Goal: Task Accomplishment & Management: Complete application form

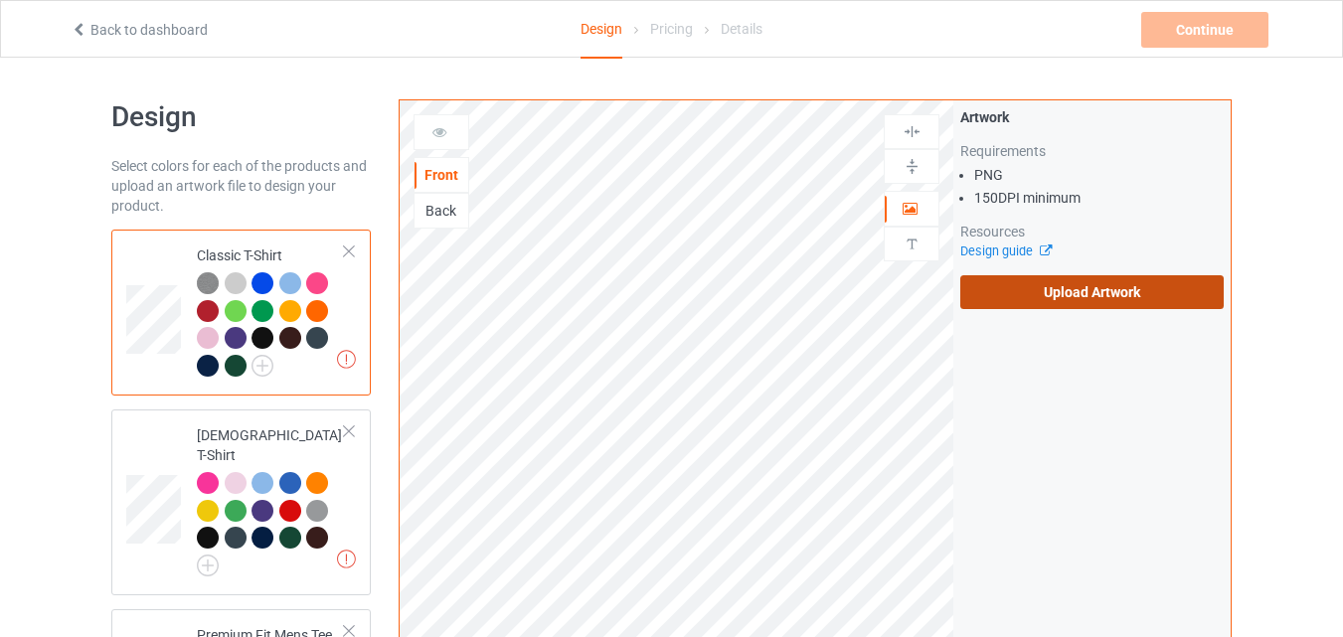
click at [1044, 285] on label "Upload Artwork" at bounding box center [1091, 292] width 263 height 34
click at [0, 0] on input "Upload Artwork" at bounding box center [0, 0] width 0 height 0
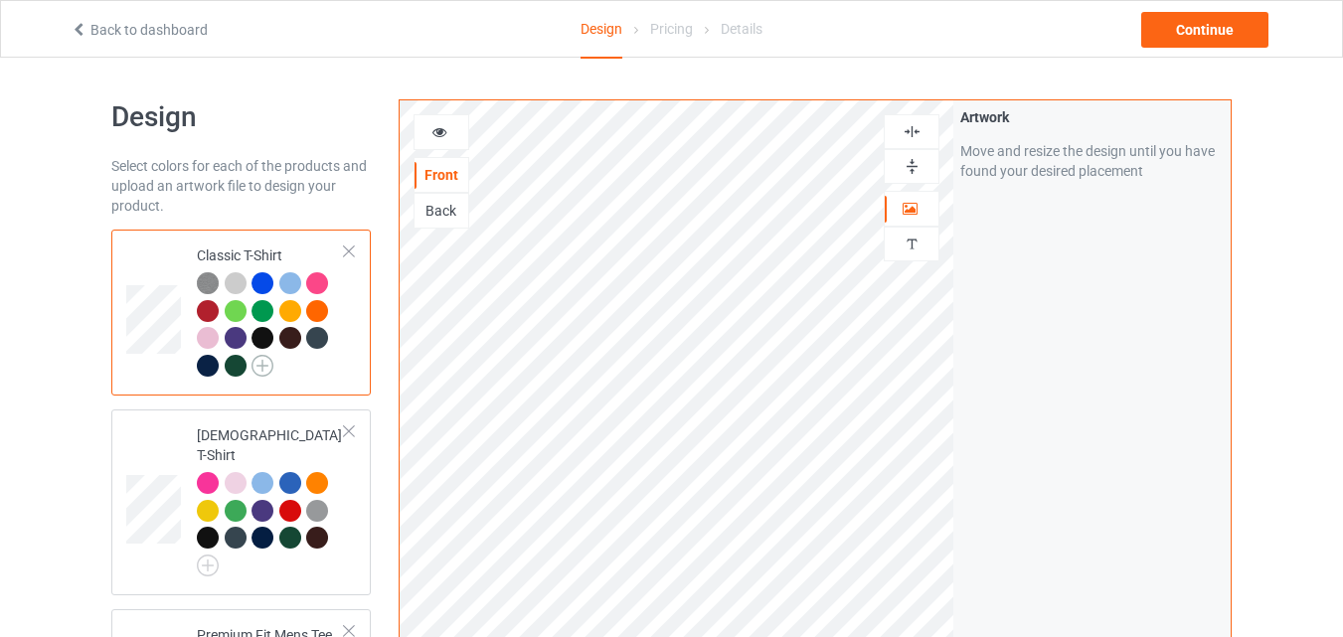
click at [263, 358] on img at bounding box center [262, 366] width 22 height 22
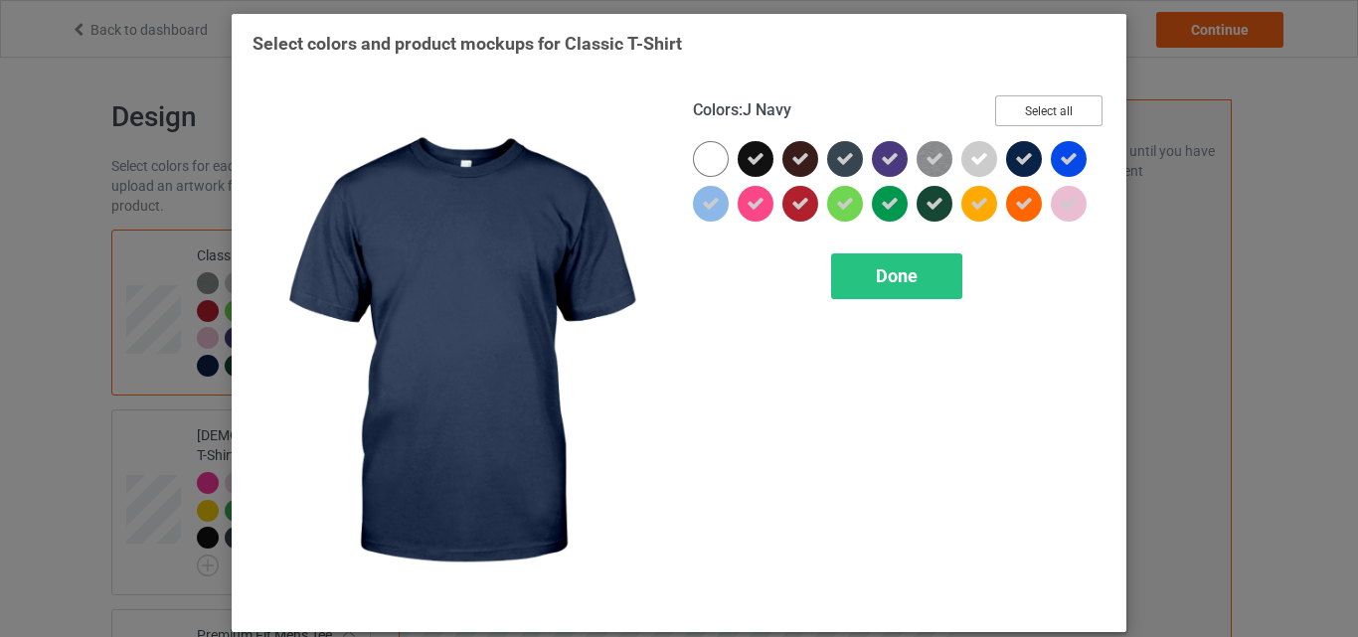
click at [1051, 110] on button "Select all" at bounding box center [1048, 110] width 107 height 31
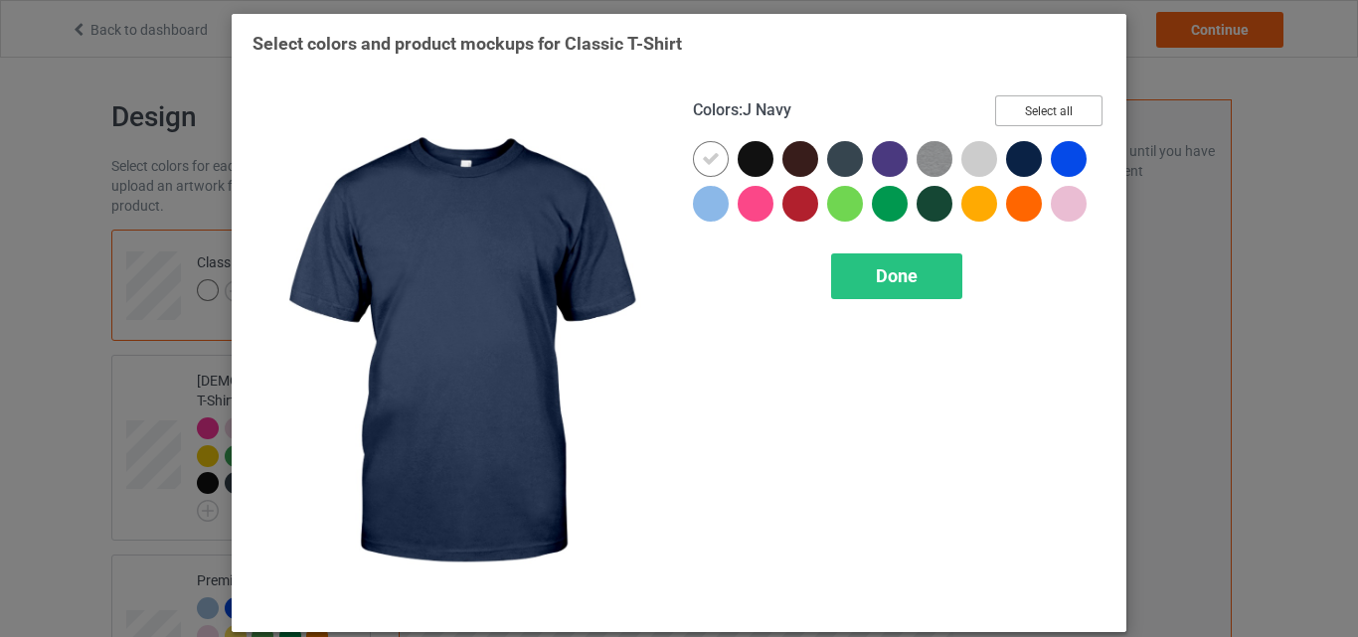
click at [1051, 110] on button "Select all" at bounding box center [1048, 110] width 107 height 31
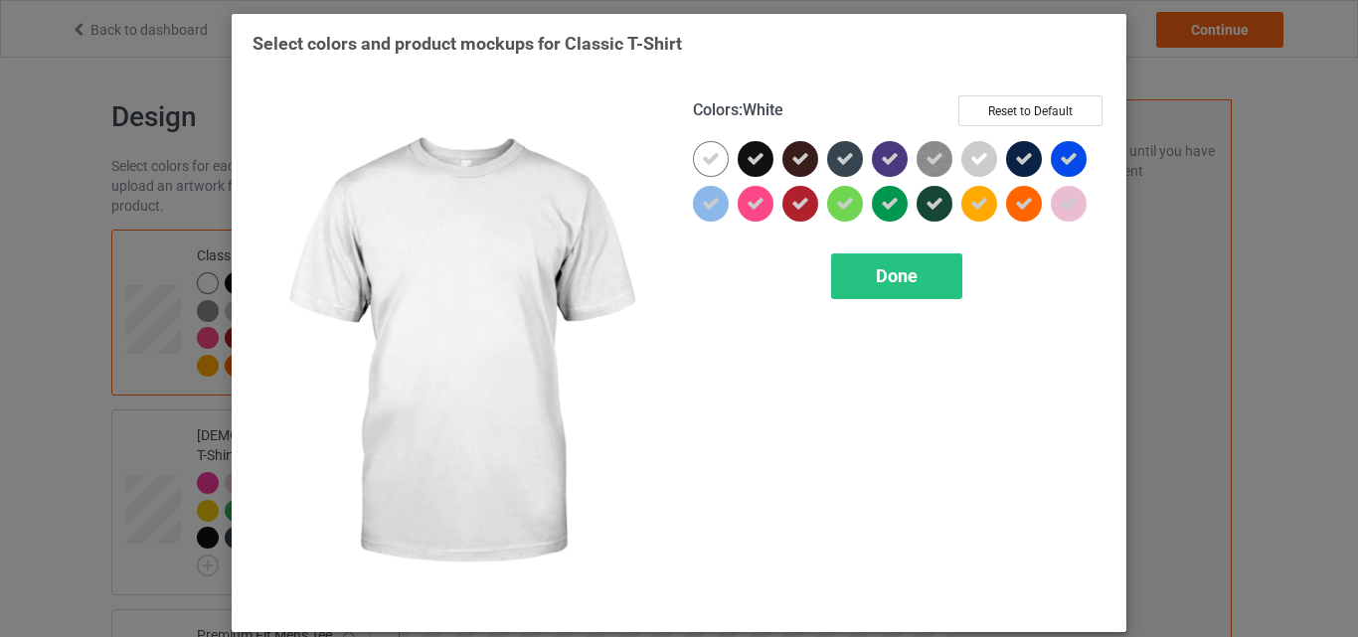
click at [694, 172] on div at bounding box center [711, 159] width 36 height 36
click at [906, 293] on div "Done" at bounding box center [896, 276] width 131 height 46
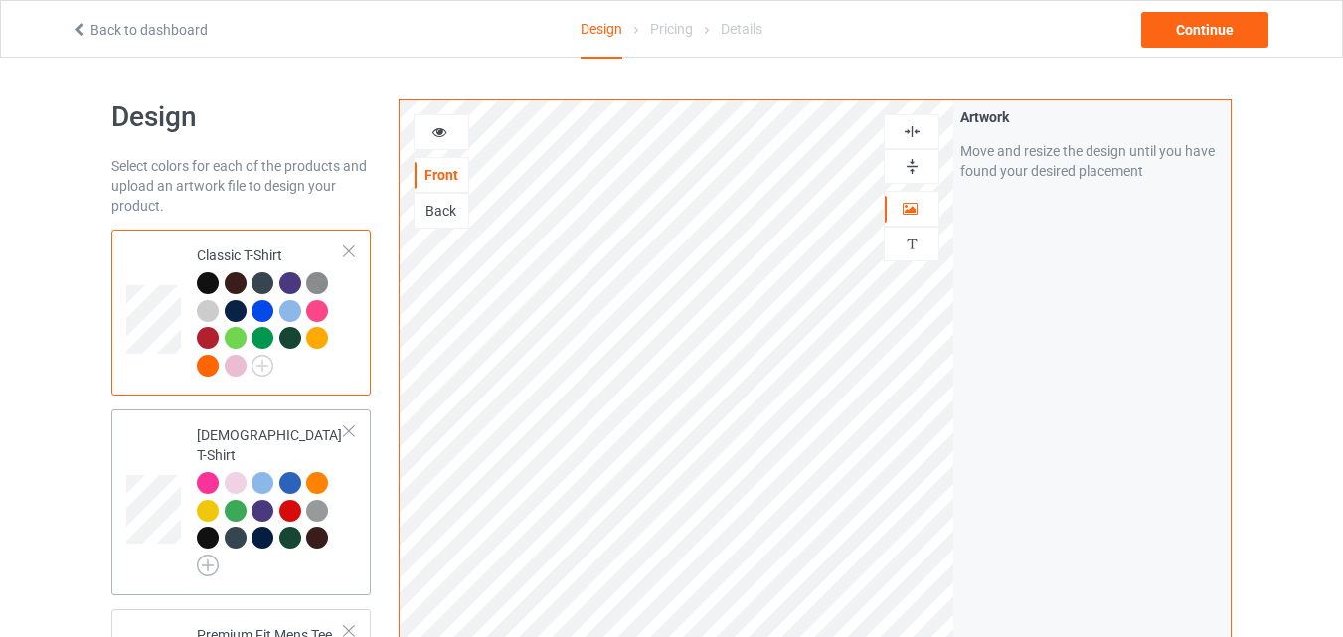
click at [209, 555] on img at bounding box center [208, 566] width 22 height 22
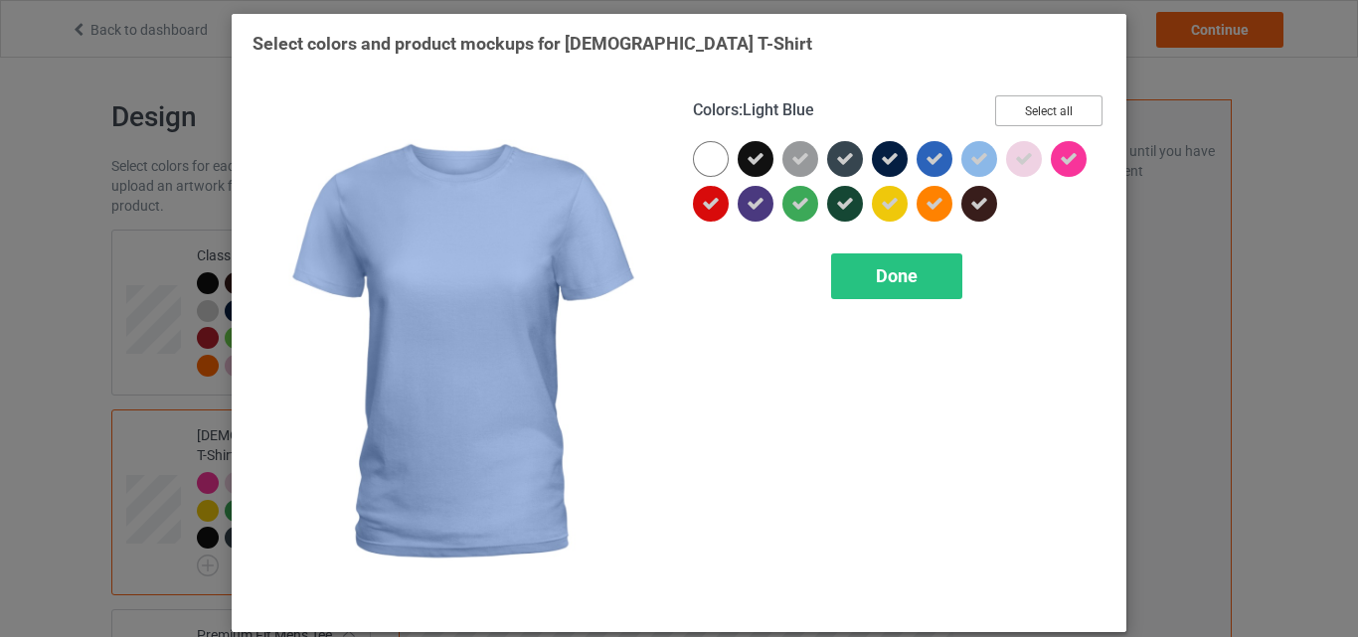
click at [1033, 105] on button "Select all" at bounding box center [1048, 110] width 107 height 31
click at [1033, 105] on button "Reset to Default" at bounding box center [1030, 110] width 144 height 31
click at [1033, 105] on button "Select all" at bounding box center [1048, 110] width 107 height 31
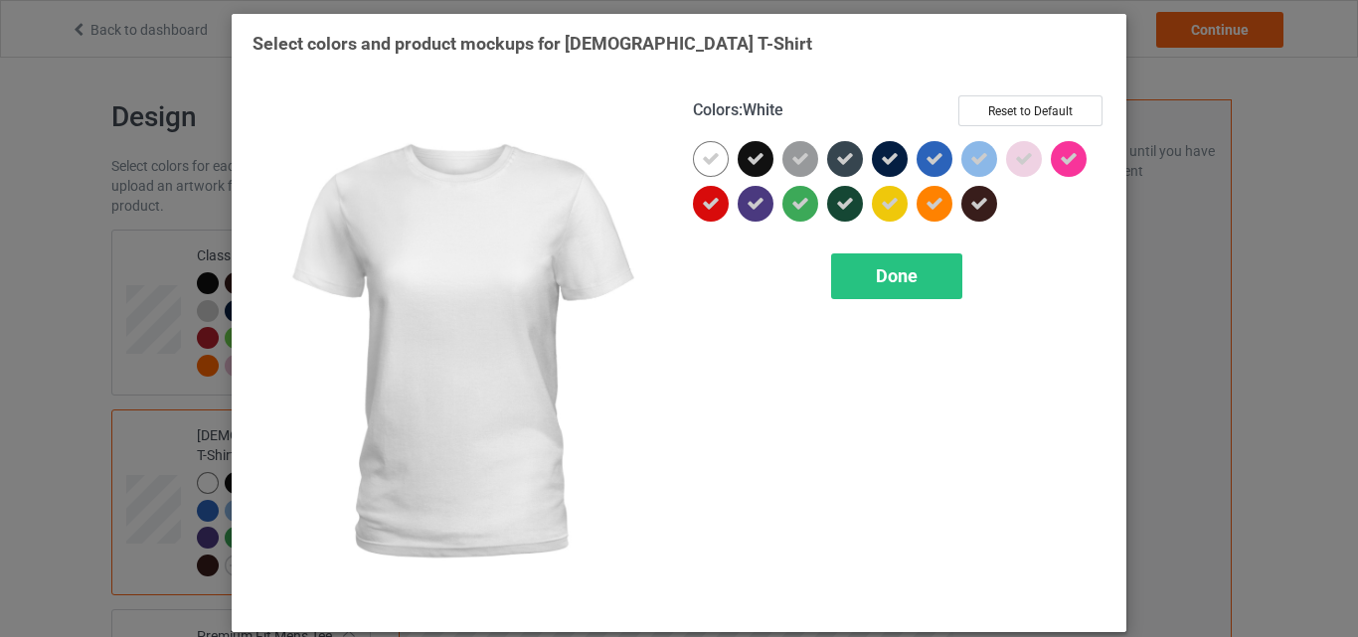
click at [709, 154] on icon at bounding box center [711, 159] width 18 height 18
click at [911, 292] on div "Done" at bounding box center [896, 276] width 131 height 46
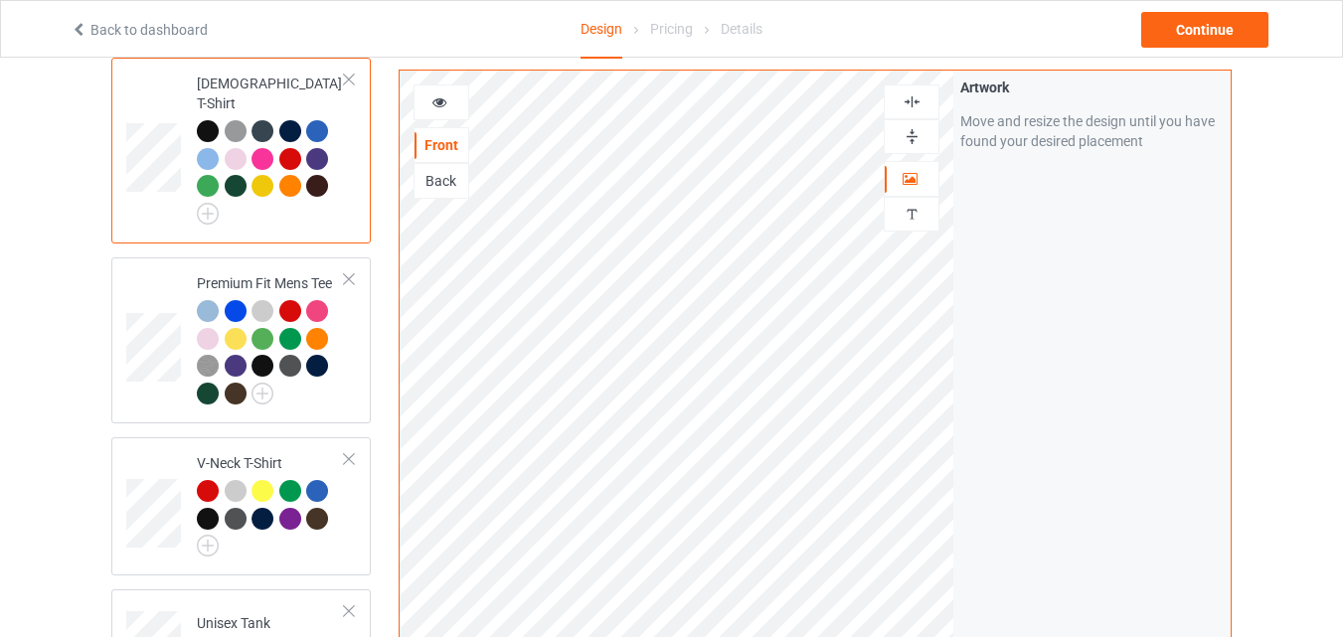
scroll to position [358, 0]
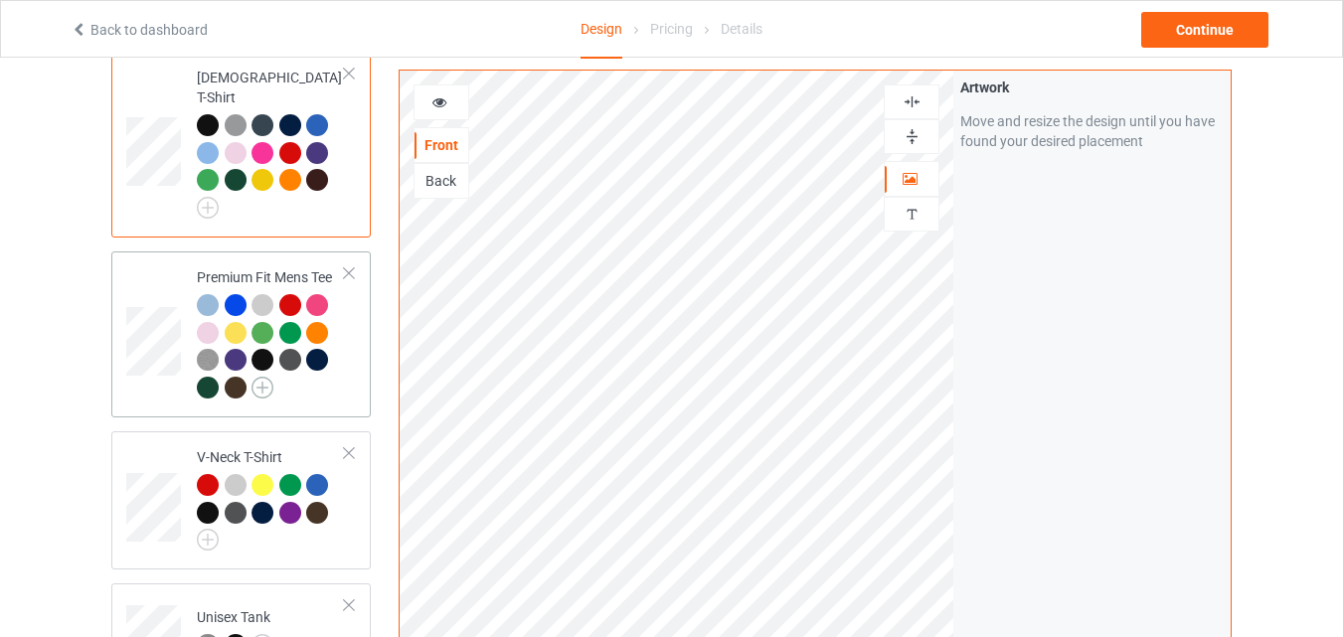
click at [261, 377] on img at bounding box center [262, 388] width 22 height 22
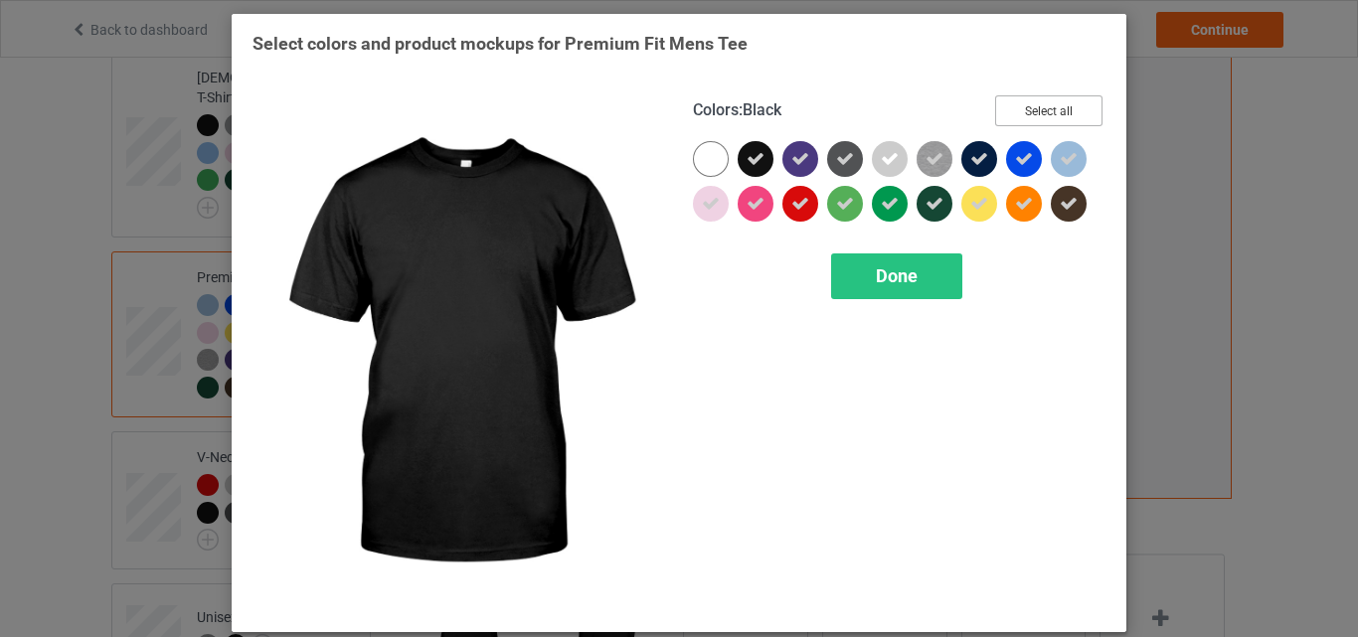
click at [1029, 114] on button "Select all" at bounding box center [1048, 110] width 107 height 31
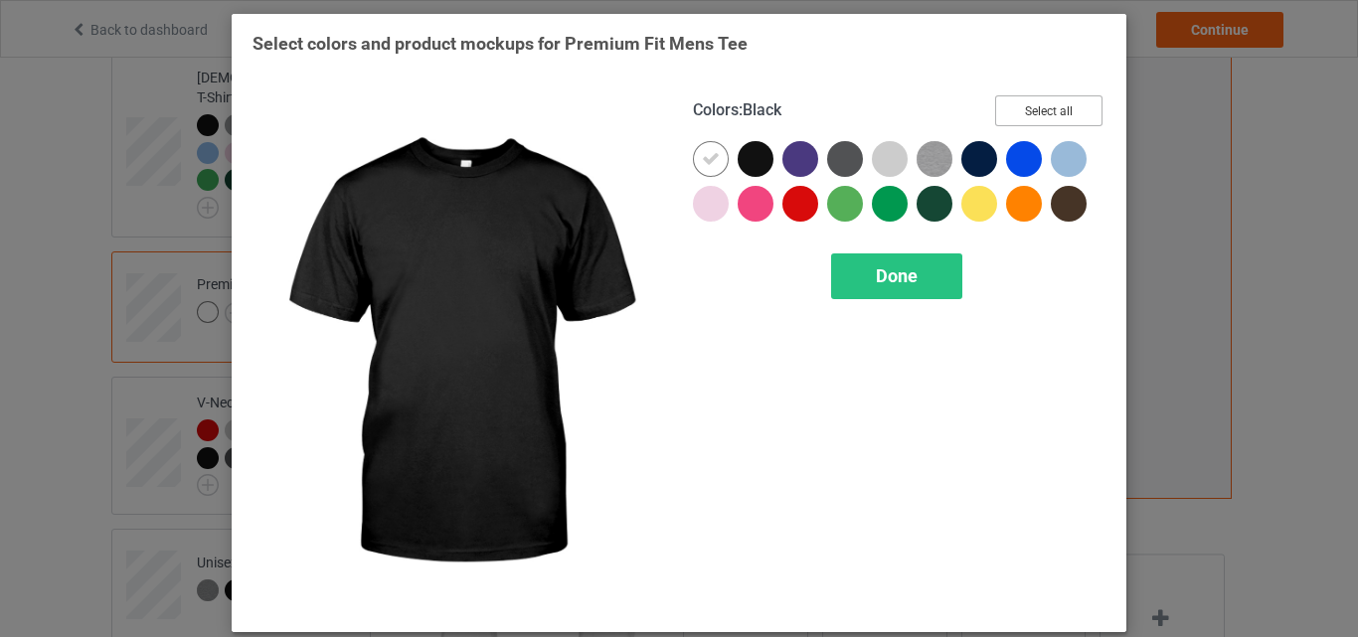
click at [1029, 114] on button "Select all" at bounding box center [1048, 110] width 107 height 31
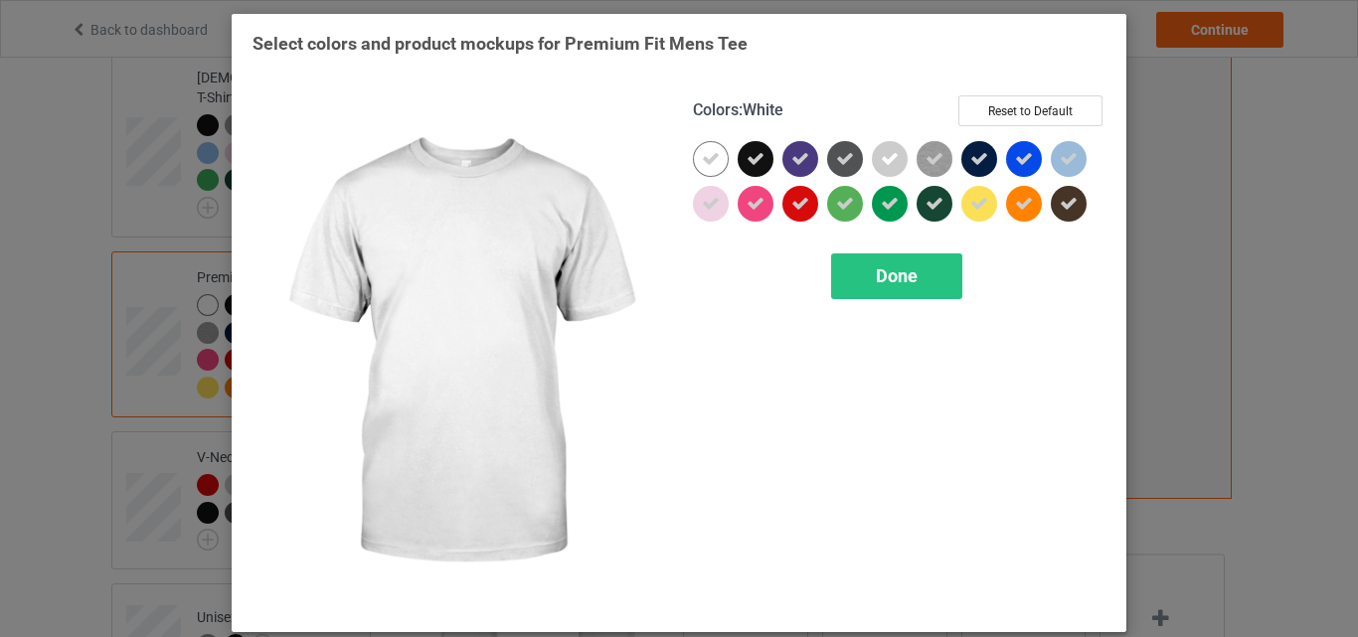
click at [702, 154] on icon at bounding box center [711, 159] width 18 height 18
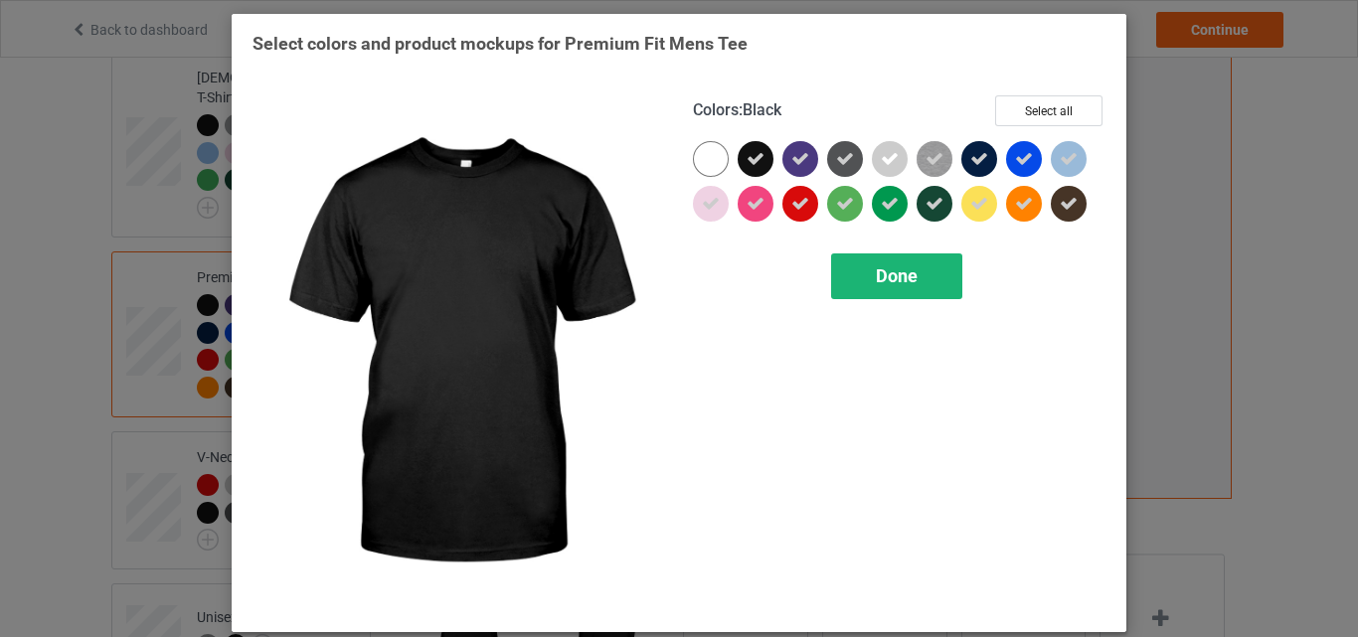
click at [907, 276] on span "Done" at bounding box center [897, 275] width 42 height 21
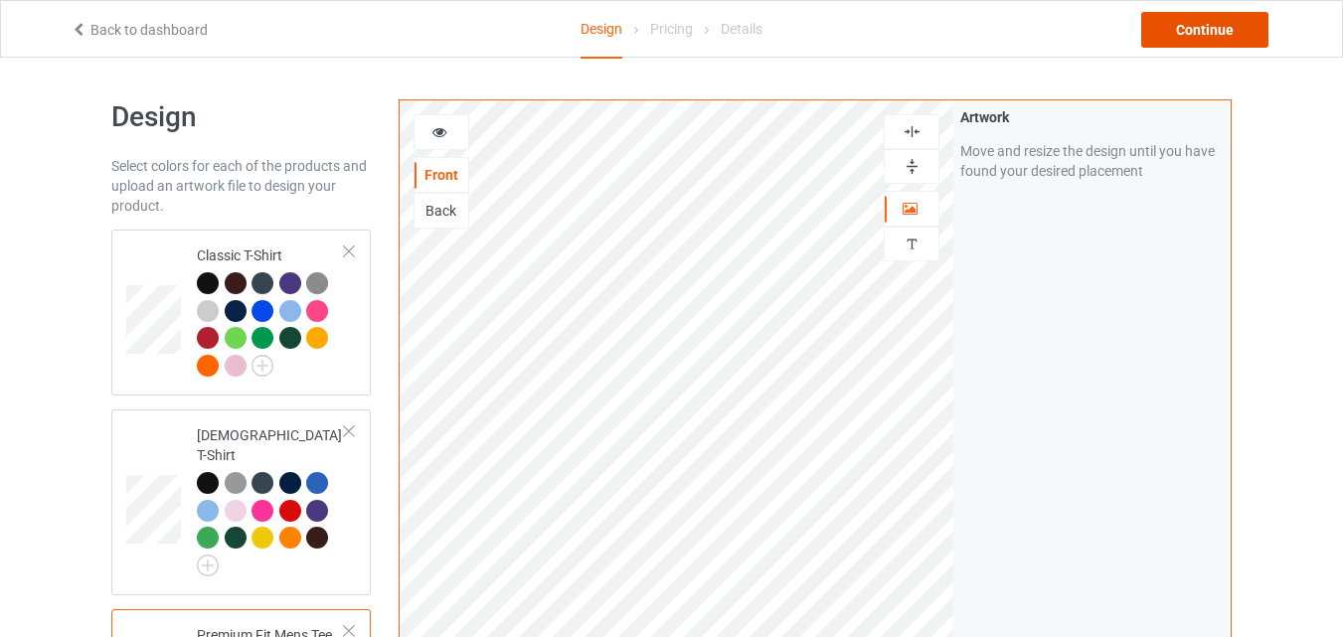
click at [1204, 34] on div "Continue" at bounding box center [1204, 30] width 127 height 36
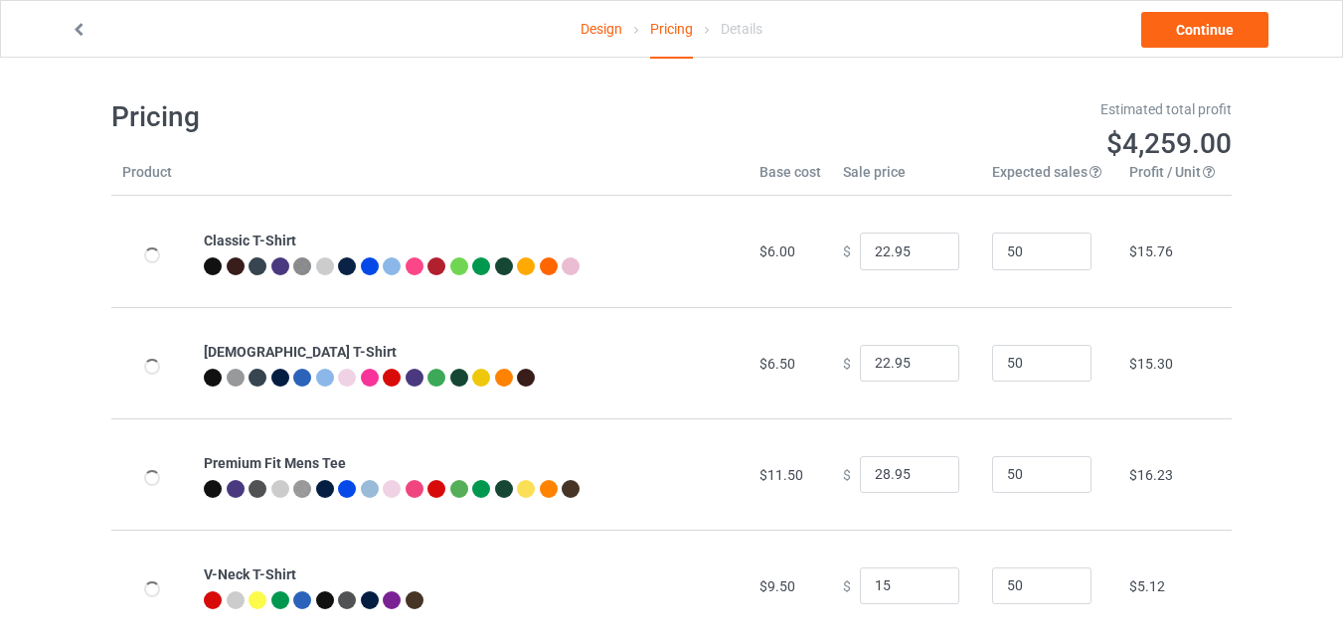
type input "15.00"
click at [924, 257] on input "21.95" at bounding box center [909, 252] width 99 height 38
click at [924, 257] on input "20.95" at bounding box center [909, 252] width 99 height 38
click at [924, 257] on input "19.95" at bounding box center [909, 252] width 99 height 38
click at [924, 257] on input "18.95" at bounding box center [909, 252] width 99 height 38
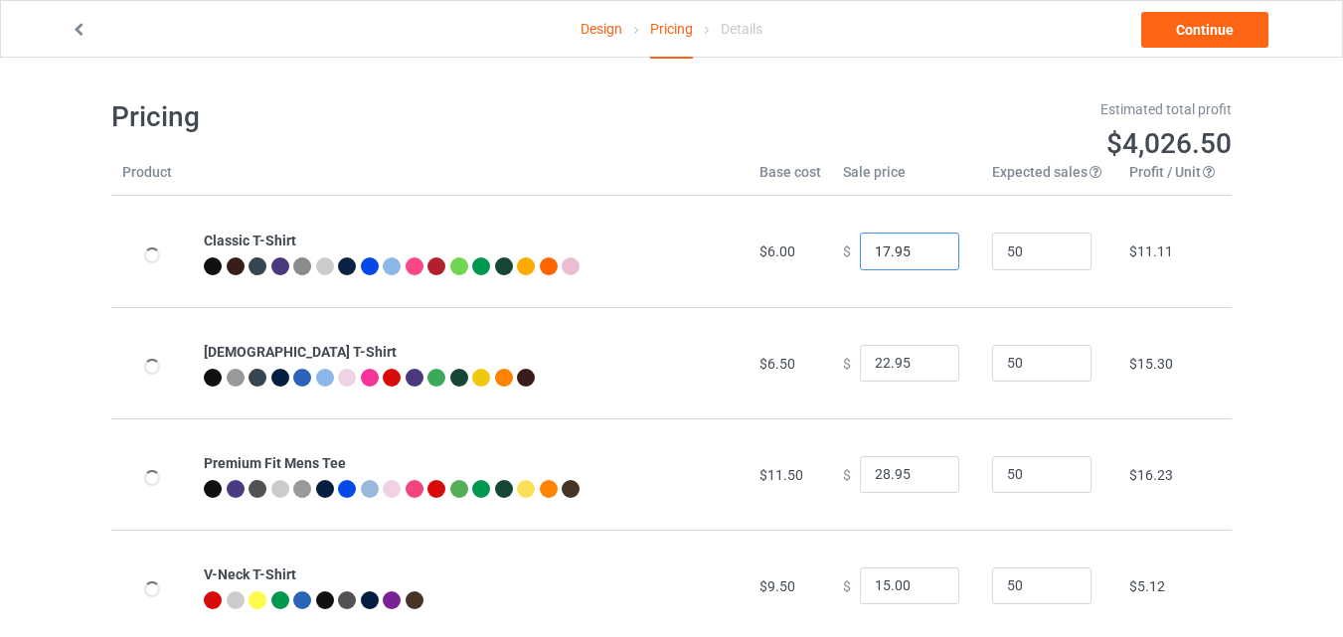
click at [924, 257] on input "17.95" at bounding box center [909, 252] width 99 height 38
click at [924, 257] on input "16.95" at bounding box center [909, 252] width 99 height 38
click at [924, 257] on input "15.95" at bounding box center [909, 252] width 99 height 38
click at [924, 257] on input "14.95" at bounding box center [909, 252] width 99 height 38
type input "13.95"
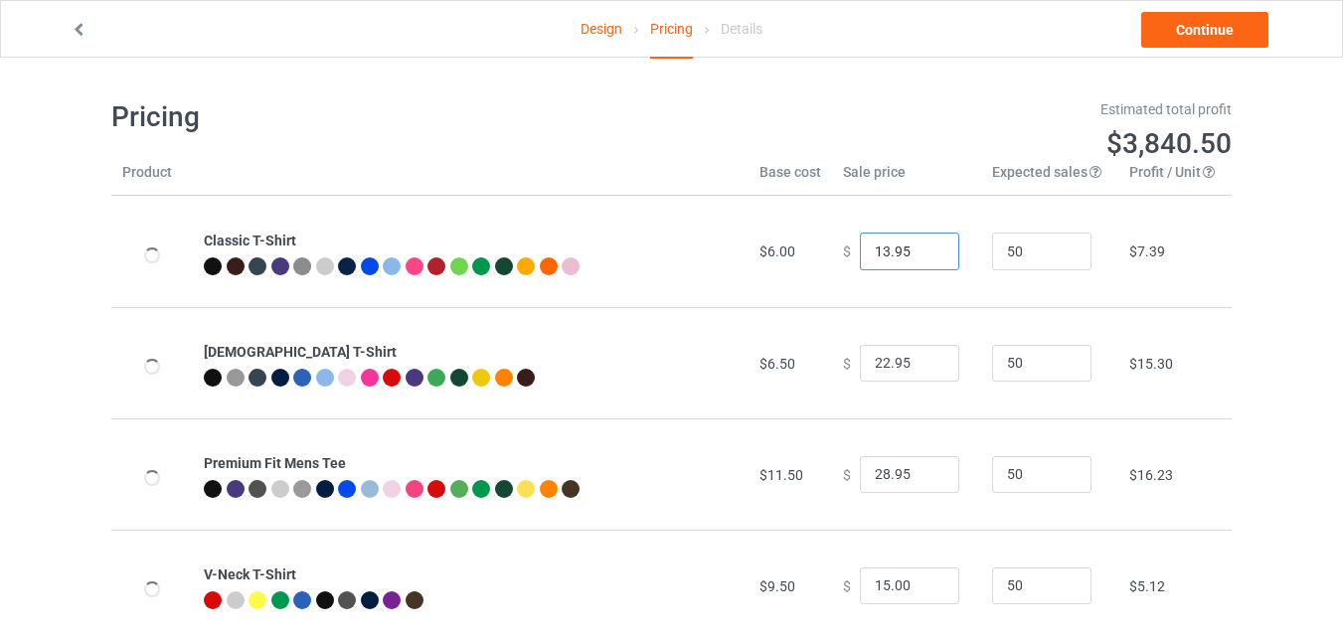
click at [924, 257] on input "13.95" at bounding box center [909, 252] width 99 height 38
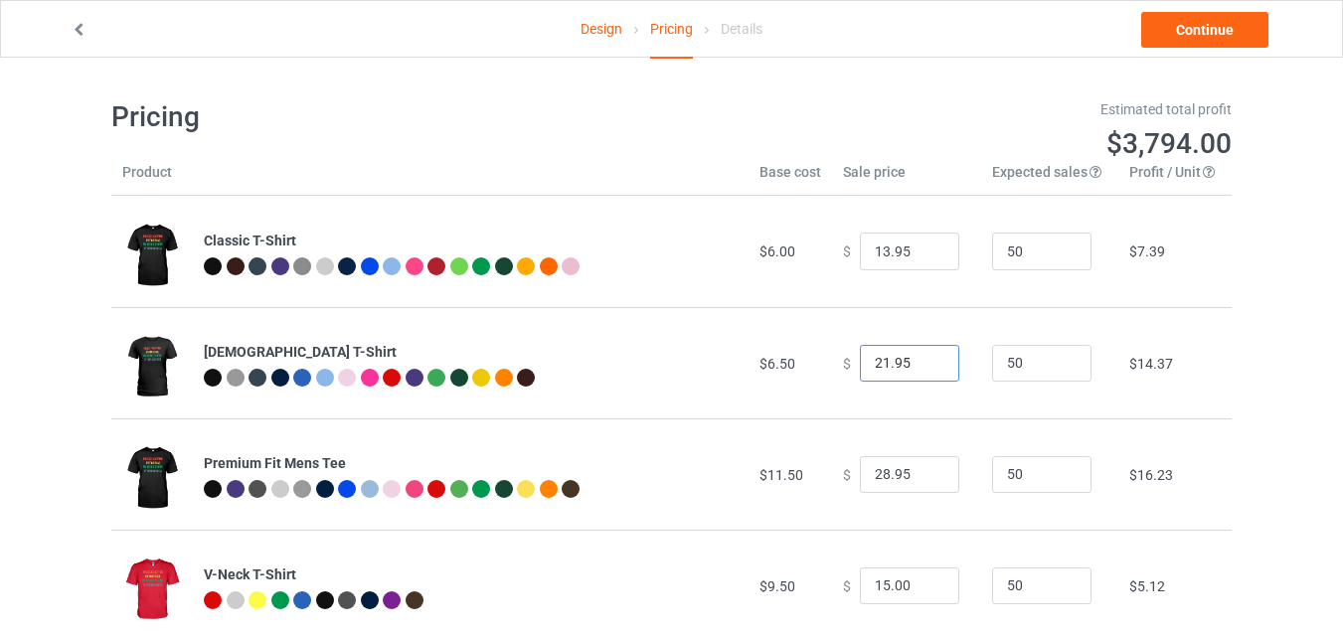
click at [926, 369] on input "21.95" at bounding box center [909, 364] width 99 height 38
click at [926, 369] on input "20.95" at bounding box center [909, 364] width 99 height 38
click at [926, 369] on input "19.95" at bounding box center [909, 364] width 99 height 38
click at [926, 369] on input "18.95" at bounding box center [909, 364] width 99 height 38
click at [926, 369] on input "17.95" at bounding box center [909, 364] width 99 height 38
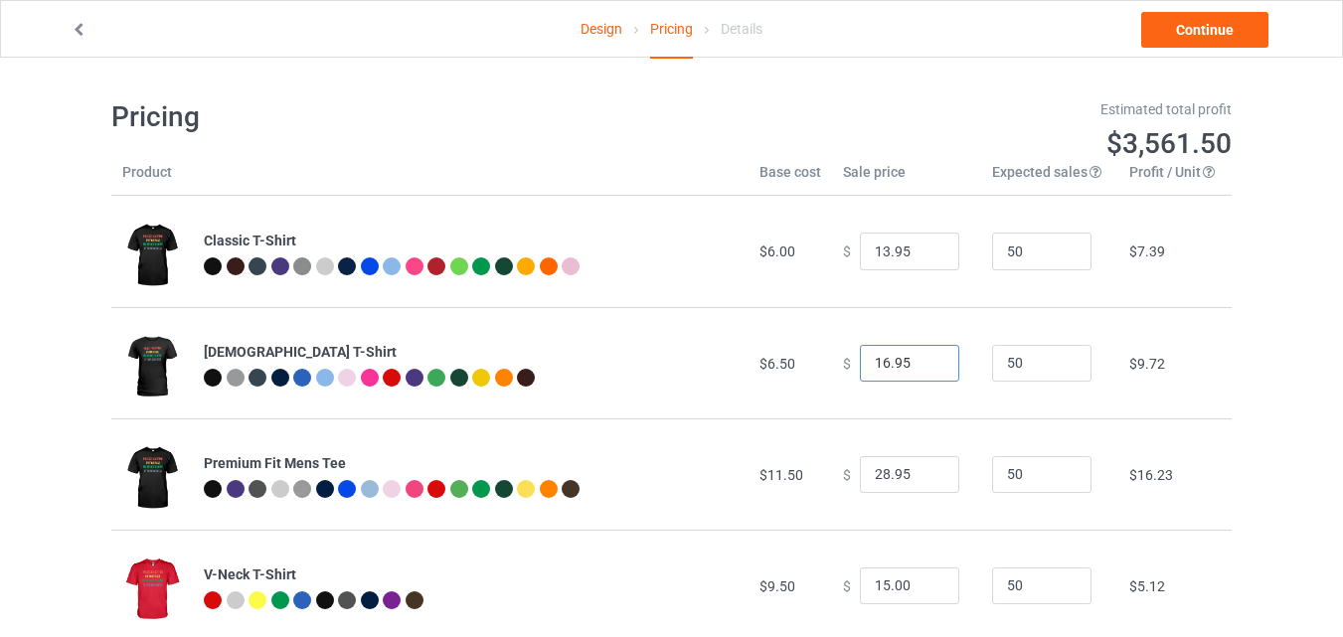
click at [926, 369] on input "16.95" at bounding box center [909, 364] width 99 height 38
click at [926, 369] on input "15.95" at bounding box center [909, 364] width 99 height 38
type input "14.95"
click at [926, 369] on input "14.95" at bounding box center [909, 364] width 99 height 38
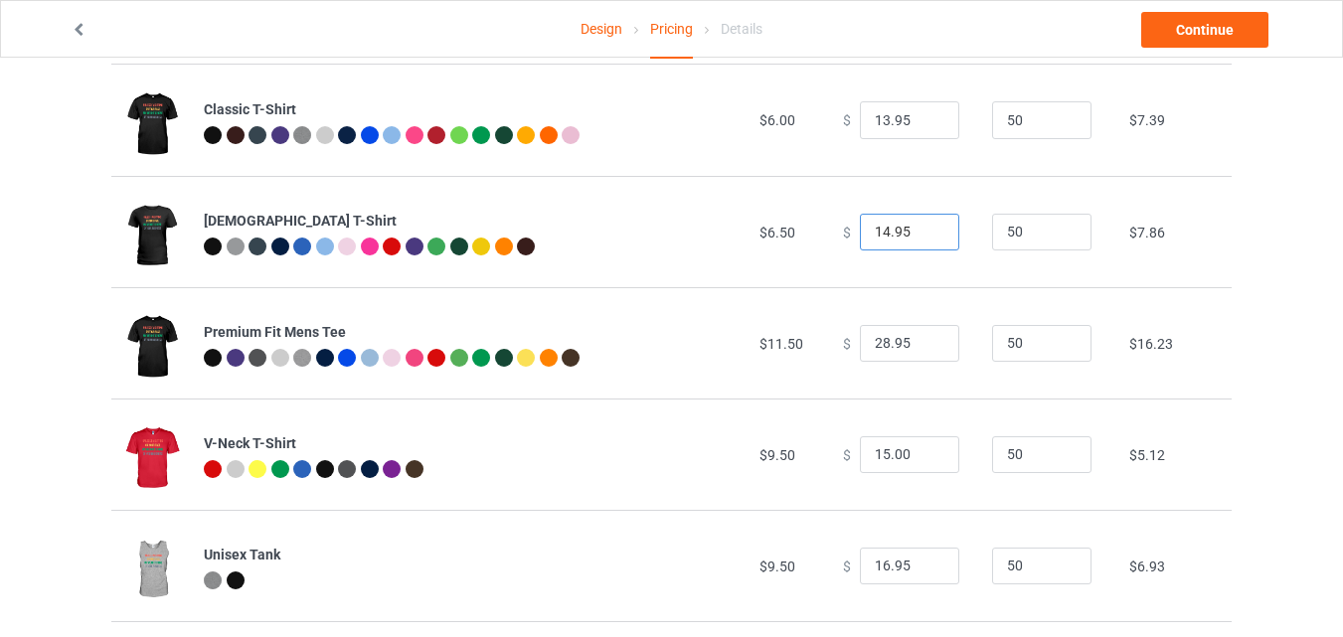
scroll to position [127, 0]
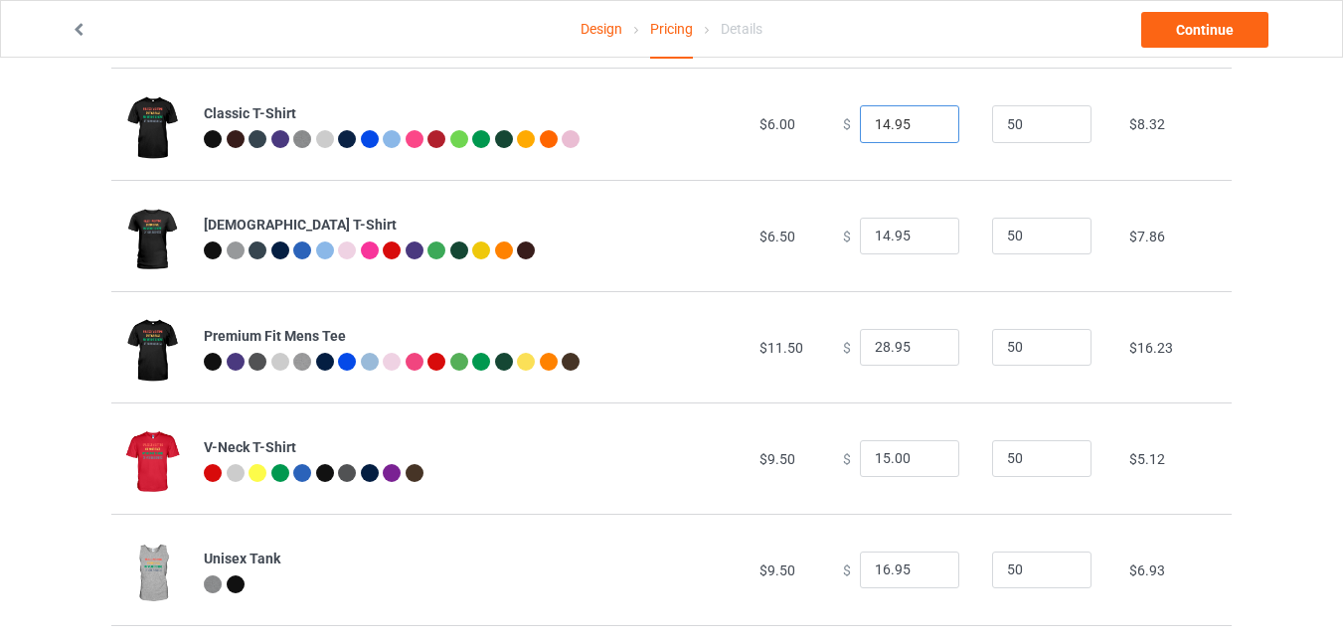
click at [931, 119] on input "14.95" at bounding box center [909, 124] width 99 height 38
click at [908, 123] on input "14.95" at bounding box center [909, 124] width 99 height 38
type input "14.00"
click at [911, 242] on input "14.95" at bounding box center [909, 237] width 99 height 38
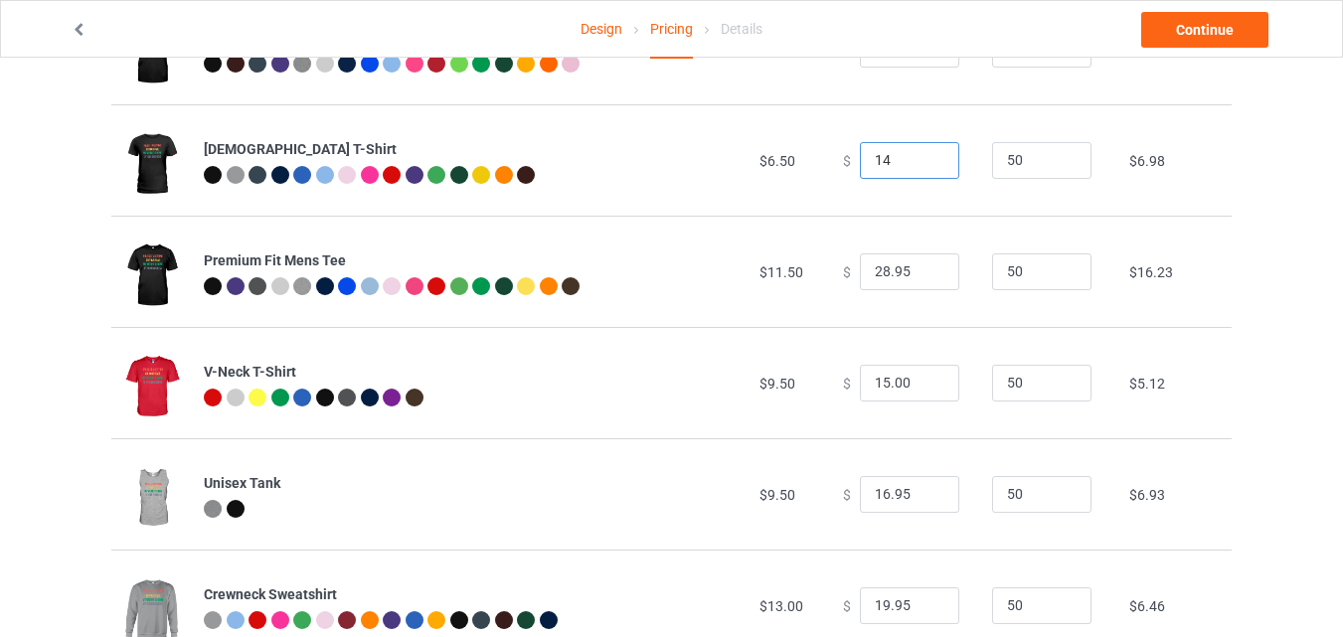
scroll to position [205, 0]
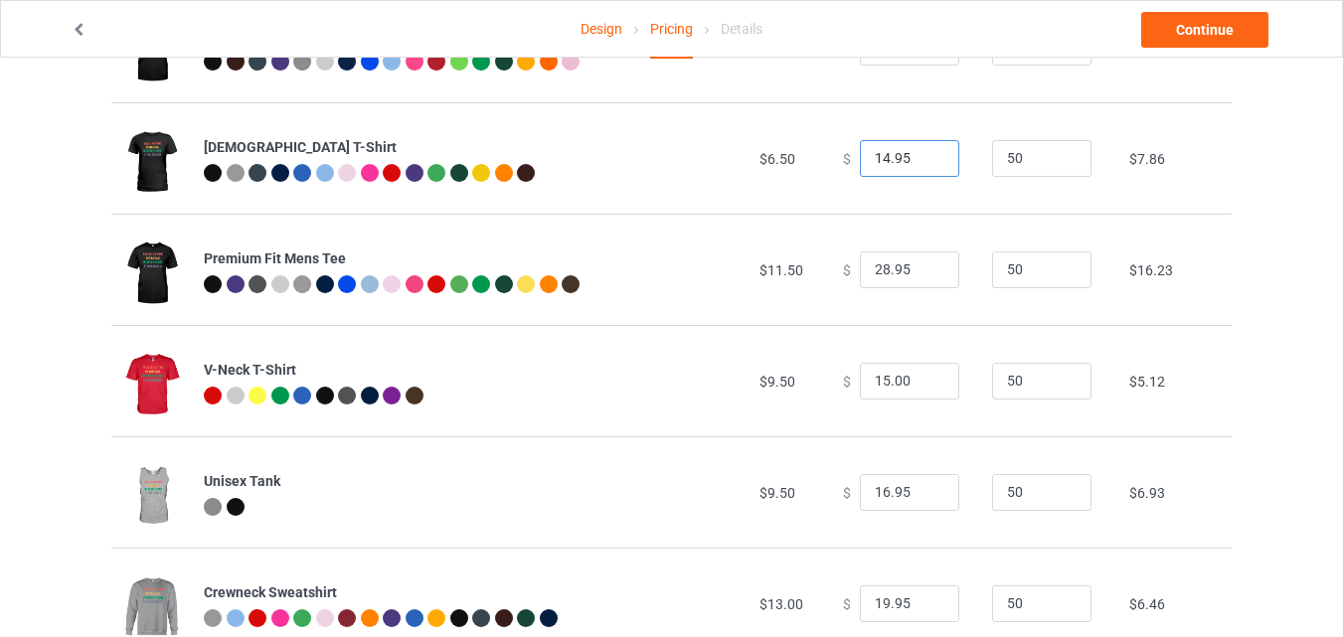
click at [925, 151] on input "14.95" at bounding box center [909, 159] width 99 height 38
click at [891, 159] on input "14.95" at bounding box center [909, 159] width 99 height 38
type input "14.50"
click at [922, 275] on input "27.95" at bounding box center [909, 270] width 99 height 38
click at [922, 275] on input "26.95" at bounding box center [909, 270] width 99 height 38
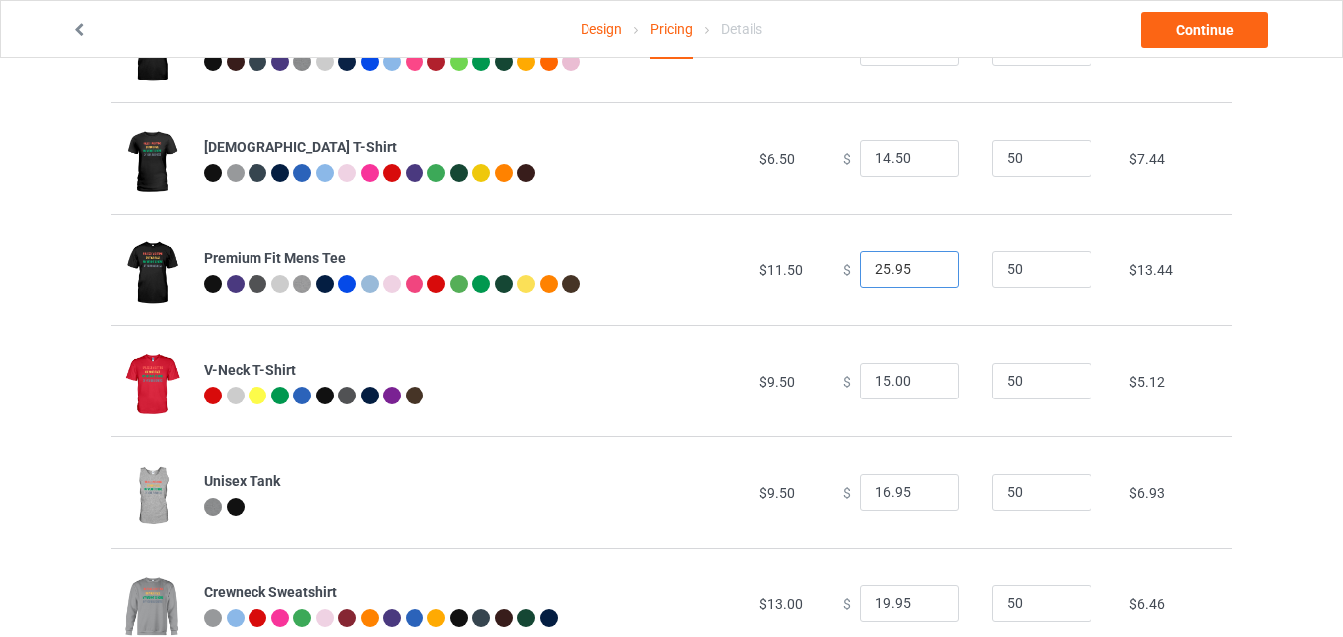
click at [922, 275] on input "25.95" at bounding box center [909, 270] width 99 height 38
click at [922, 275] on input "24.95" at bounding box center [909, 270] width 99 height 38
click at [922, 275] on input "23.95" at bounding box center [909, 270] width 99 height 38
click at [922, 275] on input "22.95" at bounding box center [909, 270] width 99 height 38
click at [922, 275] on input "21.95" at bounding box center [909, 270] width 99 height 38
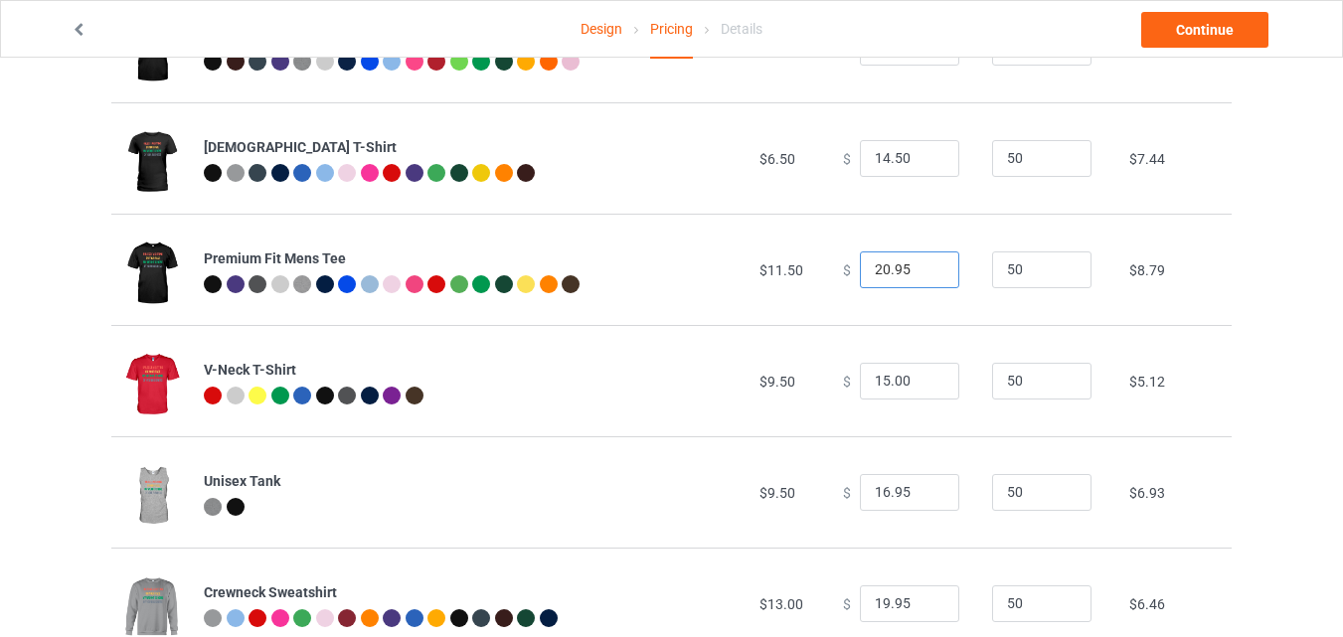
click at [922, 275] on input "20.95" at bounding box center [909, 270] width 99 height 38
type input "19.95"
click at [922, 275] on input "19.95" at bounding box center [909, 270] width 99 height 38
click at [930, 388] on input "14" at bounding box center [909, 382] width 99 height 38
click at [930, 388] on input "13" at bounding box center [909, 382] width 99 height 38
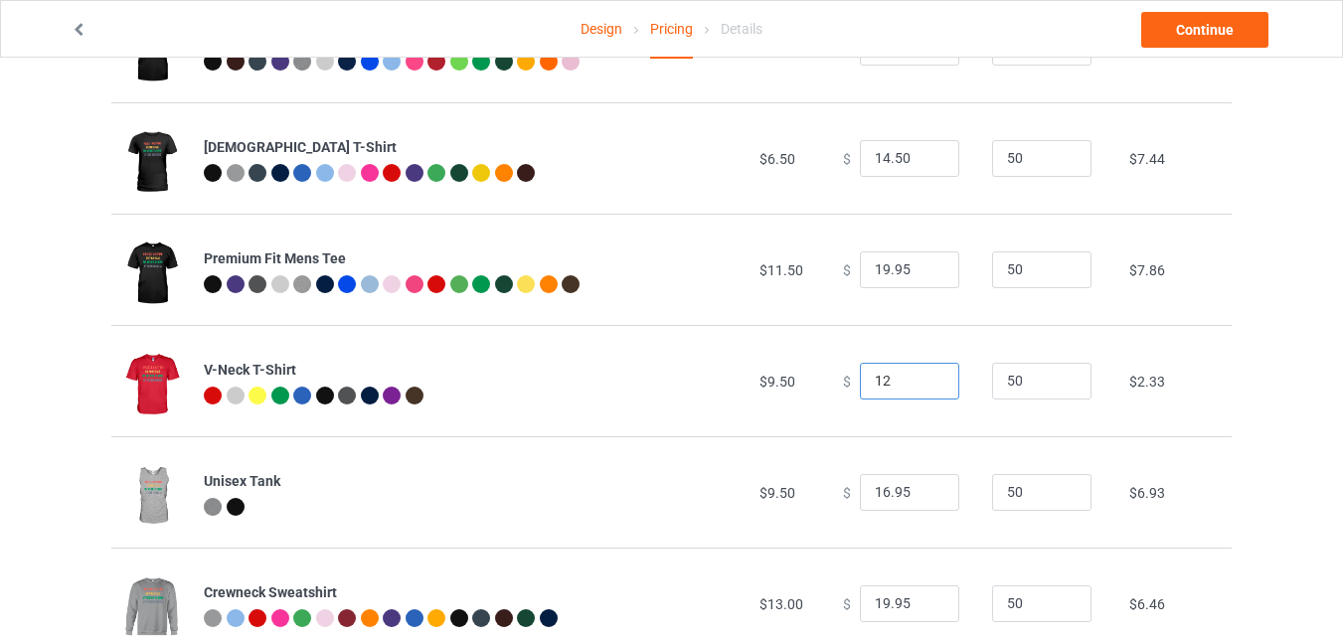
click at [930, 388] on input "12" at bounding box center [909, 382] width 99 height 38
click at [926, 381] on input "13" at bounding box center [909, 382] width 99 height 38
click at [926, 381] on input "14" at bounding box center [909, 382] width 99 height 38
click at [926, 381] on input "15" at bounding box center [909, 382] width 99 height 38
click at [926, 381] on input "16" at bounding box center [909, 382] width 99 height 38
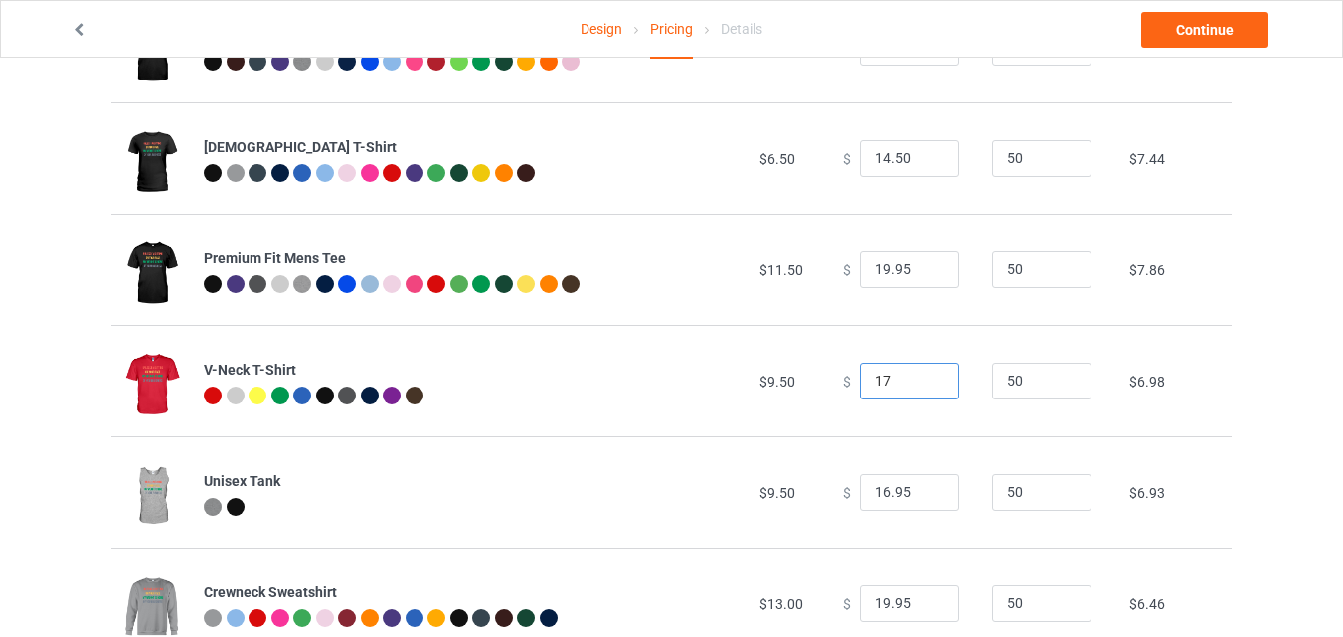
click at [926, 381] on input "17" at bounding box center [909, 382] width 99 height 38
click at [926, 381] on input "18" at bounding box center [909, 382] width 99 height 38
type input "18.00"
click at [930, 501] on input "15.95" at bounding box center [909, 493] width 99 height 38
click at [927, 490] on input "16.95" at bounding box center [909, 493] width 99 height 38
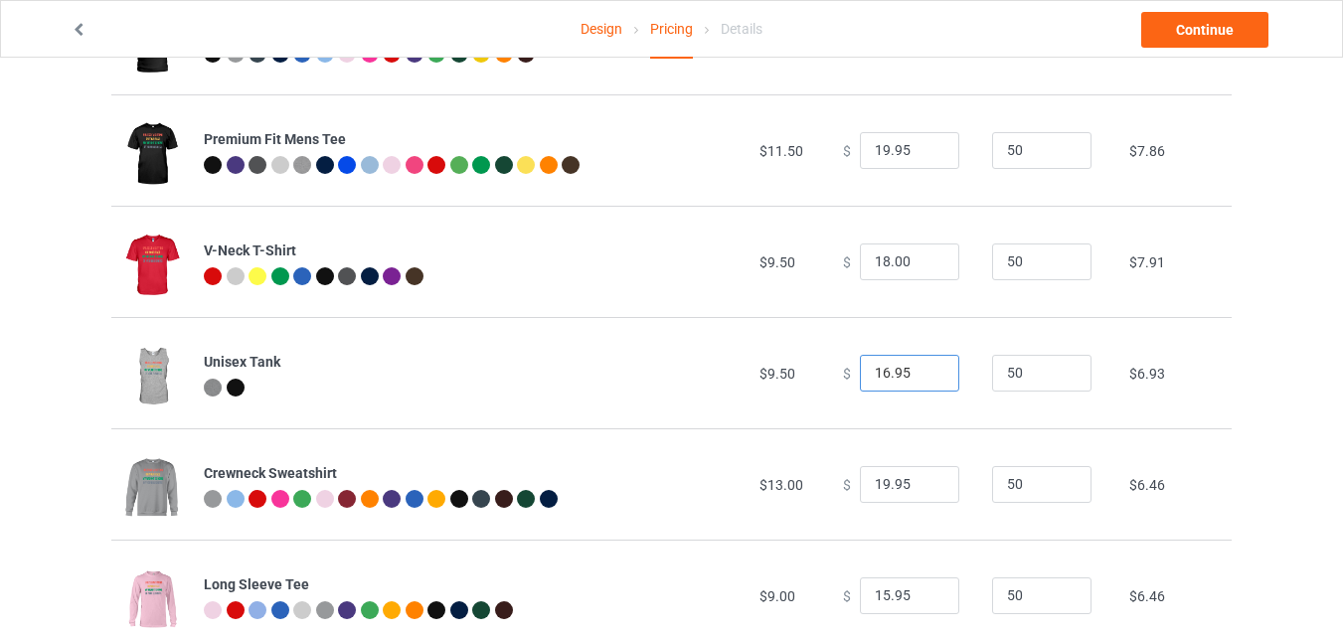
scroll to position [343, 0]
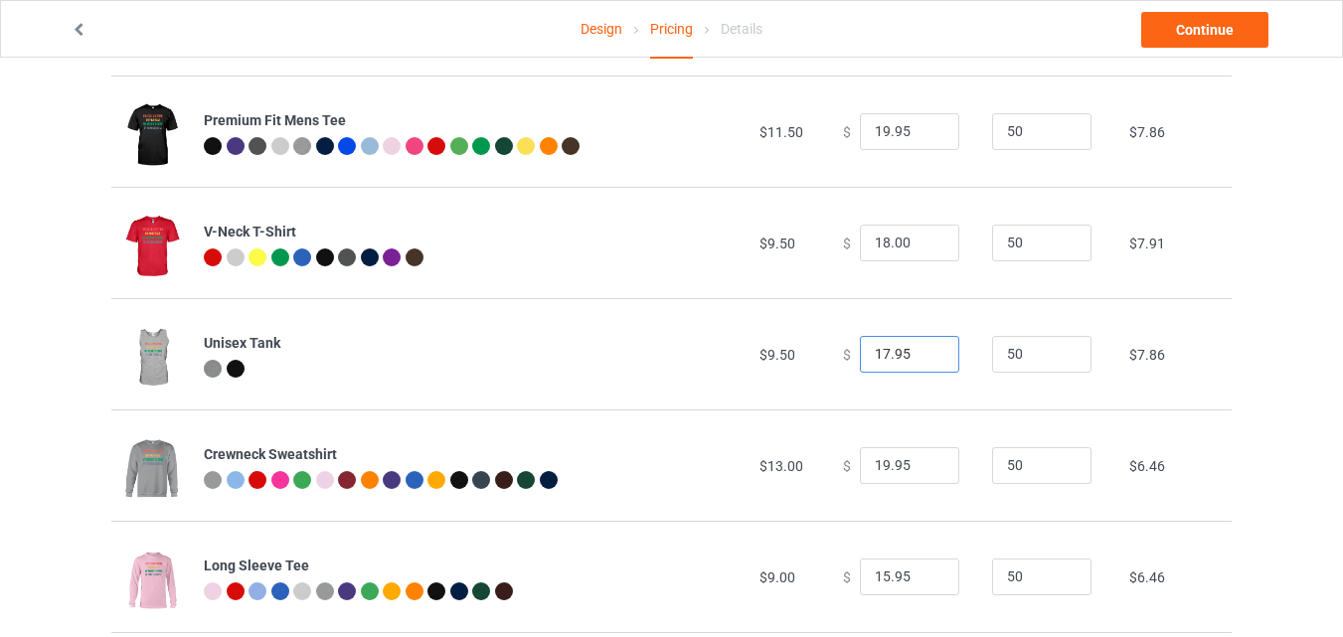
type input "17.95"
click at [925, 348] on input "17.95" at bounding box center [909, 355] width 99 height 38
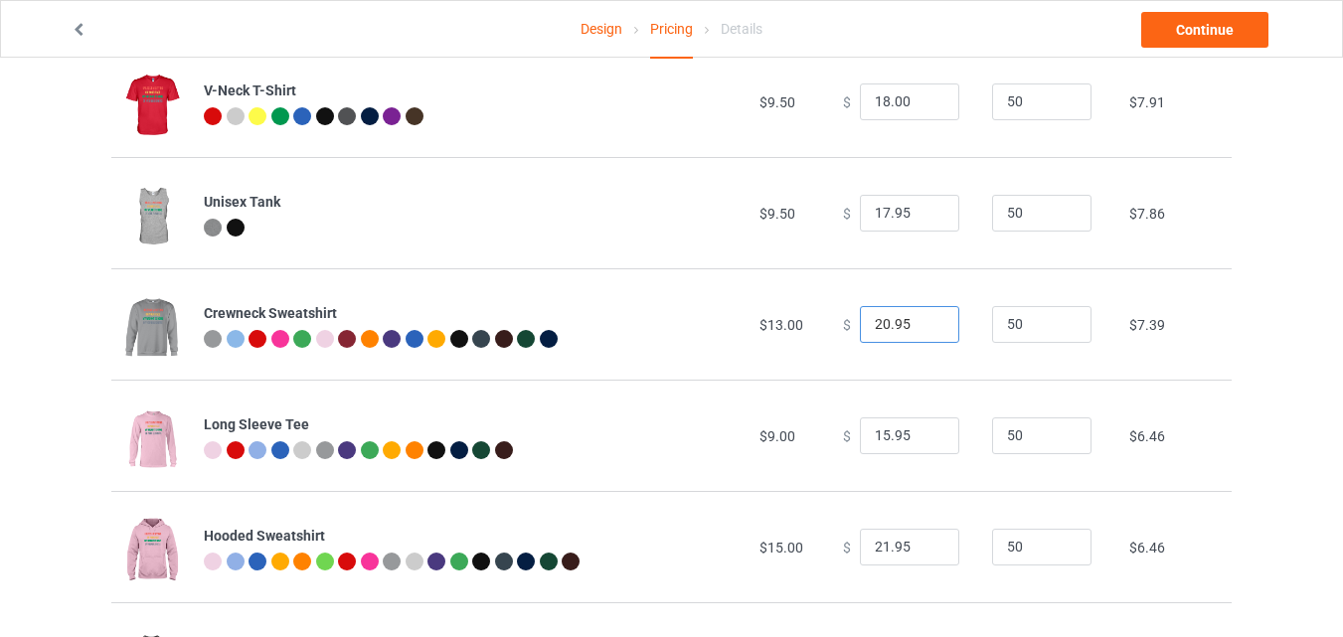
click at [927, 319] on input "20.95" at bounding box center [909, 325] width 99 height 38
type input "21.95"
click at [927, 319] on input "21.95" at bounding box center [909, 325] width 99 height 38
click at [920, 429] on input "16.95" at bounding box center [909, 436] width 99 height 38
type input "17.95"
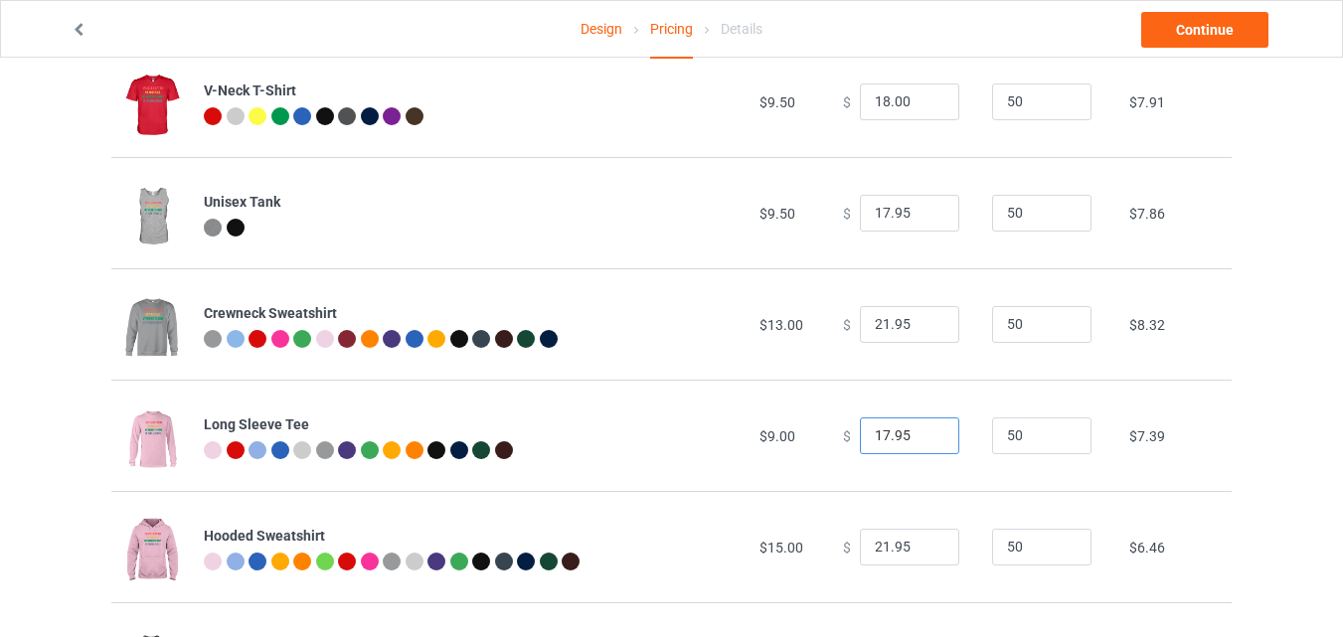
click at [920, 429] on input "17.95" at bounding box center [909, 436] width 99 height 38
click at [924, 543] on input "22.95" at bounding box center [909, 548] width 99 height 38
type input "23.95"
click at [924, 543] on input "23.95" at bounding box center [909, 548] width 99 height 38
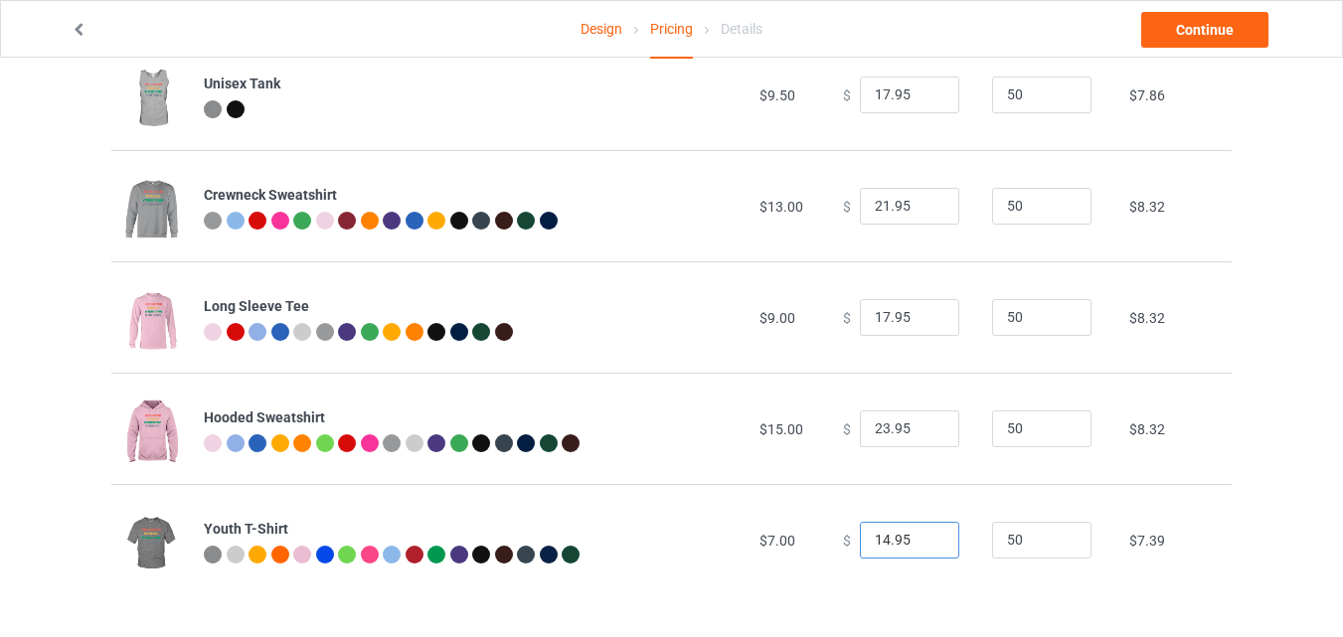
click at [927, 535] on input "14.95" at bounding box center [909, 541] width 99 height 38
click at [927, 535] on input "15.95" at bounding box center [909, 541] width 99 height 38
click at [927, 535] on input "16.95" at bounding box center [909, 541] width 99 height 38
type input "15.95"
click at [927, 545] on input "15.95" at bounding box center [909, 541] width 99 height 38
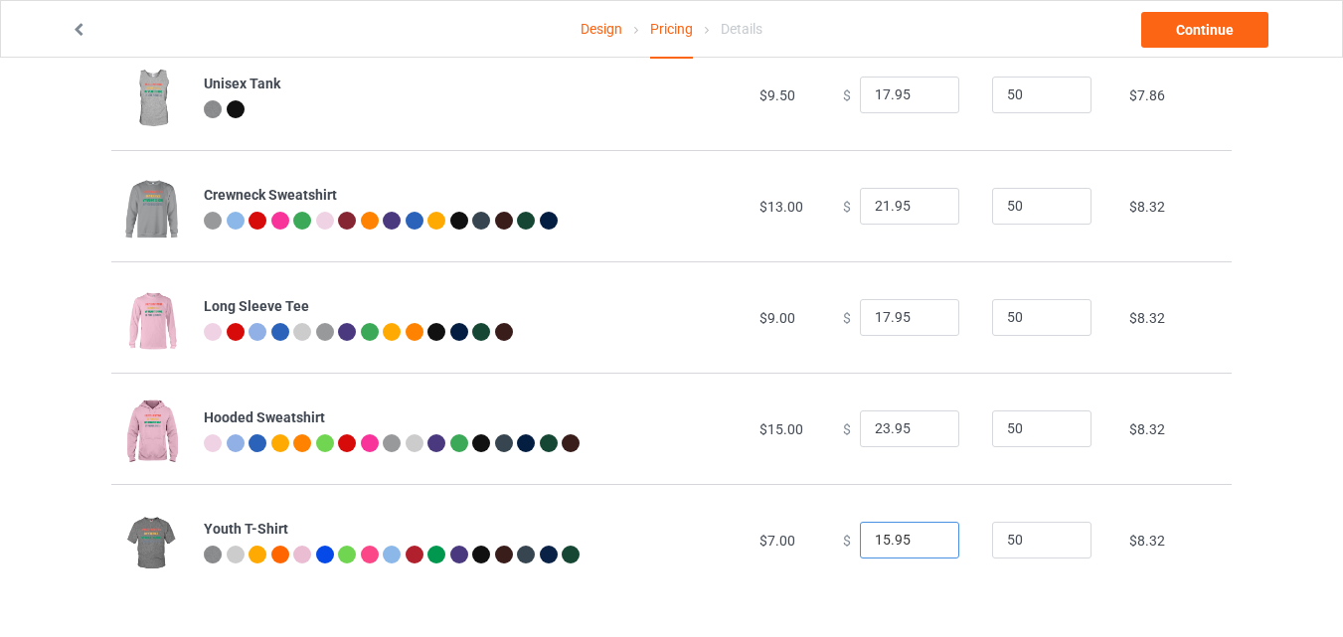
scroll to position [441, 0]
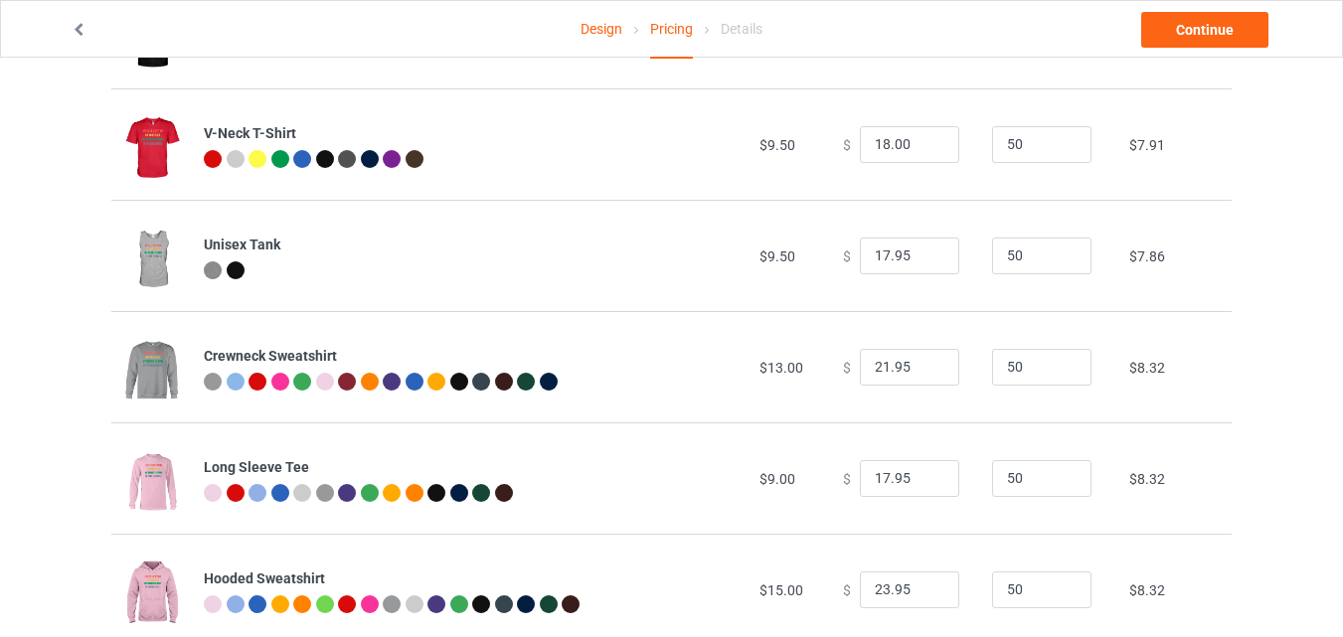
click at [621, 25] on link "Design" at bounding box center [601, 29] width 42 height 56
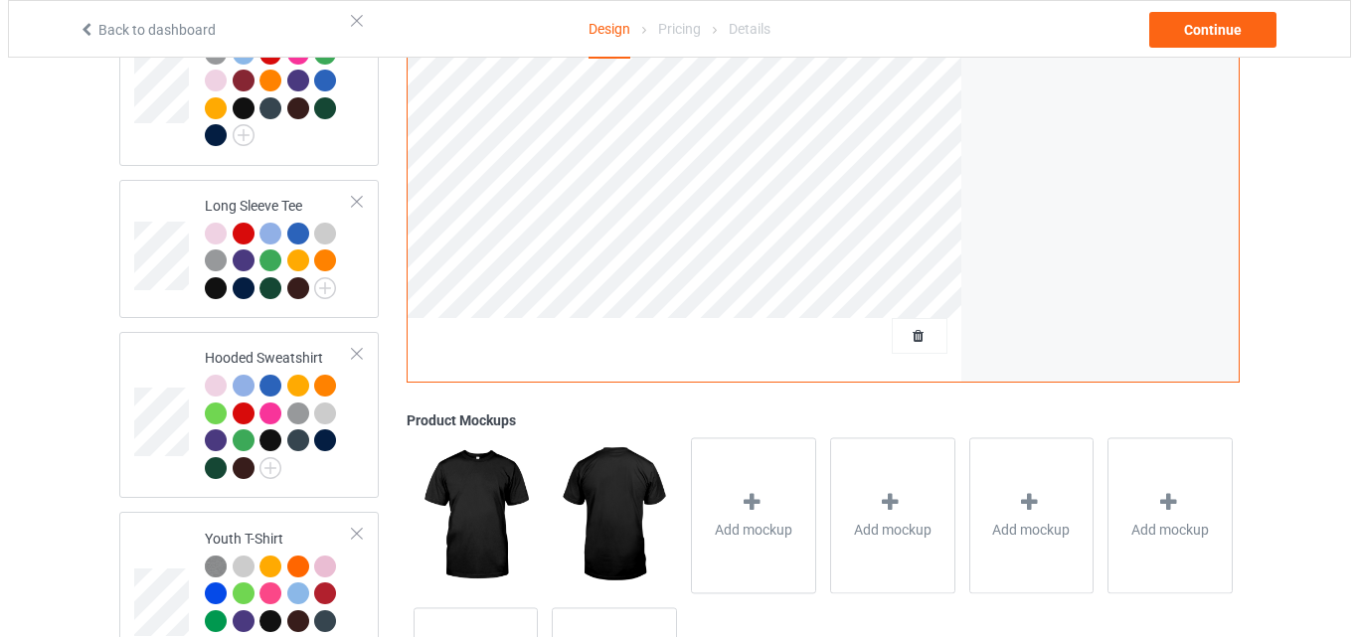
scroll to position [1231, 0]
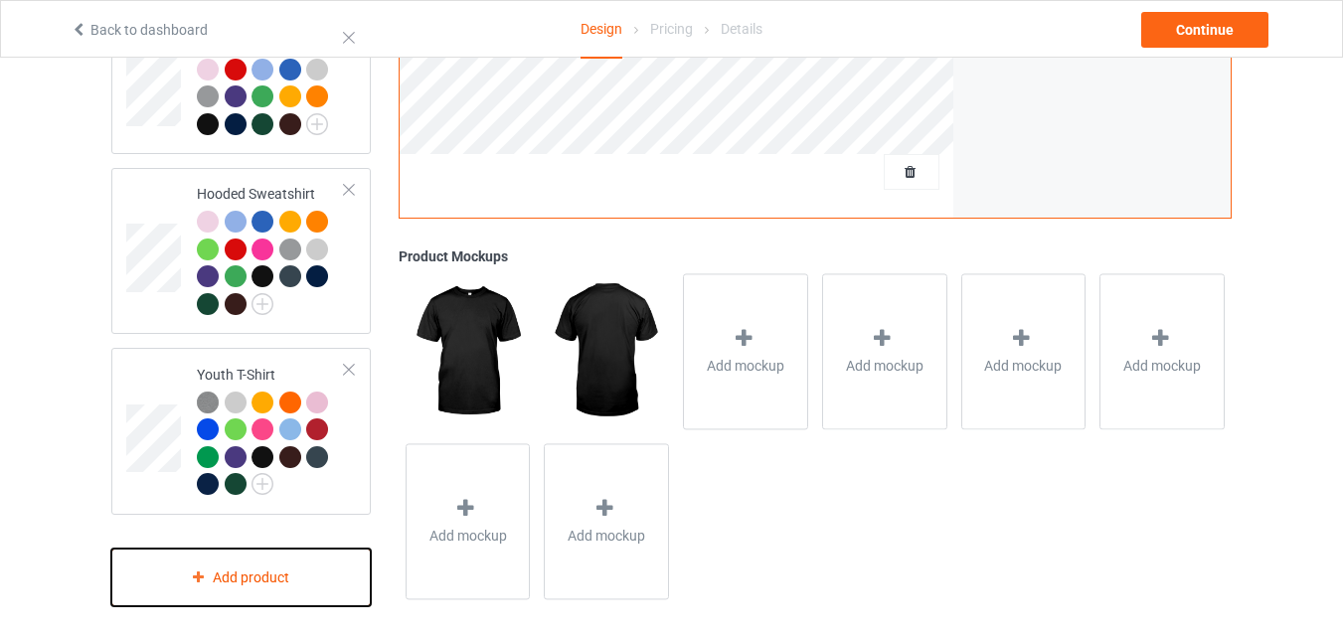
click at [310, 587] on div "Add product" at bounding box center [240, 578] width 259 height 59
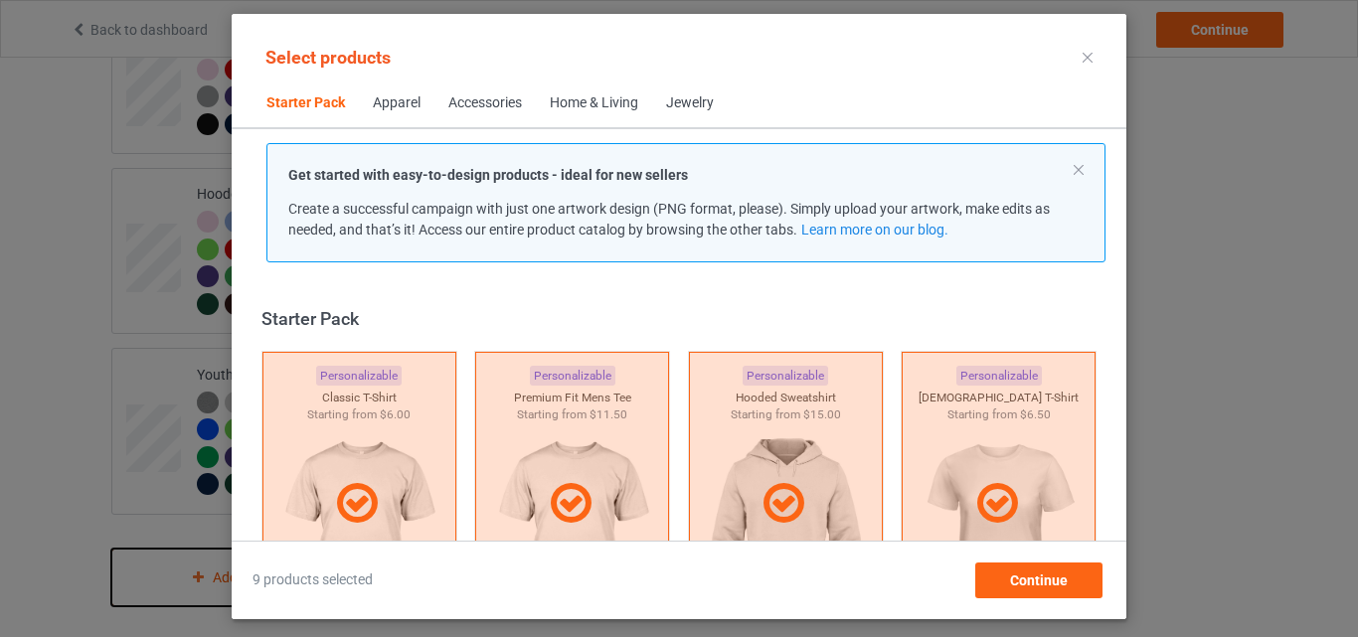
scroll to position [26, 0]
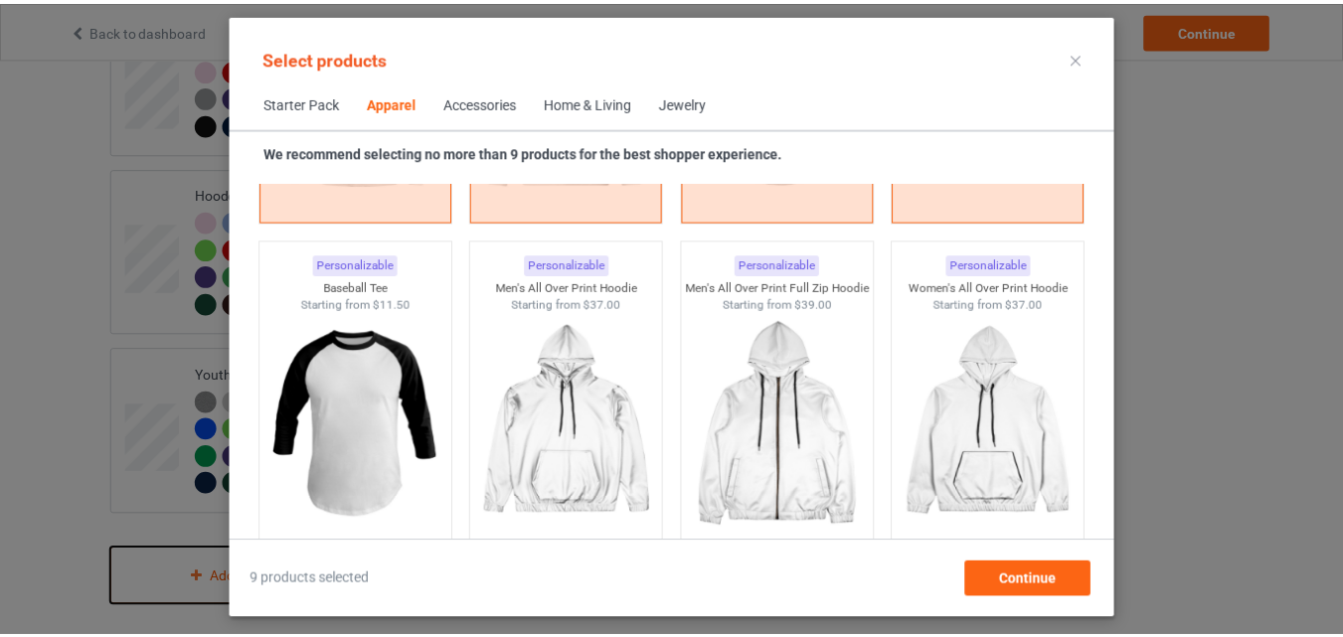
scroll to position [1775, 0]
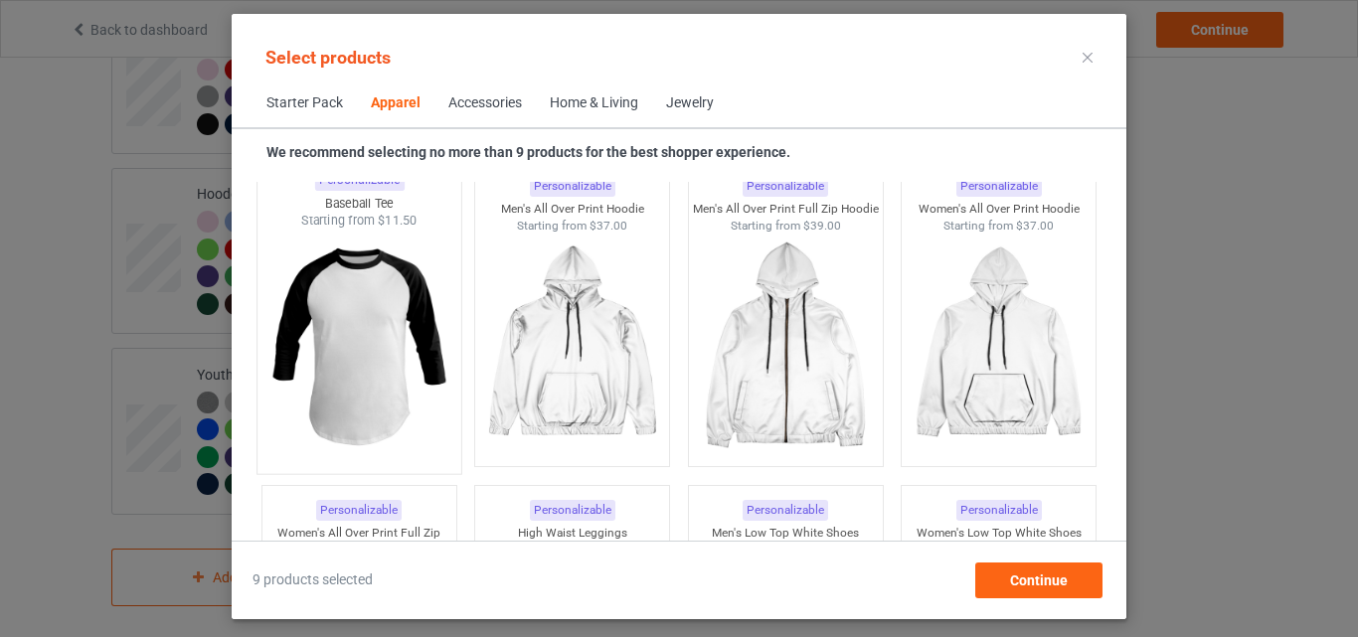
click at [309, 320] on img at bounding box center [358, 347] width 187 height 234
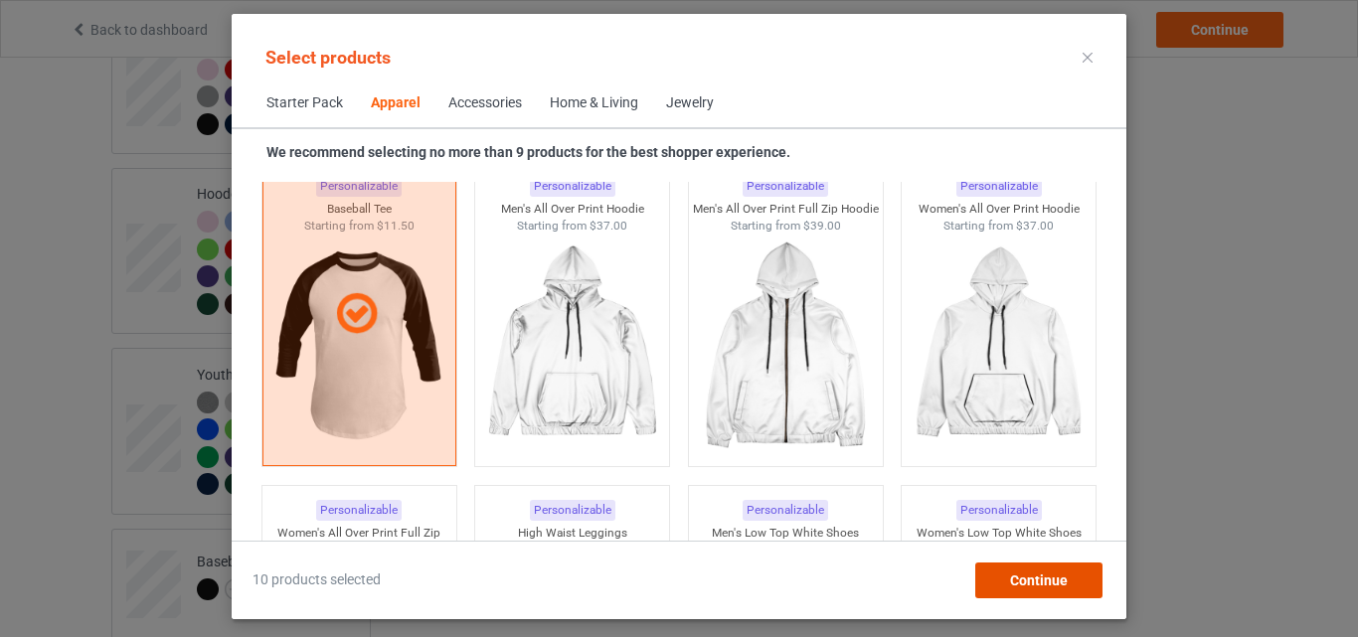
click at [1036, 590] on div "Continue" at bounding box center [1038, 581] width 127 height 36
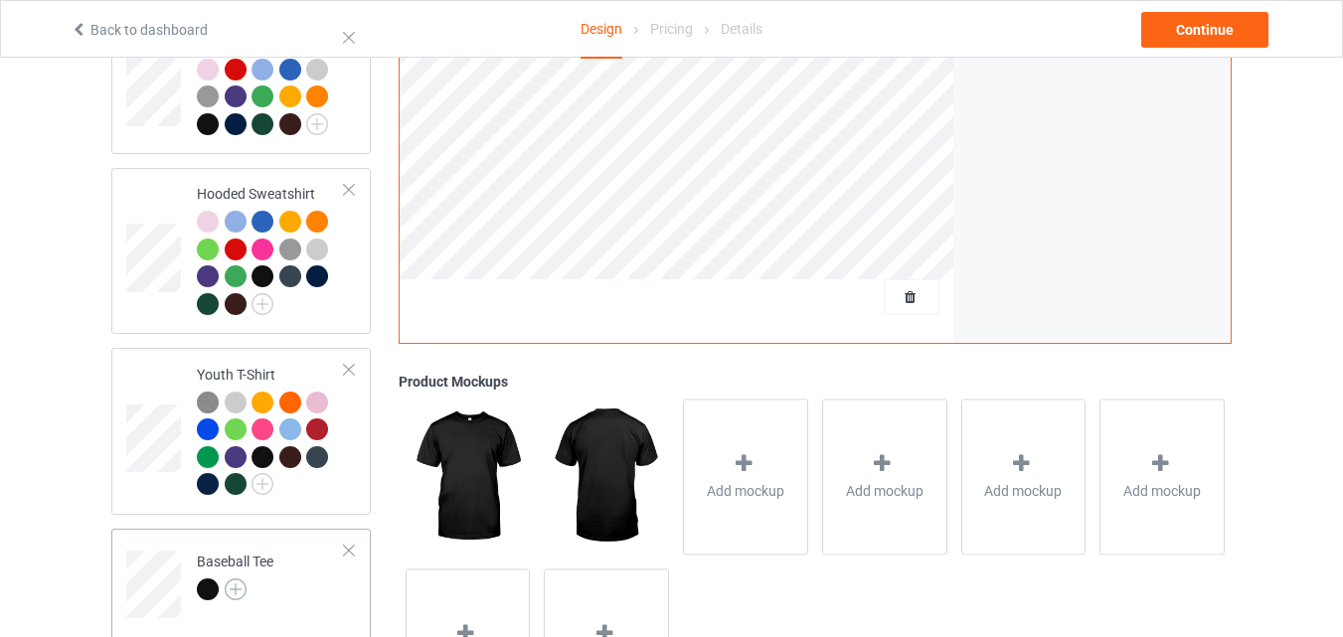
click at [242, 578] on img at bounding box center [236, 589] width 22 height 22
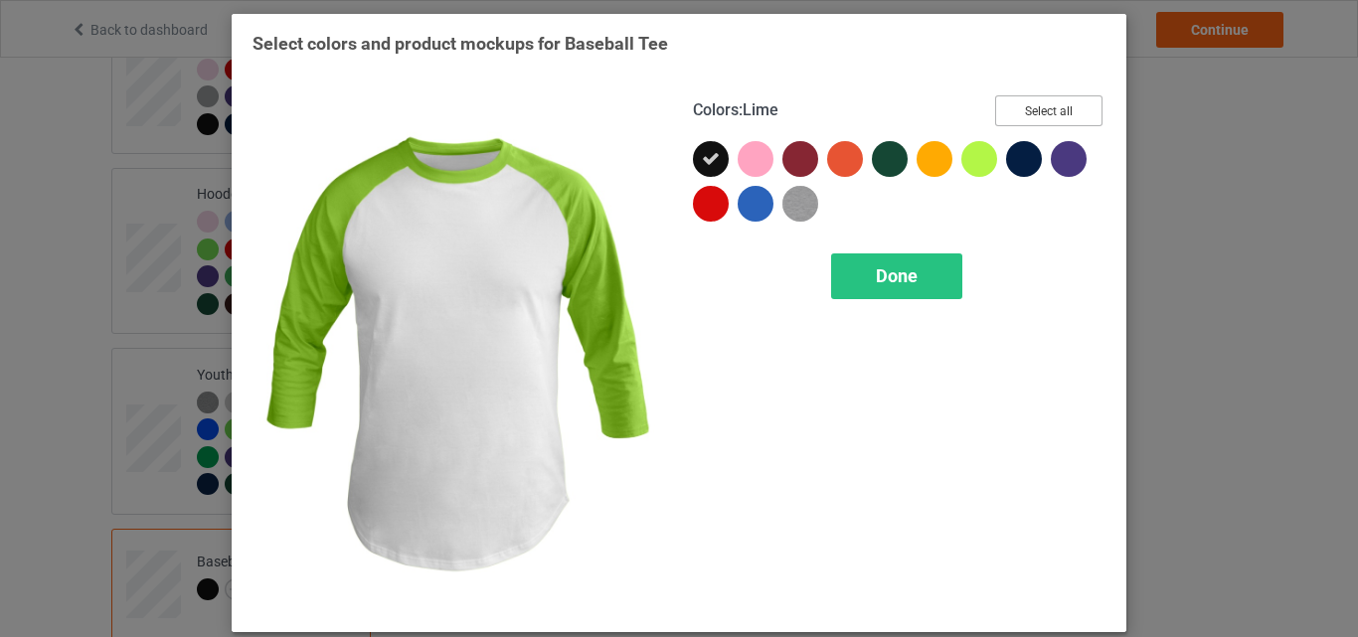
click at [1048, 105] on button "Select all" at bounding box center [1048, 110] width 107 height 31
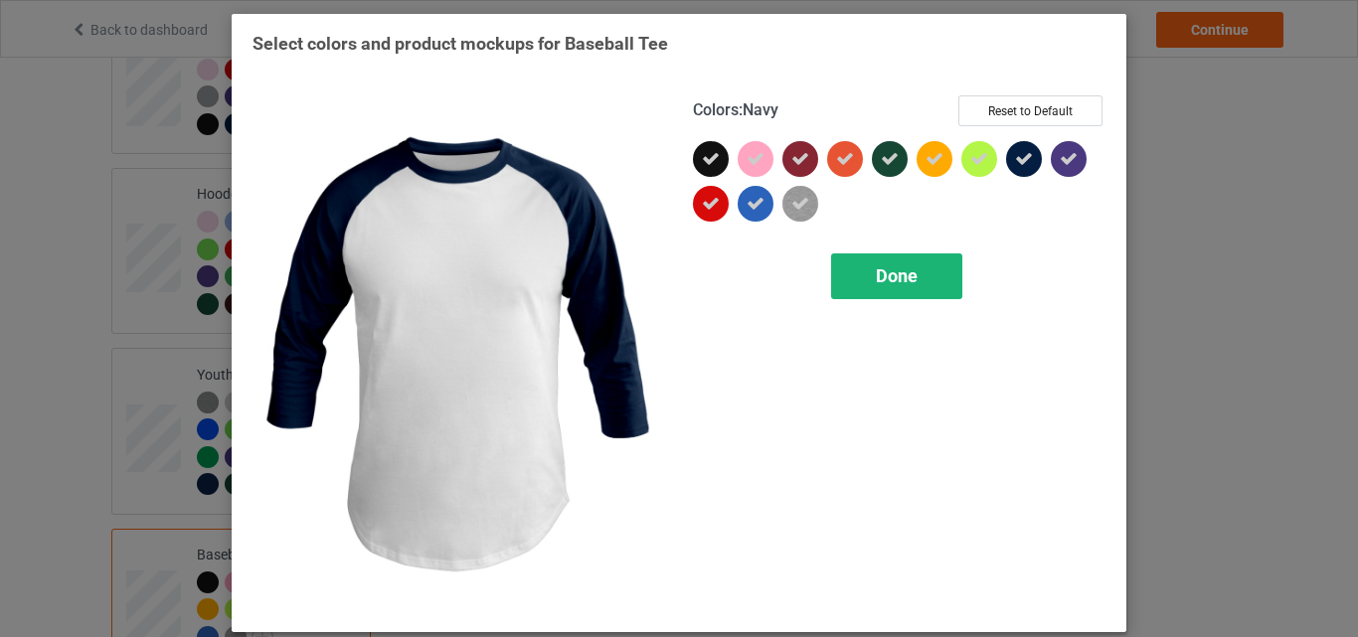
click at [858, 297] on div "Done" at bounding box center [896, 276] width 131 height 46
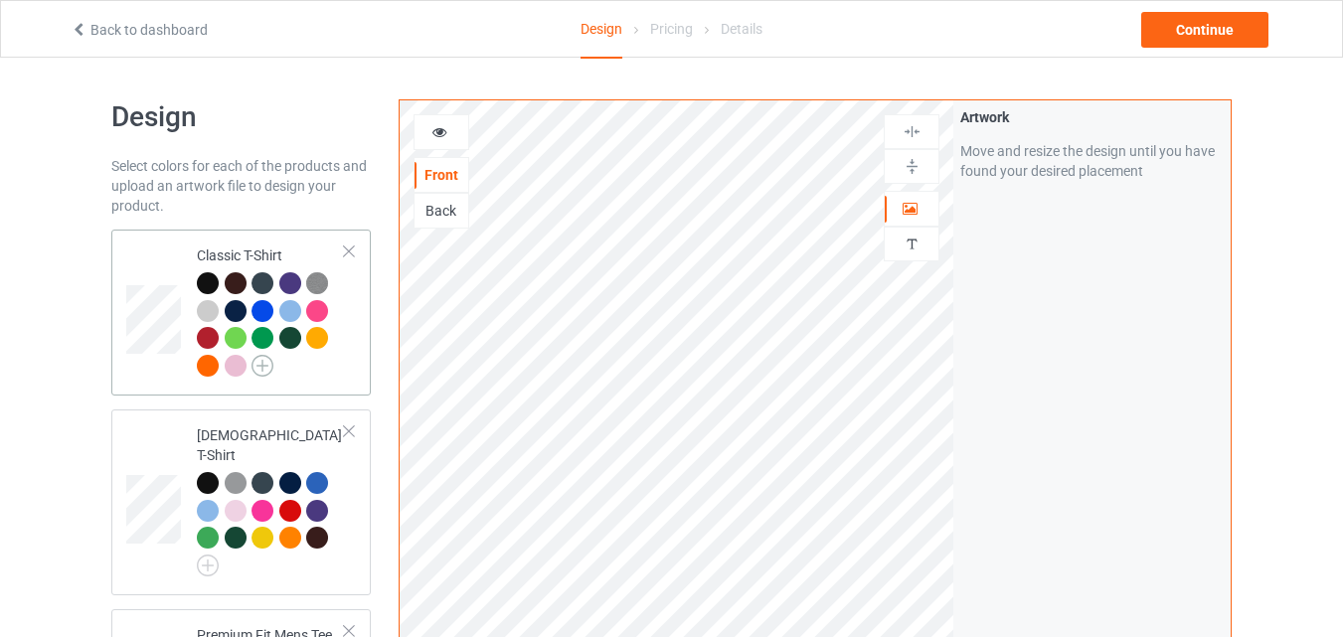
click at [263, 366] on img at bounding box center [262, 366] width 22 height 22
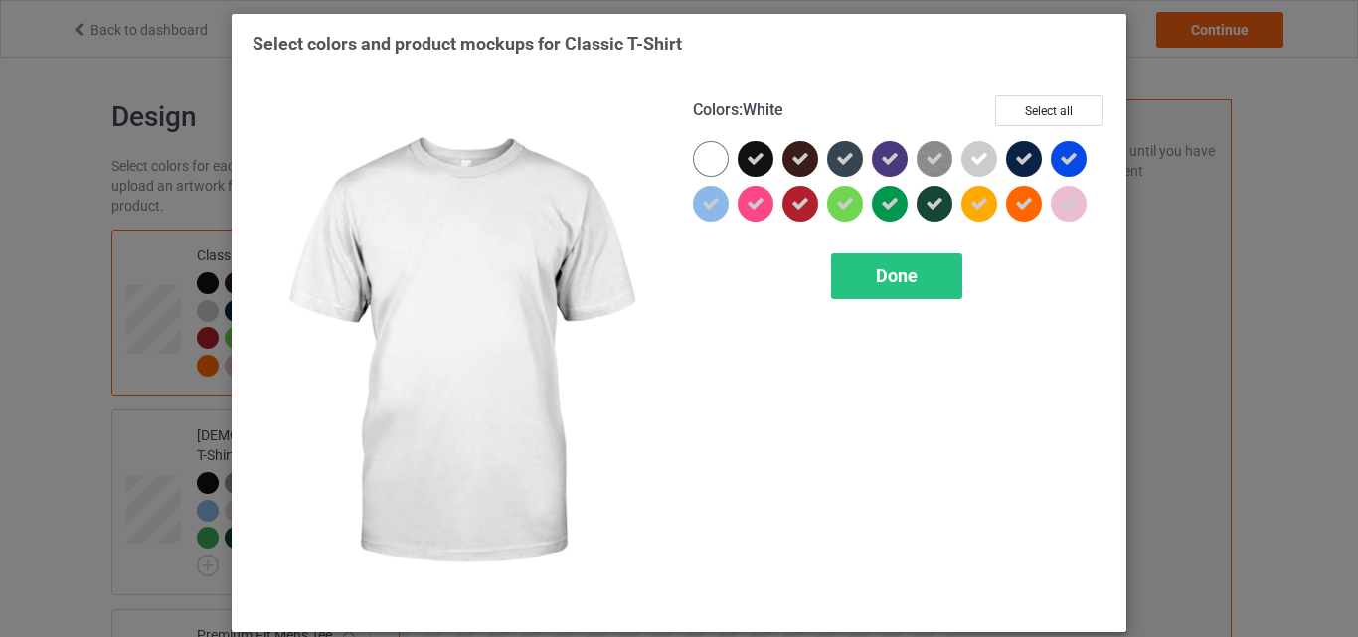
click at [707, 145] on div at bounding box center [711, 159] width 36 height 36
click at [980, 110] on button "Reset to Default" at bounding box center [1030, 110] width 144 height 31
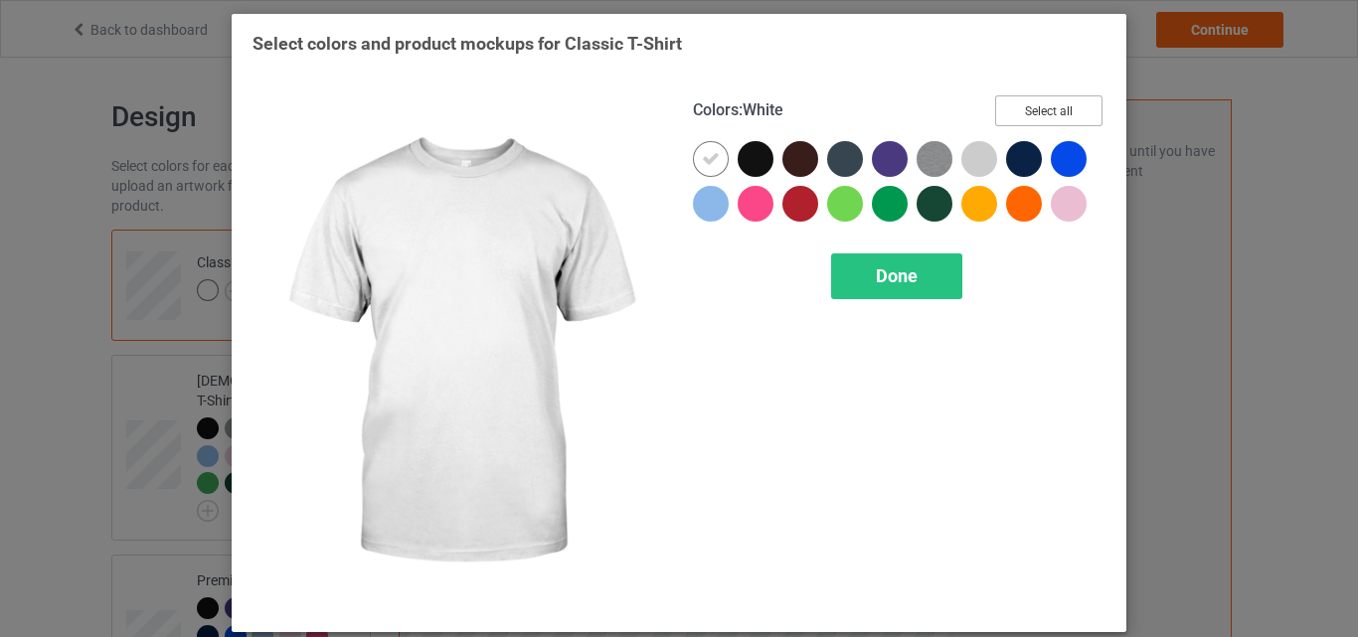
click at [980, 110] on div "Colors : White Select all" at bounding box center [899, 118] width 412 height 46
click at [1038, 110] on button "Select all" at bounding box center [1048, 110] width 107 height 31
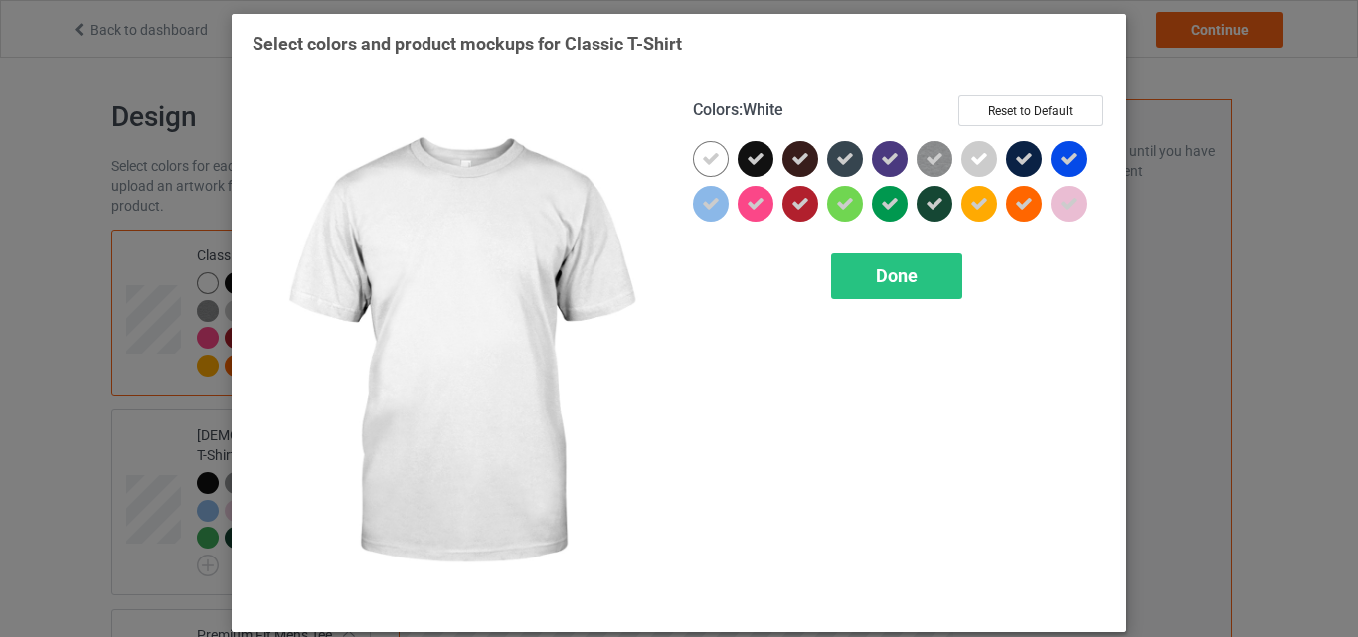
click at [716, 161] on div at bounding box center [711, 159] width 36 height 36
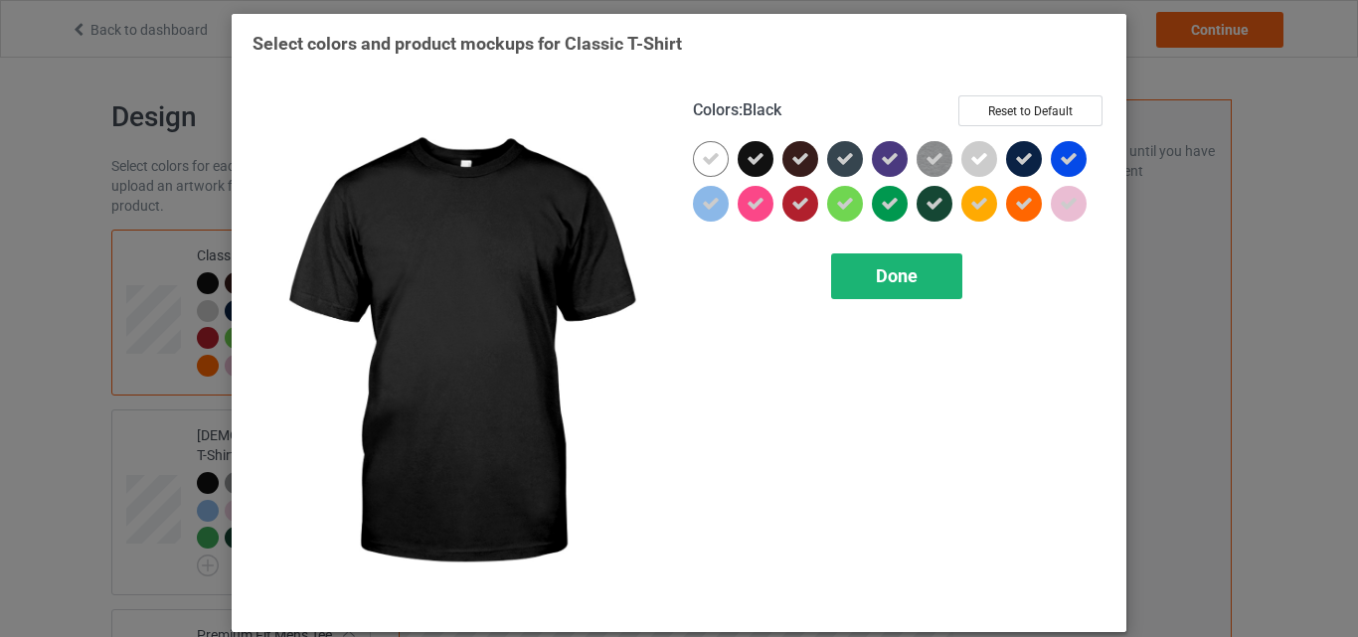
click at [893, 273] on span "Done" at bounding box center [897, 275] width 42 height 21
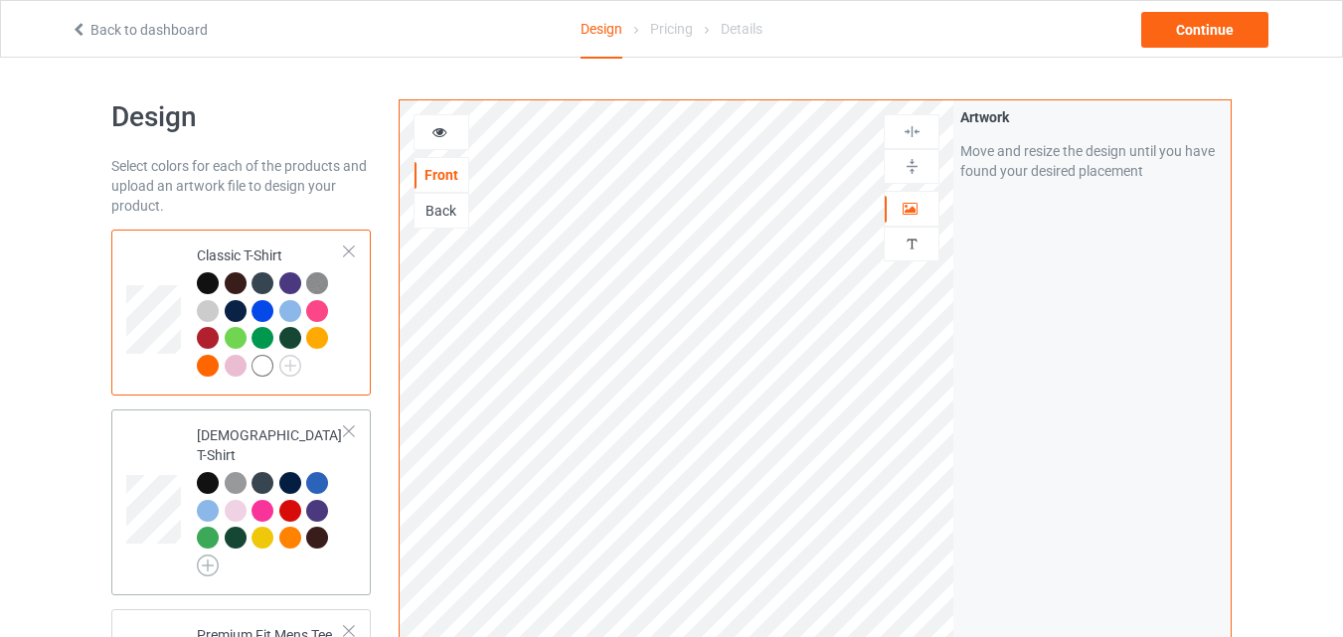
click at [210, 555] on img at bounding box center [208, 566] width 22 height 22
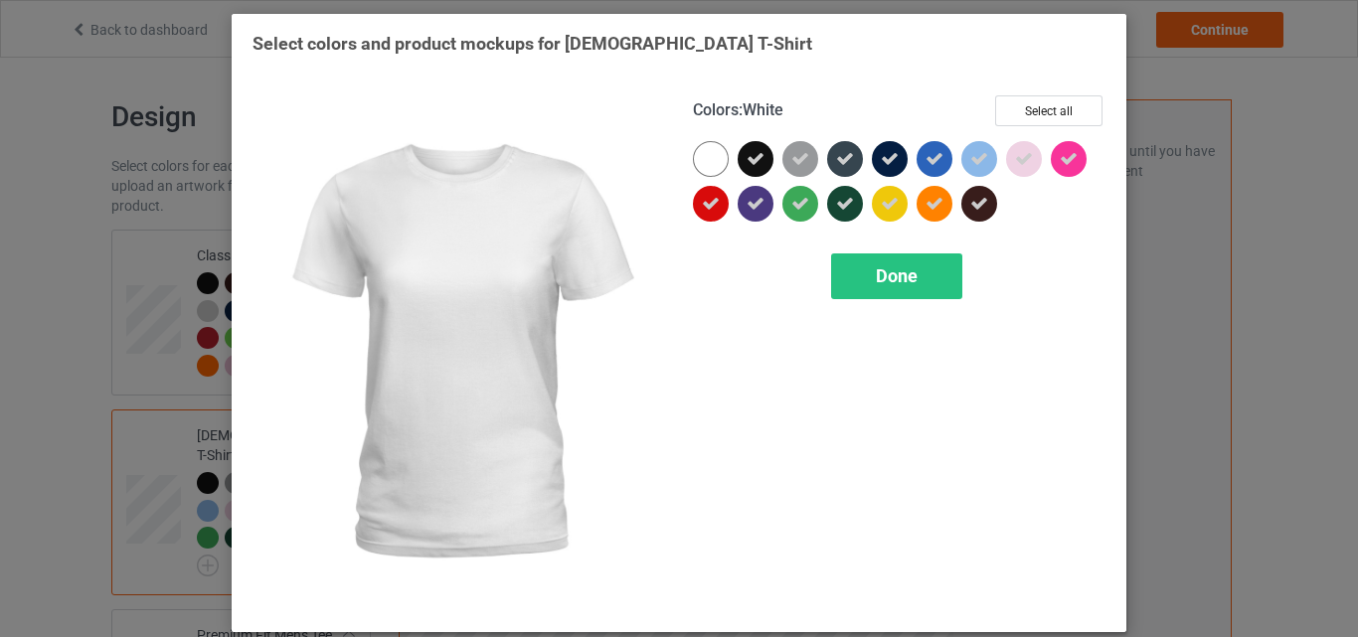
click at [698, 161] on div at bounding box center [711, 159] width 36 height 36
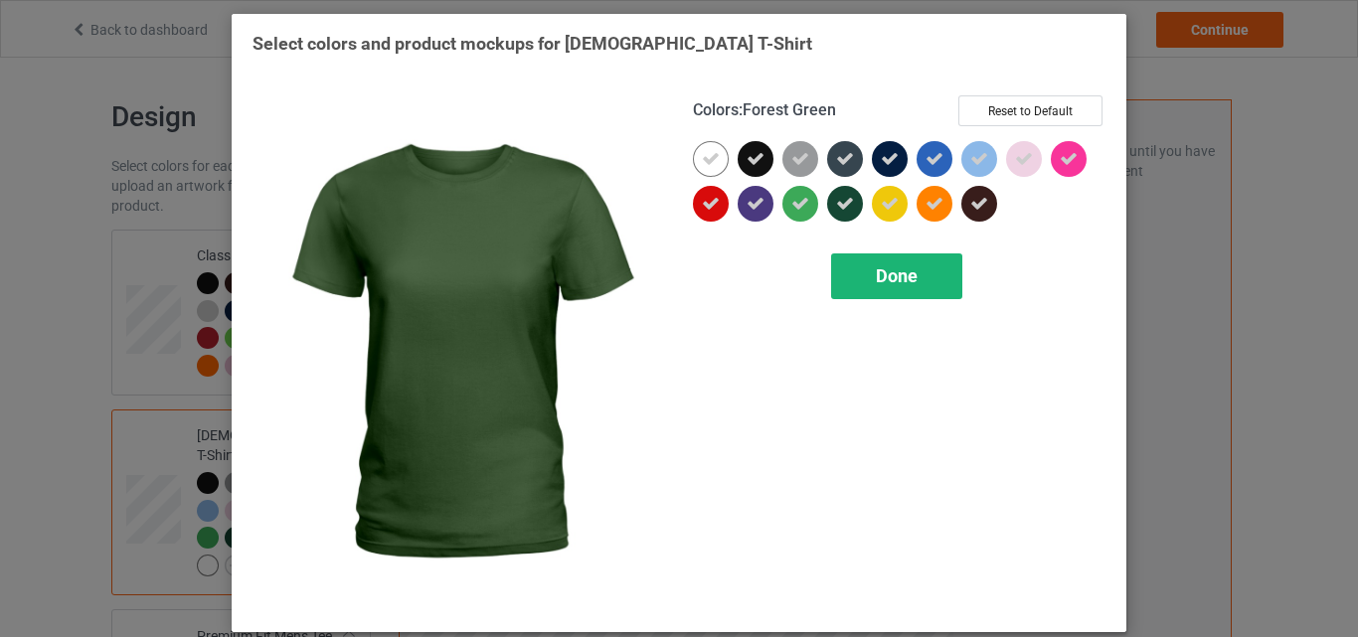
click at [883, 276] on span "Done" at bounding box center [897, 275] width 42 height 21
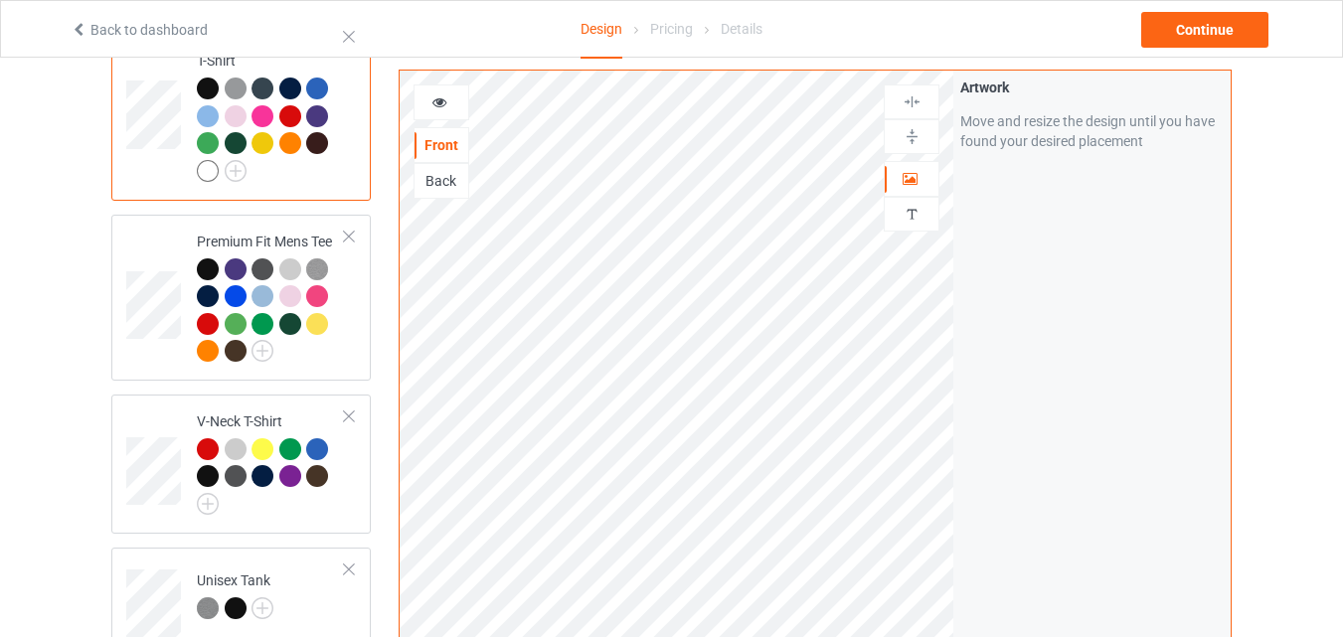
scroll to position [399, 0]
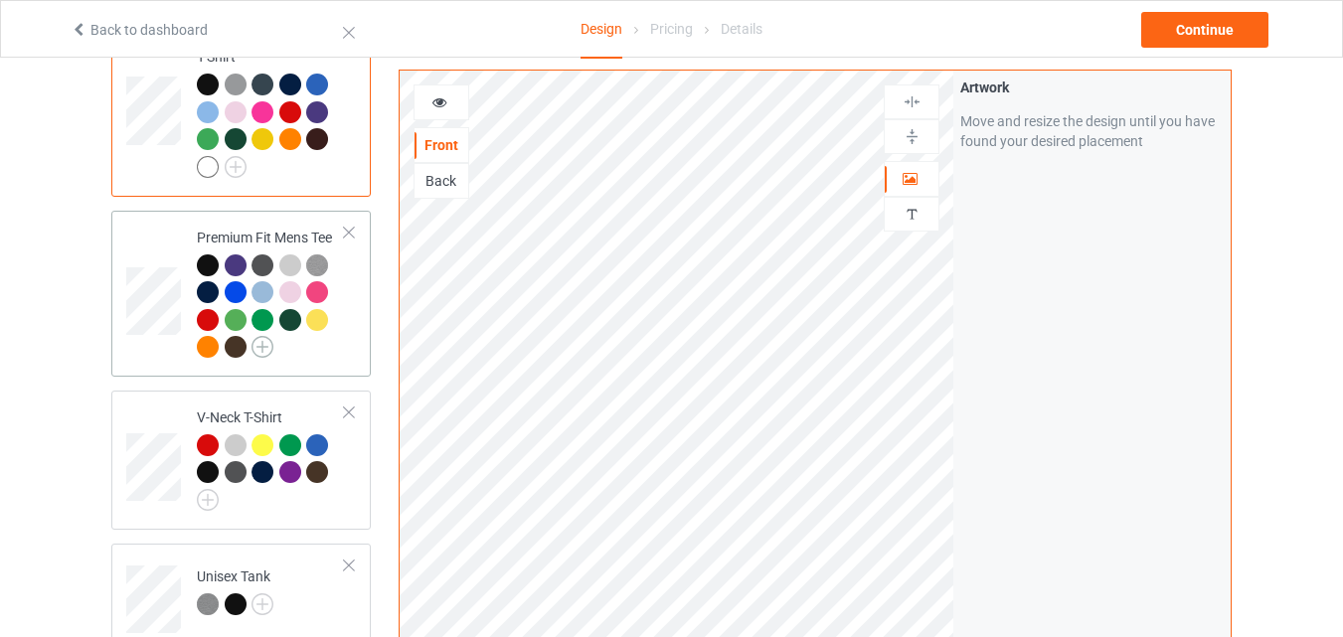
click at [269, 336] on img at bounding box center [262, 347] width 22 height 22
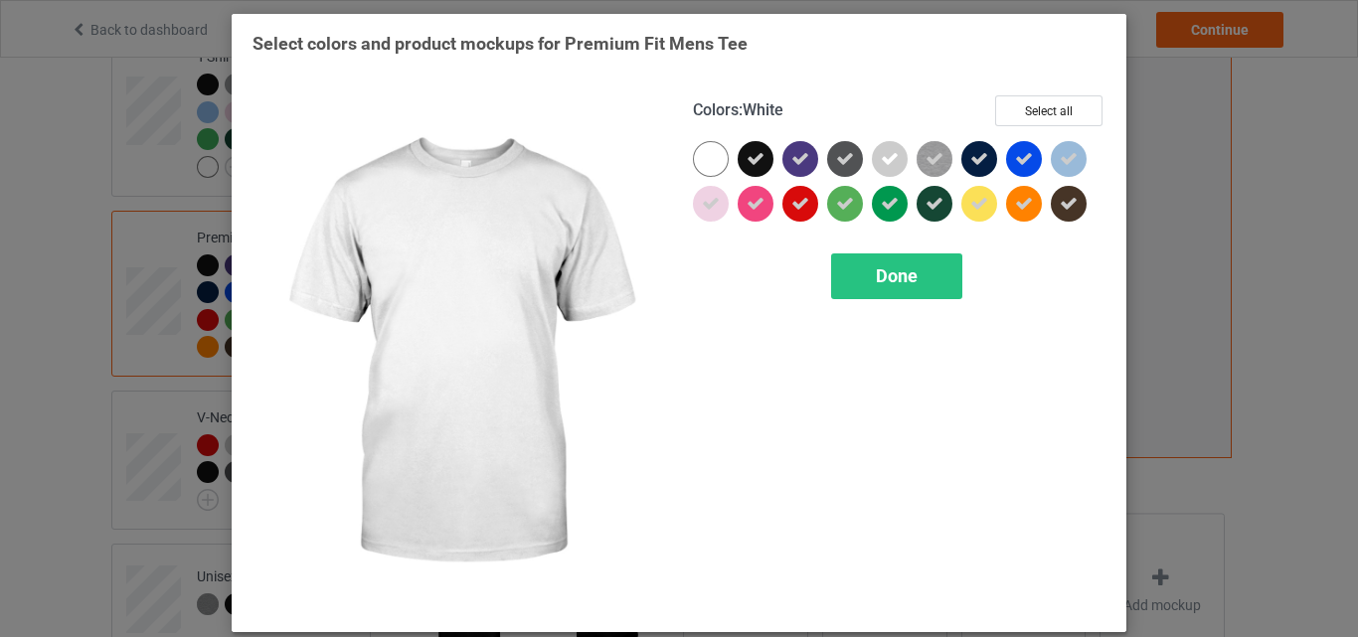
click at [709, 177] on div at bounding box center [715, 163] width 45 height 45
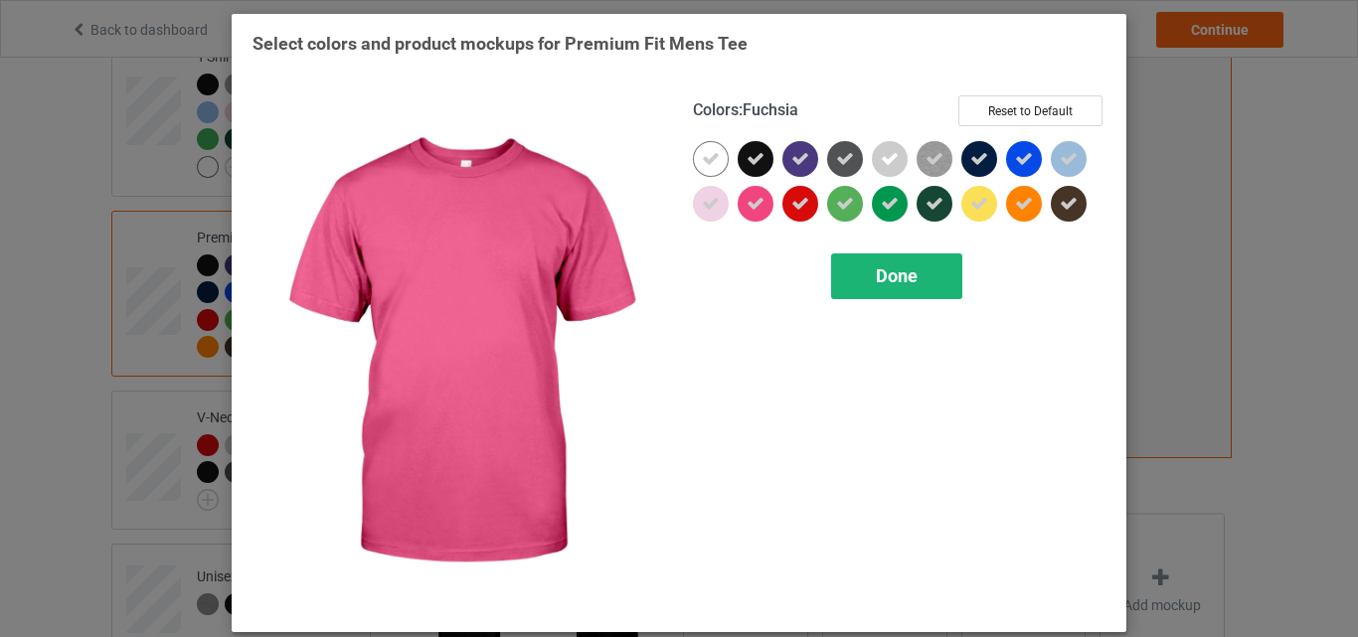
click at [887, 256] on div "Done" at bounding box center [896, 276] width 131 height 46
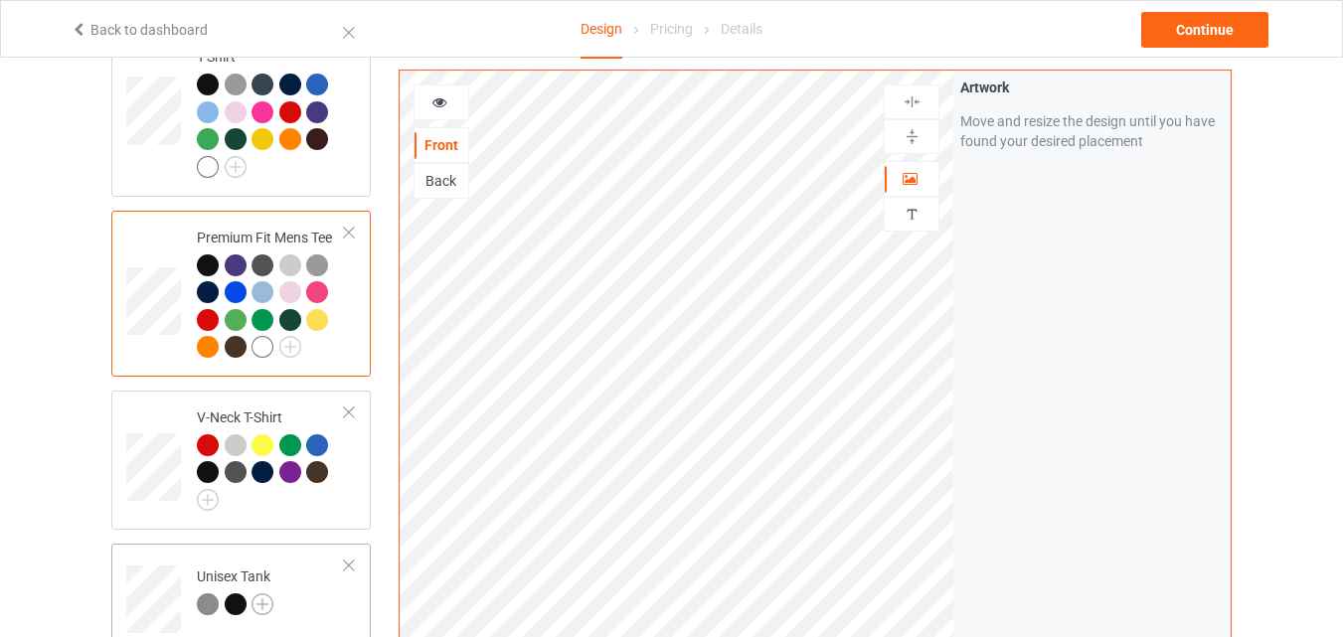
click at [271, 594] on img at bounding box center [262, 604] width 22 height 22
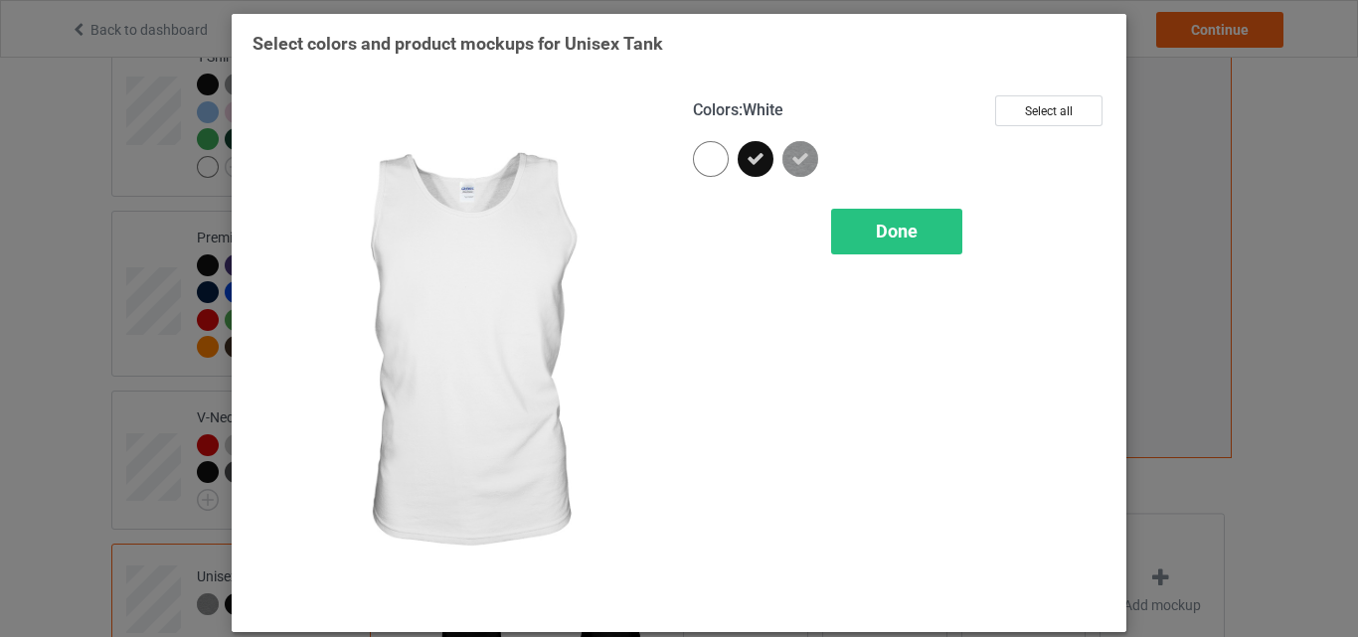
click at [699, 149] on div at bounding box center [711, 159] width 36 height 36
click at [899, 242] on span "Done" at bounding box center [897, 231] width 42 height 21
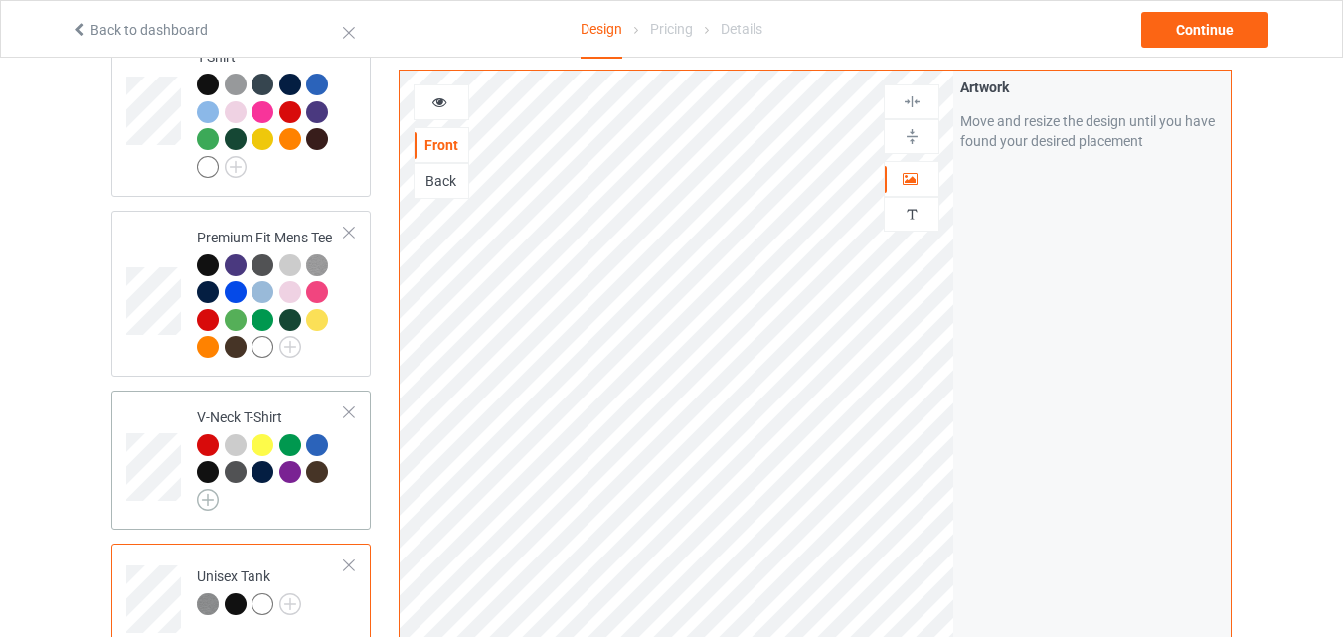
click at [200, 489] on img at bounding box center [208, 500] width 22 height 22
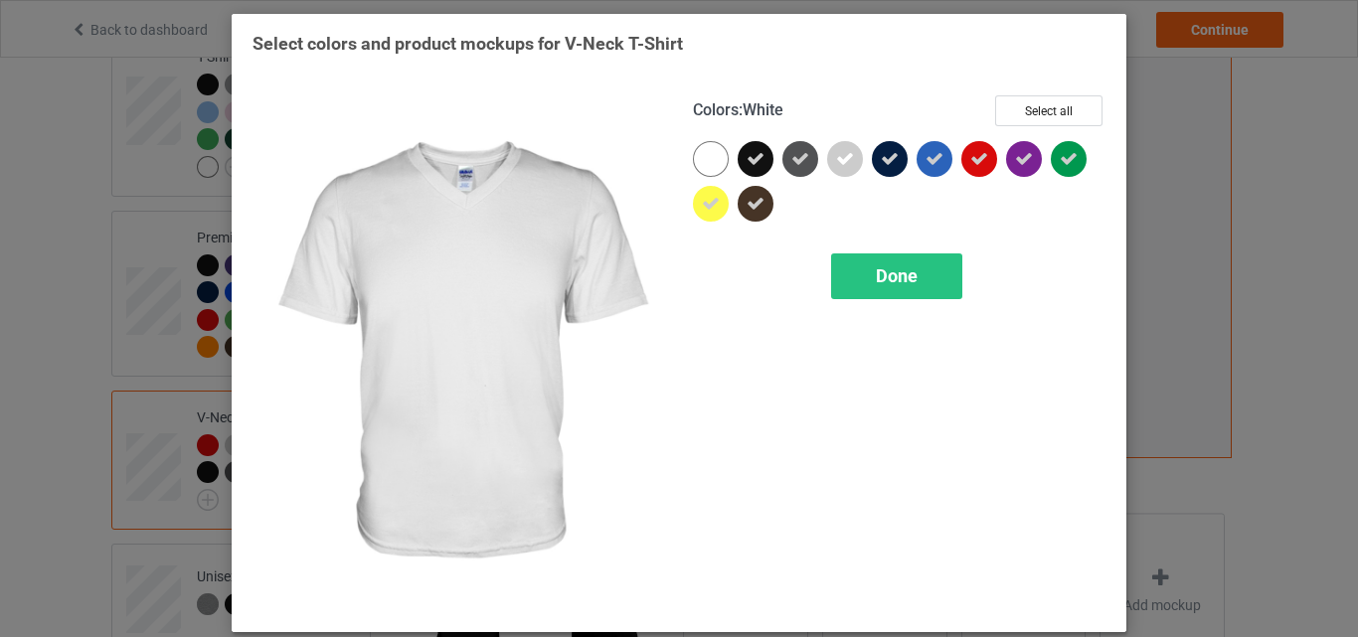
click at [706, 158] on div at bounding box center [711, 159] width 36 height 36
click at [880, 288] on div "Done" at bounding box center [896, 276] width 131 height 46
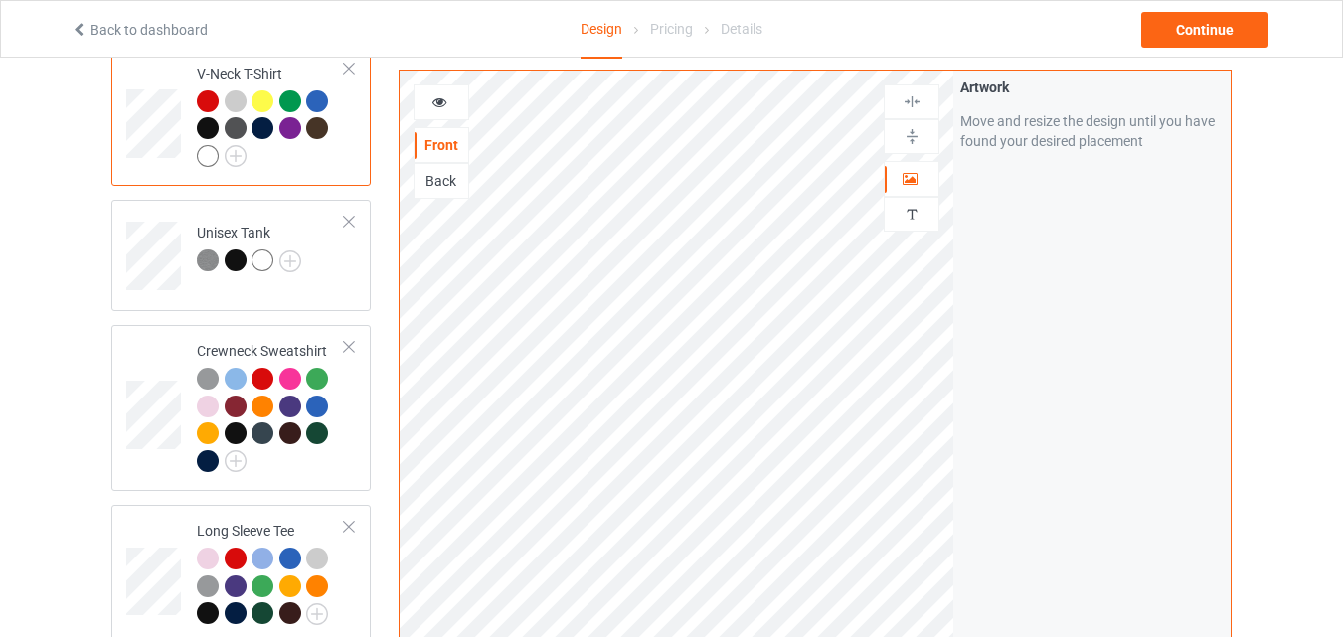
scroll to position [745, 0]
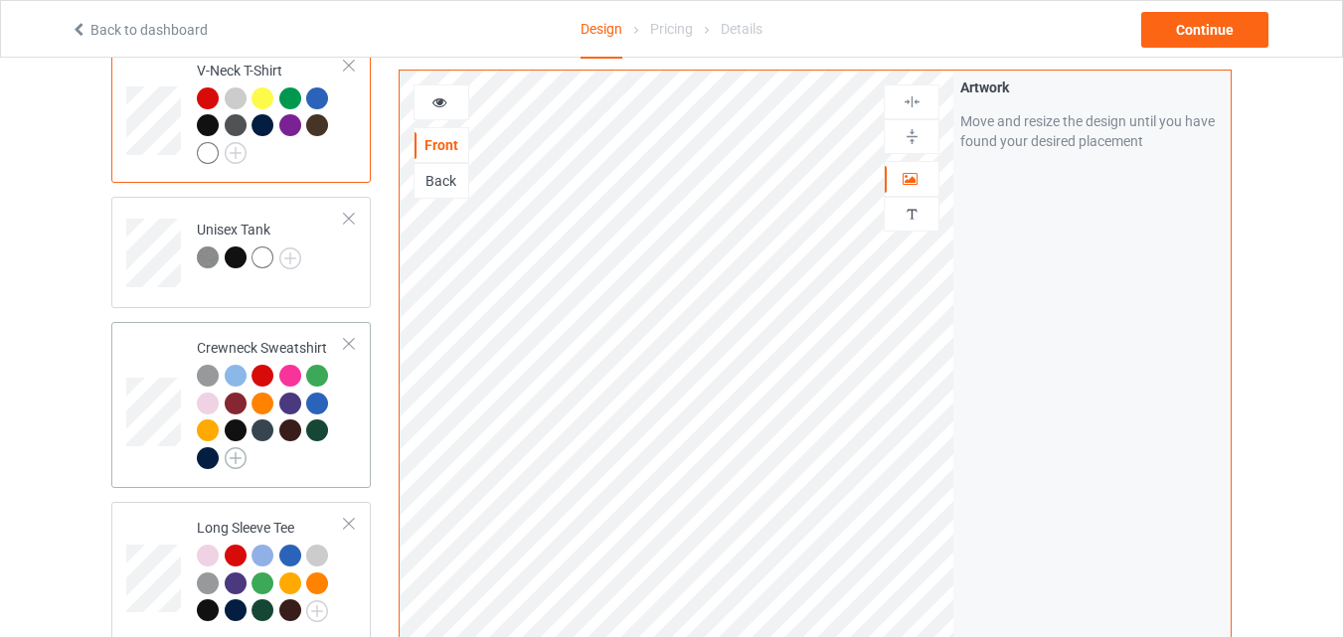
click at [240, 447] on img at bounding box center [236, 458] width 22 height 22
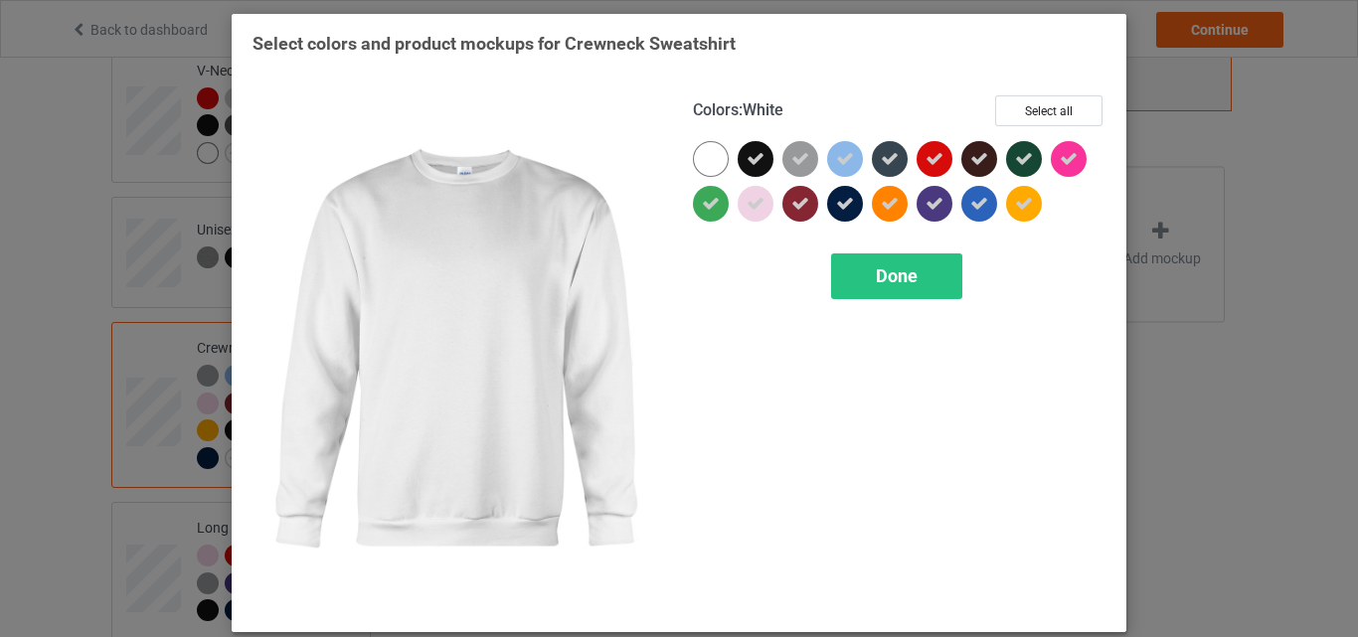
click at [711, 171] on div at bounding box center [711, 159] width 36 height 36
click at [896, 286] on span "Done" at bounding box center [897, 275] width 42 height 21
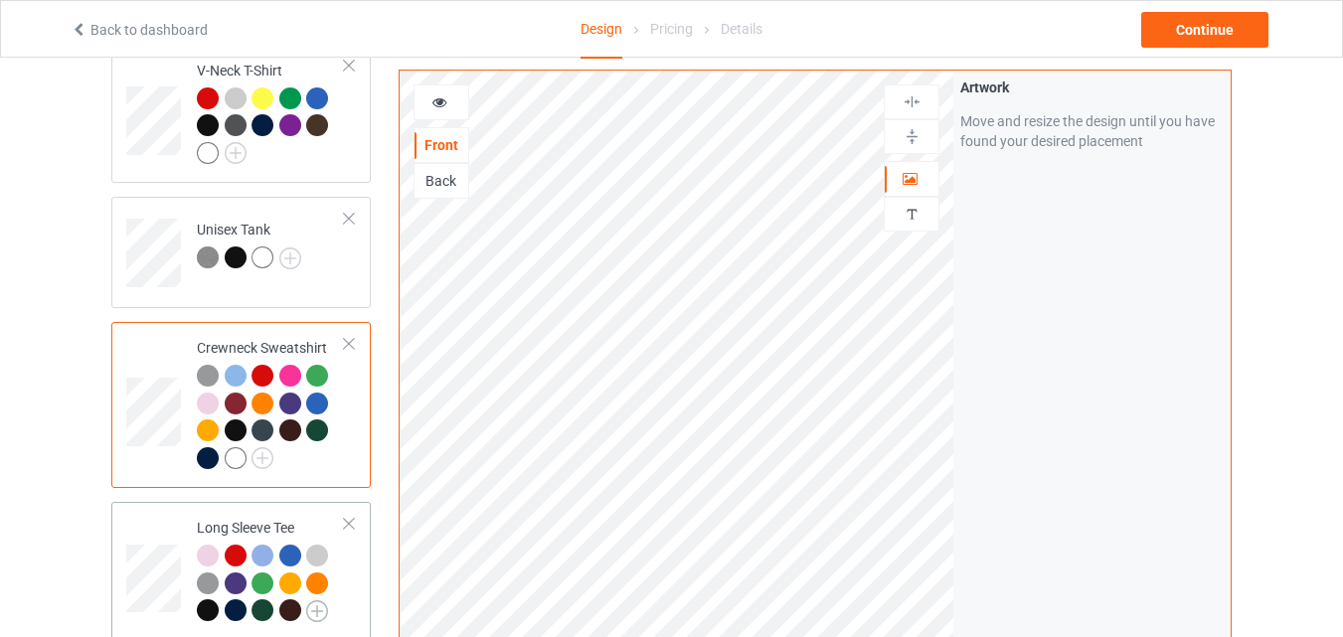
click at [321, 600] on img at bounding box center [317, 611] width 22 height 22
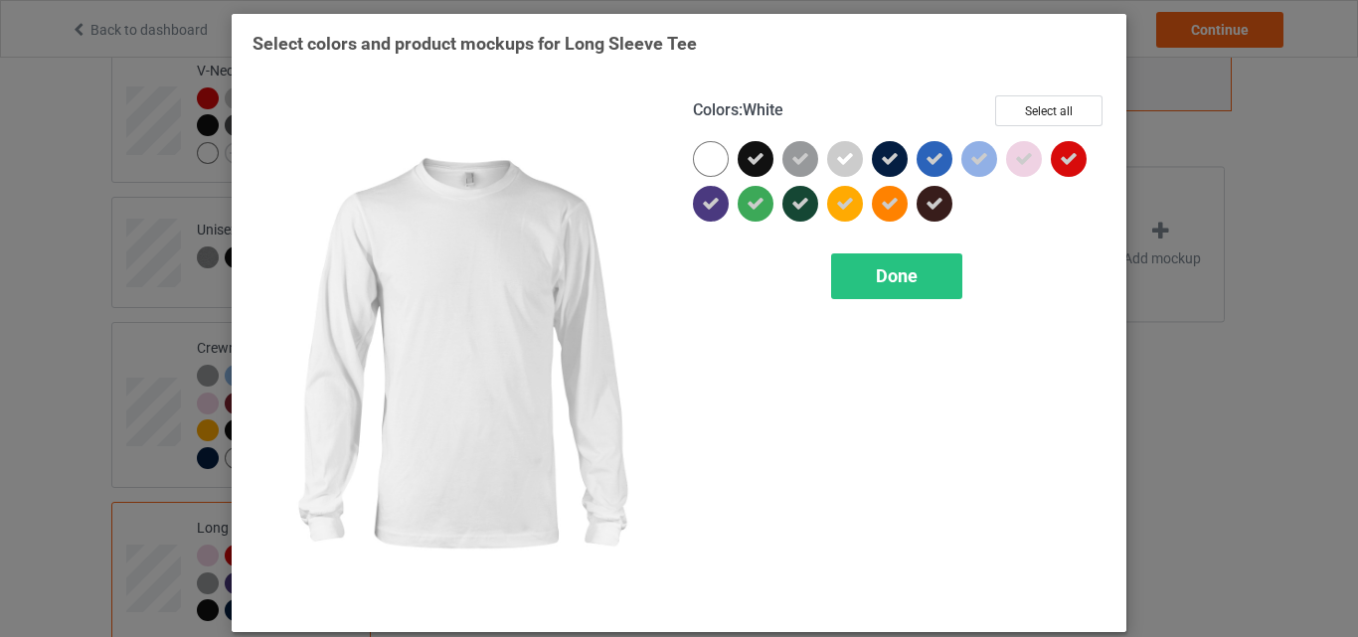
click at [716, 172] on div at bounding box center [711, 159] width 36 height 36
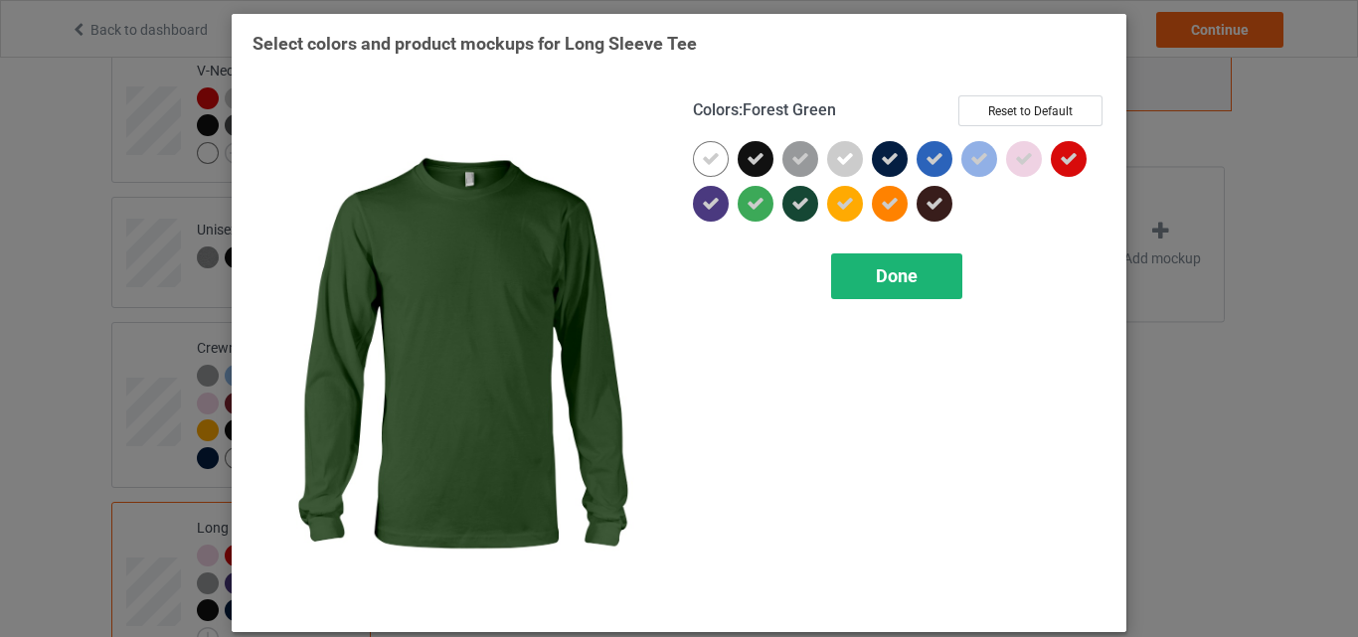
click at [930, 277] on div "Done" at bounding box center [896, 276] width 131 height 46
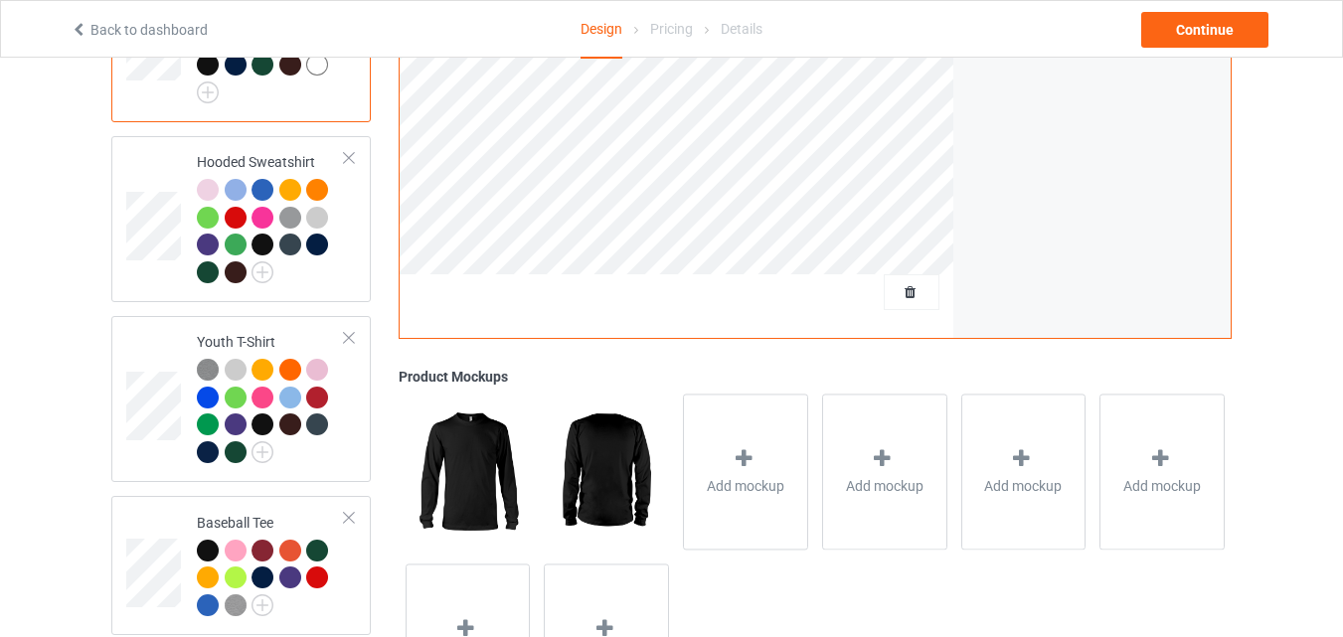
scroll to position [1302, 0]
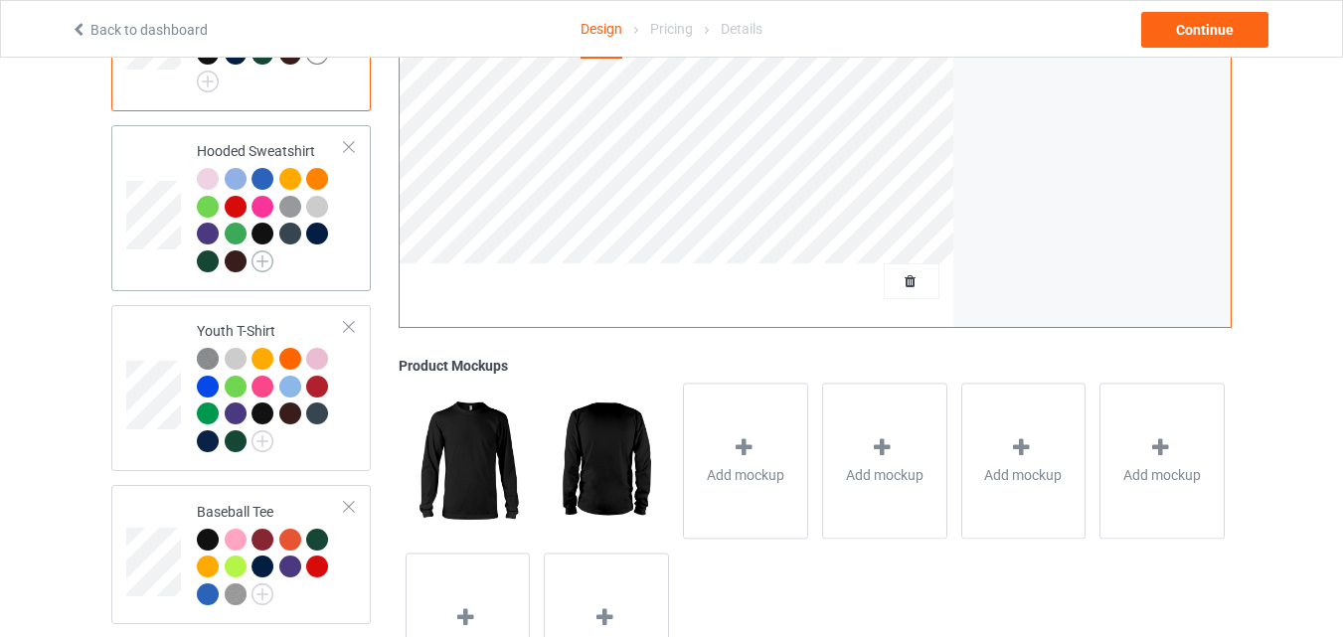
click at [264, 250] on img at bounding box center [262, 261] width 22 height 22
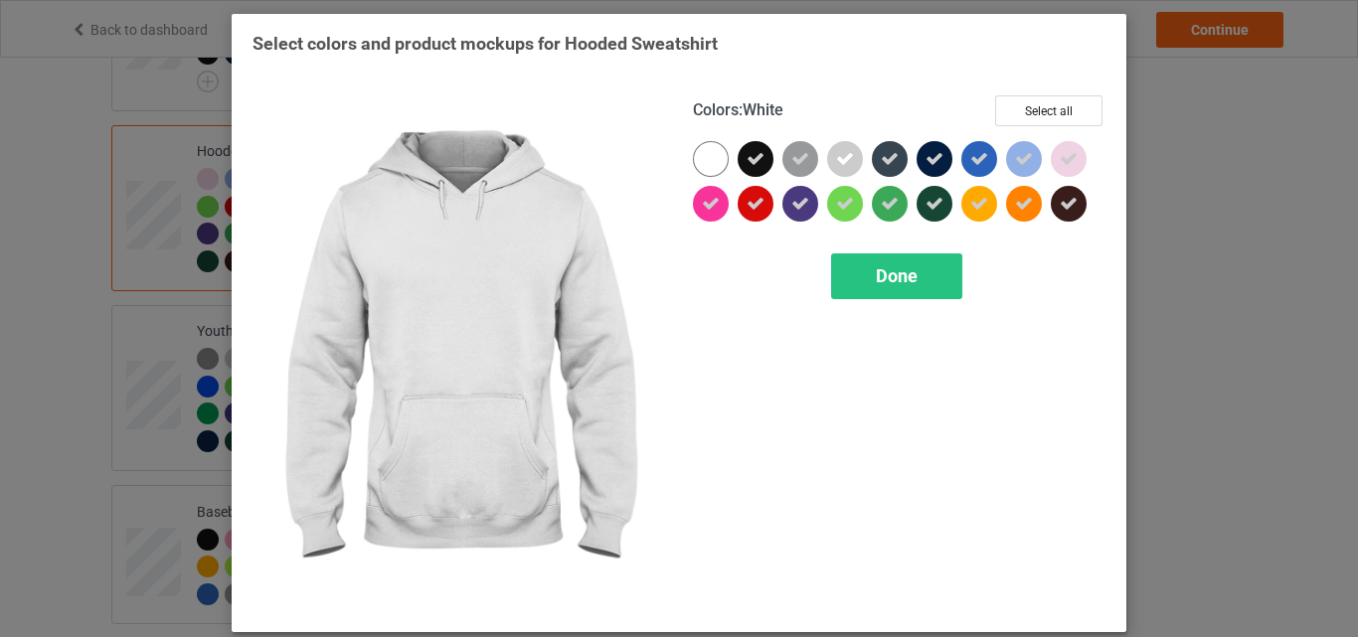
click at [717, 157] on div at bounding box center [711, 159] width 36 height 36
click at [932, 296] on div "Done" at bounding box center [896, 276] width 131 height 46
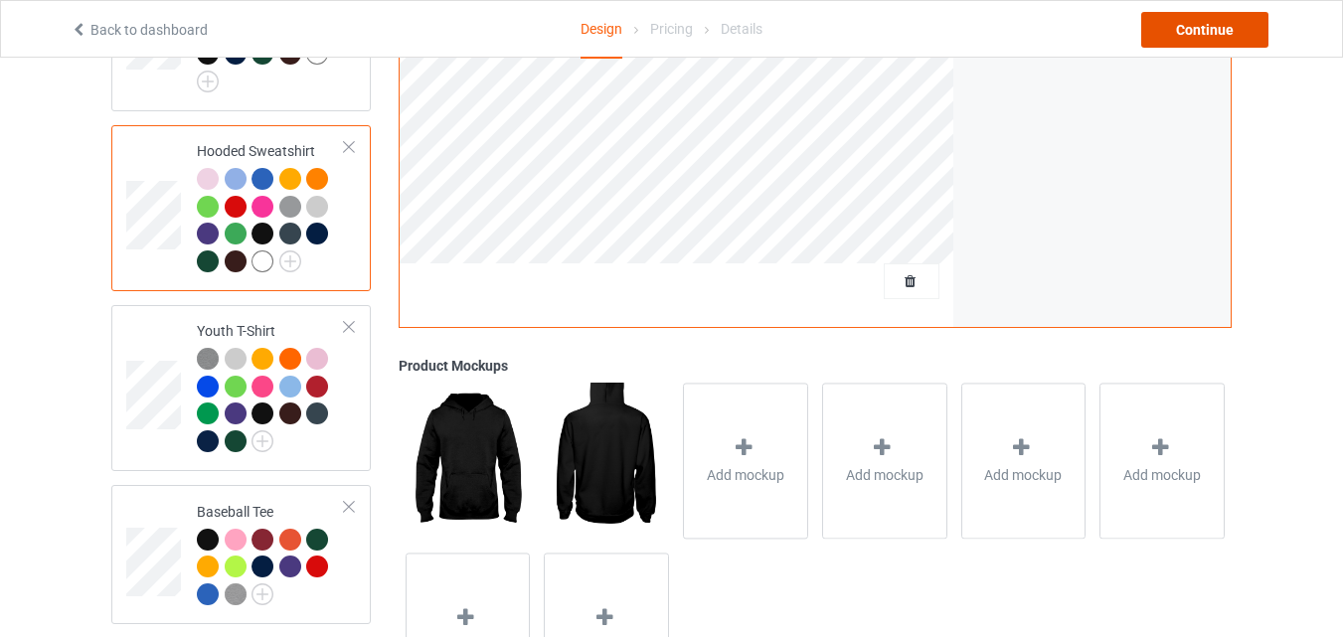
click at [1233, 41] on div "Continue" at bounding box center [1204, 30] width 127 height 36
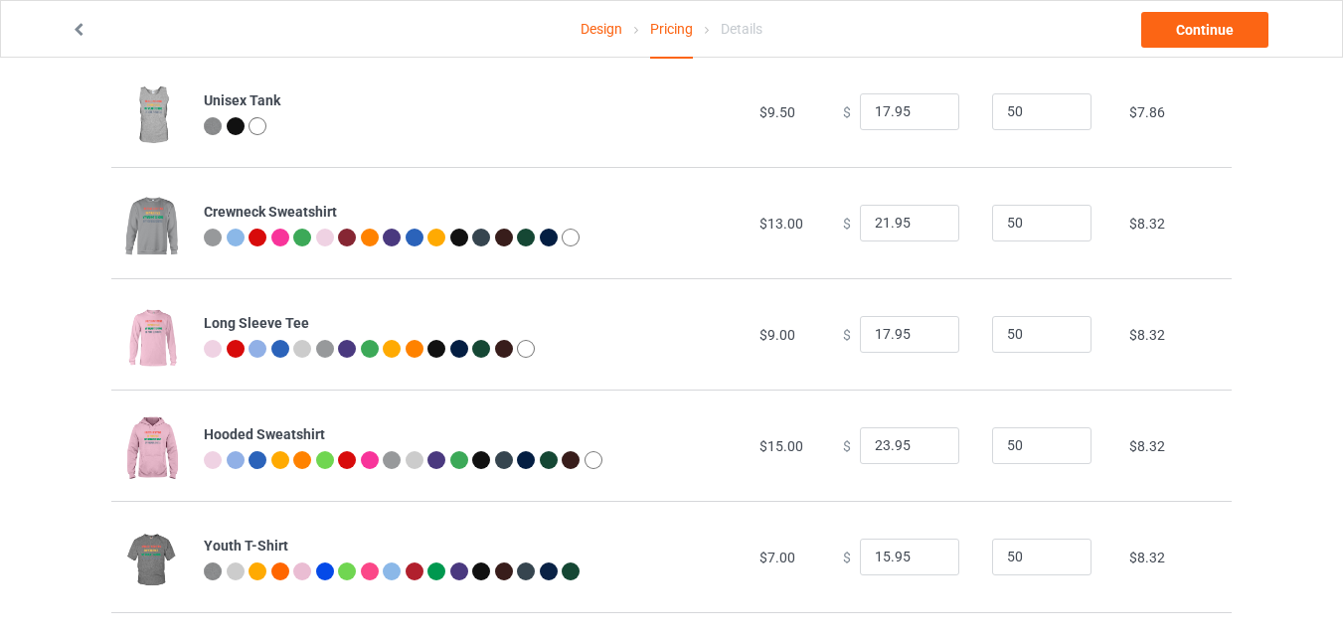
scroll to position [715, 0]
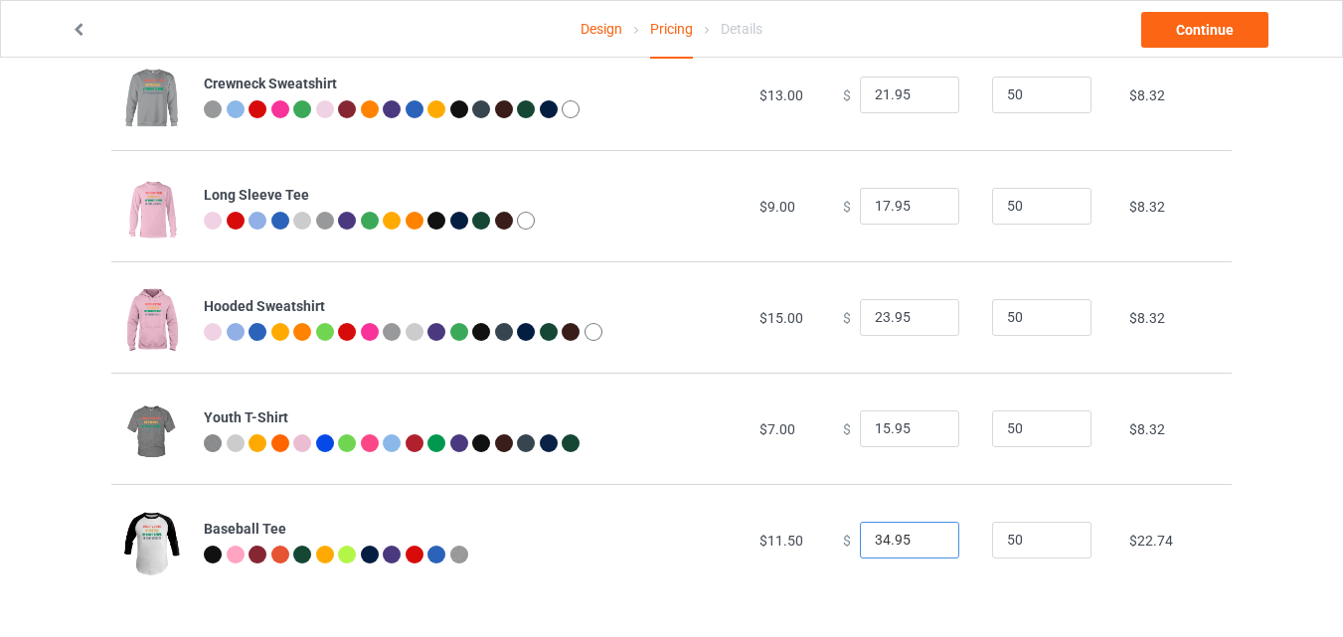
click at [928, 545] on input "34.95" at bounding box center [909, 541] width 99 height 38
click at [928, 545] on input "26.95" at bounding box center [909, 541] width 99 height 38
click at [928, 545] on input "25.95" at bounding box center [909, 541] width 99 height 38
click at [928, 545] on input "24.95" at bounding box center [909, 541] width 99 height 38
click at [928, 545] on input "23.95" at bounding box center [909, 541] width 99 height 38
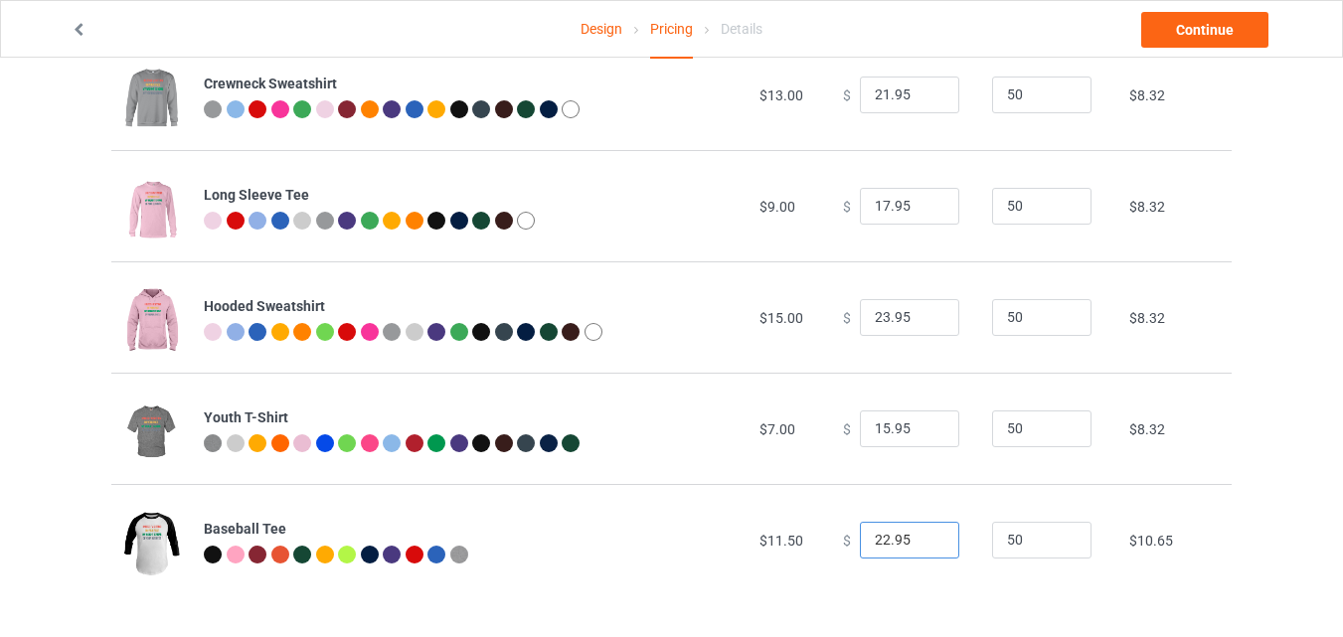
click at [928, 545] on input "22.95" at bounding box center [909, 541] width 99 height 38
click at [928, 545] on input "21.95" at bounding box center [909, 541] width 99 height 38
click at [928, 545] on input "20.95" at bounding box center [909, 541] width 99 height 38
type input "19.95"
click at [928, 545] on input "19.95" at bounding box center [909, 541] width 99 height 38
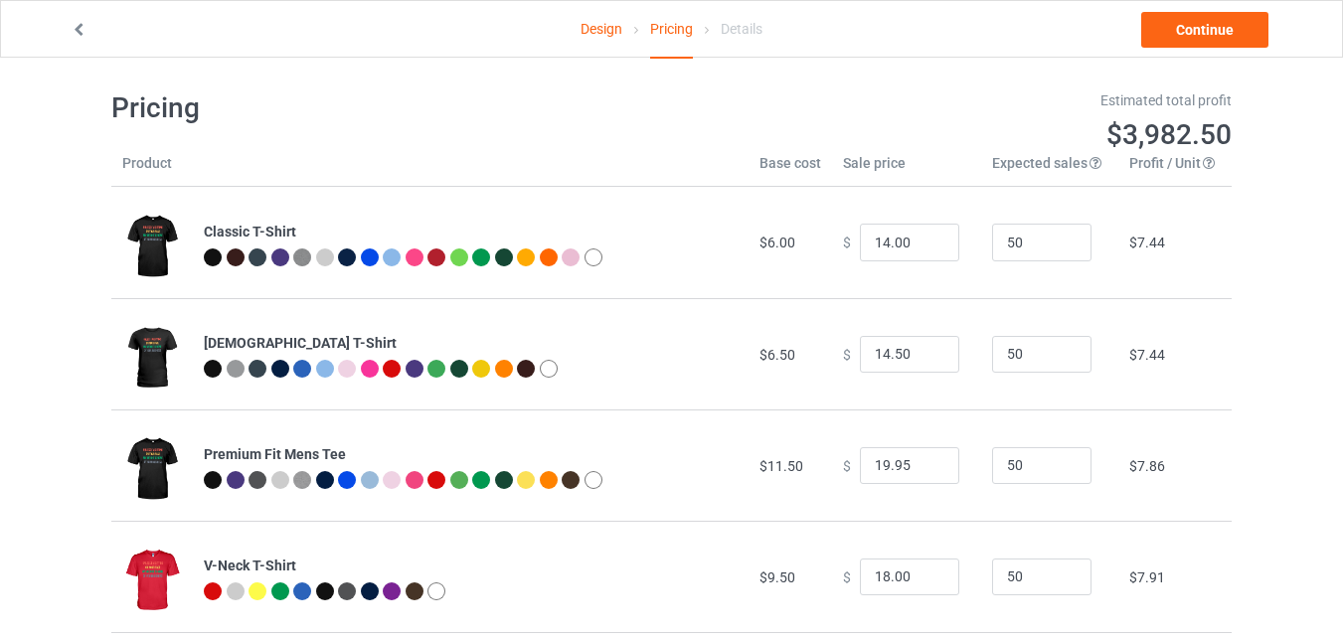
scroll to position [0, 0]
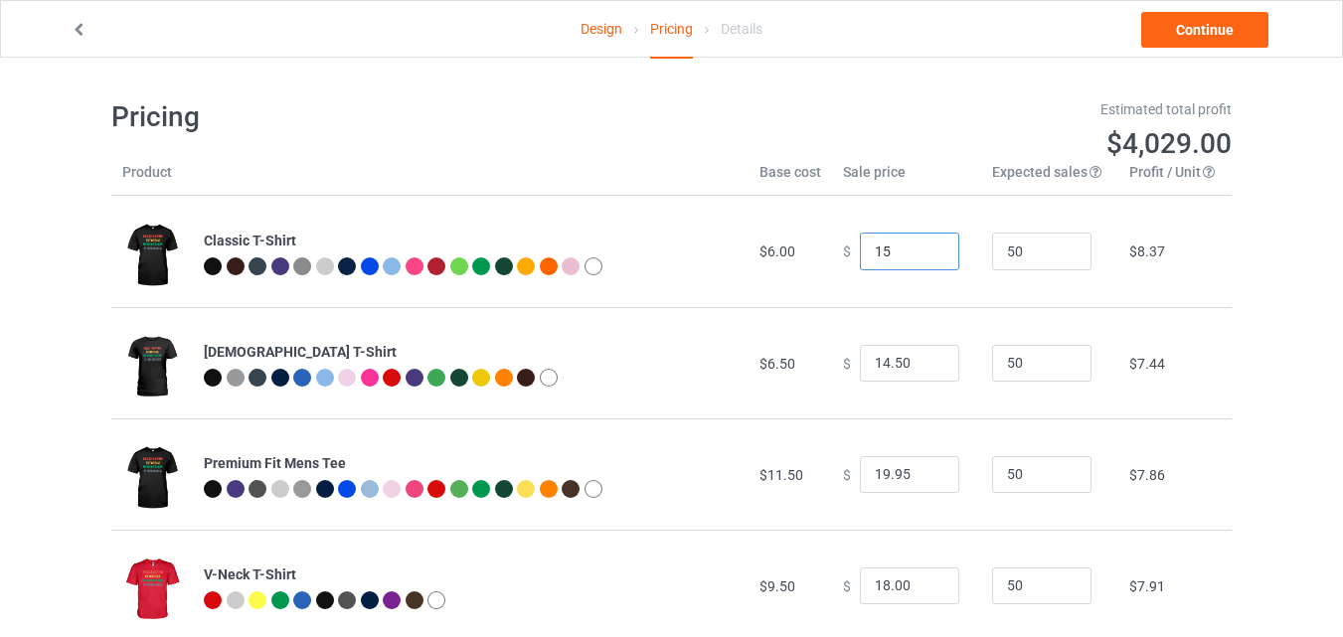
click at [929, 243] on input "15" at bounding box center [909, 252] width 99 height 38
type input "15.00"
click at [921, 361] on input "15.5" at bounding box center [909, 364] width 99 height 38
type input "15.50"
type input "20.95"
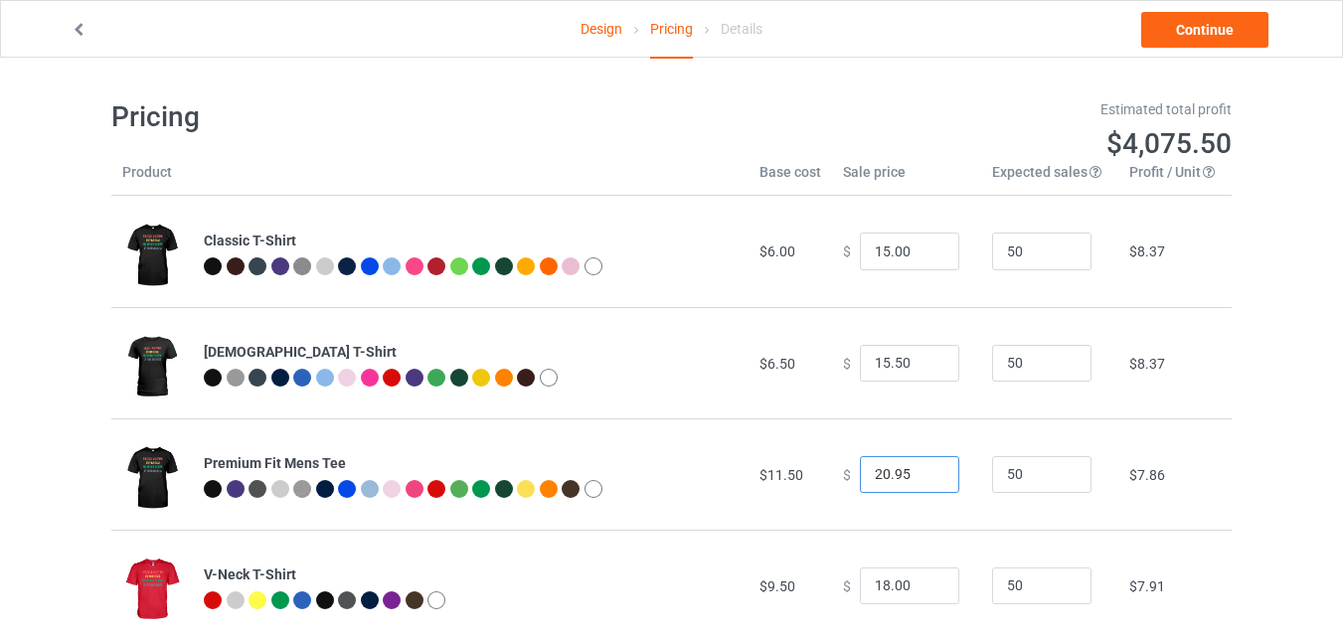
click at [926, 470] on input "20.95" at bounding box center [909, 475] width 99 height 38
click at [921, 580] on input "19" at bounding box center [909, 586] width 99 height 38
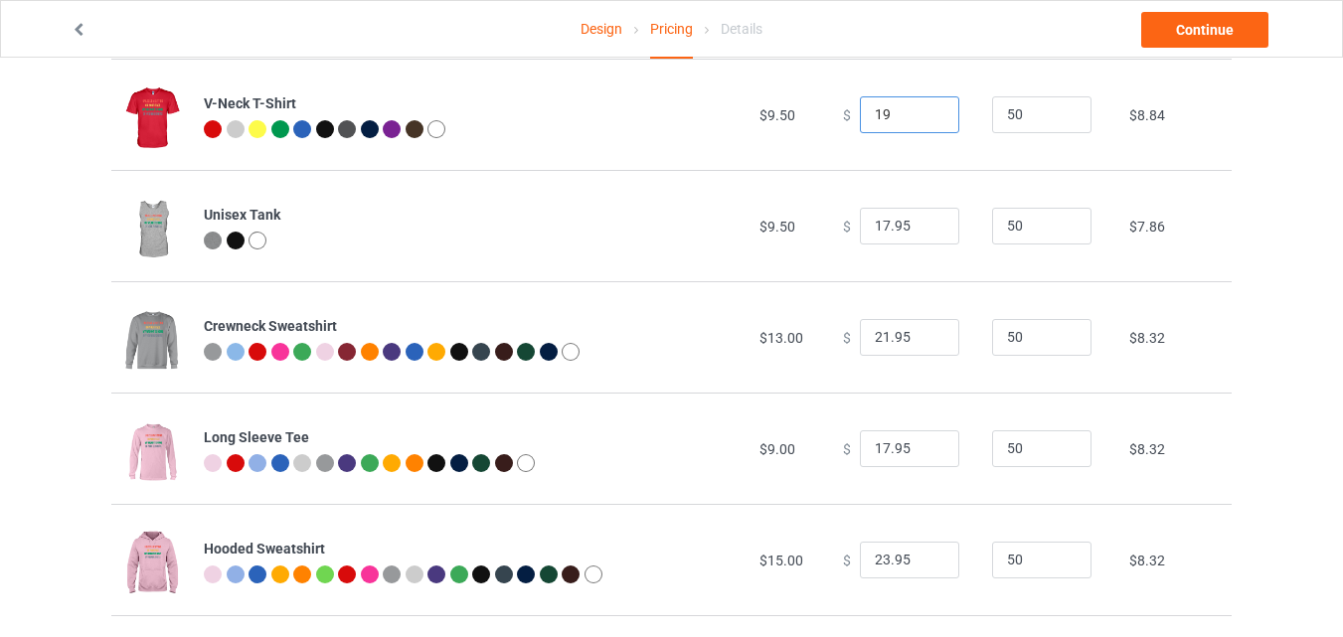
scroll to position [473, 0]
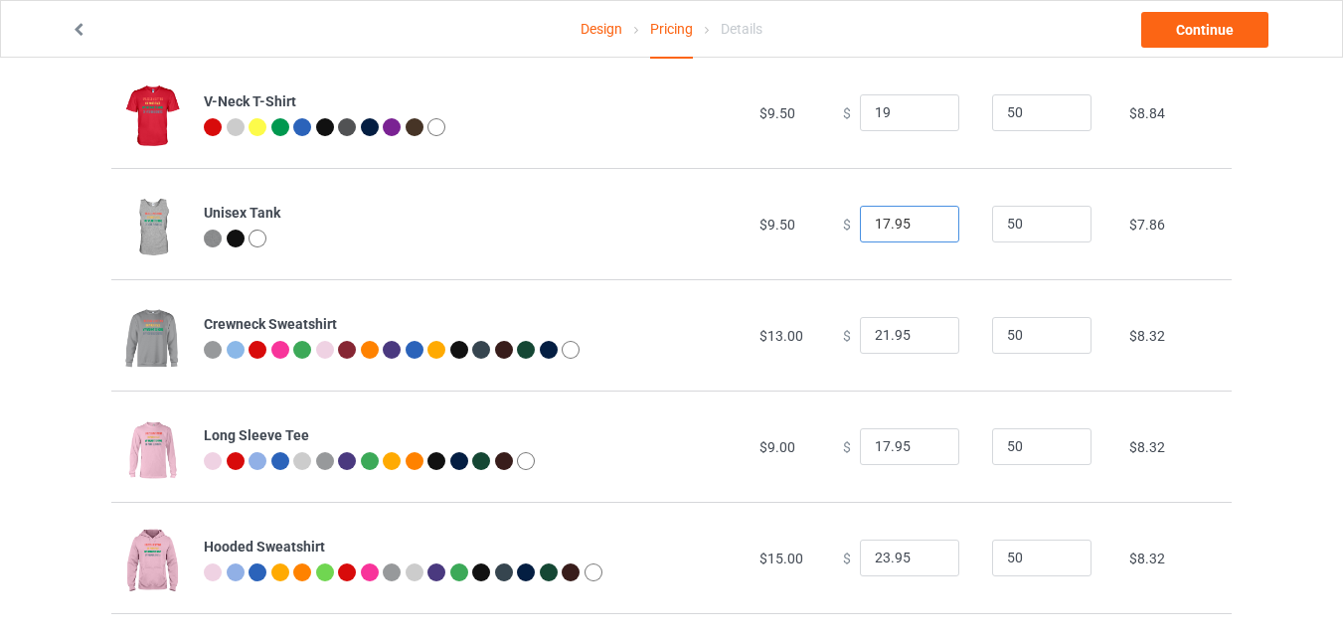
type input "19.00"
type input "18.95"
click at [929, 220] on input "18.95" at bounding box center [909, 225] width 99 height 38
type input "22.95"
click at [927, 331] on input "22.95" at bounding box center [909, 336] width 99 height 38
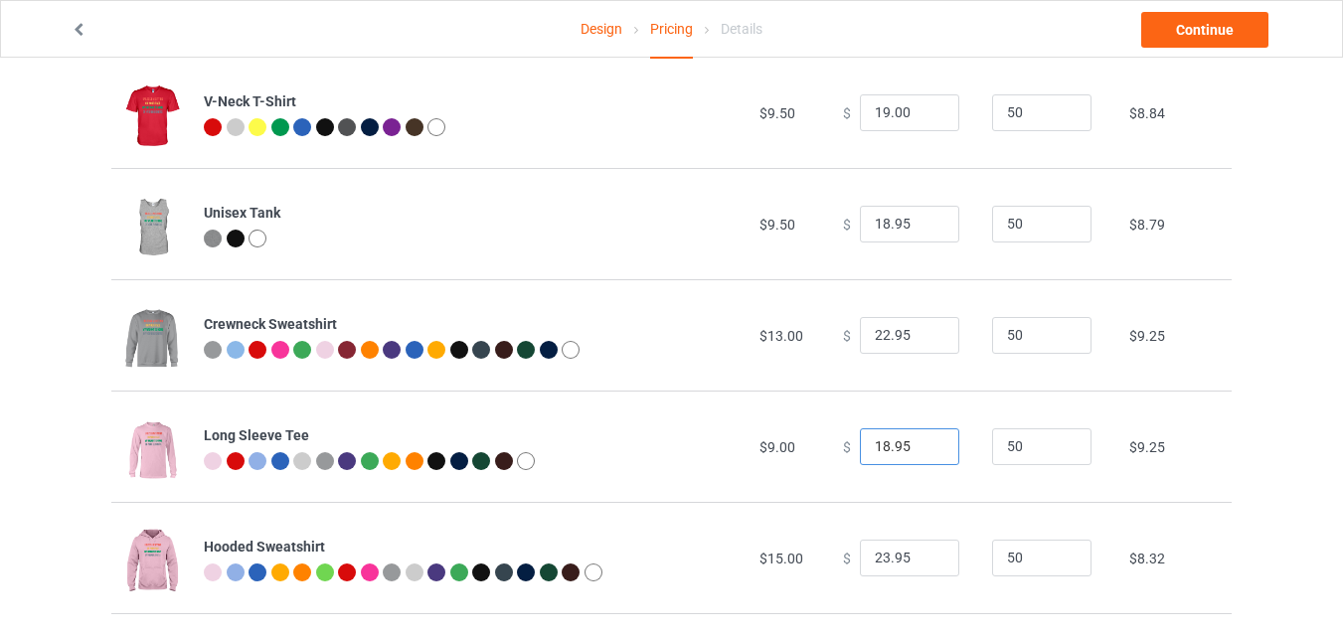
type input "18.95"
click at [925, 442] on input "18.95" at bounding box center [909, 447] width 99 height 38
type input "24.95"
click at [924, 554] on input "24.95" at bounding box center [909, 559] width 99 height 38
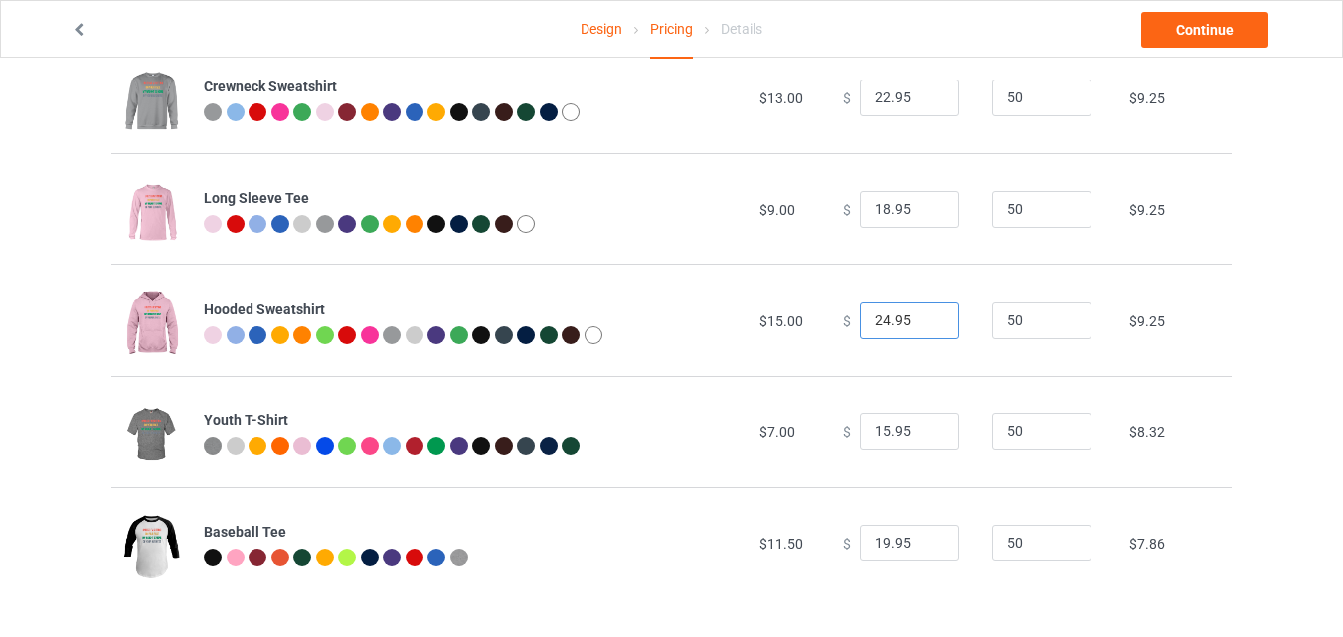
scroll to position [715, 0]
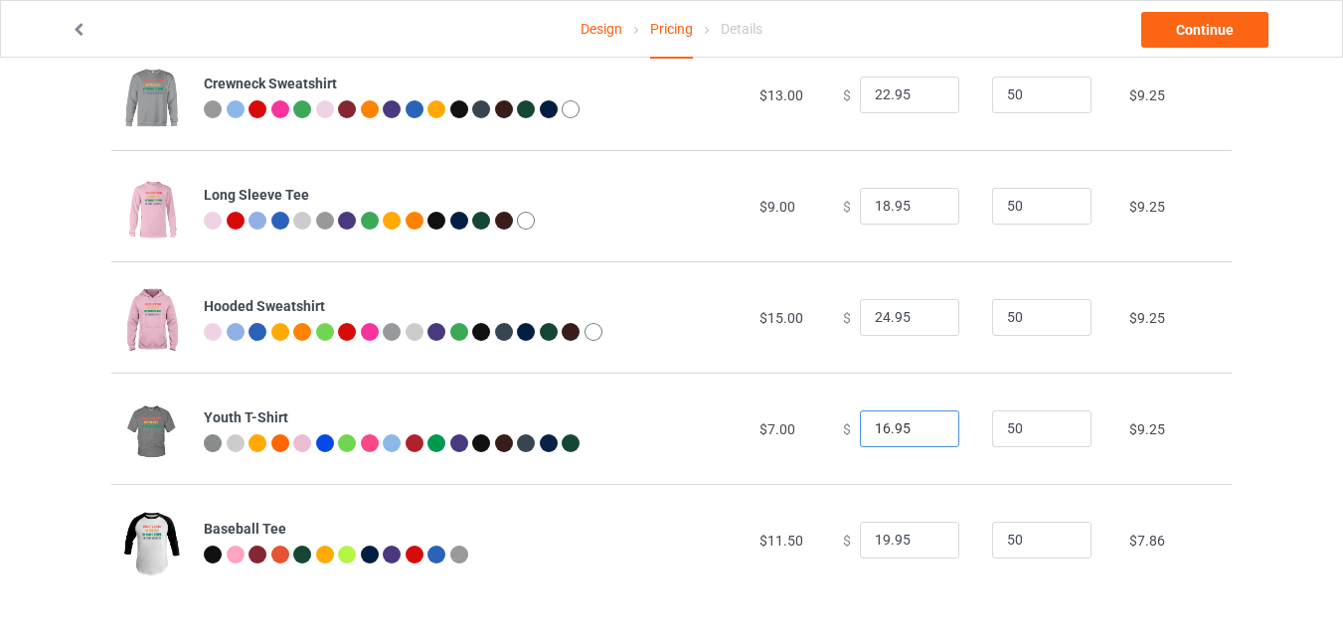
type input "16.95"
click at [924, 421] on input "16.95" at bounding box center [909, 429] width 99 height 38
click at [928, 535] on input "20.95" at bounding box center [909, 541] width 99 height 38
type input "21.95"
click at [925, 539] on input "21.95" at bounding box center [909, 541] width 99 height 38
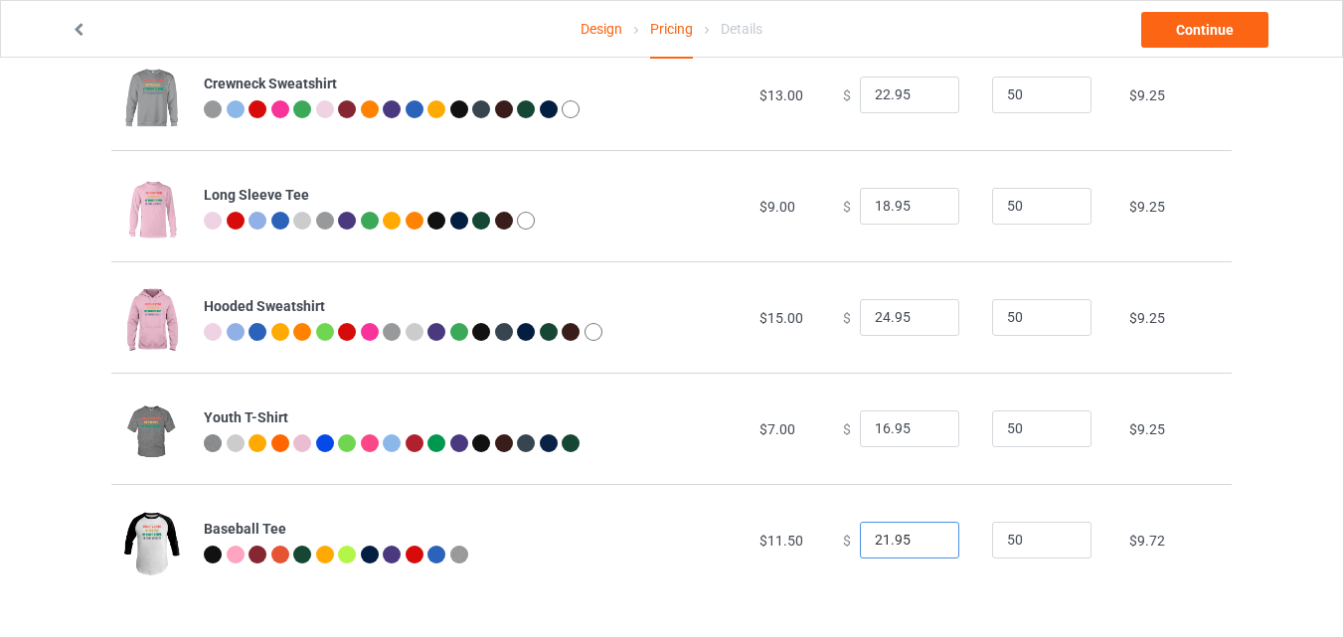
scroll to position [0, 0]
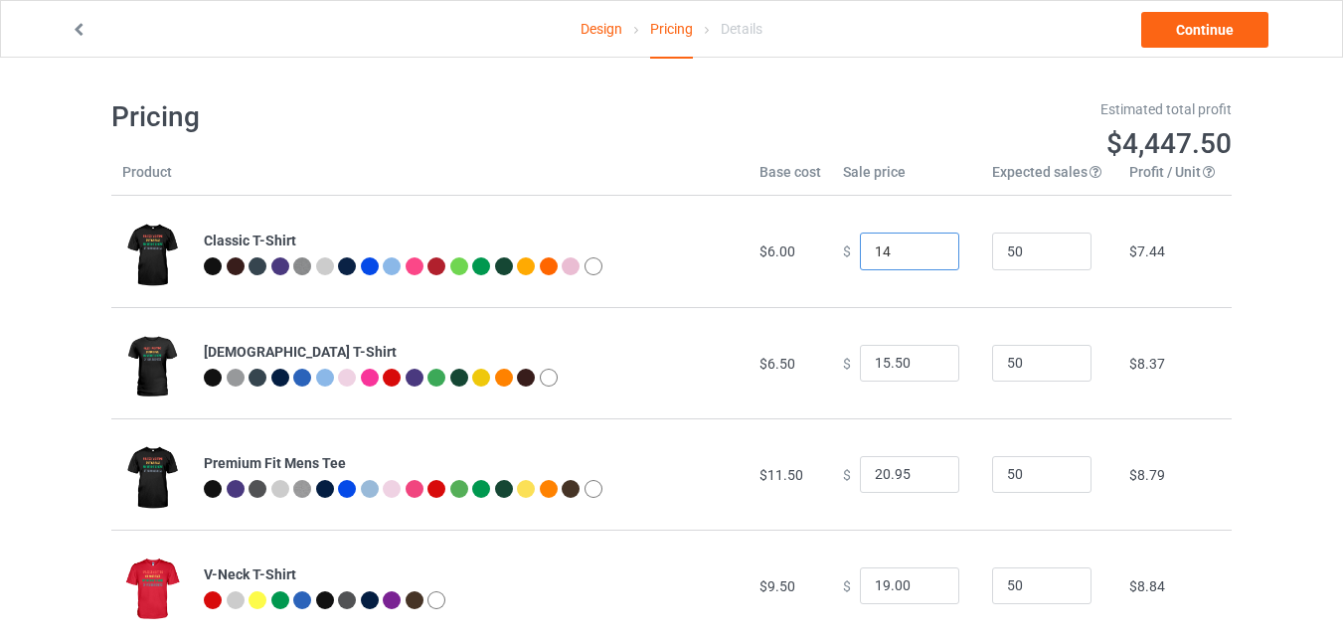
click at [932, 258] on input "14" at bounding box center [909, 252] width 99 height 38
click at [932, 258] on input "13" at bounding box center [909, 252] width 99 height 38
type input "13.00"
click at [931, 372] on input "14.5" at bounding box center [909, 364] width 99 height 38
type input "14.50"
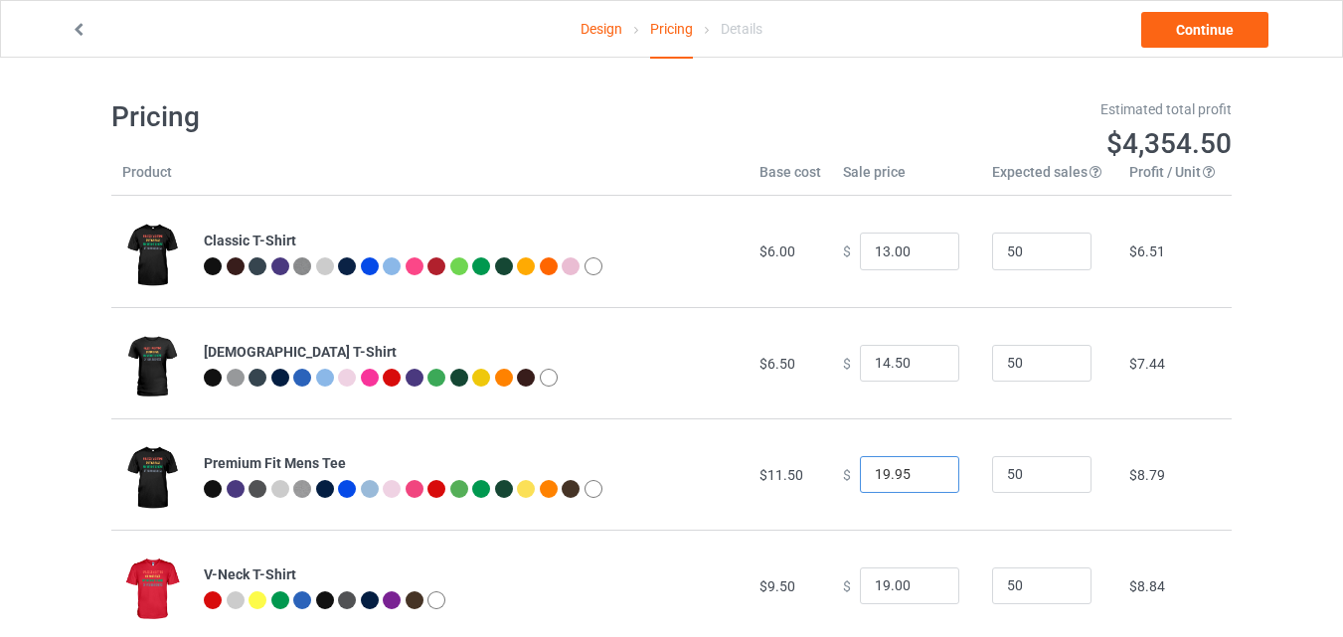
type input "19.95"
click at [930, 483] on input "19.95" at bounding box center [909, 475] width 99 height 38
click at [1190, 29] on link "Continue" at bounding box center [1204, 30] width 127 height 36
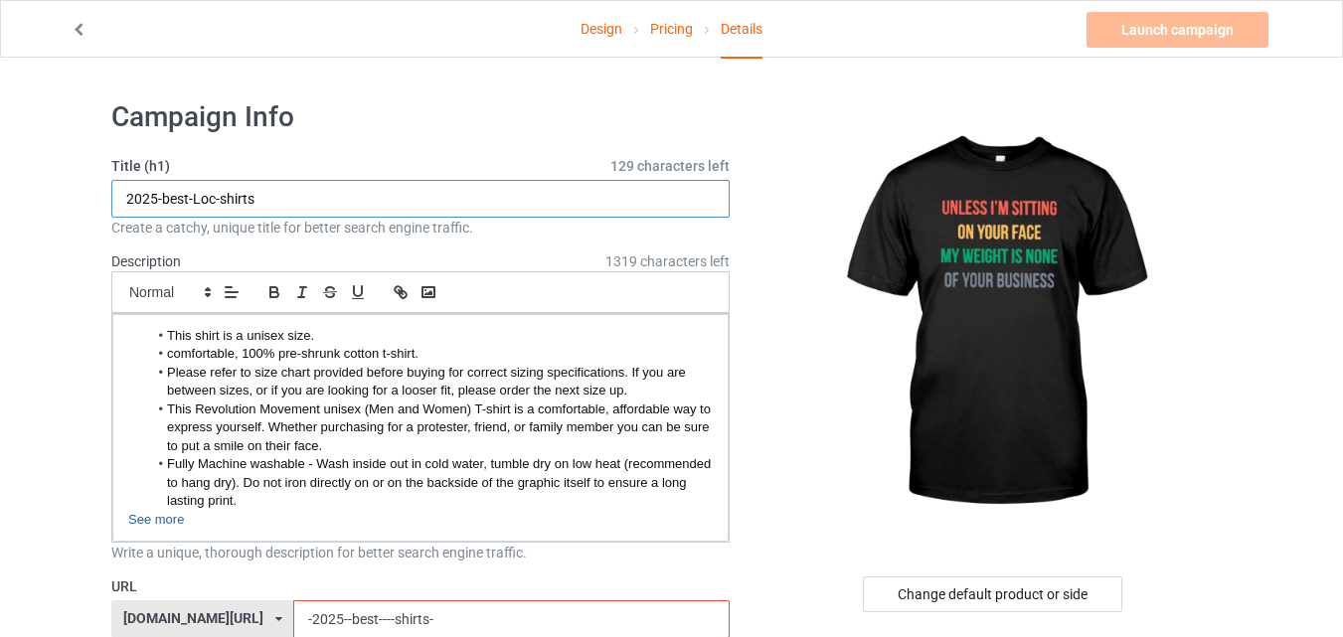
drag, startPoint x: 220, startPoint y: 196, endPoint x: 192, endPoint y: 199, distance: 28.0
click at [192, 199] on input "2025-best-Loc-shirts" at bounding box center [420, 199] width 618 height 38
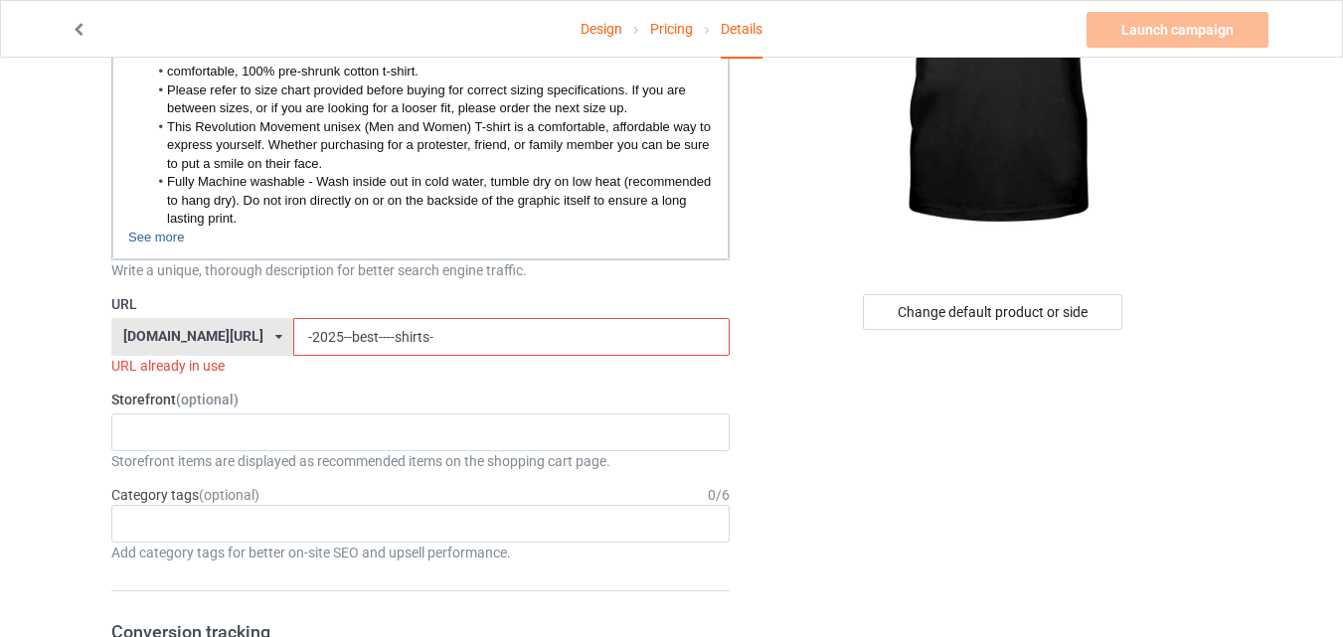
scroll to position [278, 0]
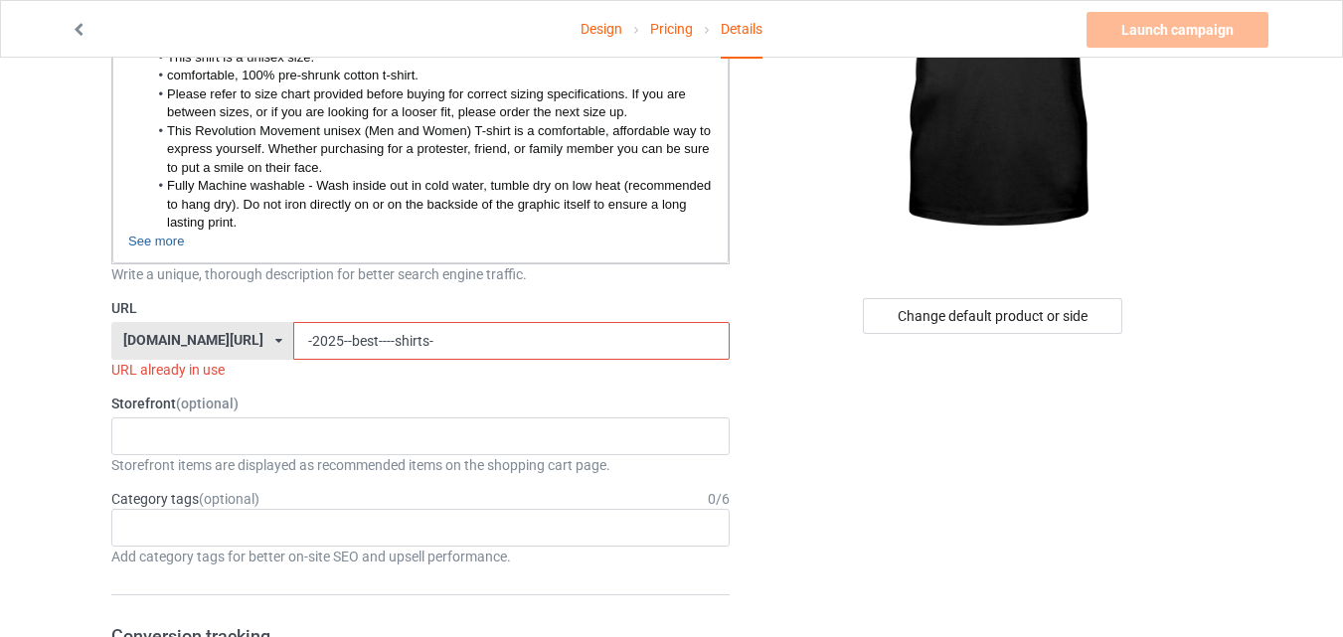
type input "2025-best-shirts"
click at [341, 340] on input "-2025--best----shirts-" at bounding box center [510, 341] width 435 height 38
click at [423, 354] on input "-2025--best-shirts-" at bounding box center [510, 341] width 435 height 38
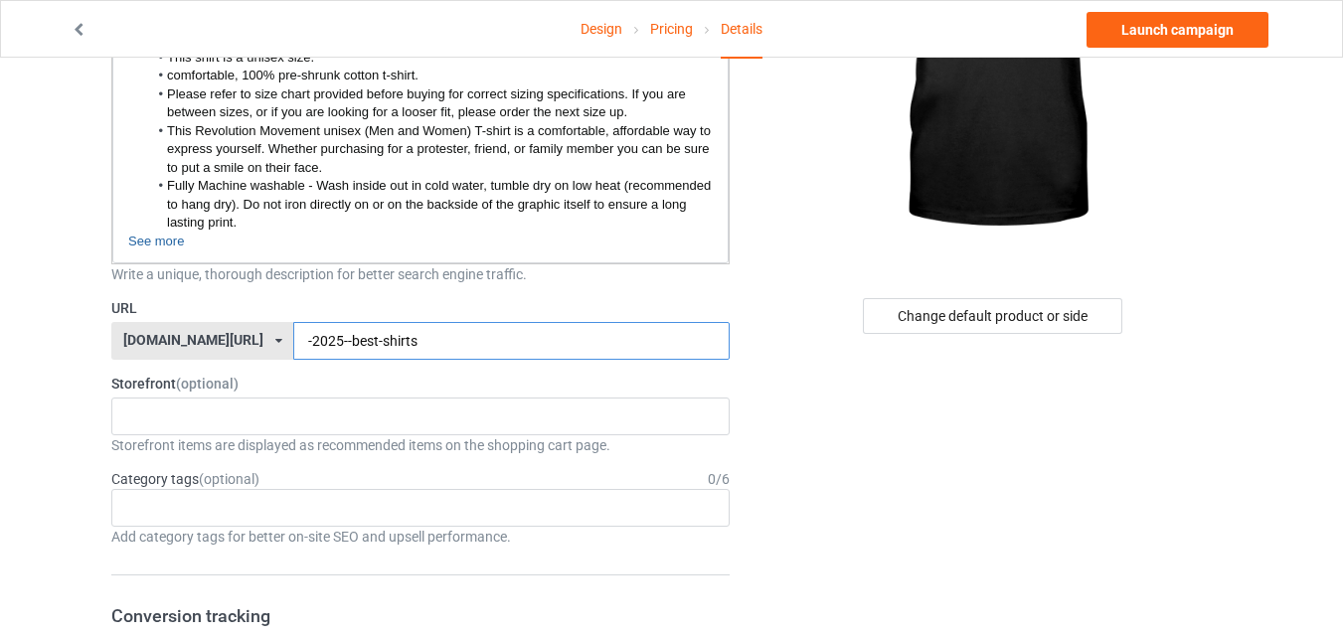
click at [330, 343] on input "-2025--best-shirts" at bounding box center [510, 341] width 435 height 38
paste input "Gym"
click at [328, 341] on input "-2025--bestGym-shirts" at bounding box center [510, 341] width 435 height 38
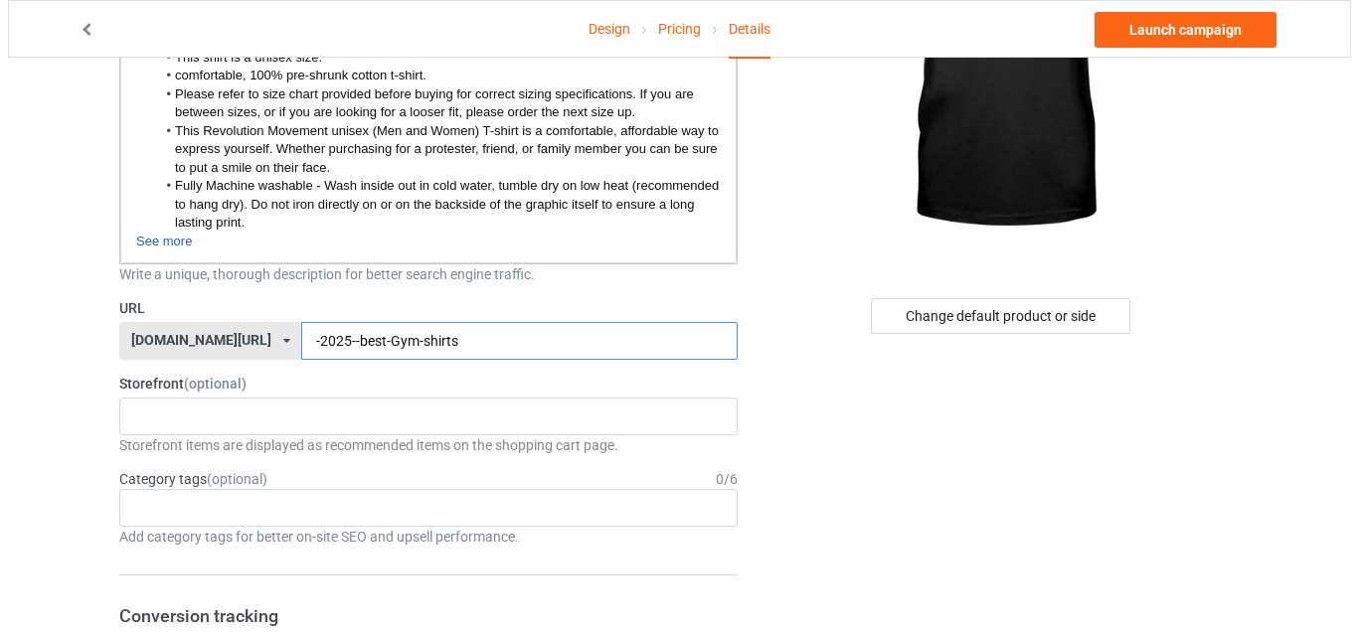
scroll to position [0, 0]
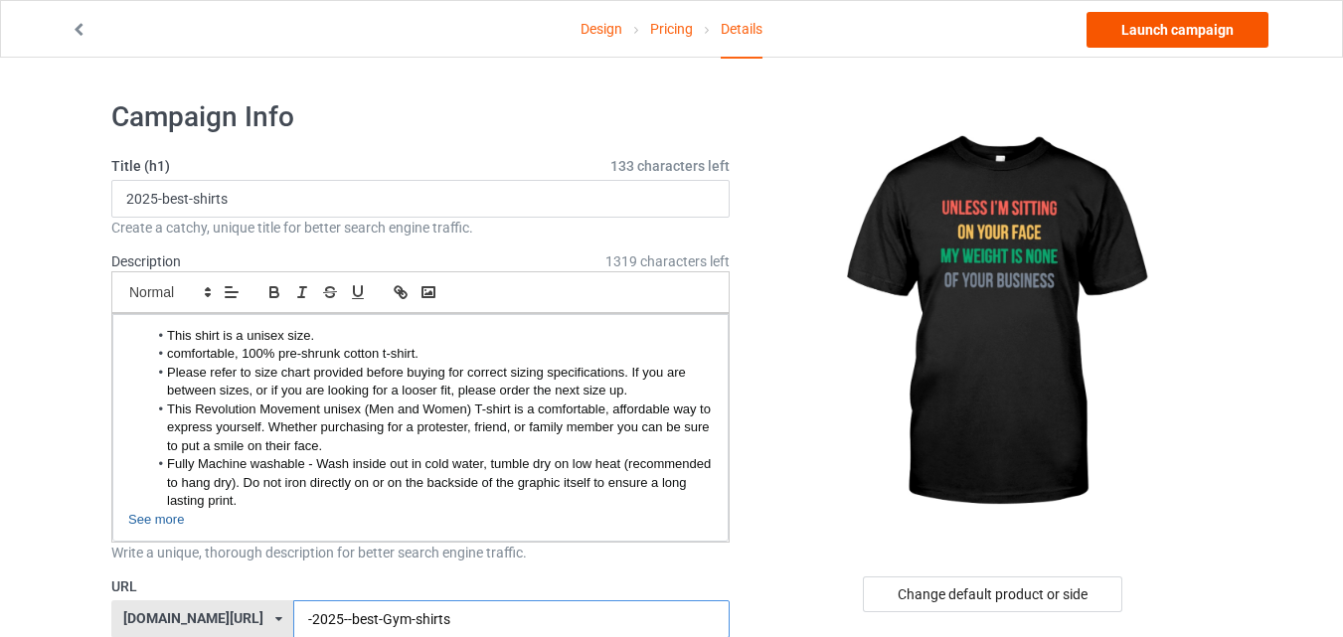
type input "-2025--best-Gym-shirts"
click at [1187, 43] on link "Launch campaign" at bounding box center [1177, 30] width 182 height 36
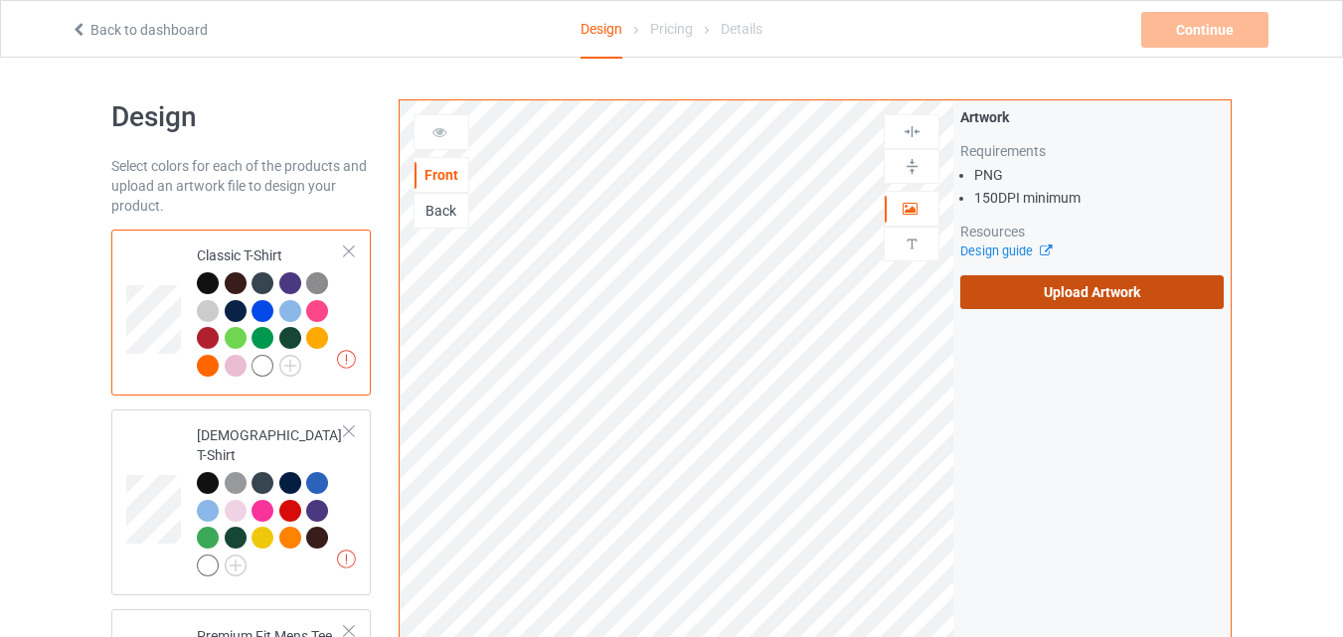
click at [1088, 299] on label "Upload Artwork" at bounding box center [1091, 292] width 263 height 34
click at [0, 0] on input "Upload Artwork" at bounding box center [0, 0] width 0 height 0
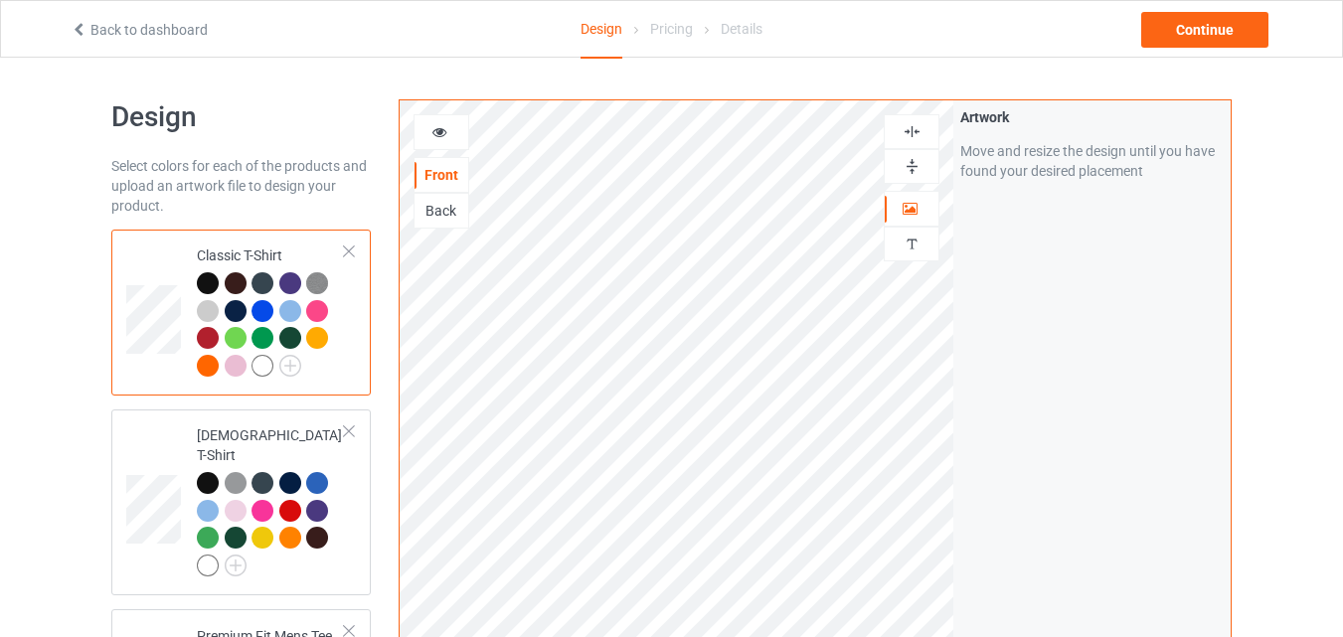
click at [265, 366] on div at bounding box center [262, 366] width 22 height 22
click at [1229, 33] on div "Continue" at bounding box center [1204, 30] width 127 height 36
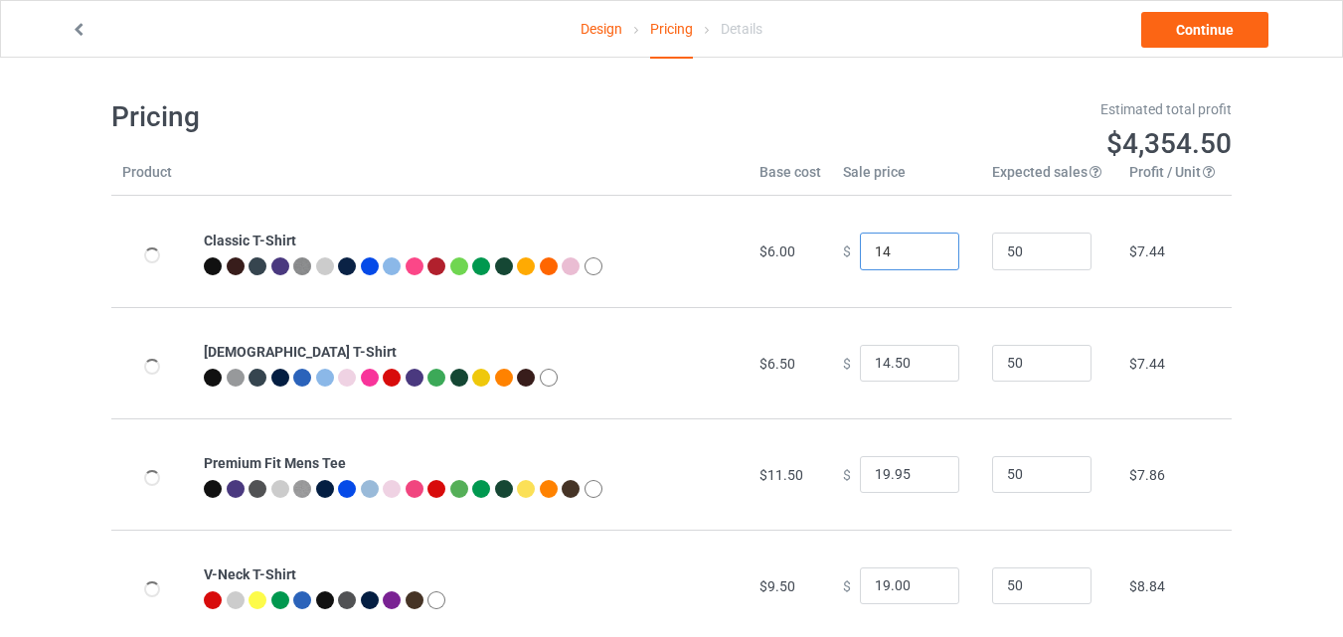
click at [928, 245] on input "14" at bounding box center [909, 252] width 99 height 38
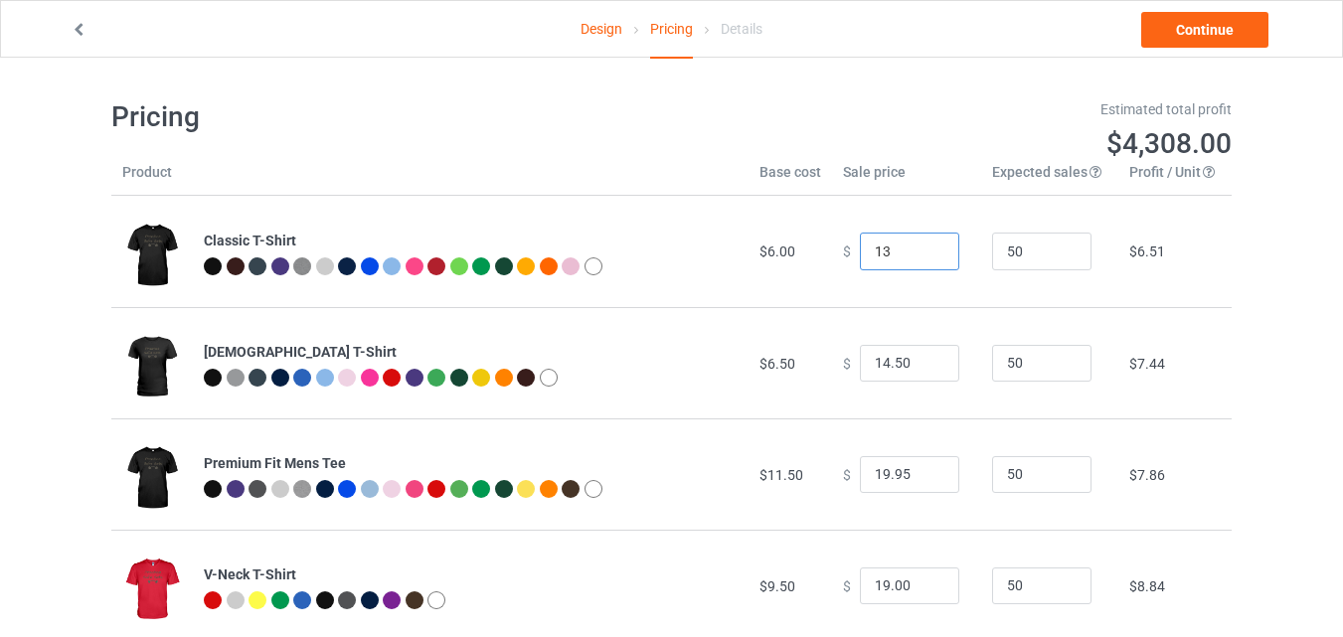
click at [929, 260] on input "13" at bounding box center [909, 252] width 99 height 38
type input "13.00"
click at [923, 366] on input "13.5" at bounding box center [909, 364] width 99 height 38
type input "13.50"
click at [1224, 35] on link "Continue" at bounding box center [1204, 30] width 127 height 36
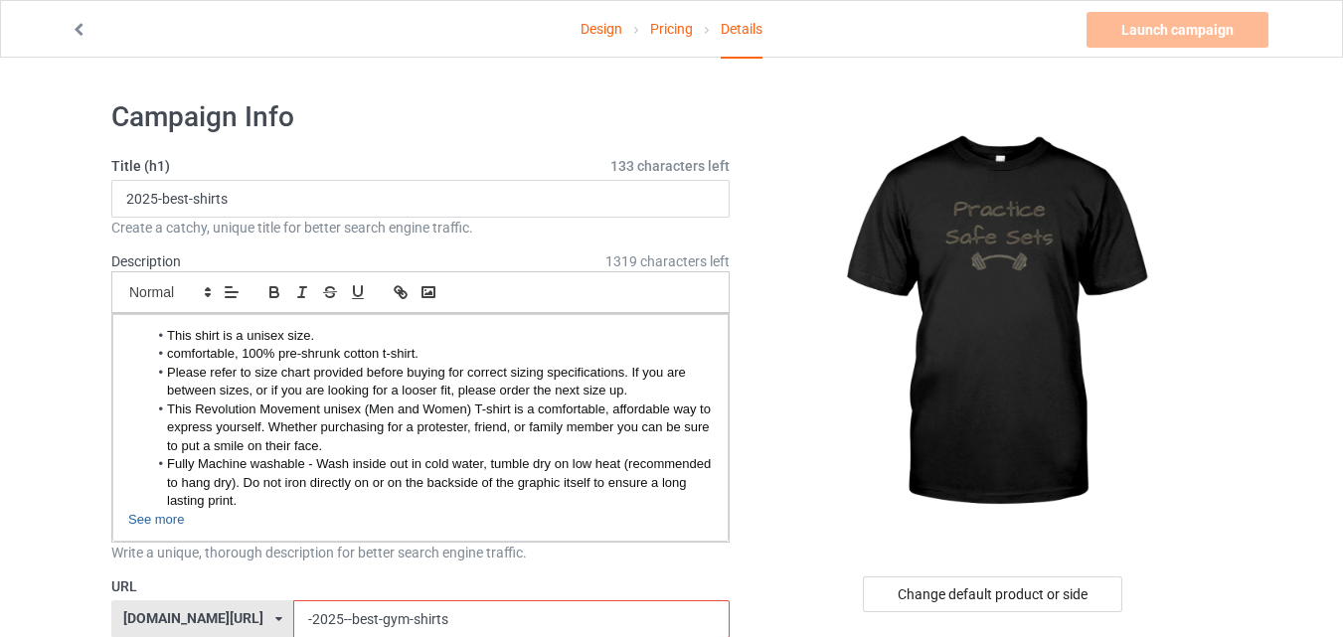
click at [423, 626] on input "-2025--best-gym-shirts" at bounding box center [510, 619] width 435 height 38
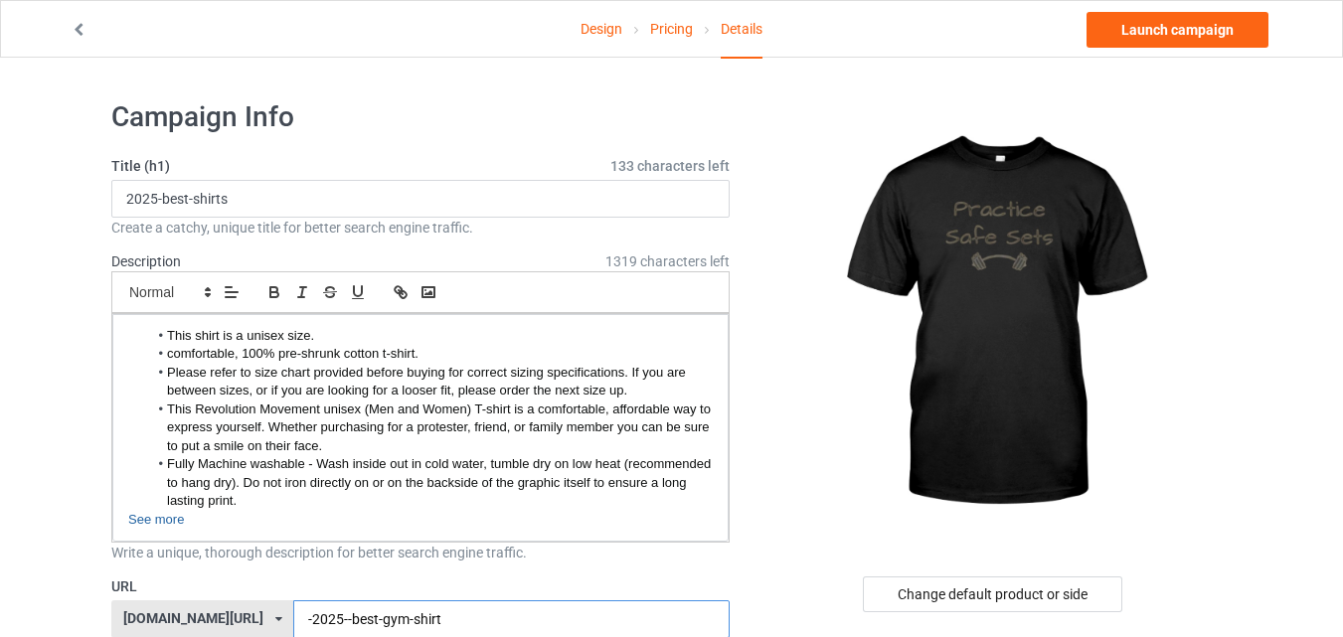
click at [339, 623] on input "-2025--best-gym-shirt" at bounding box center [510, 619] width 435 height 38
type input "-2025--best-Gym-shirt"
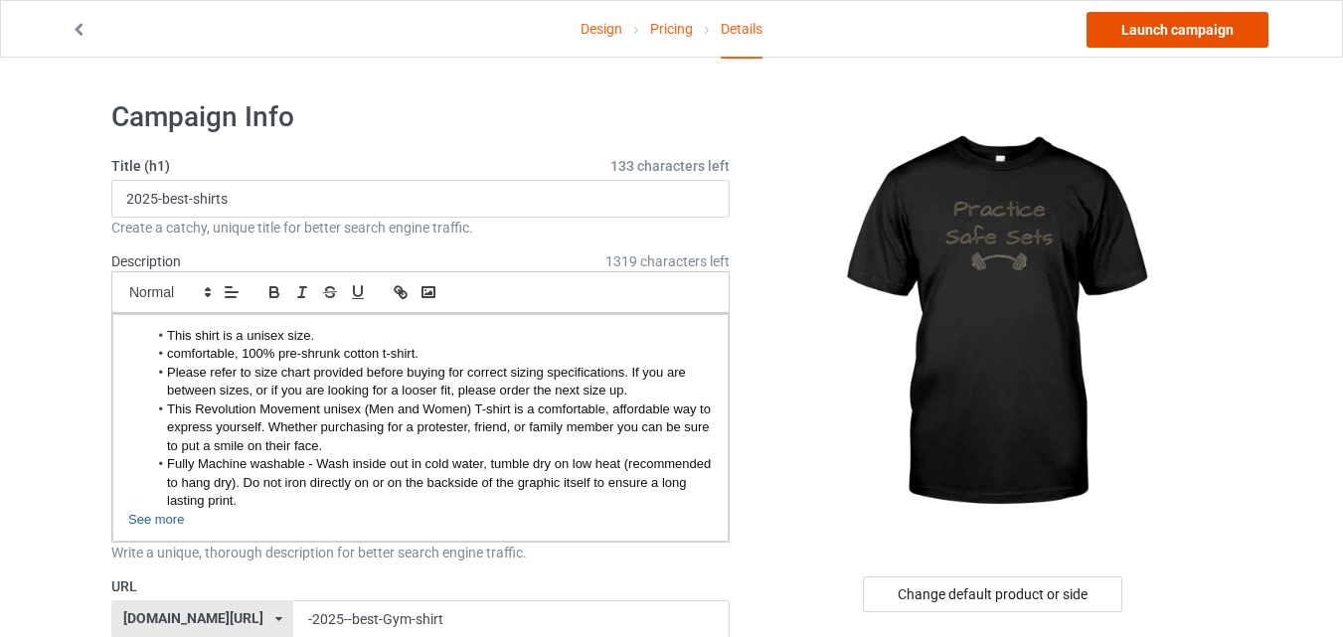
click at [1174, 38] on link "Launch campaign" at bounding box center [1177, 30] width 182 height 36
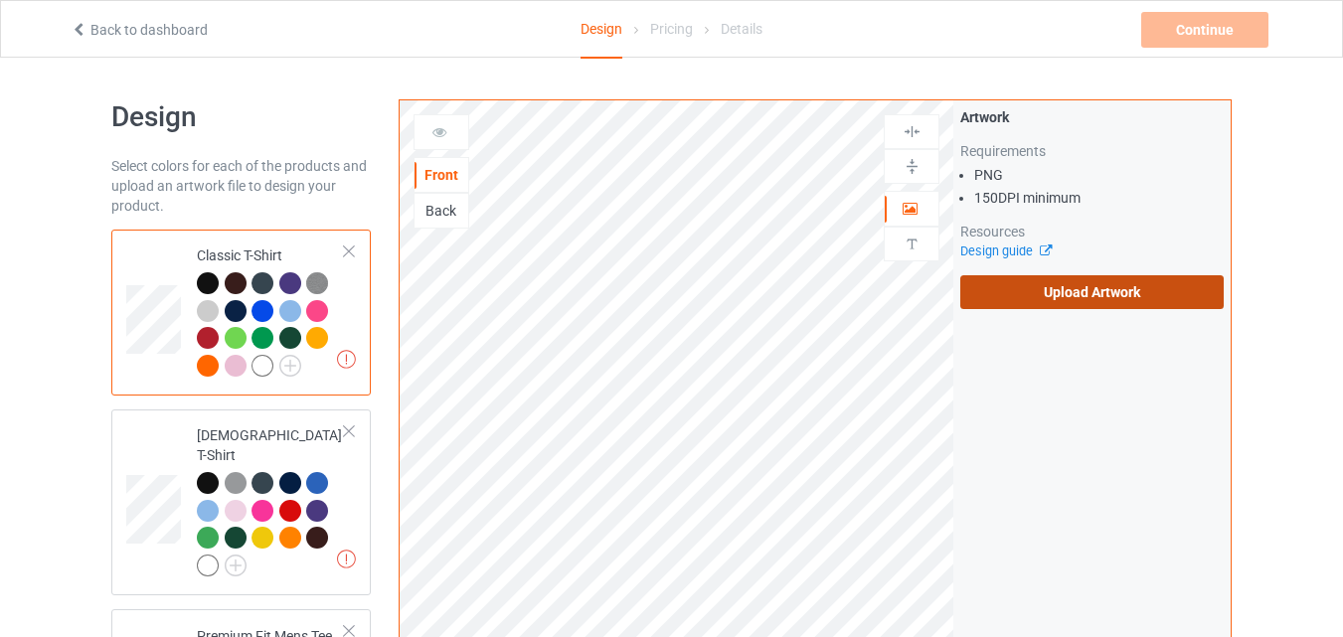
click at [1071, 301] on label "Upload Artwork" at bounding box center [1091, 292] width 263 height 34
click at [0, 0] on input "Upload Artwork" at bounding box center [0, 0] width 0 height 0
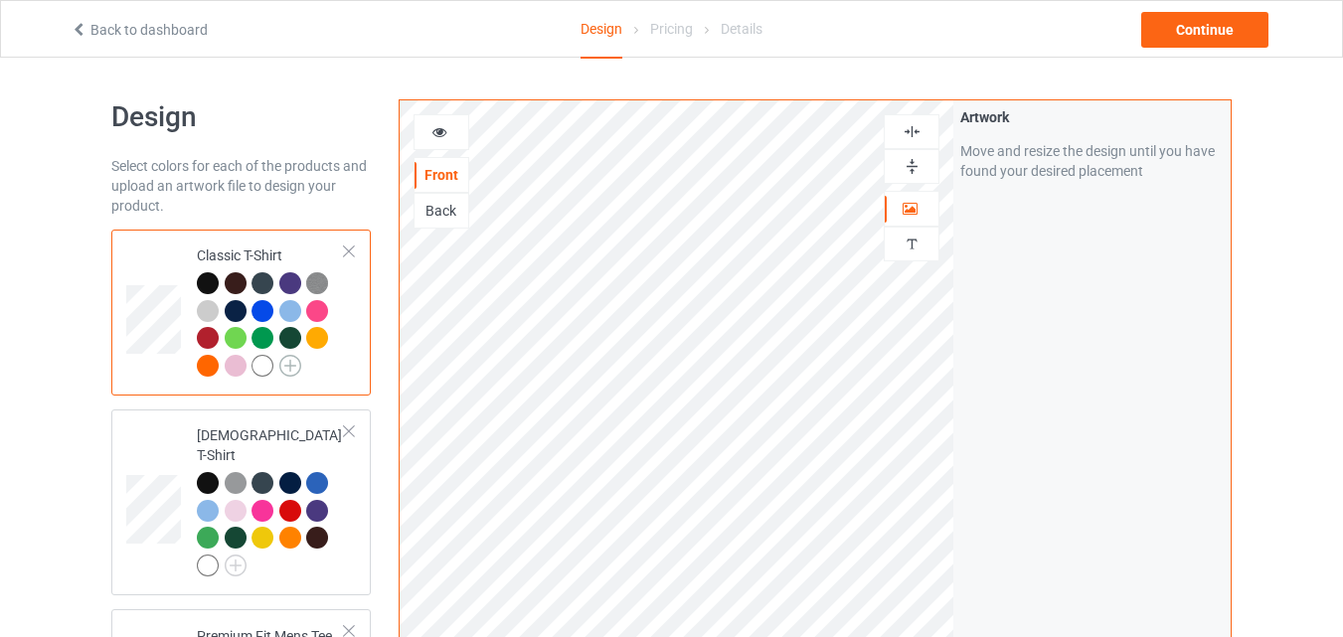
click at [297, 372] on img at bounding box center [290, 366] width 22 height 22
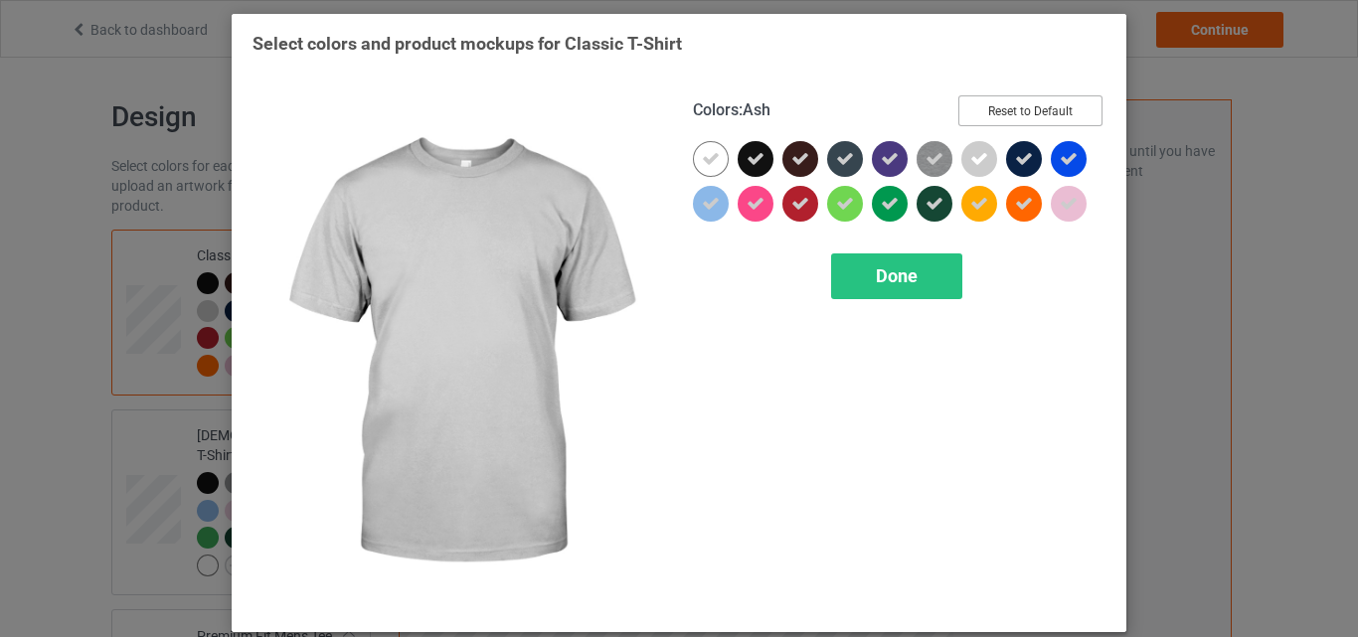
click at [1078, 108] on button "Reset to Default" at bounding box center [1030, 110] width 144 height 31
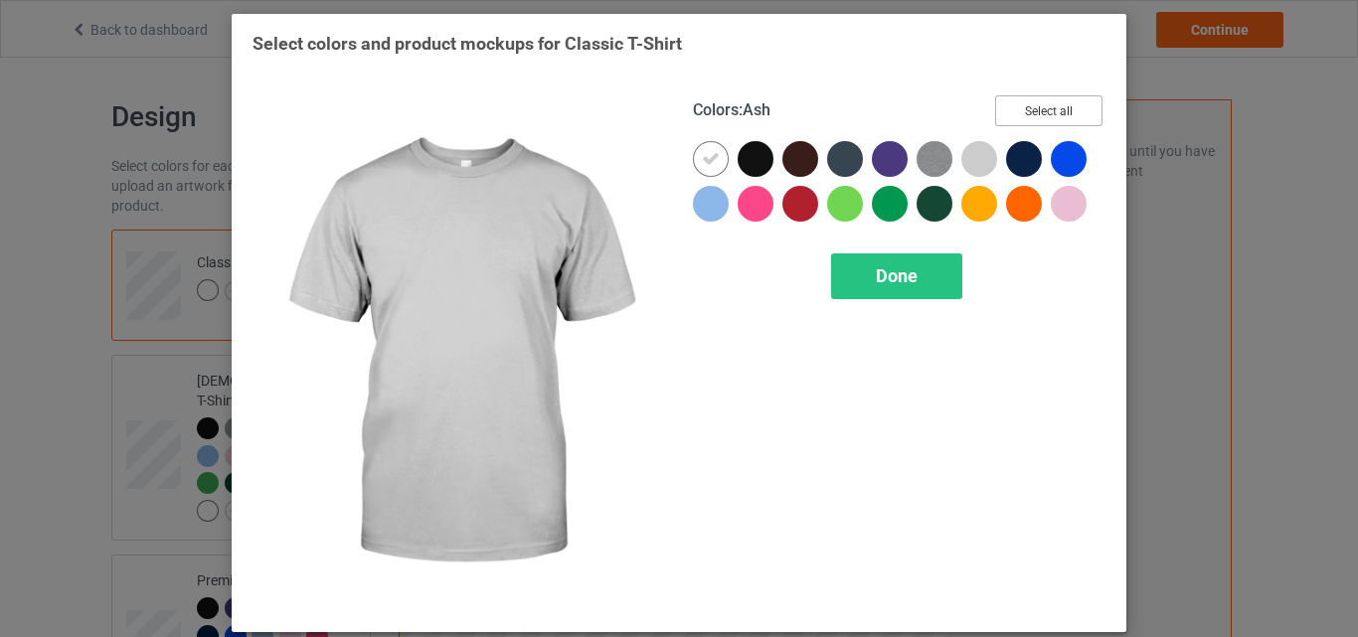
click at [1078, 108] on button "Select all" at bounding box center [1048, 110] width 107 height 31
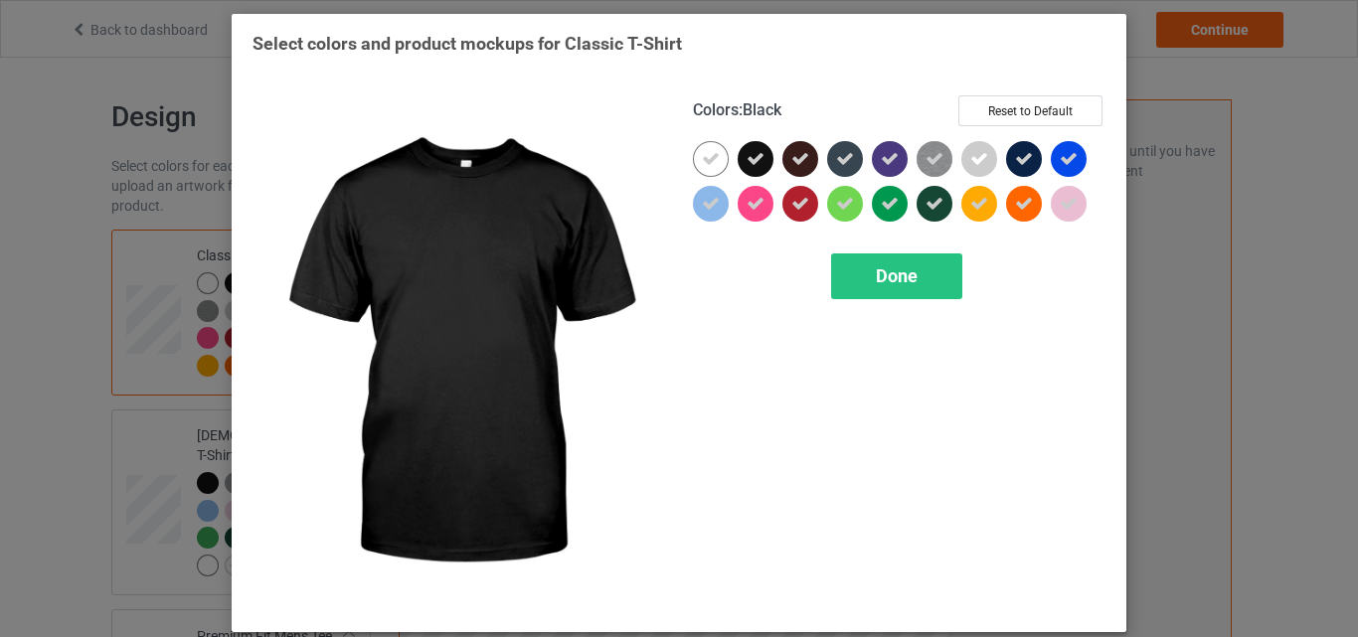
click at [752, 151] on icon at bounding box center [755, 159] width 18 height 18
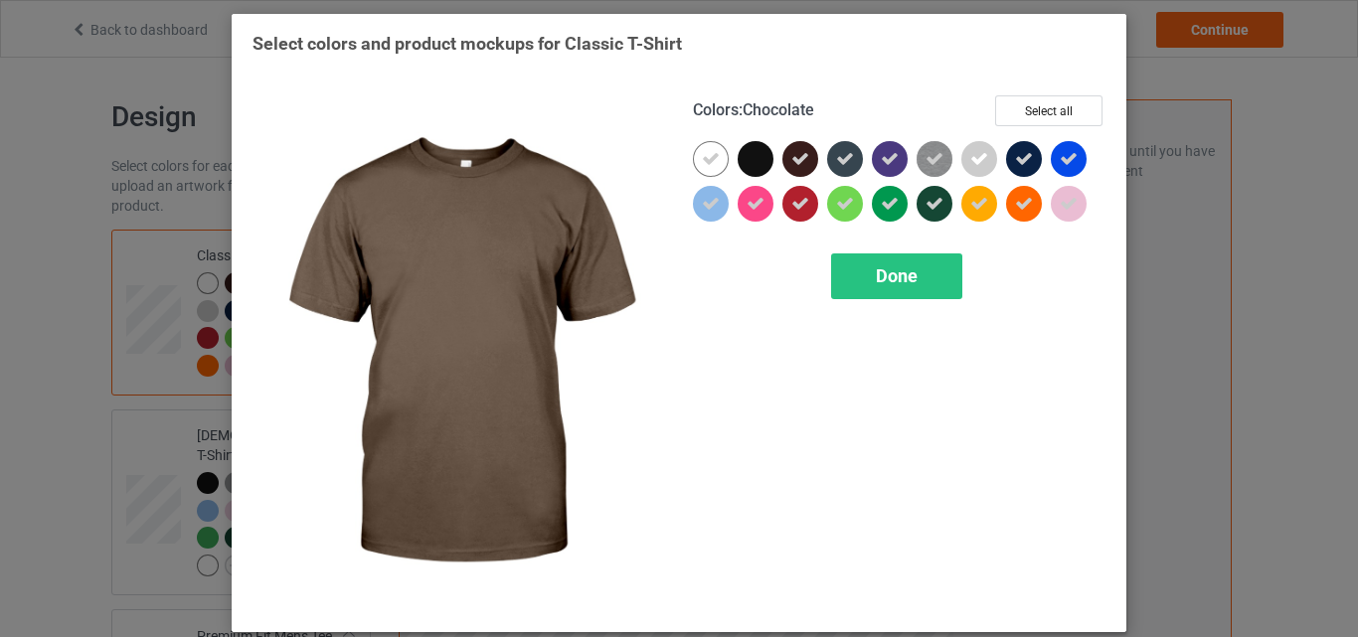
click at [791, 159] on icon at bounding box center [800, 159] width 18 height 18
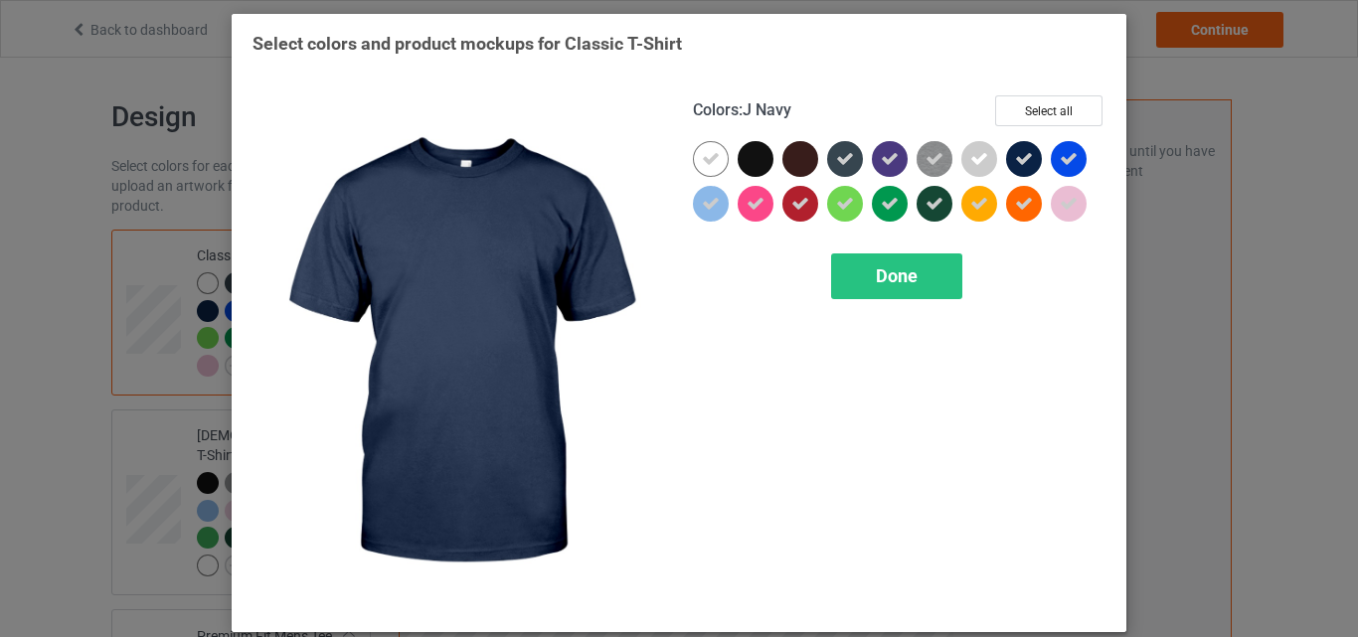
click at [1019, 156] on icon at bounding box center [1024, 159] width 18 height 18
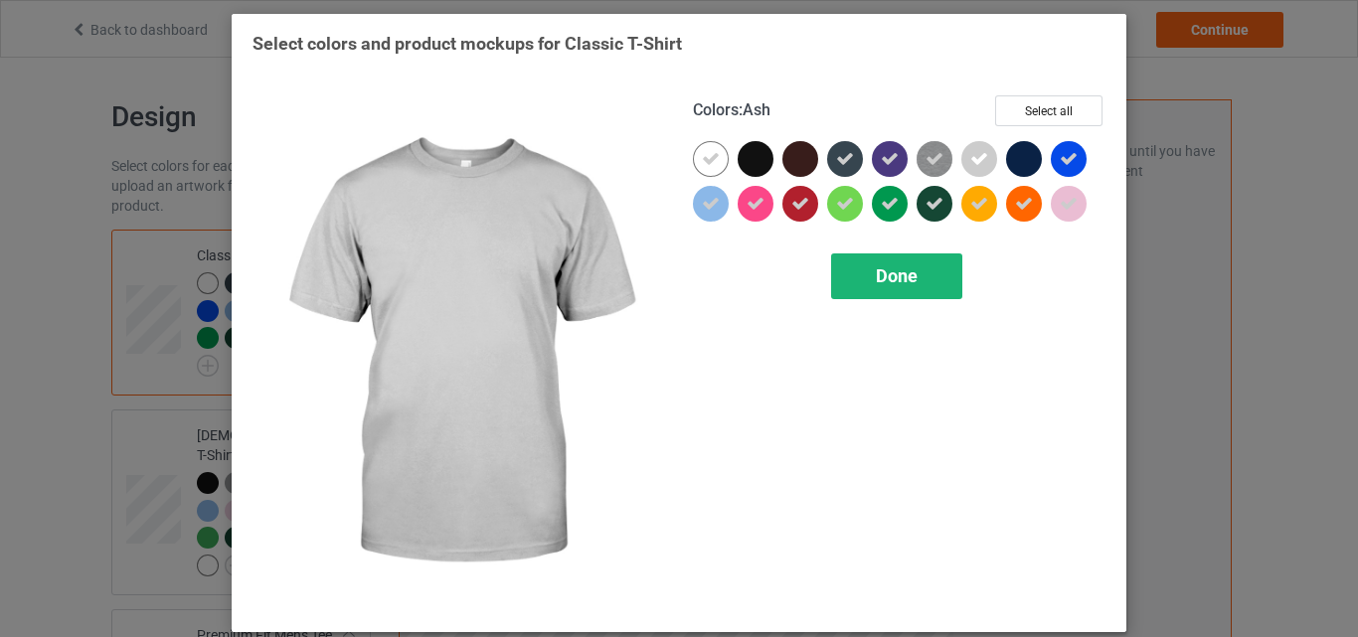
click at [908, 284] on span "Done" at bounding box center [897, 275] width 42 height 21
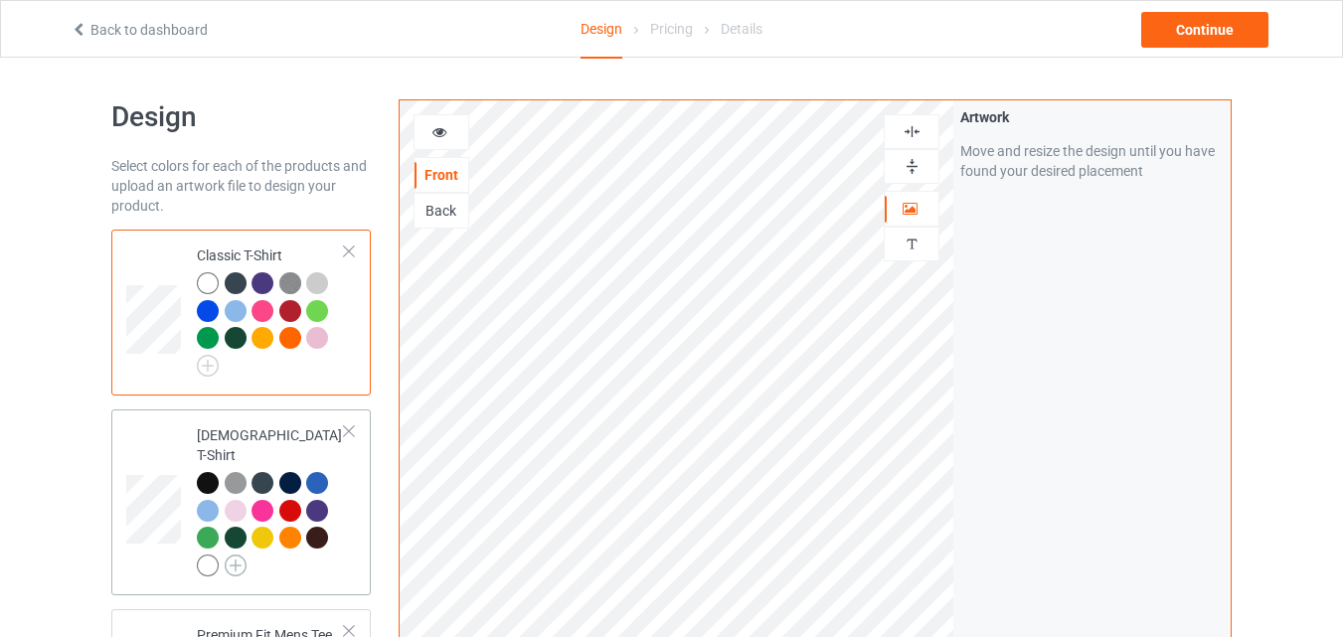
click at [232, 555] on img at bounding box center [236, 566] width 22 height 22
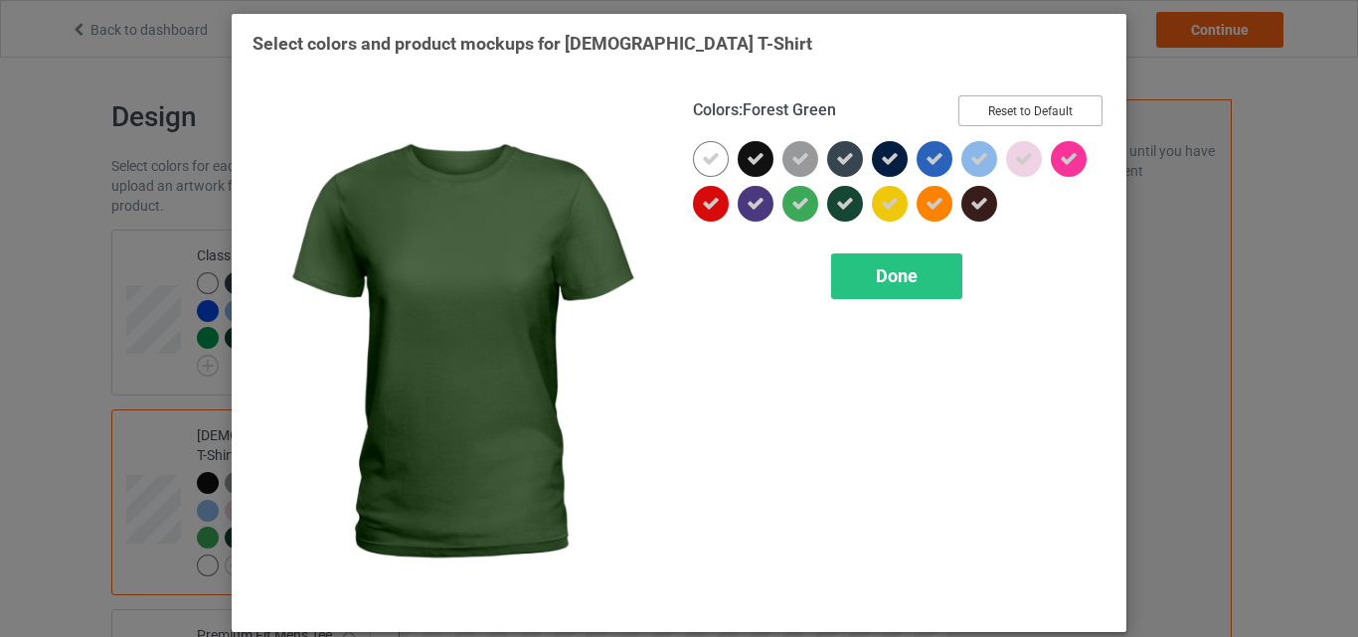
click at [1023, 111] on button "Reset to Default" at bounding box center [1030, 110] width 144 height 31
click at [1023, 111] on button "Select all" at bounding box center [1048, 110] width 107 height 31
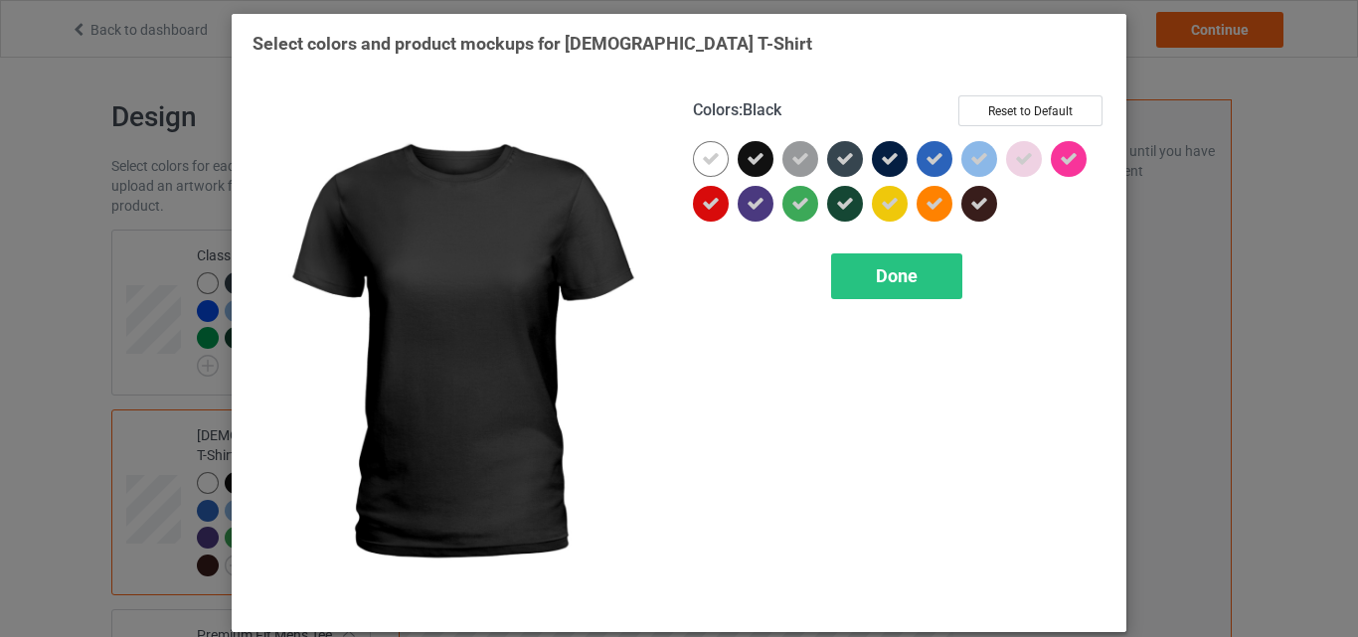
click at [754, 155] on icon at bounding box center [755, 159] width 18 height 18
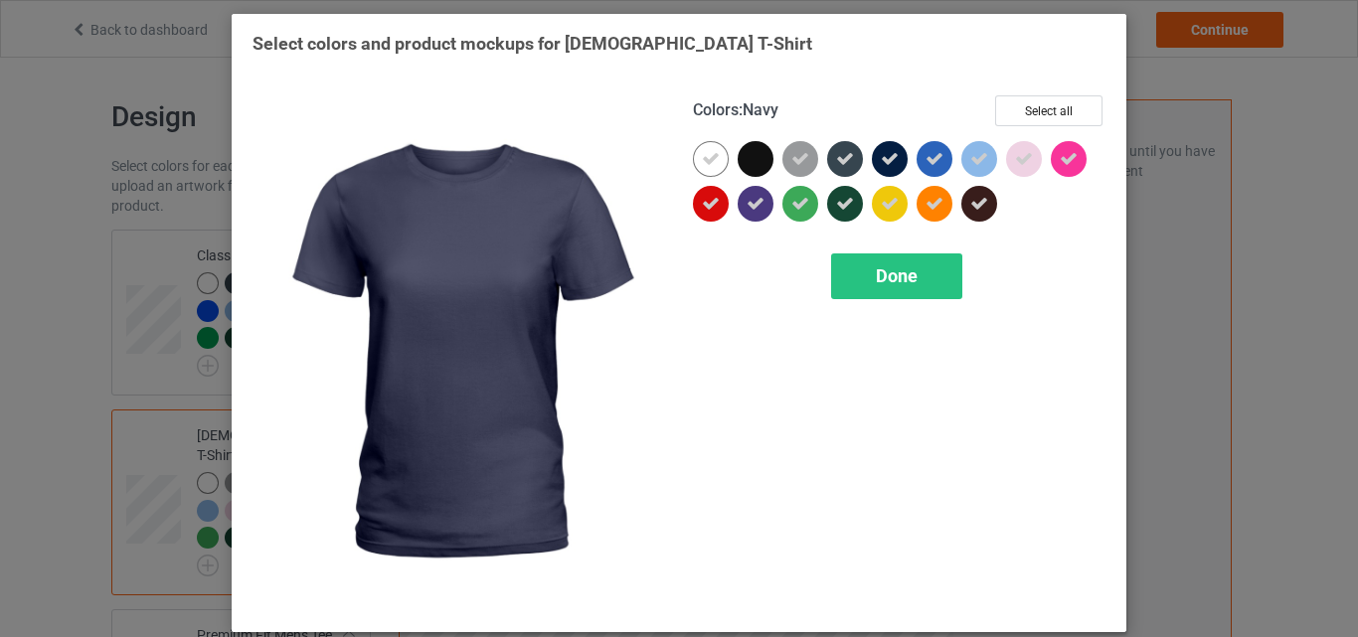
click at [898, 146] on div at bounding box center [894, 163] width 45 height 45
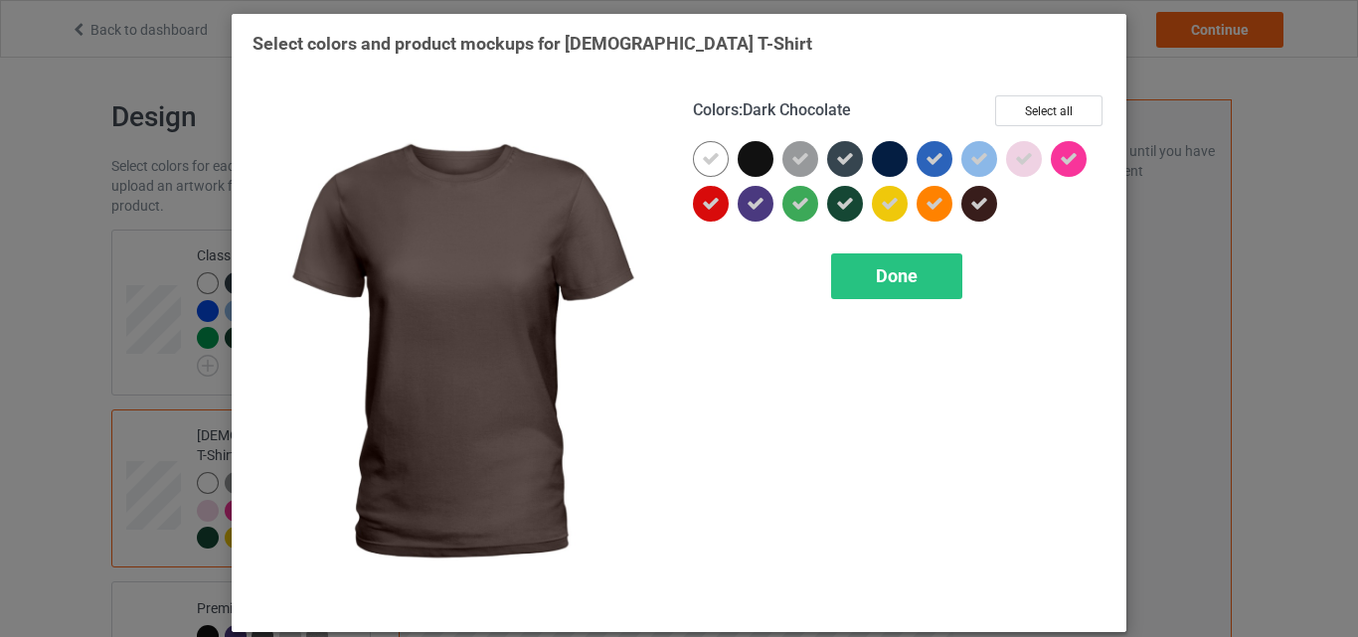
click at [970, 193] on div at bounding box center [979, 204] width 36 height 36
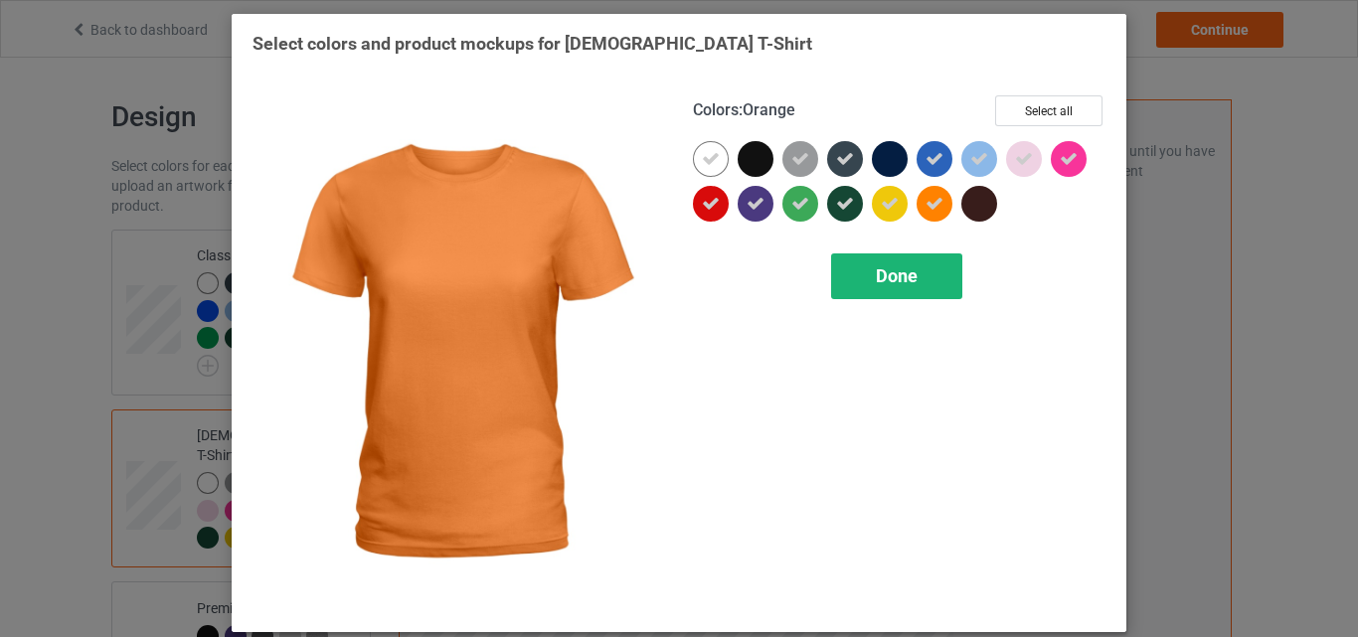
click at [895, 298] on div "Done" at bounding box center [896, 276] width 131 height 46
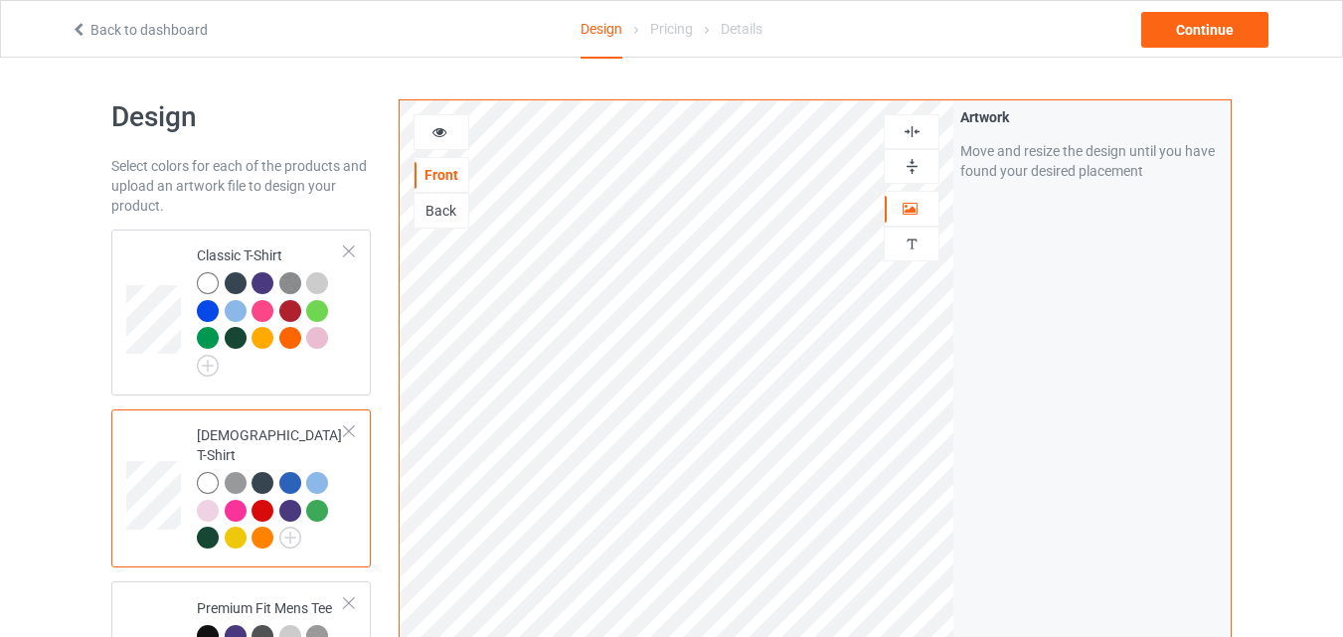
click at [336, 503] on div at bounding box center [271, 513] width 148 height 82
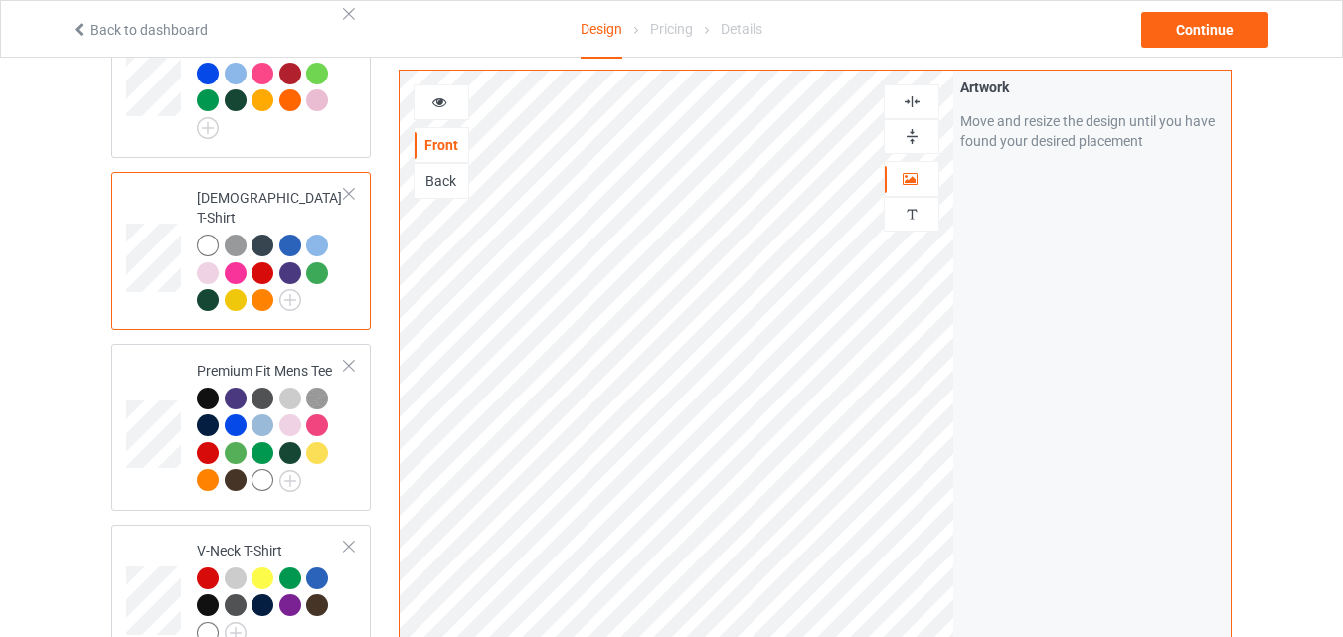
scroll to position [267, 0]
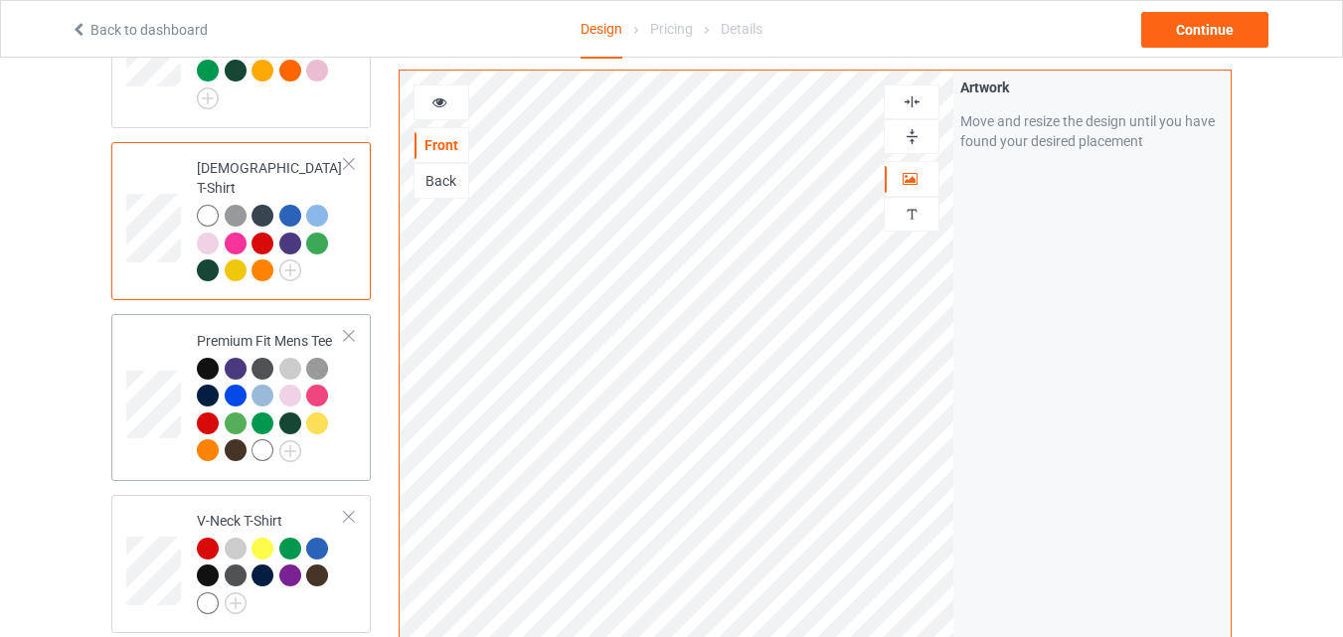
click at [282, 418] on div at bounding box center [293, 426] width 28 height 28
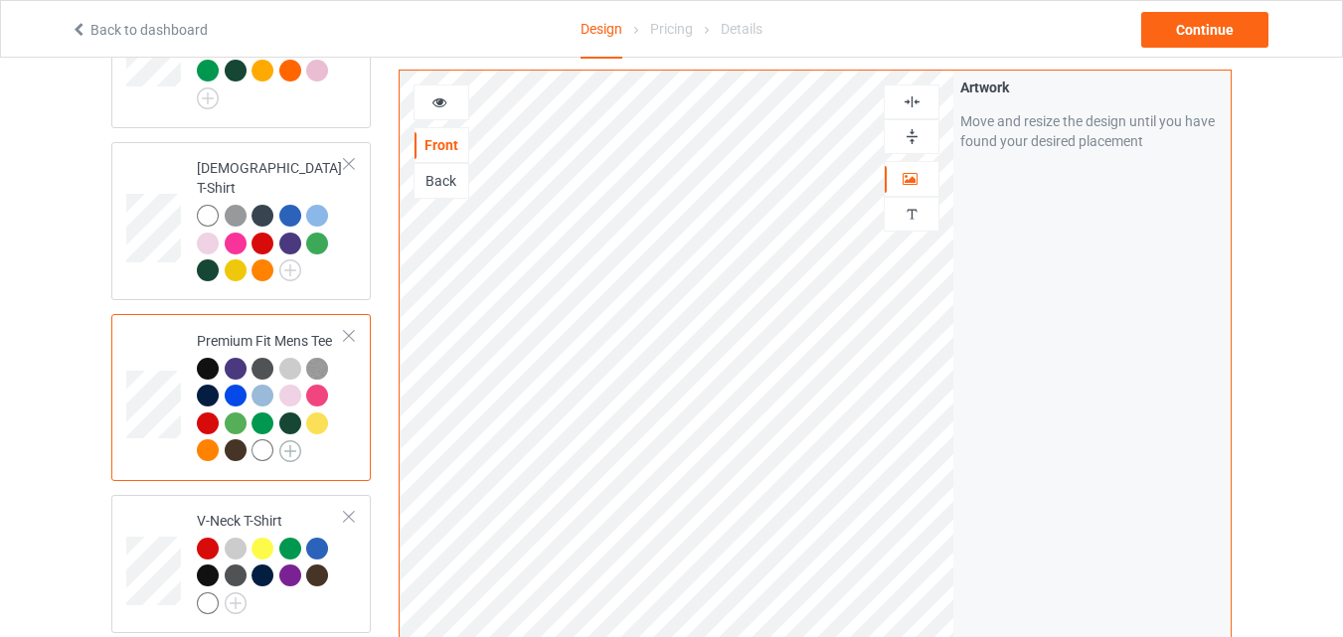
click at [300, 440] on img at bounding box center [290, 451] width 22 height 22
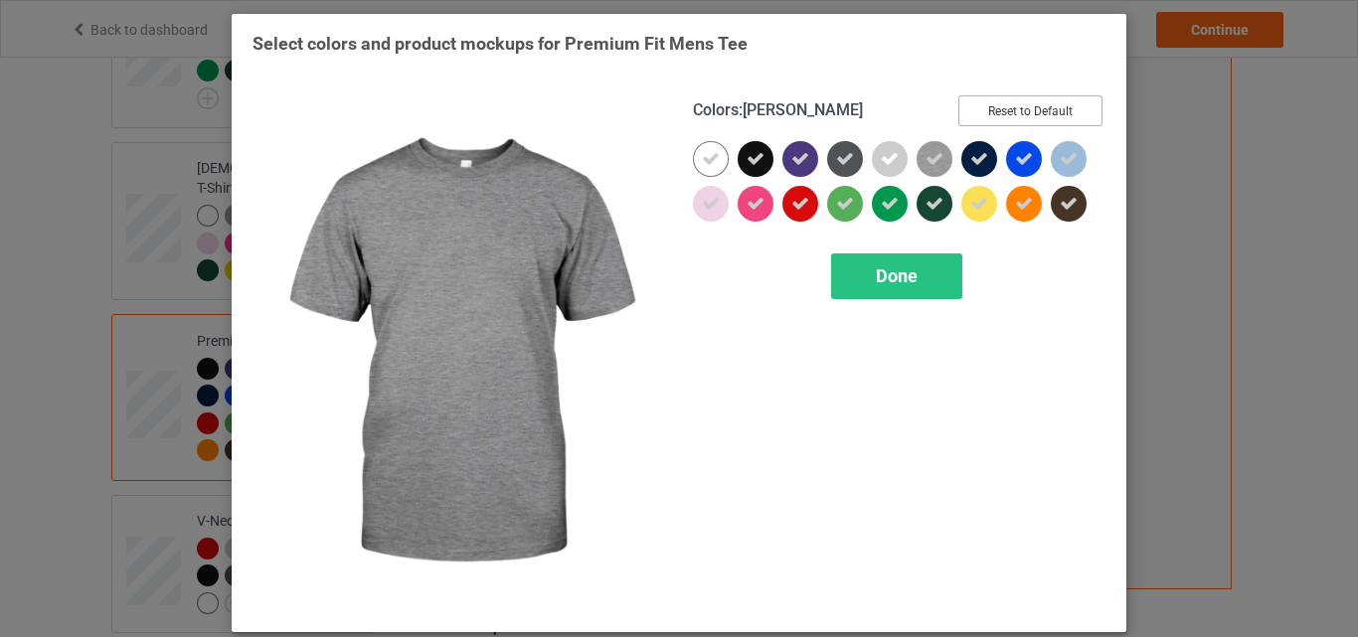
click at [1015, 115] on button "Reset to Default" at bounding box center [1030, 110] width 144 height 31
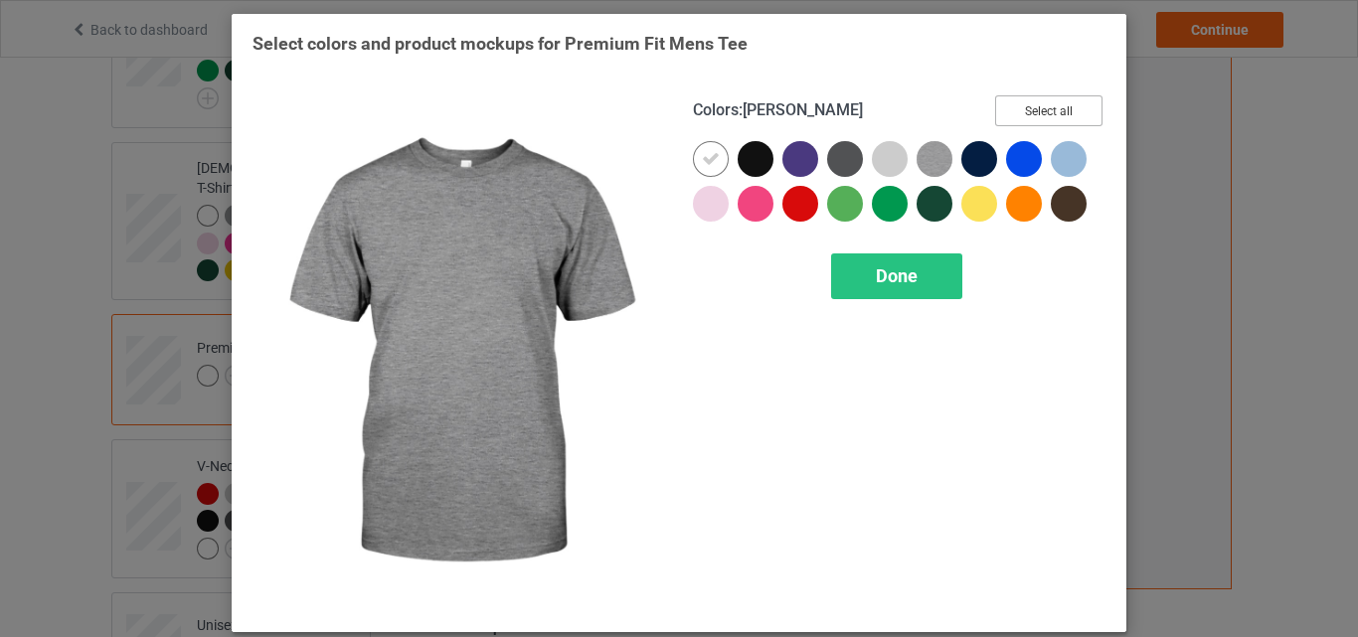
click at [1015, 115] on button "Select all" at bounding box center [1048, 110] width 107 height 31
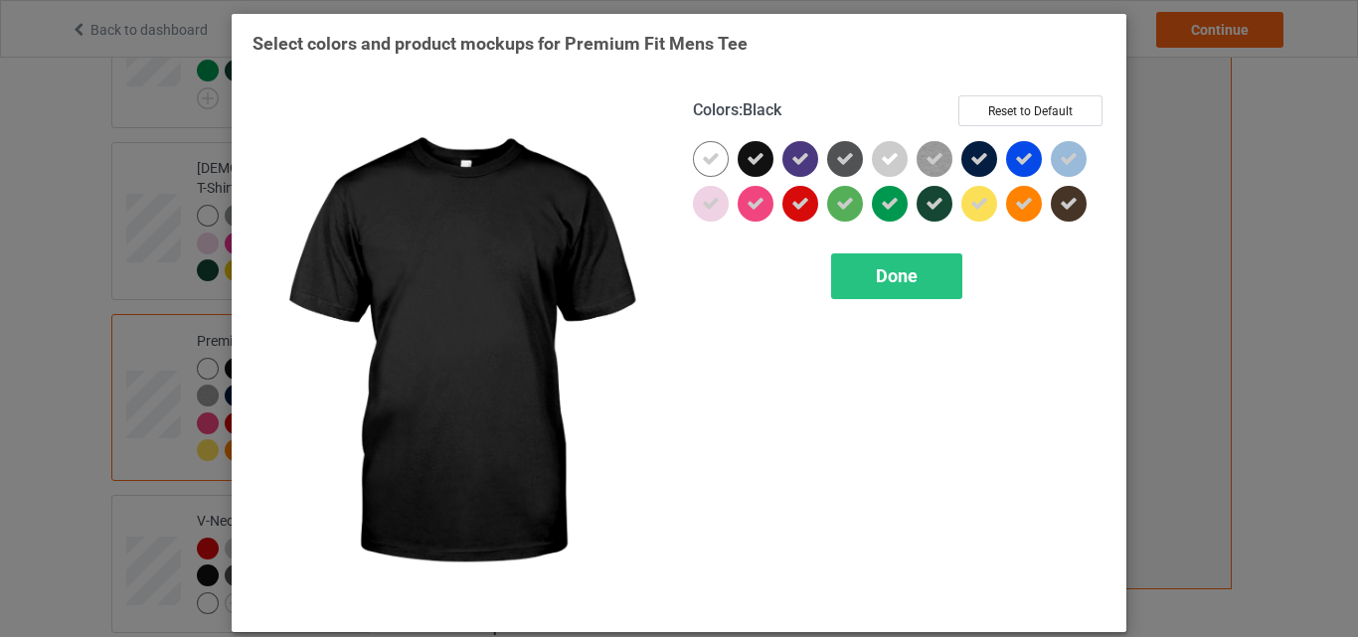
click at [755, 163] on icon at bounding box center [755, 159] width 18 height 18
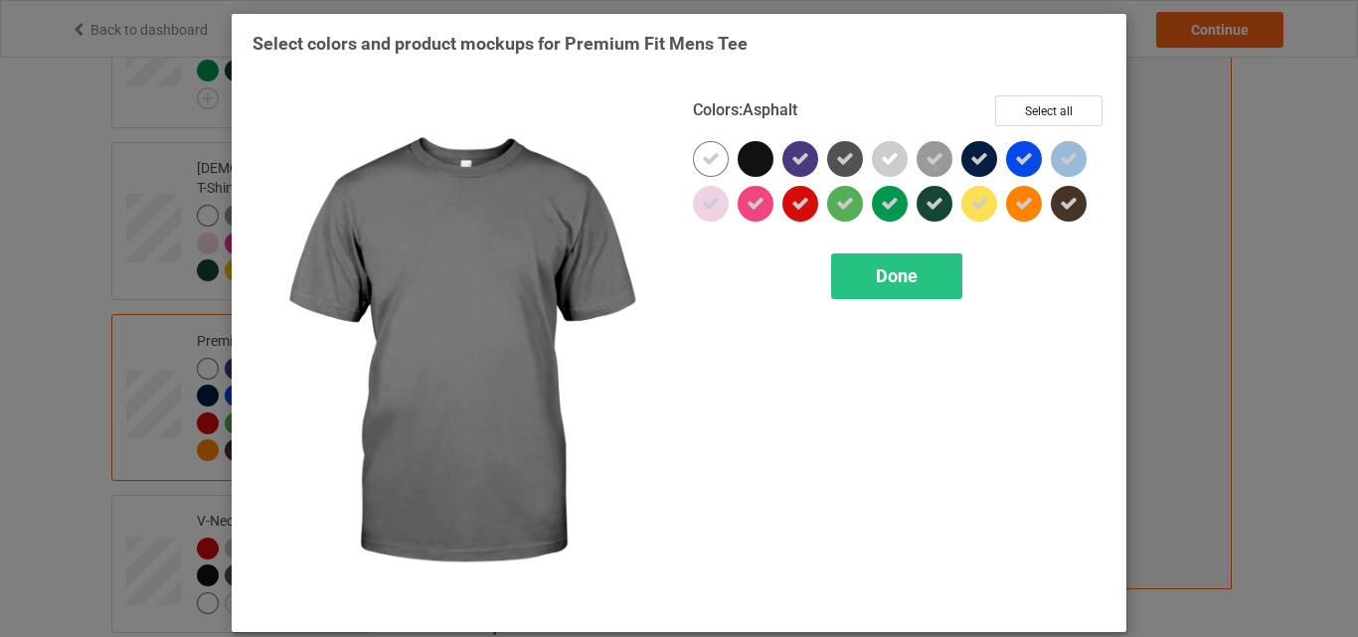
click at [836, 162] on icon at bounding box center [845, 159] width 18 height 18
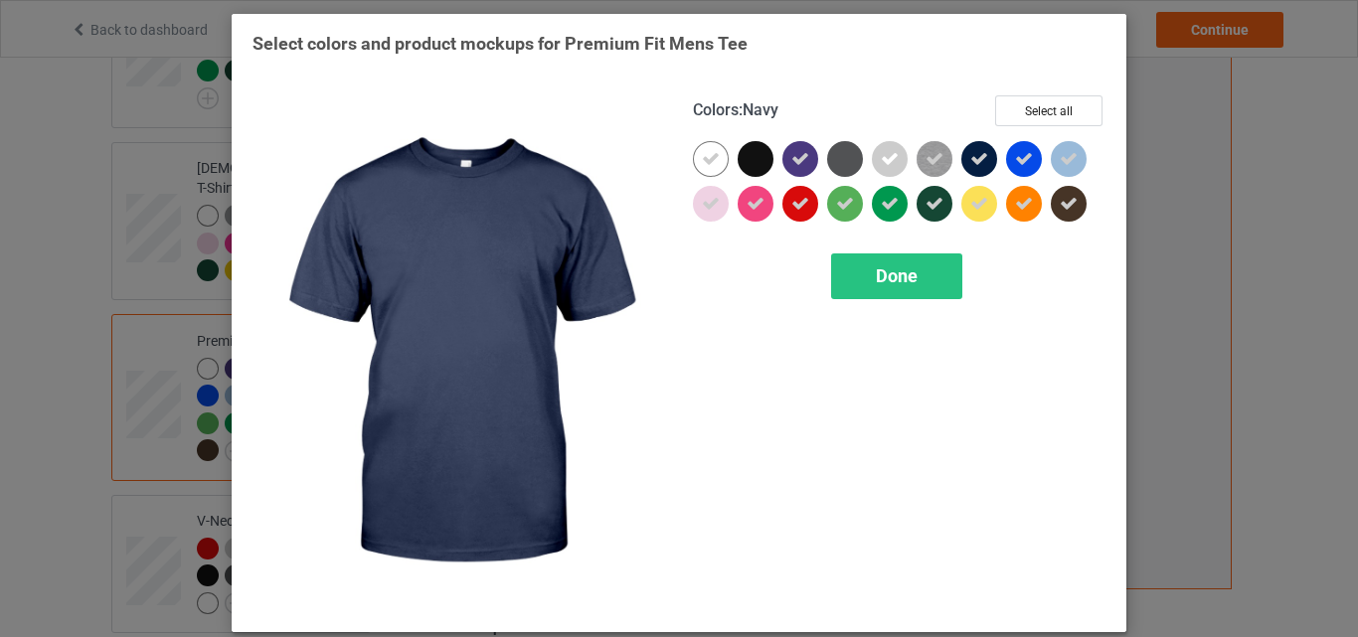
click at [976, 158] on icon at bounding box center [979, 159] width 18 height 18
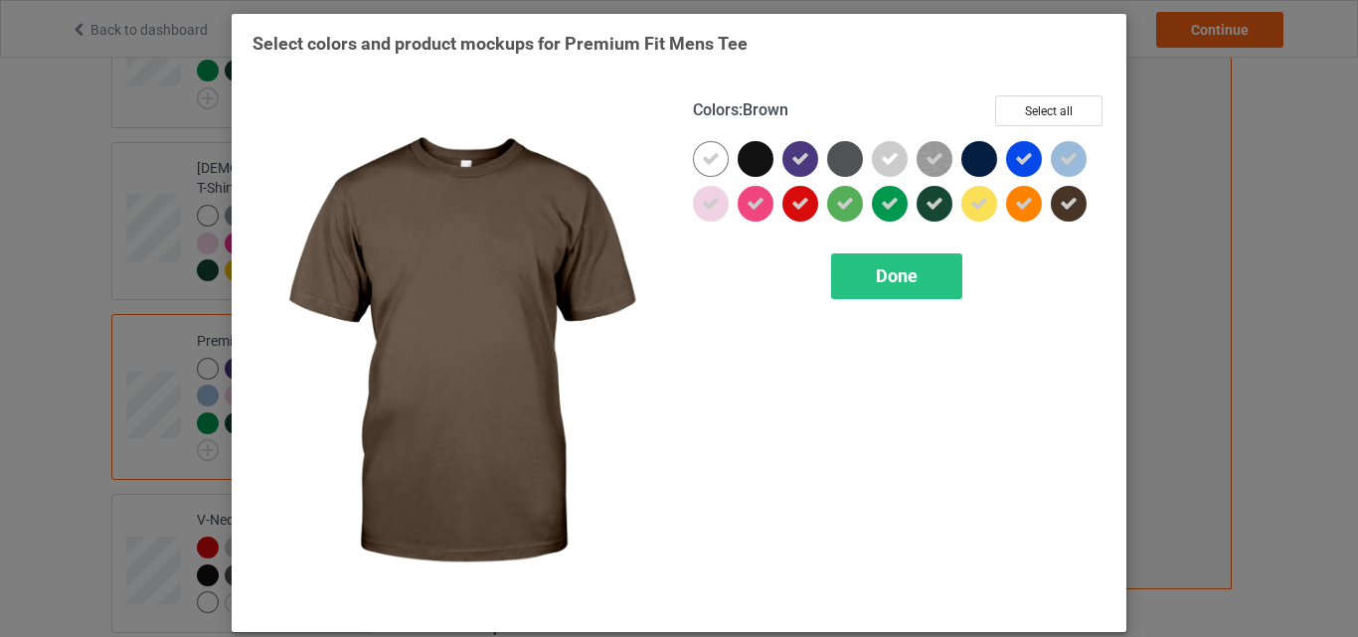
click at [1050, 206] on div at bounding box center [1068, 204] width 36 height 36
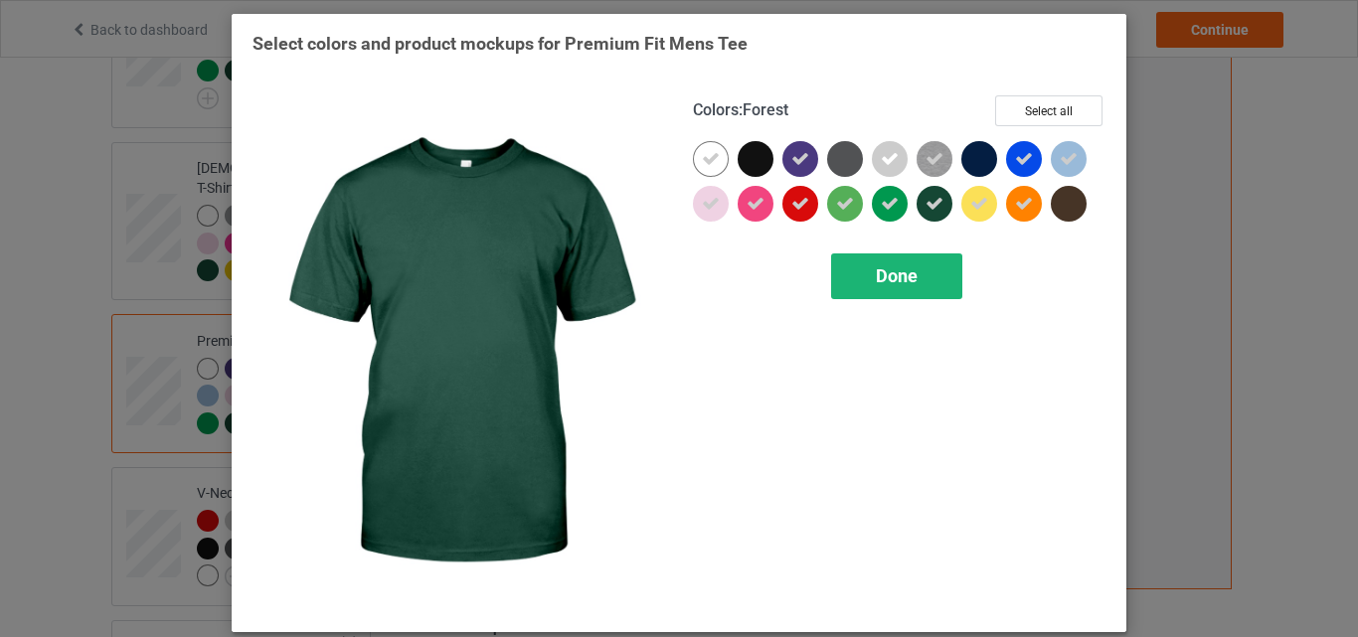
click at [894, 293] on div "Done" at bounding box center [896, 276] width 131 height 46
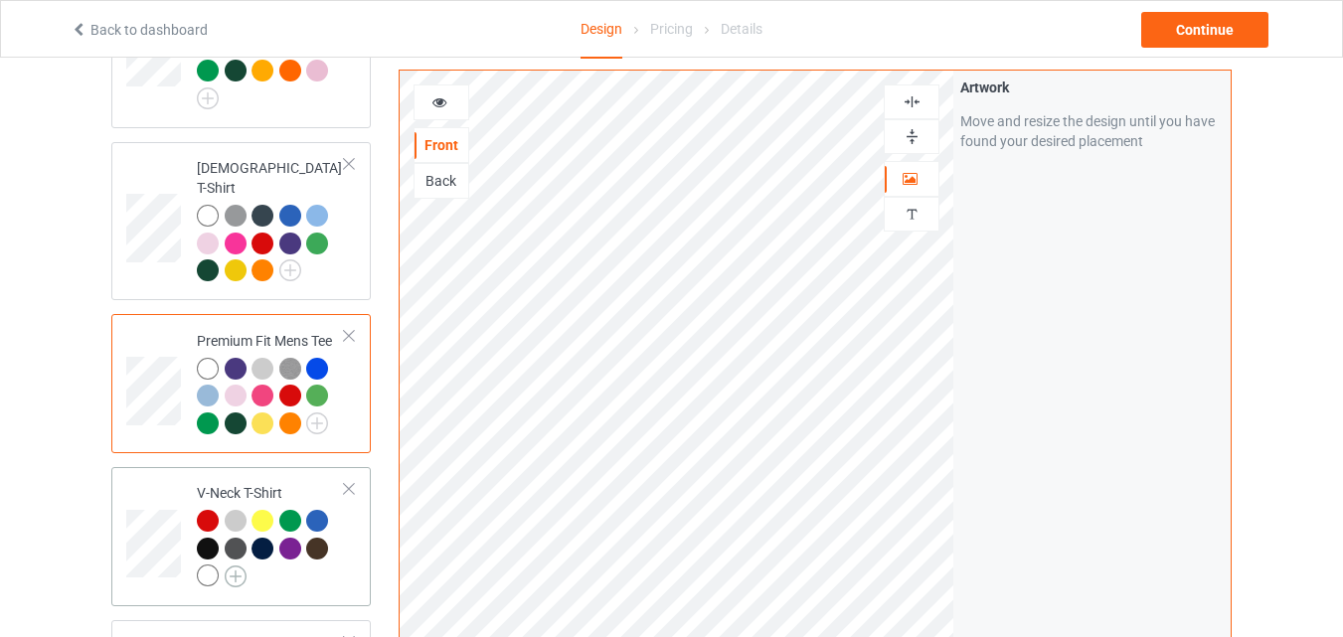
click at [242, 565] on img at bounding box center [236, 576] width 22 height 22
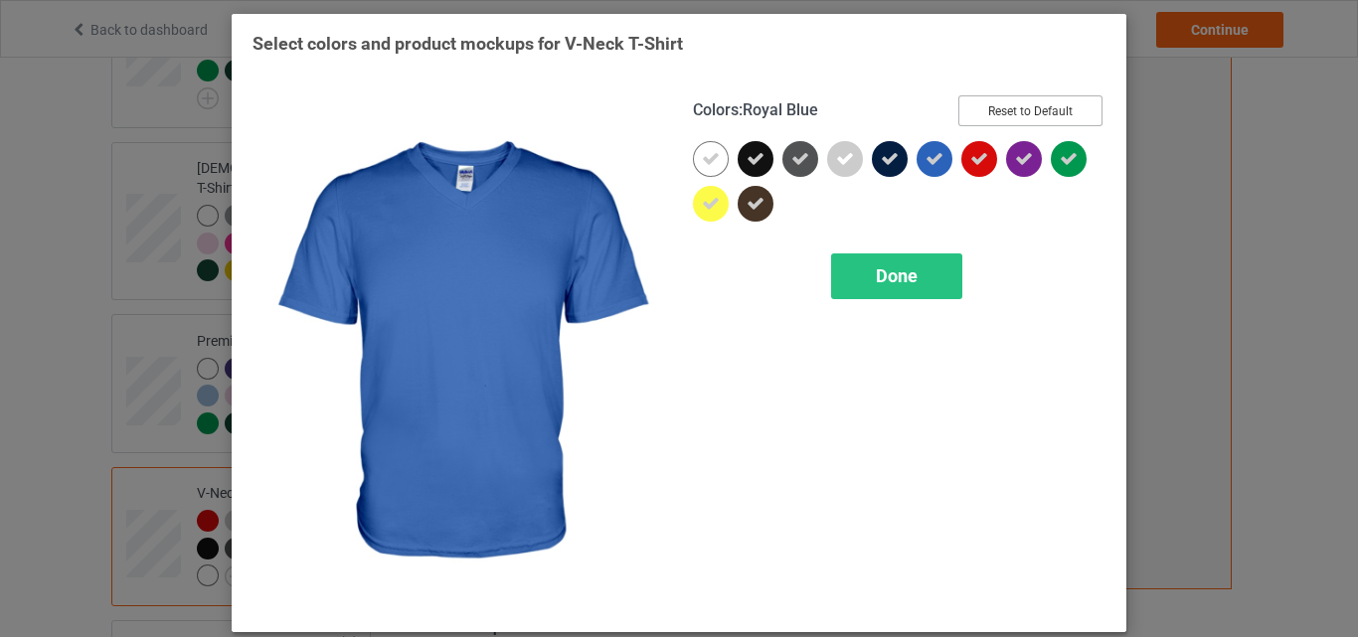
click at [971, 112] on button "Reset to Default" at bounding box center [1030, 110] width 144 height 31
click at [971, 112] on div "Colors : Royal Blue Select all" at bounding box center [899, 118] width 412 height 46
click at [1033, 117] on button "Select all" at bounding box center [1048, 110] width 107 height 31
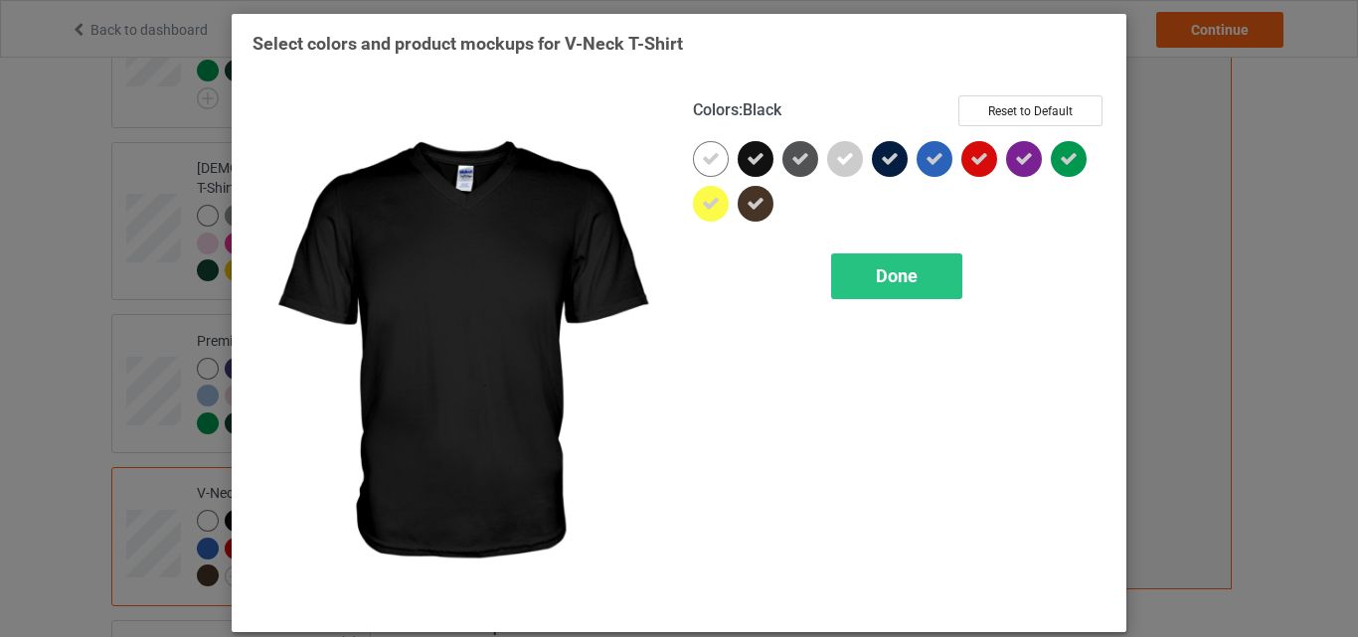
click at [765, 144] on div at bounding box center [759, 163] width 45 height 45
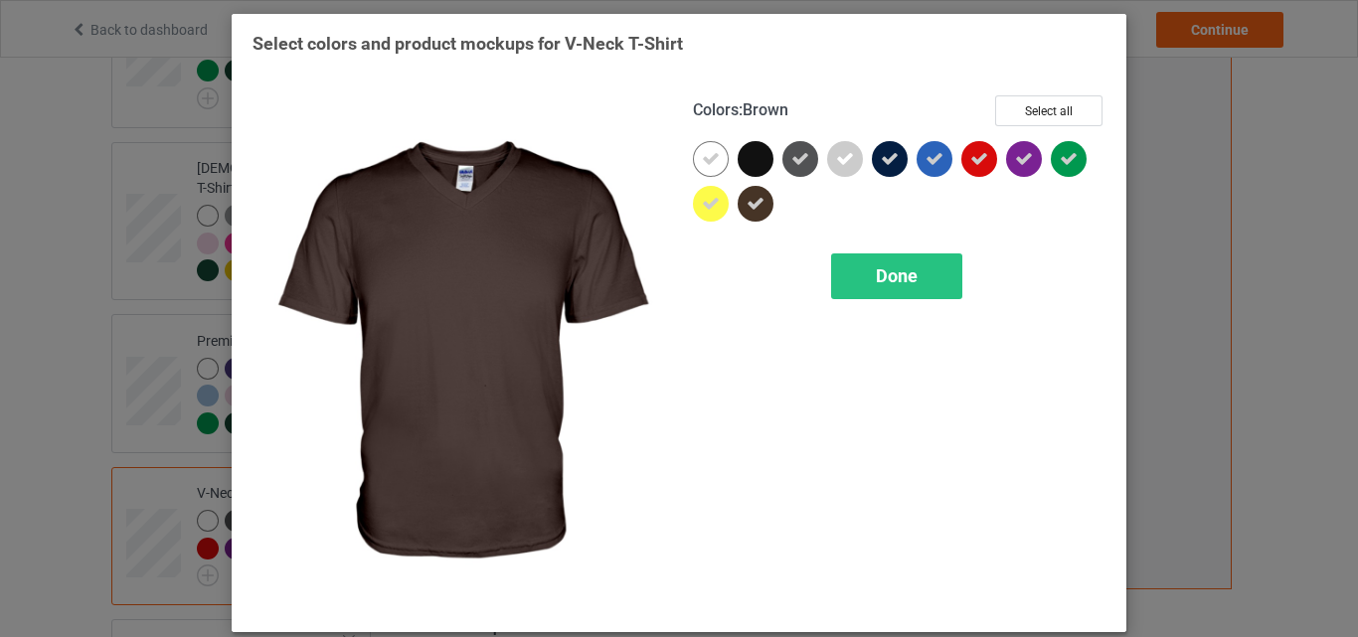
click at [756, 188] on div at bounding box center [755, 204] width 36 height 36
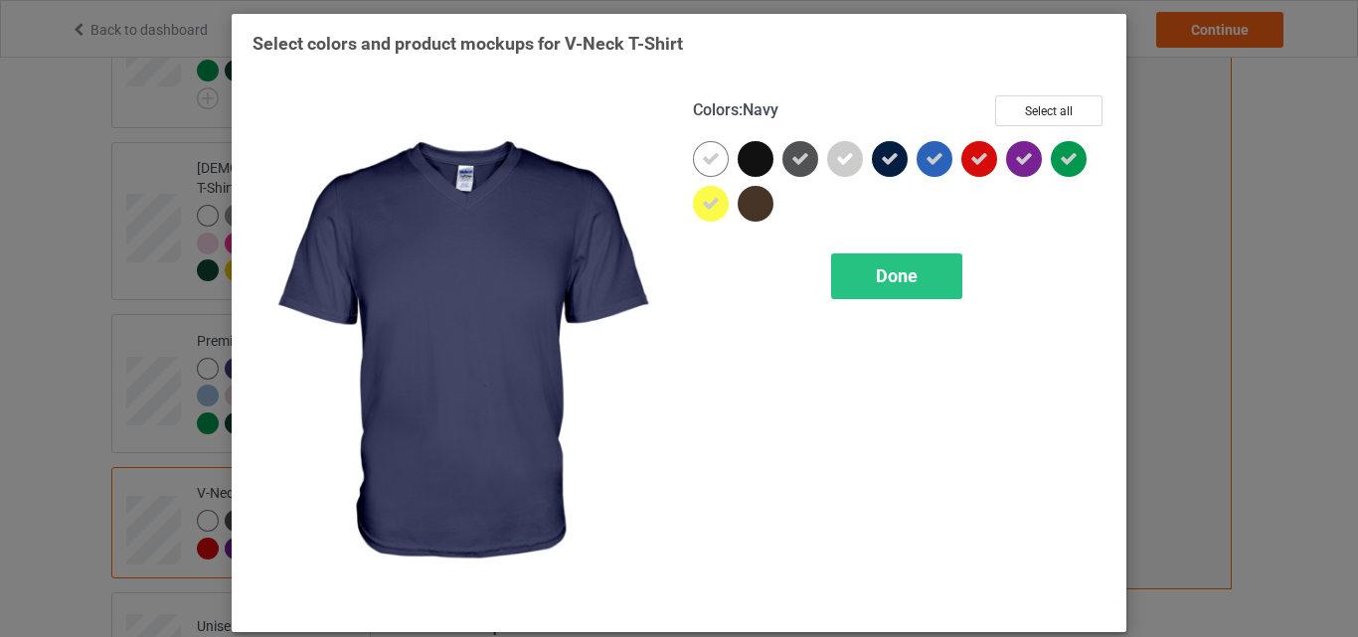
click at [881, 153] on icon at bounding box center [890, 159] width 18 height 18
click at [907, 271] on span "Done" at bounding box center [897, 275] width 42 height 21
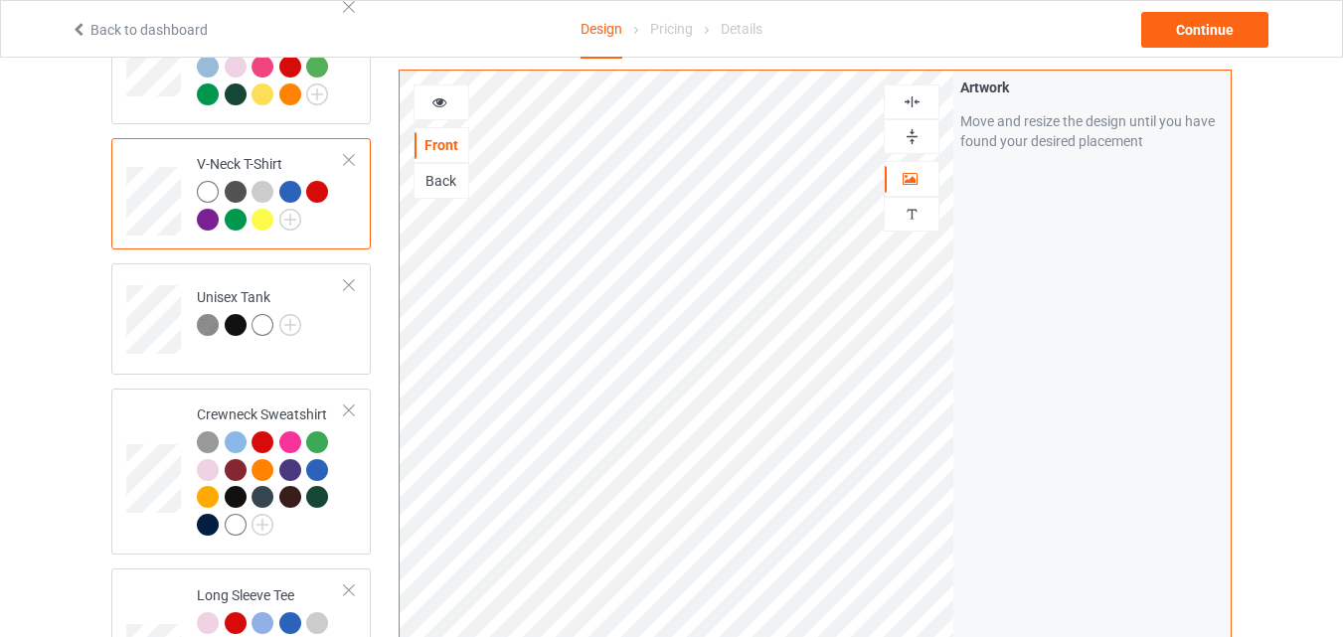
scroll to position [599, 0]
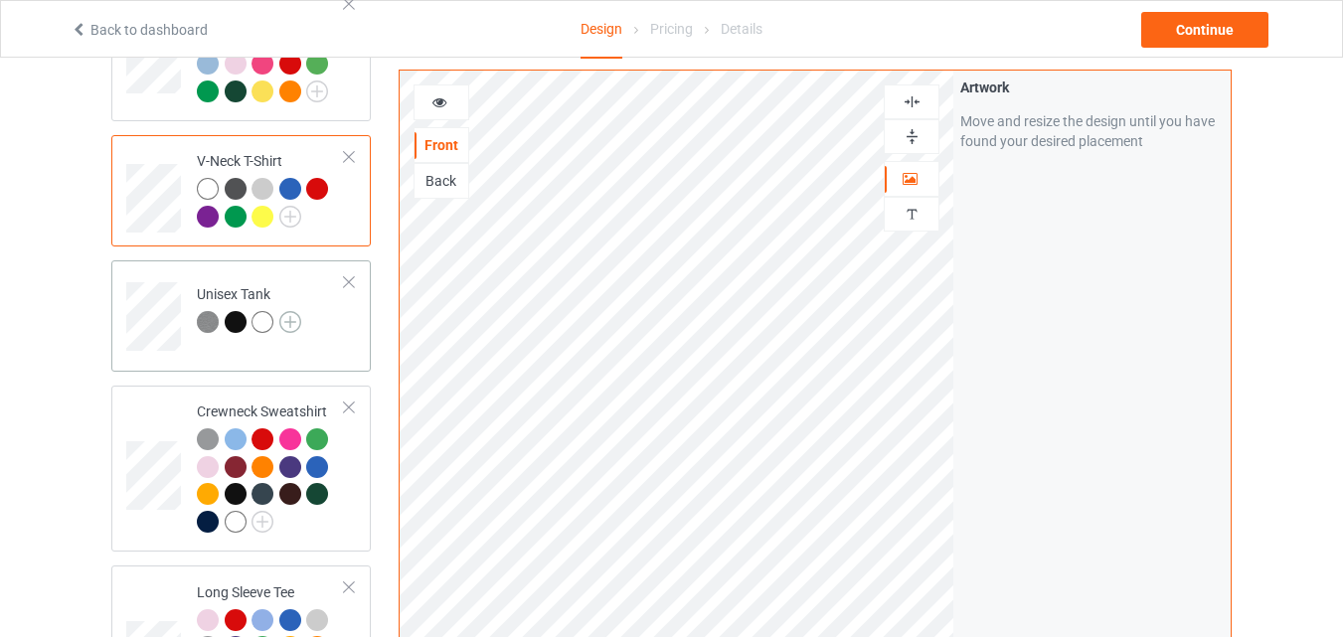
click at [289, 311] on img at bounding box center [290, 322] width 22 height 22
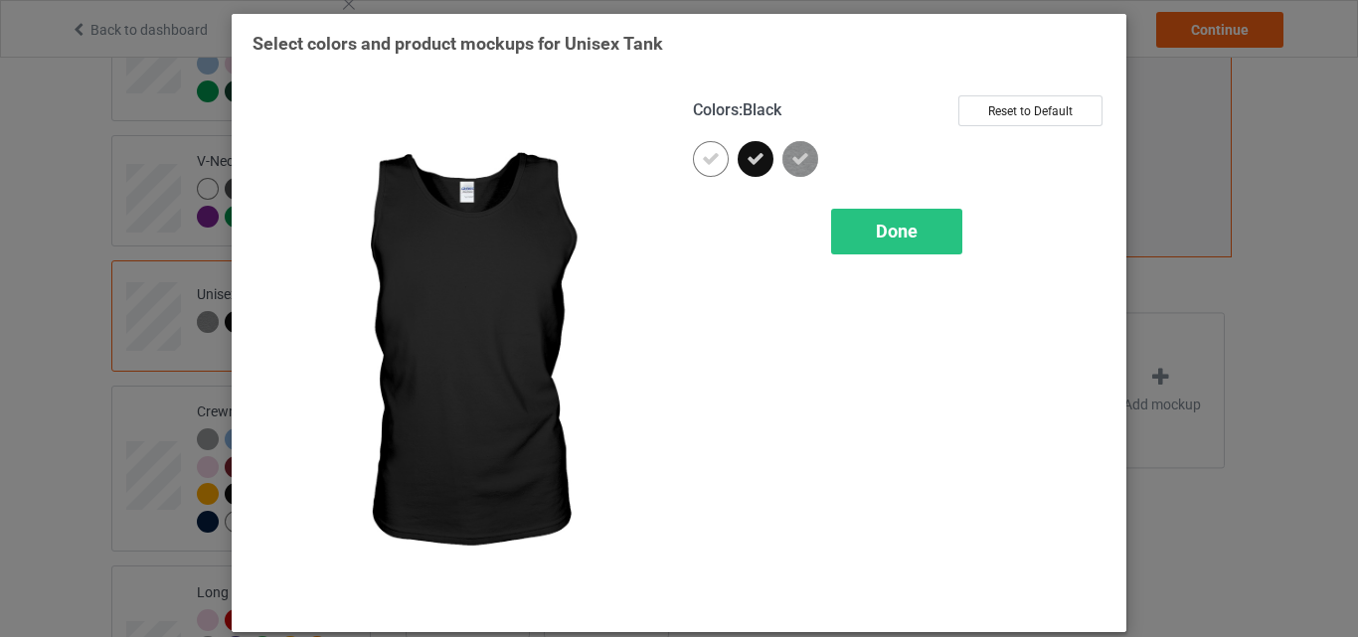
click at [749, 172] on div at bounding box center [755, 159] width 36 height 36
click at [902, 256] on div "Colors : Black Select all Done" at bounding box center [899, 353] width 440 height 544
click at [902, 242] on span "Done" at bounding box center [897, 231] width 42 height 21
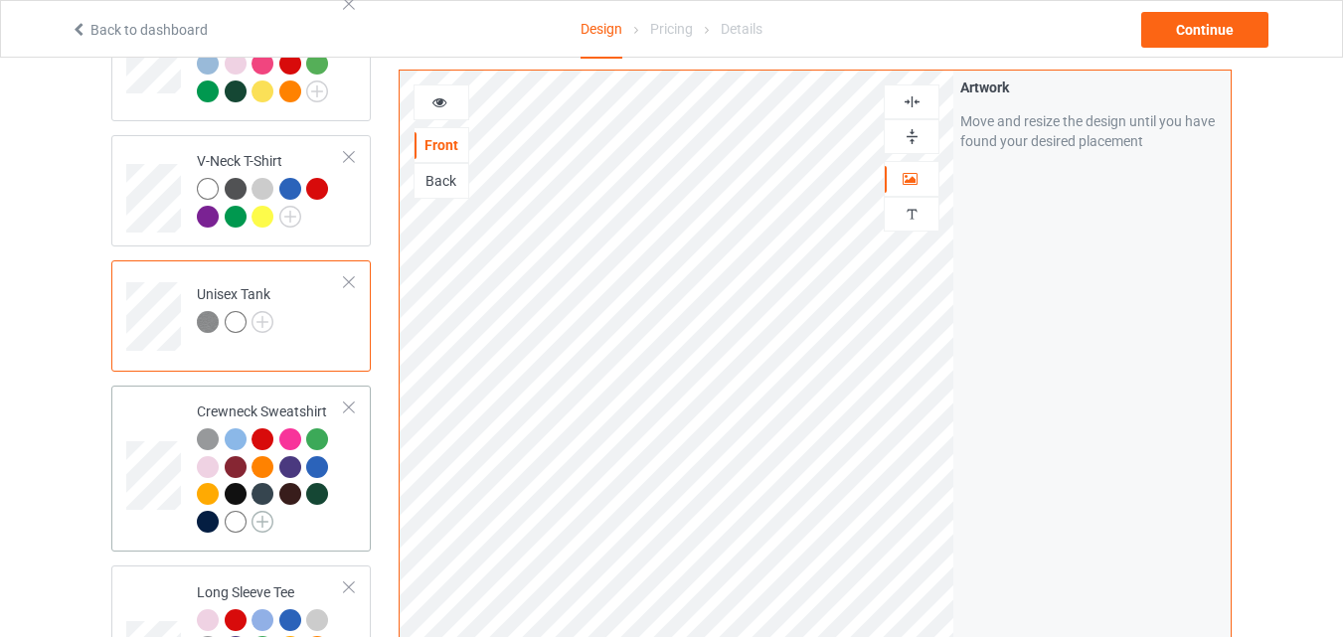
click at [262, 511] on img at bounding box center [262, 522] width 22 height 22
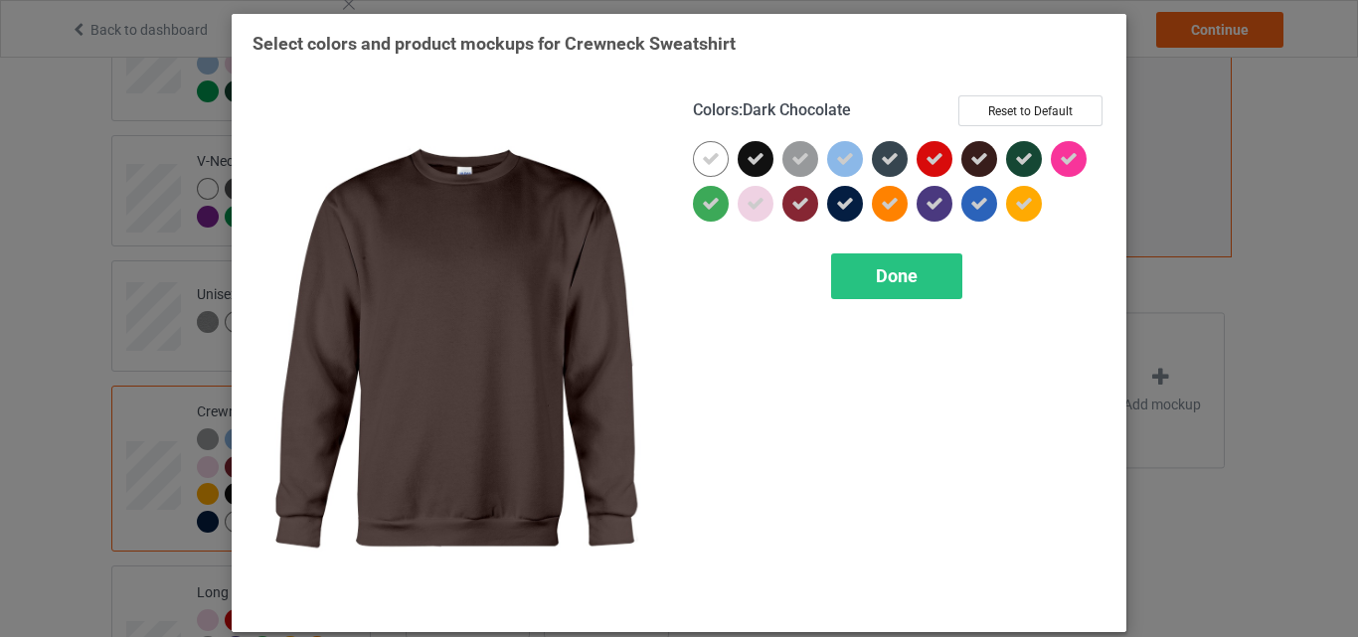
click at [982, 151] on div at bounding box center [979, 159] width 36 height 36
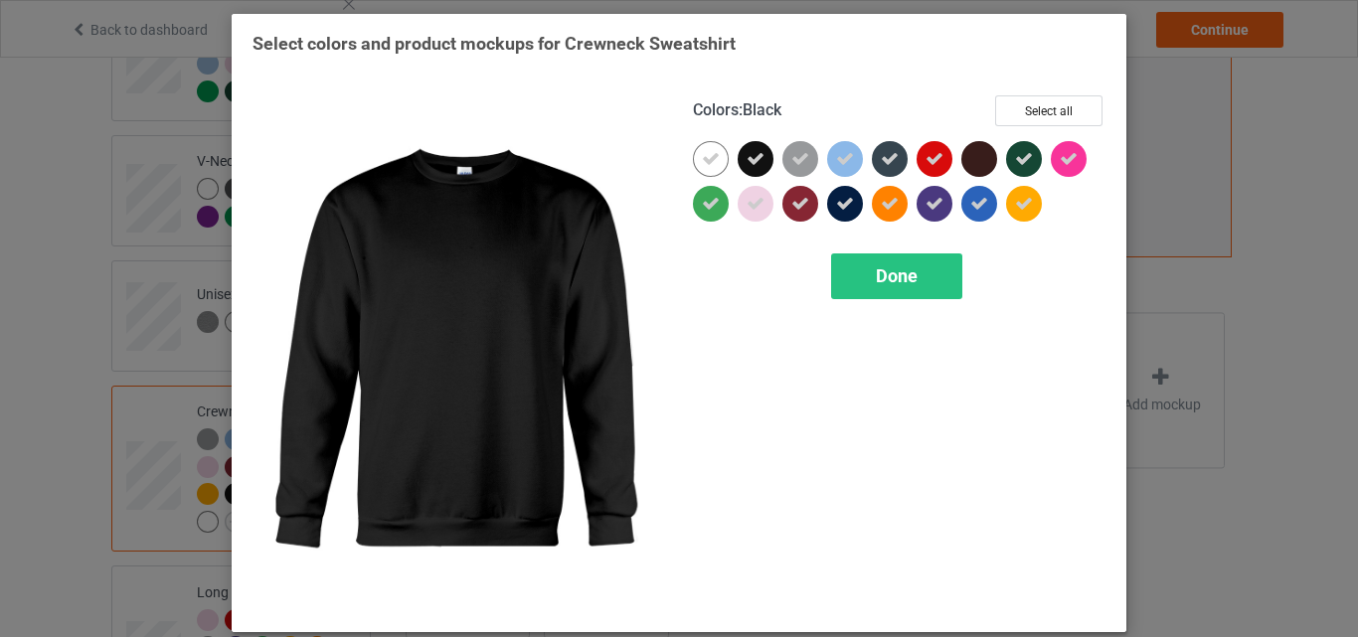
click at [751, 145] on div at bounding box center [755, 159] width 36 height 36
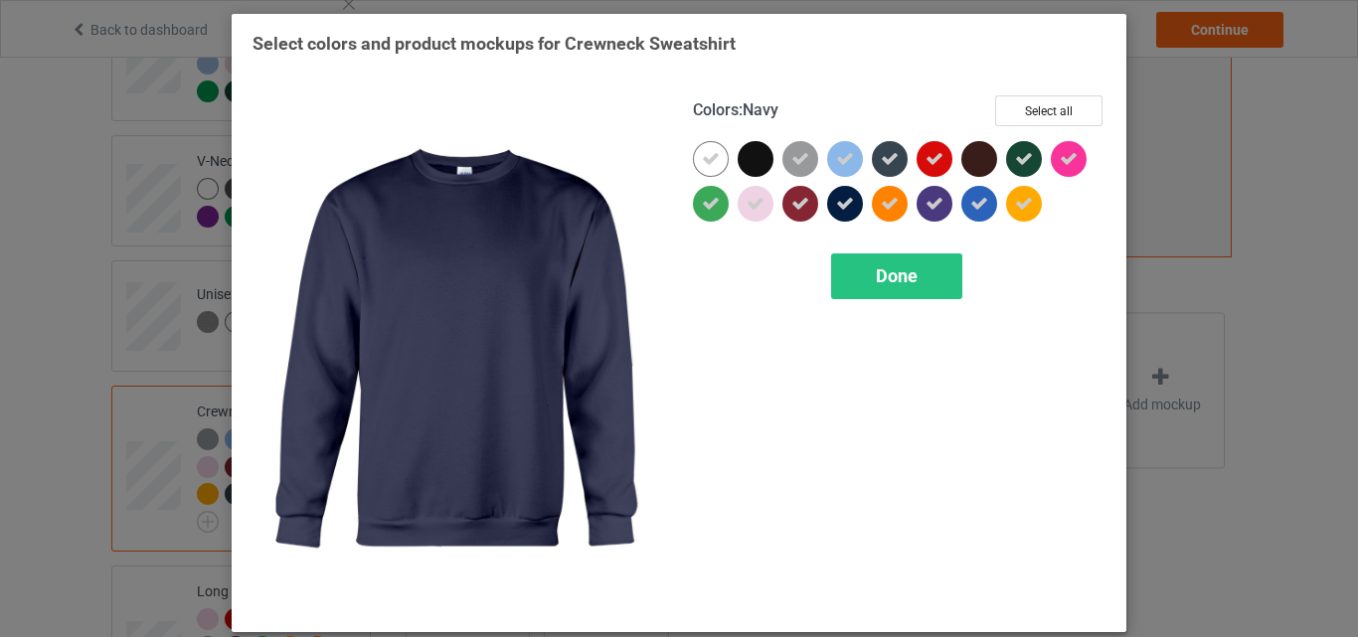
click at [843, 195] on icon at bounding box center [845, 204] width 18 height 18
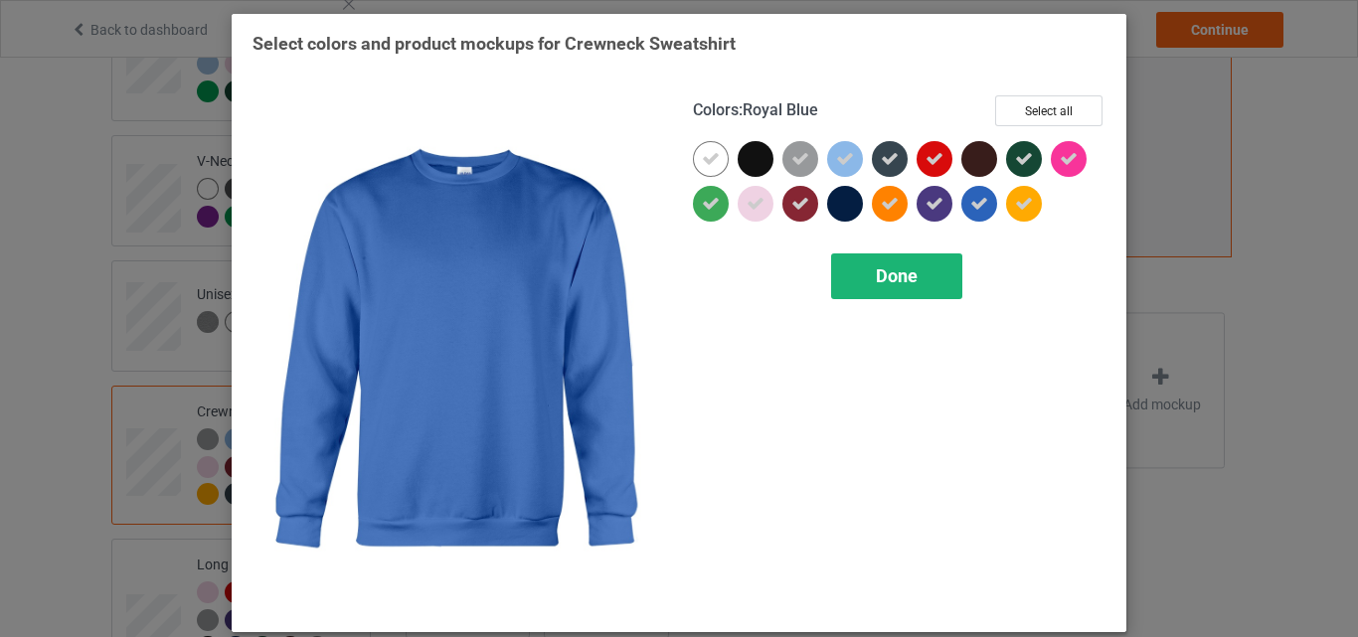
click at [910, 278] on span "Done" at bounding box center [897, 275] width 42 height 21
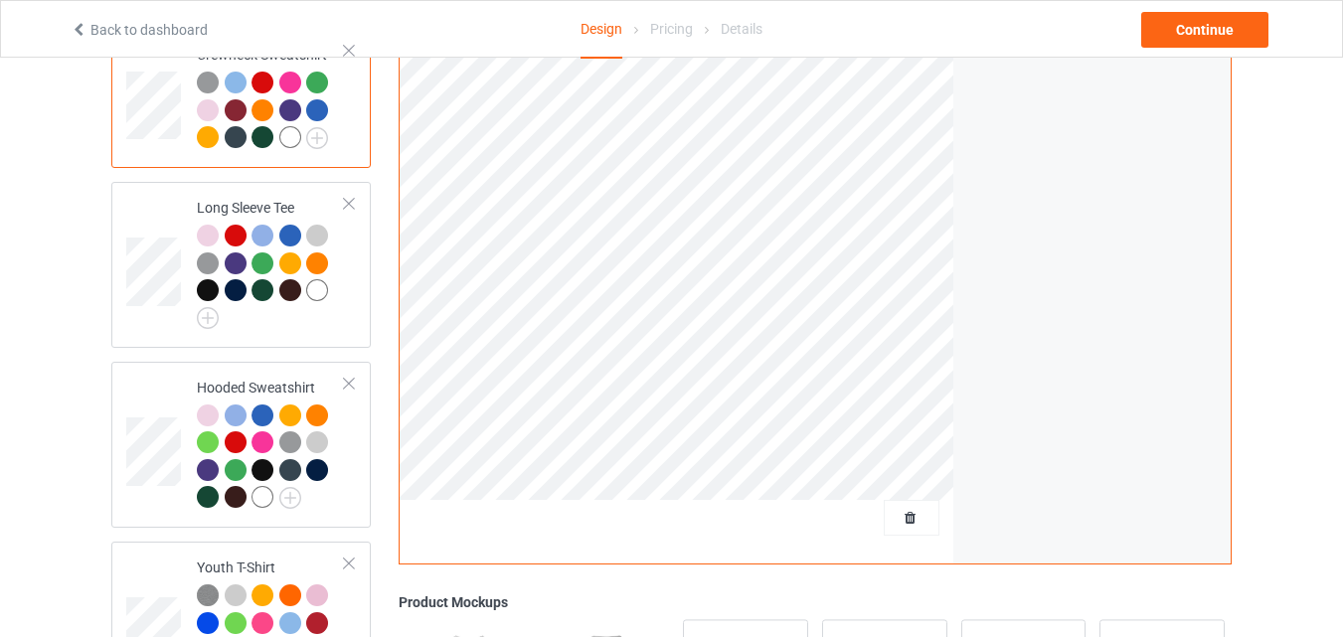
scroll to position [1008, 0]
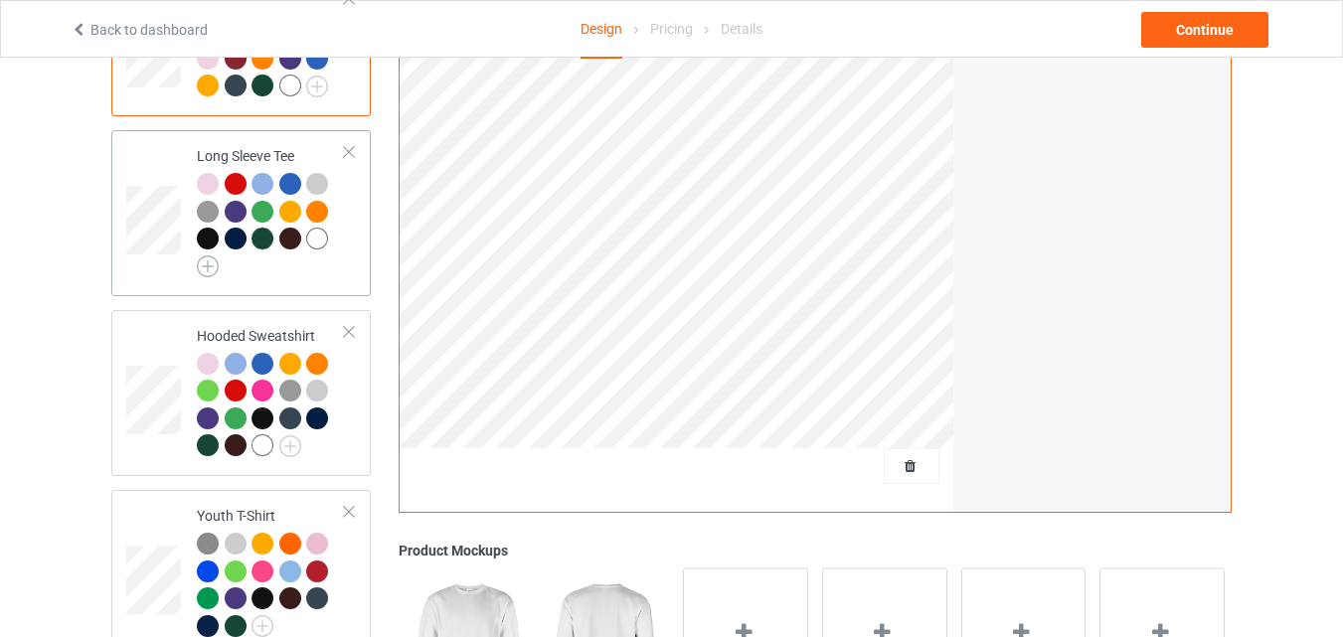
click at [209, 258] on img at bounding box center [208, 266] width 22 height 22
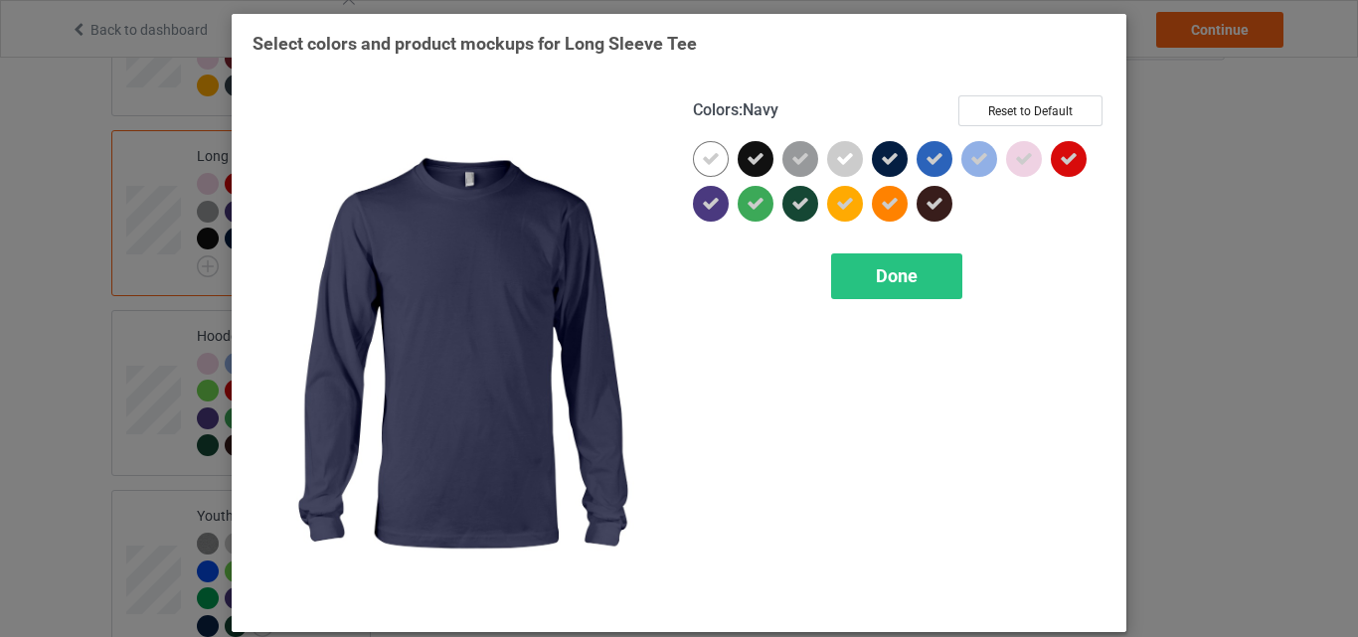
click at [872, 161] on div at bounding box center [890, 159] width 36 height 36
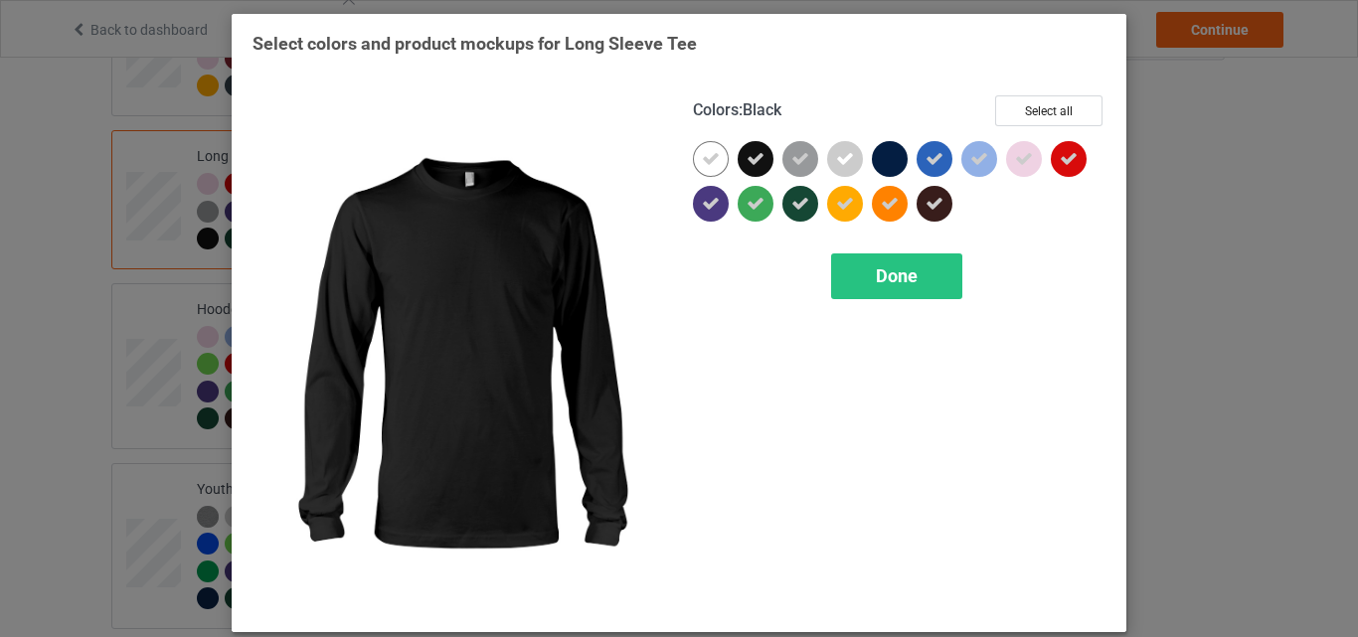
click at [750, 166] on icon at bounding box center [755, 159] width 18 height 18
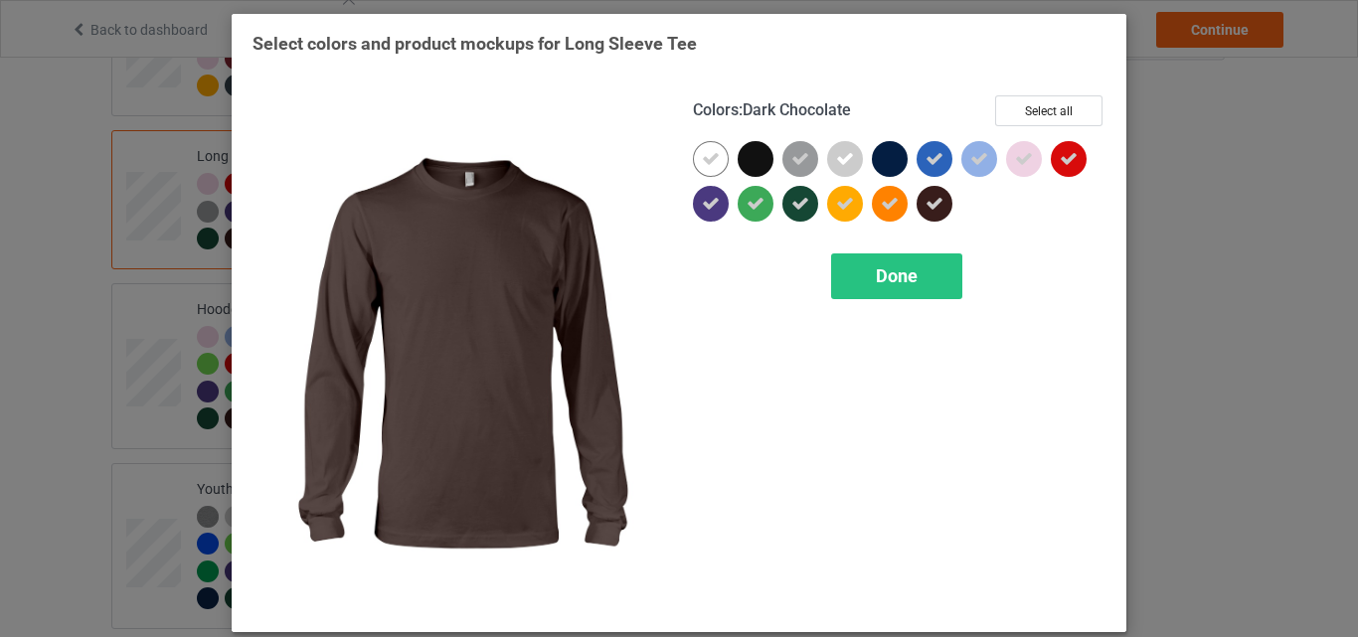
click at [948, 206] on div at bounding box center [938, 208] width 45 height 45
click at [893, 284] on span "Done" at bounding box center [897, 275] width 42 height 21
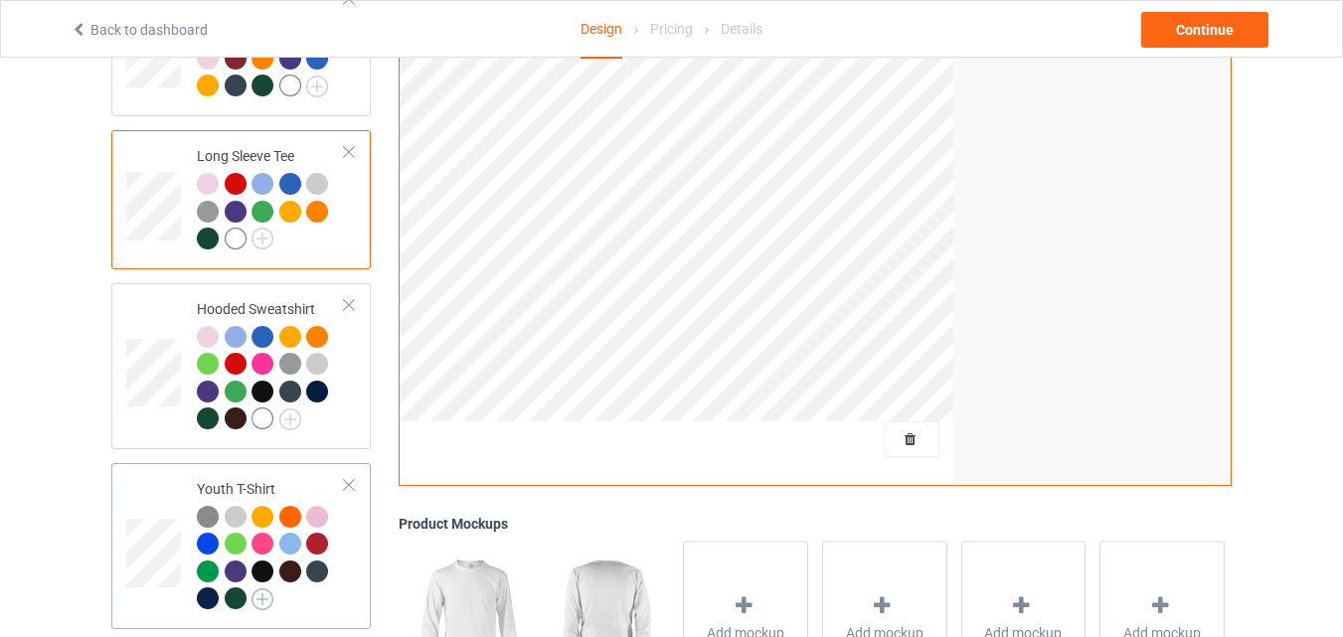
click at [260, 588] on img at bounding box center [262, 599] width 22 height 22
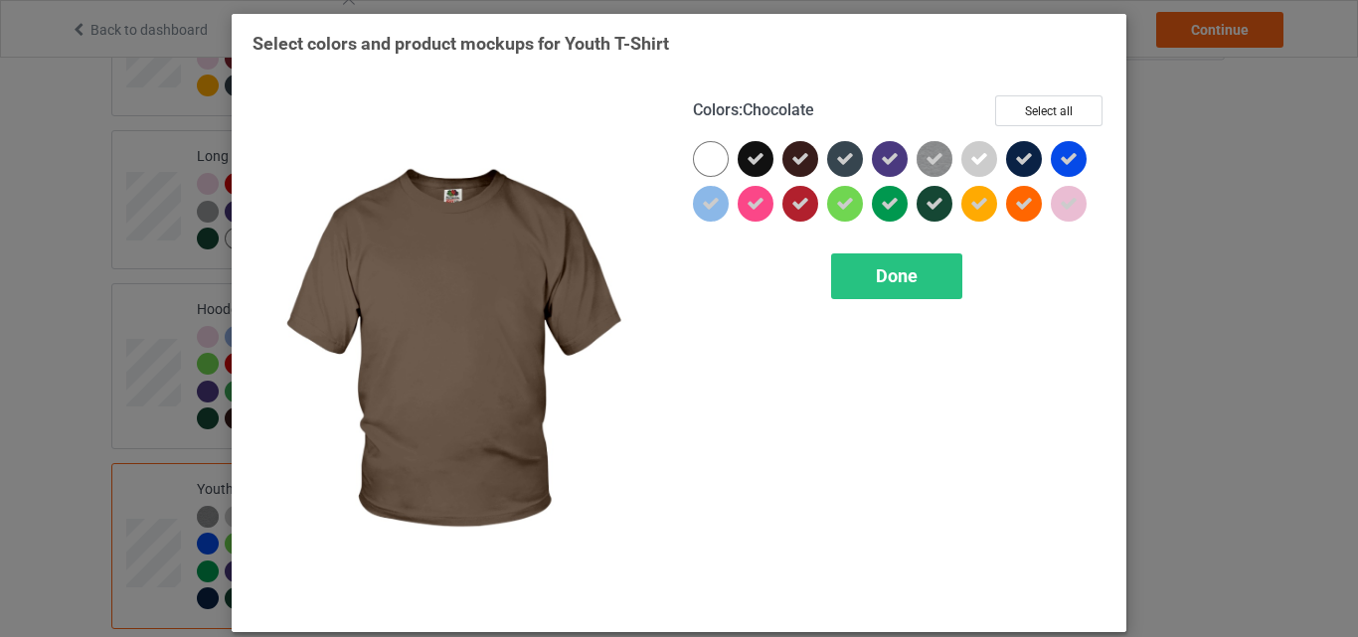
click at [799, 162] on icon at bounding box center [800, 159] width 18 height 18
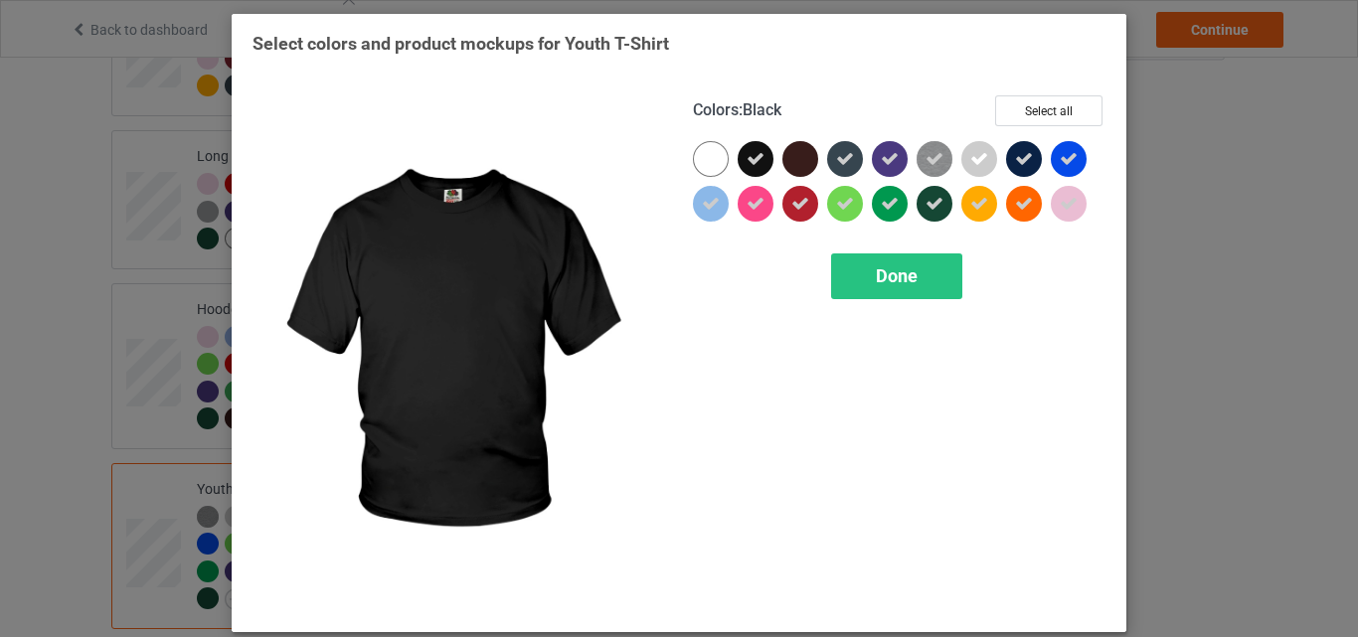
click at [737, 165] on div at bounding box center [755, 159] width 36 height 36
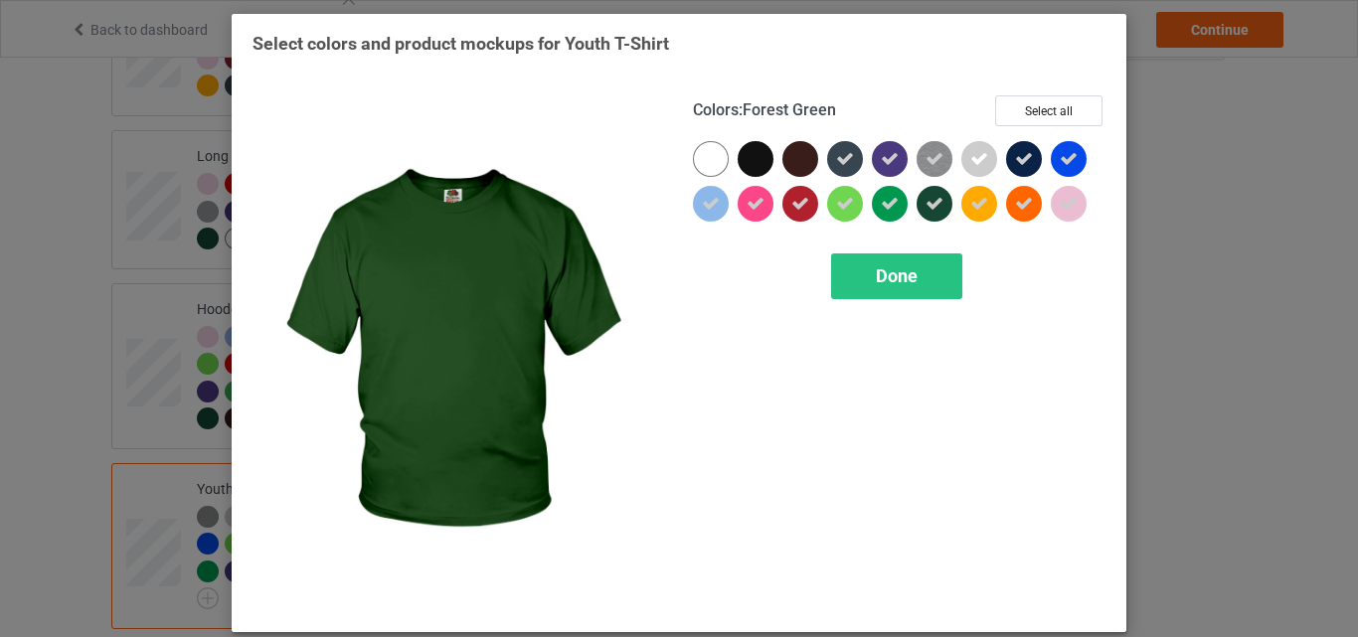
click at [925, 202] on icon at bounding box center [934, 204] width 18 height 18
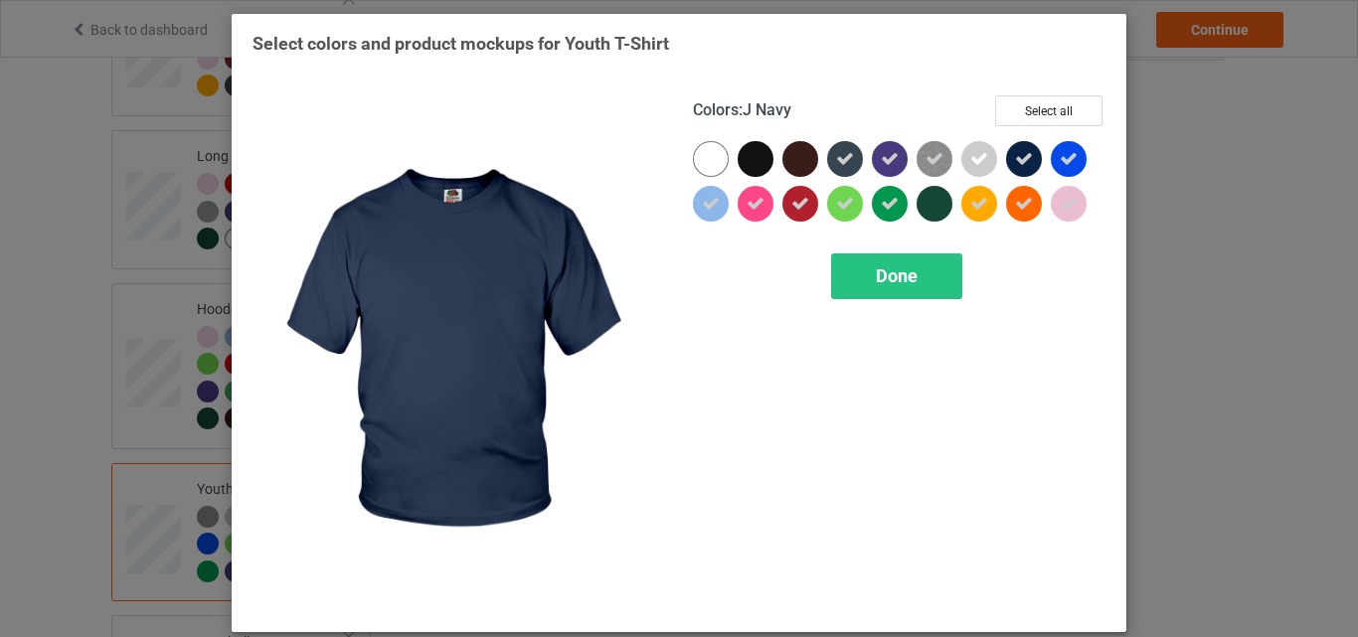
click at [1033, 166] on div at bounding box center [1024, 159] width 36 height 36
click at [923, 272] on div "Done" at bounding box center [896, 276] width 131 height 46
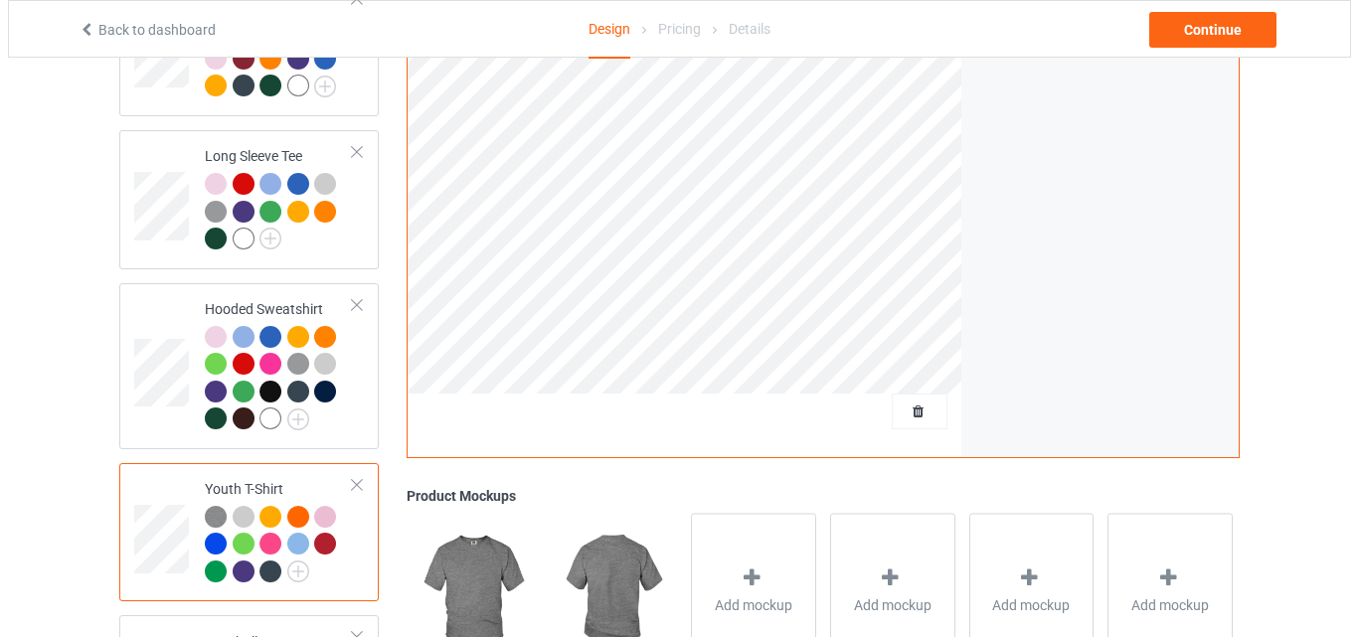
scroll to position [1249, 0]
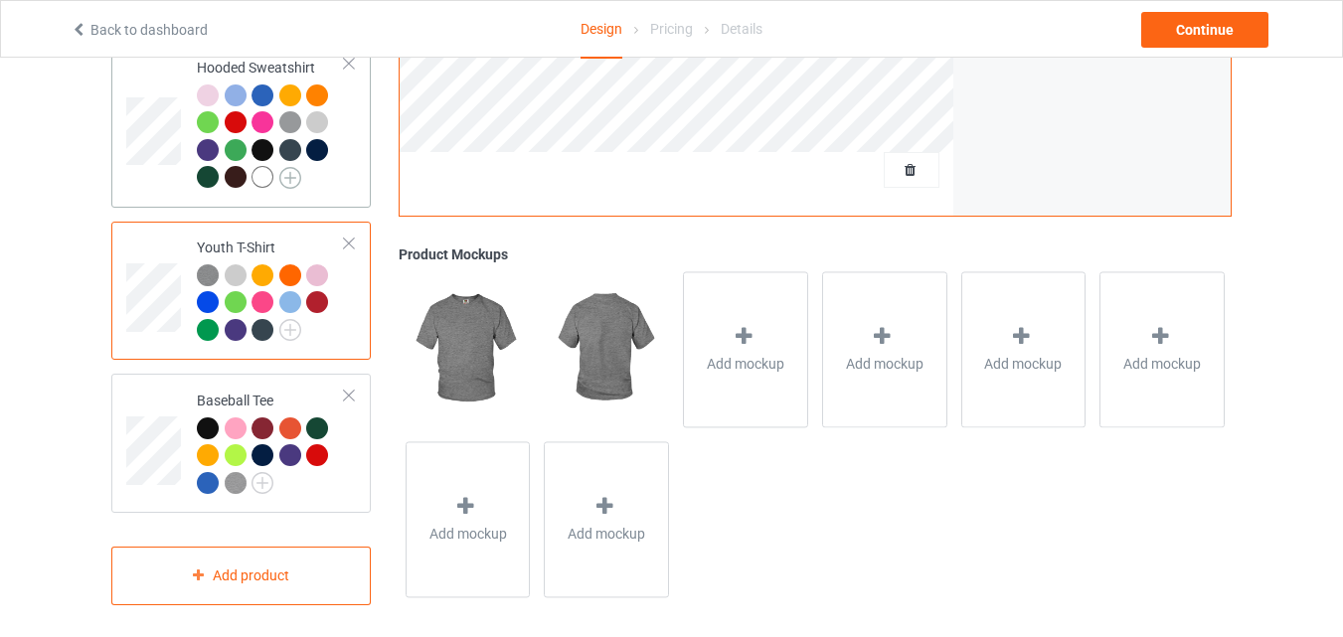
click at [290, 167] on img at bounding box center [290, 178] width 22 height 22
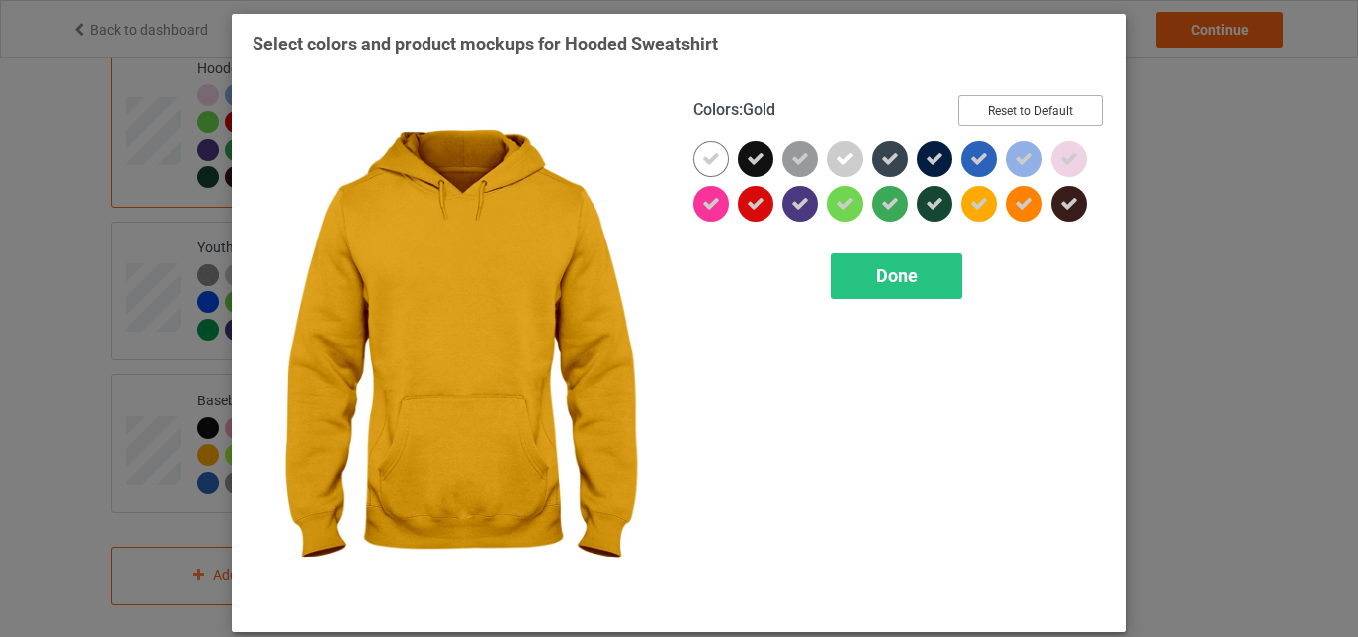
click at [1014, 100] on button "Reset to Default" at bounding box center [1030, 110] width 144 height 31
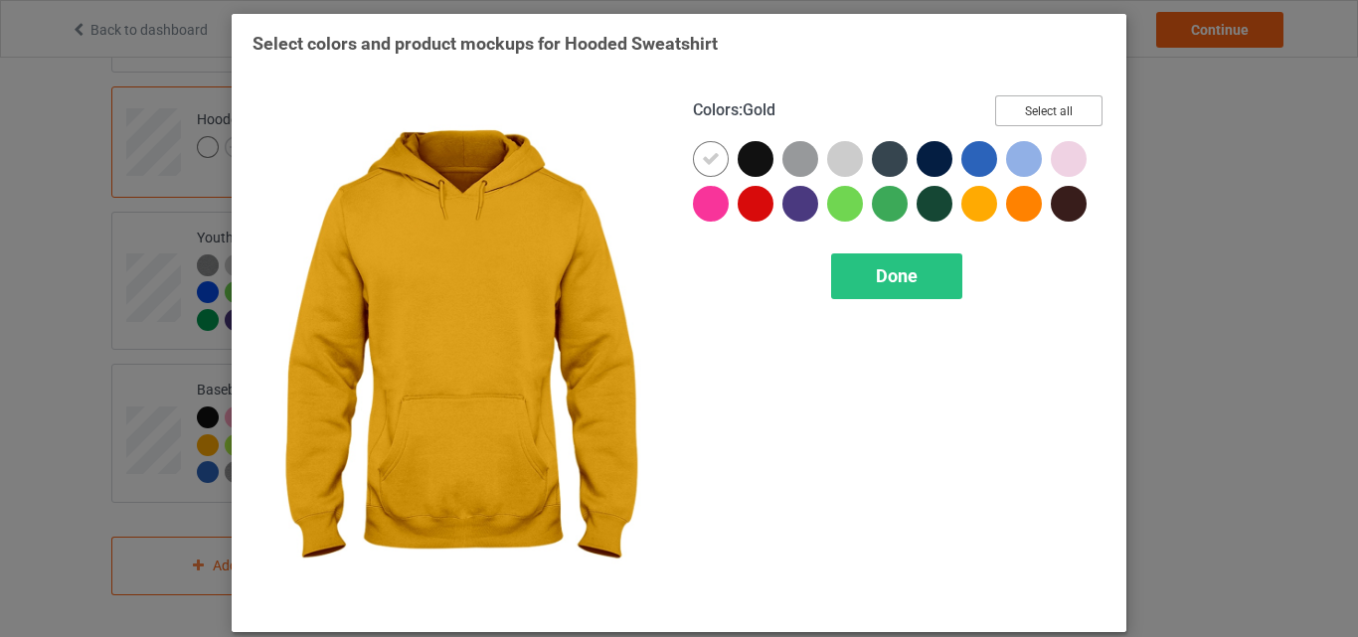
scroll to position [1194, 0]
click at [1014, 100] on button "Select all" at bounding box center [1048, 110] width 107 height 31
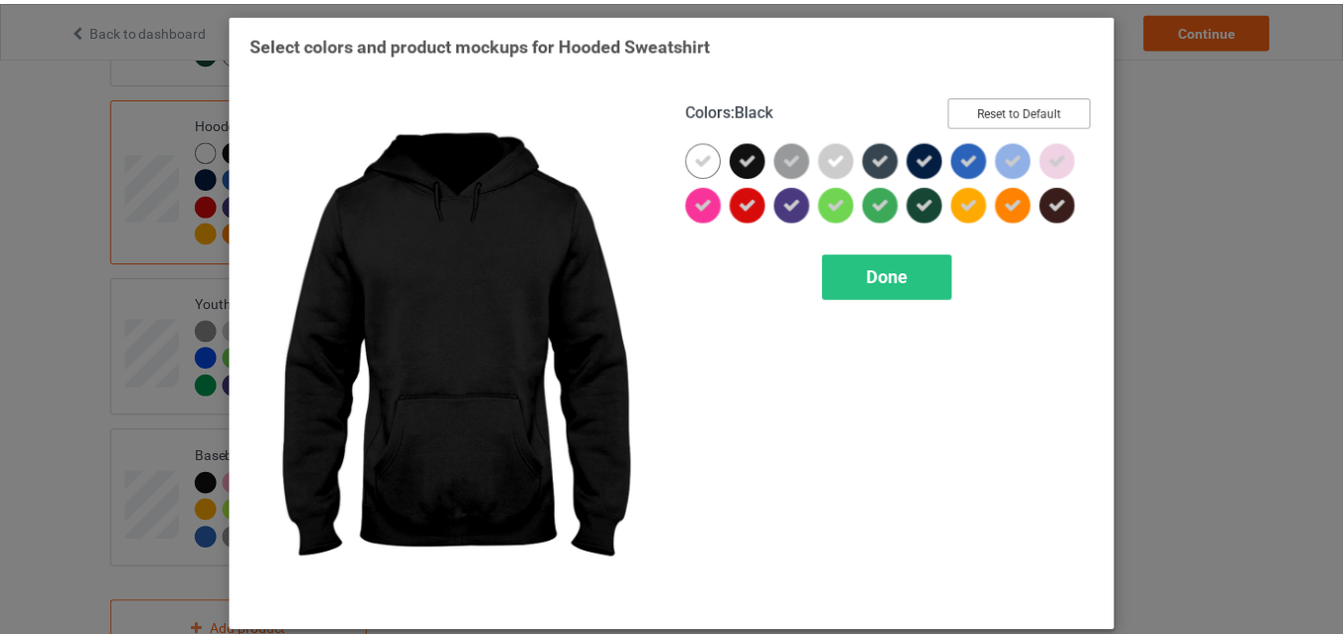
scroll to position [1249, 0]
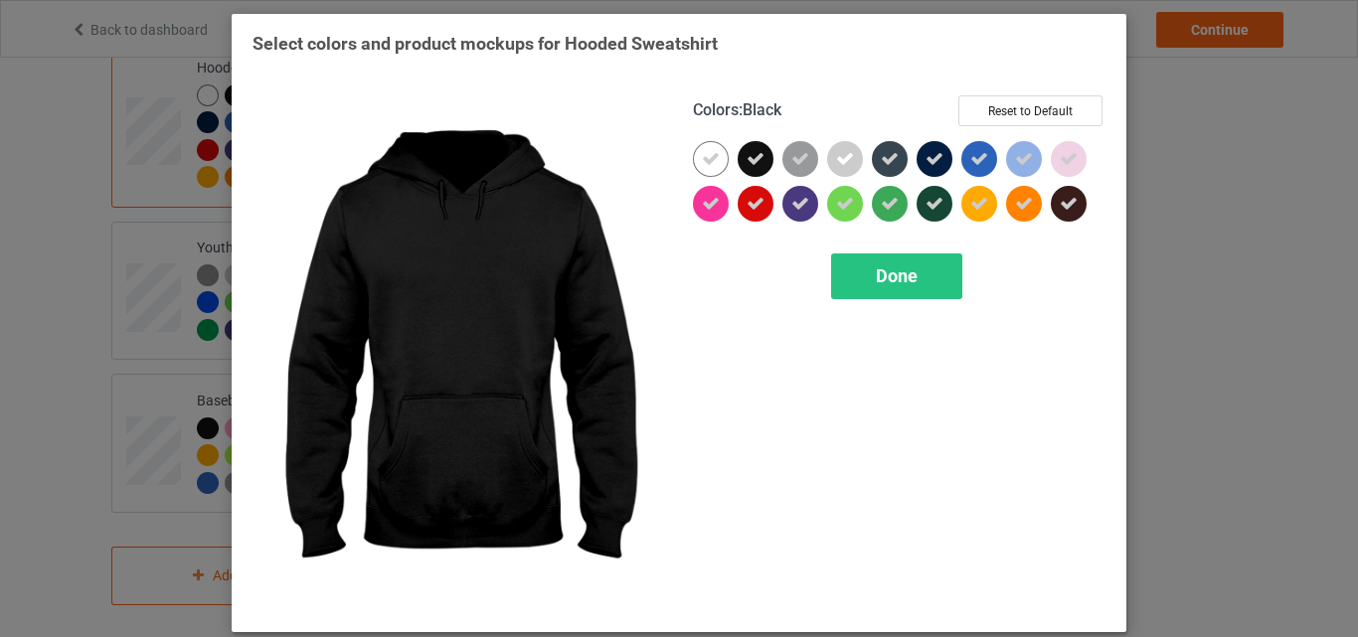
click at [747, 150] on icon at bounding box center [755, 159] width 18 height 18
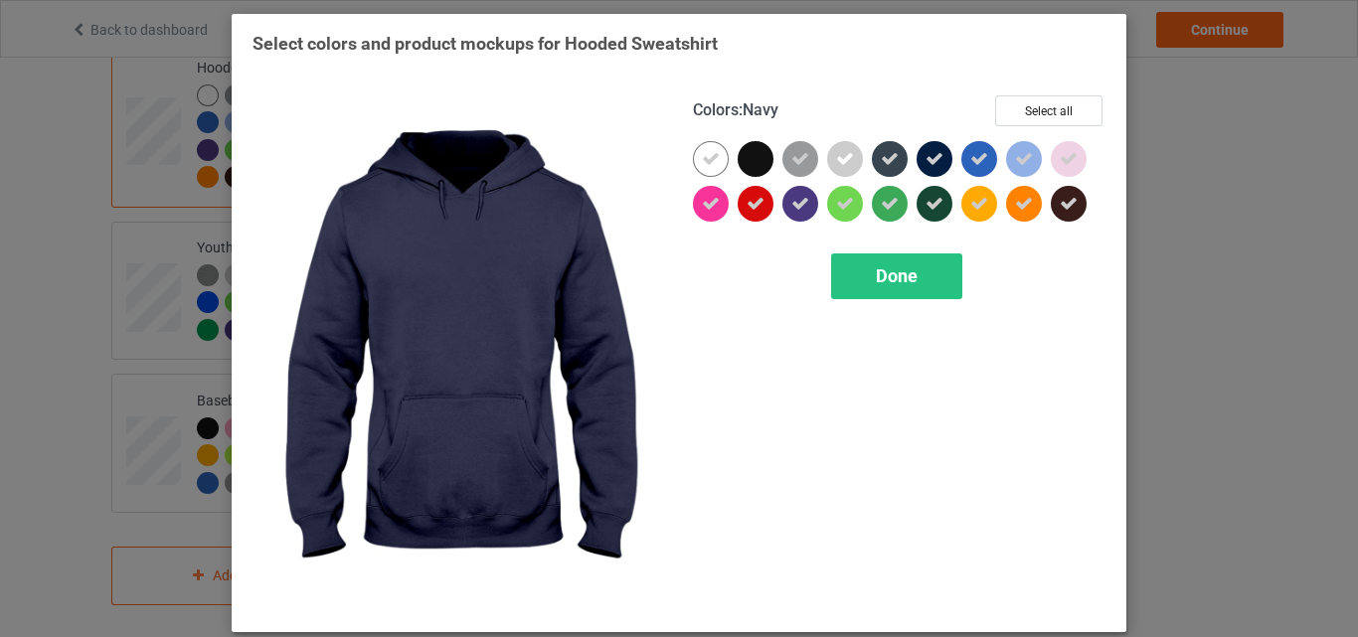
drag, startPoint x: 933, startPoint y: 149, endPoint x: 899, endPoint y: 159, distance: 35.2
click at [899, 159] on div at bounding box center [899, 185] width 412 height 89
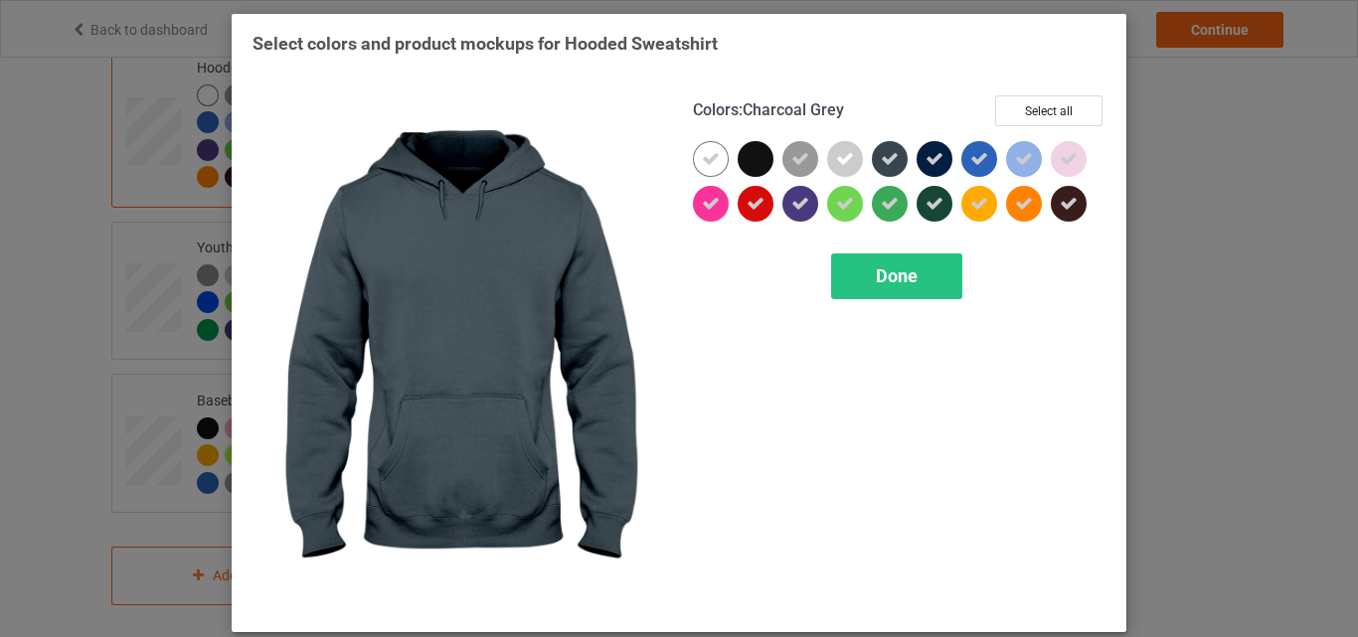
click at [899, 159] on div at bounding box center [890, 159] width 36 height 36
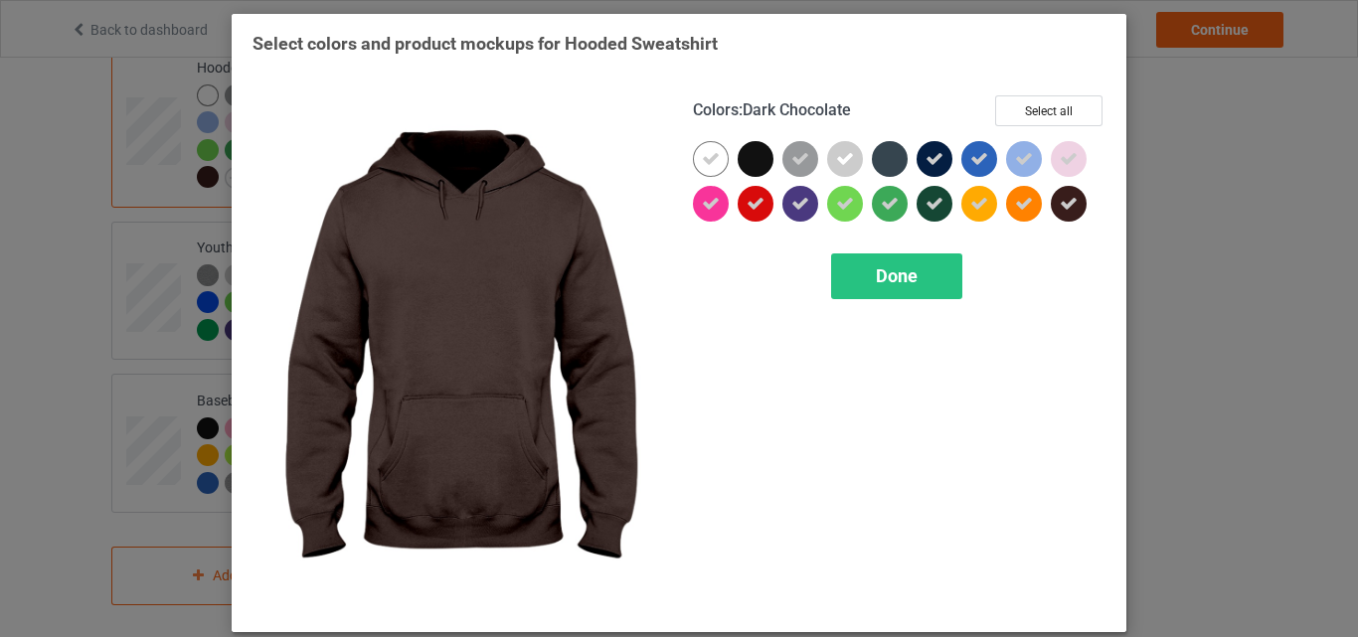
click at [1076, 219] on div at bounding box center [1072, 208] width 45 height 45
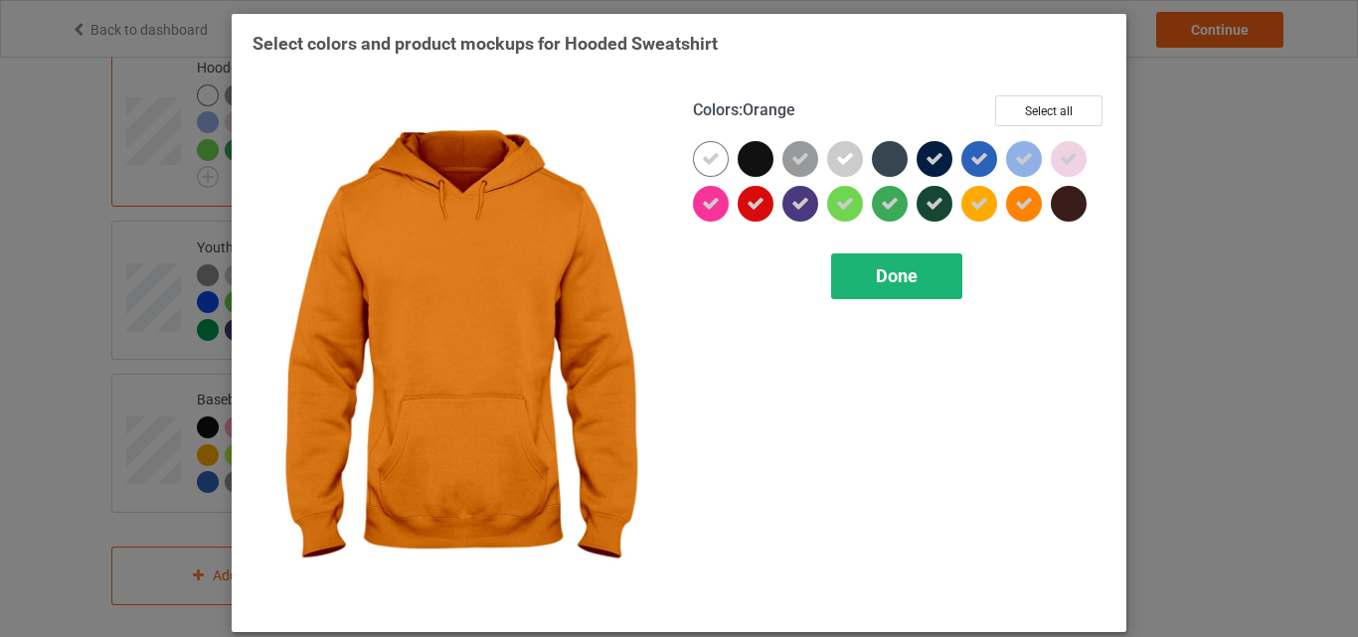
click at [904, 258] on div "Done" at bounding box center [896, 276] width 131 height 46
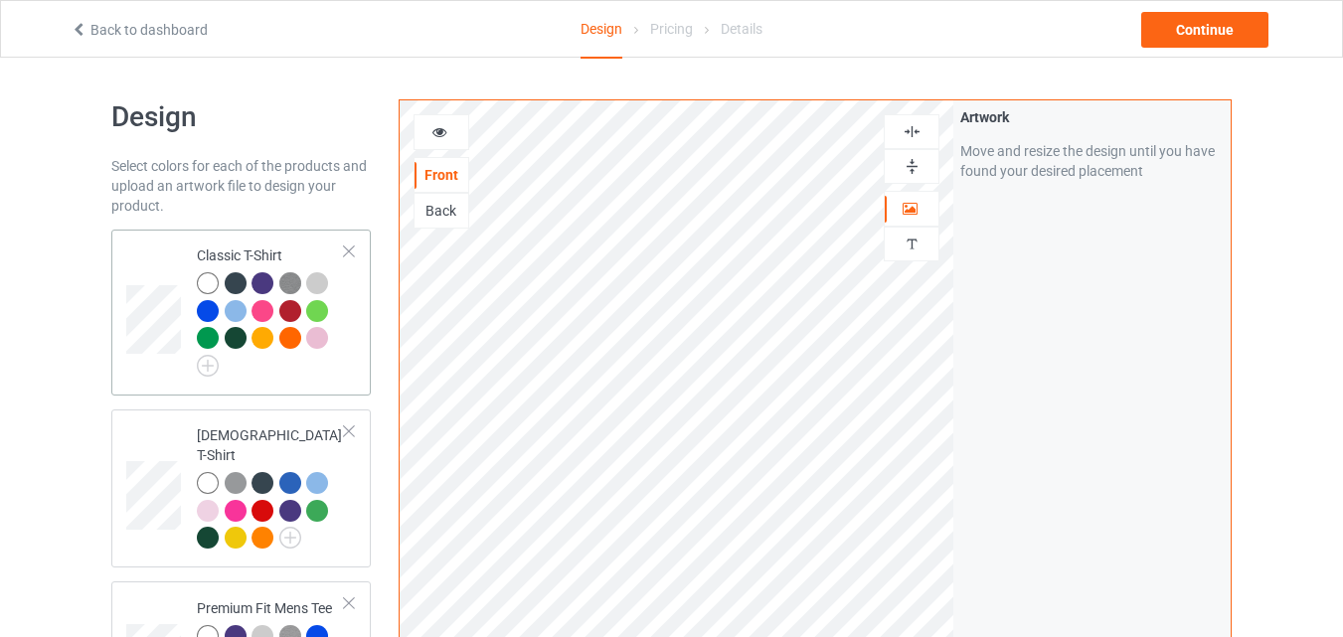
click at [235, 286] on div at bounding box center [236, 283] width 22 height 22
click at [214, 366] on img at bounding box center [208, 366] width 22 height 22
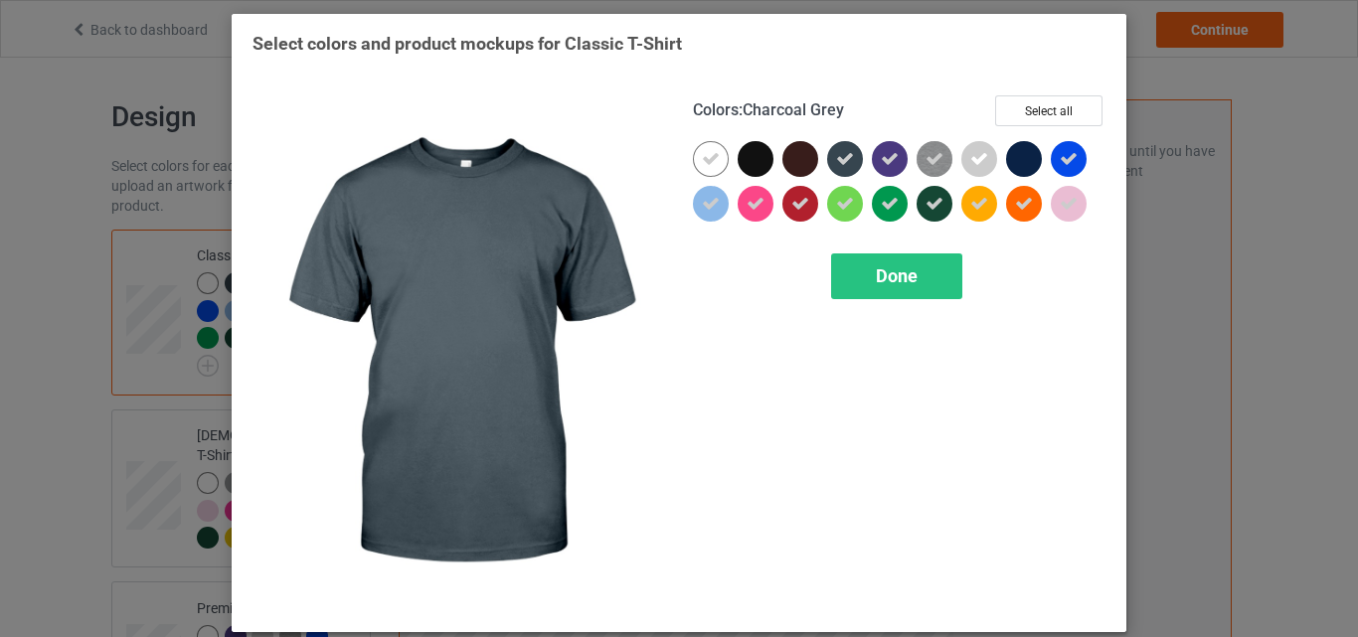
click at [845, 166] on icon at bounding box center [845, 159] width 18 height 18
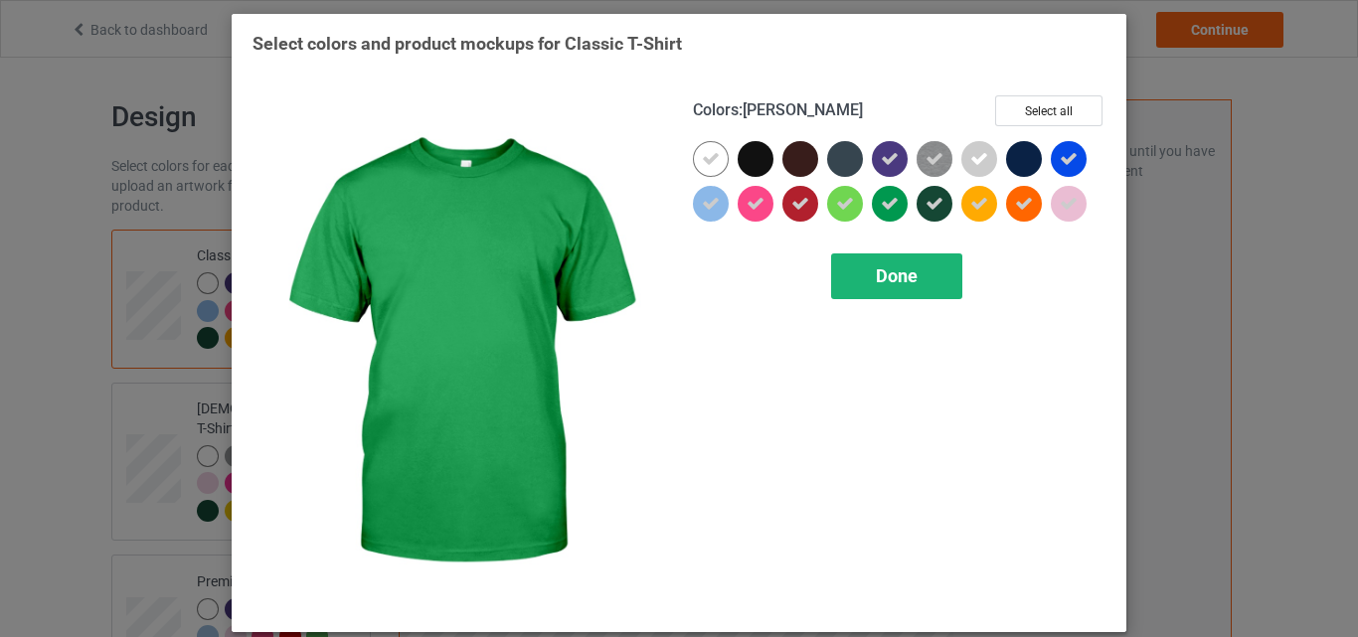
click at [890, 288] on div "Done" at bounding box center [896, 276] width 131 height 46
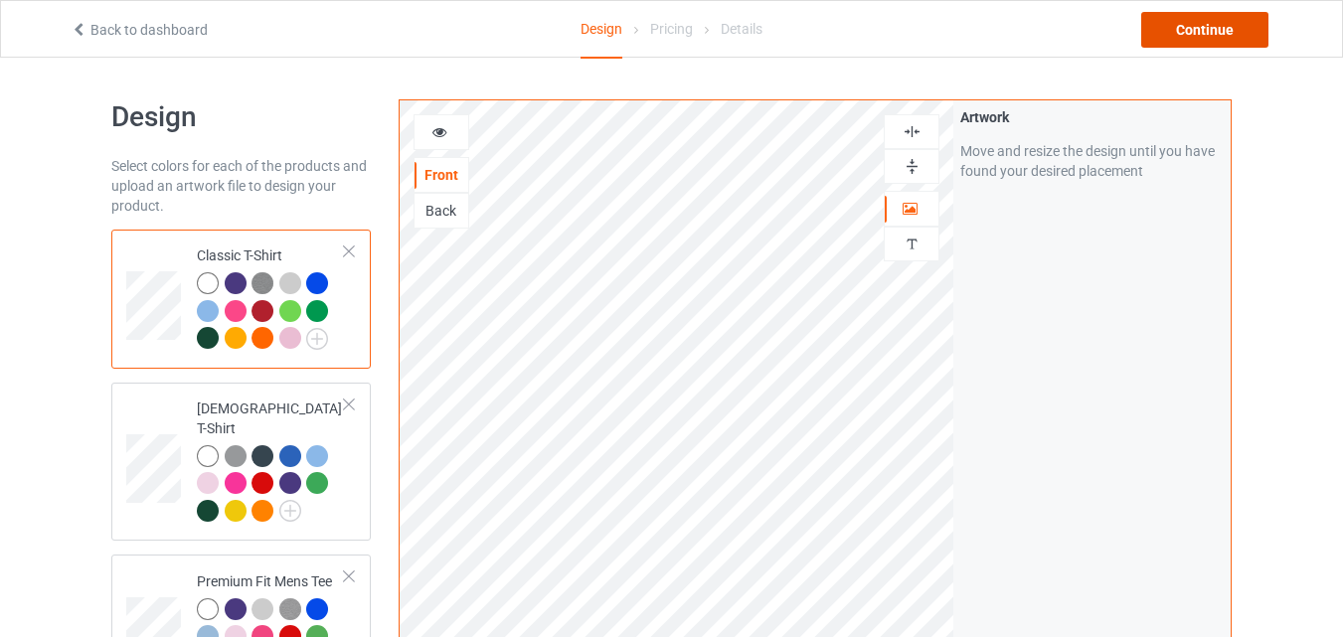
click at [1204, 31] on div "Continue" at bounding box center [1204, 30] width 127 height 36
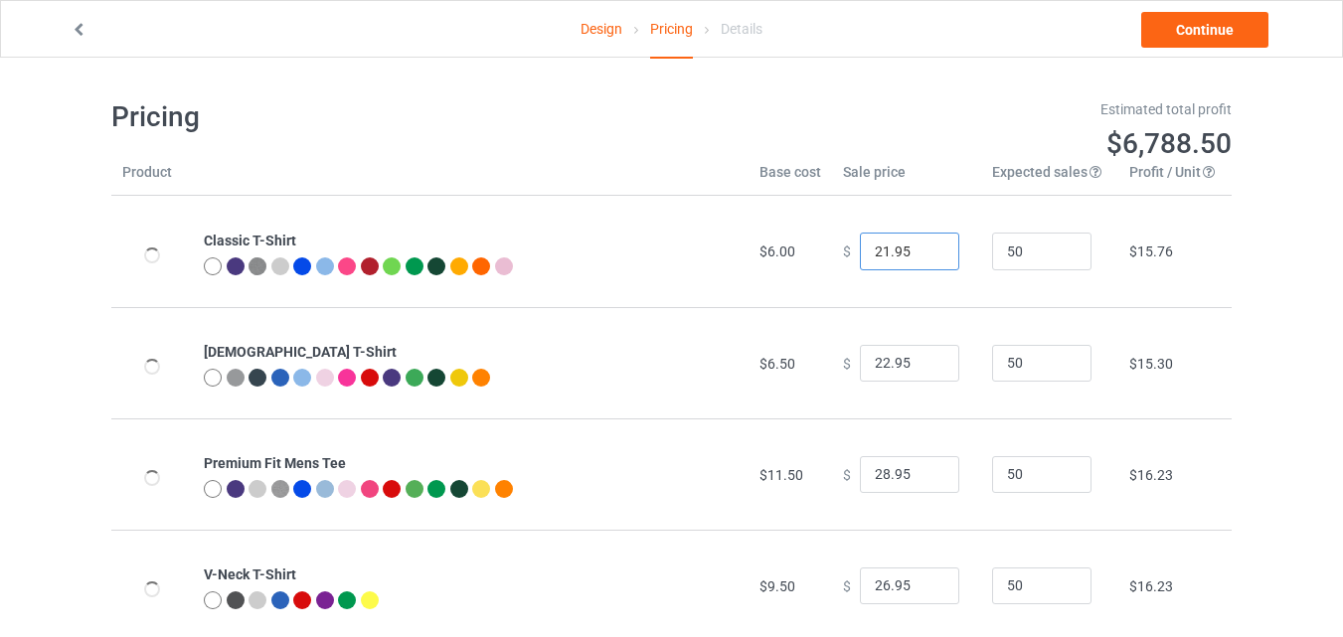
click at [923, 257] on input "21.95" at bounding box center [909, 252] width 99 height 38
click at [923, 257] on input "20.95" at bounding box center [909, 252] width 99 height 38
click at [923, 257] on input "19.95" at bounding box center [909, 252] width 99 height 38
click at [923, 257] on input "18.95" at bounding box center [909, 252] width 99 height 38
click at [923, 257] on input "17.95" at bounding box center [909, 252] width 99 height 38
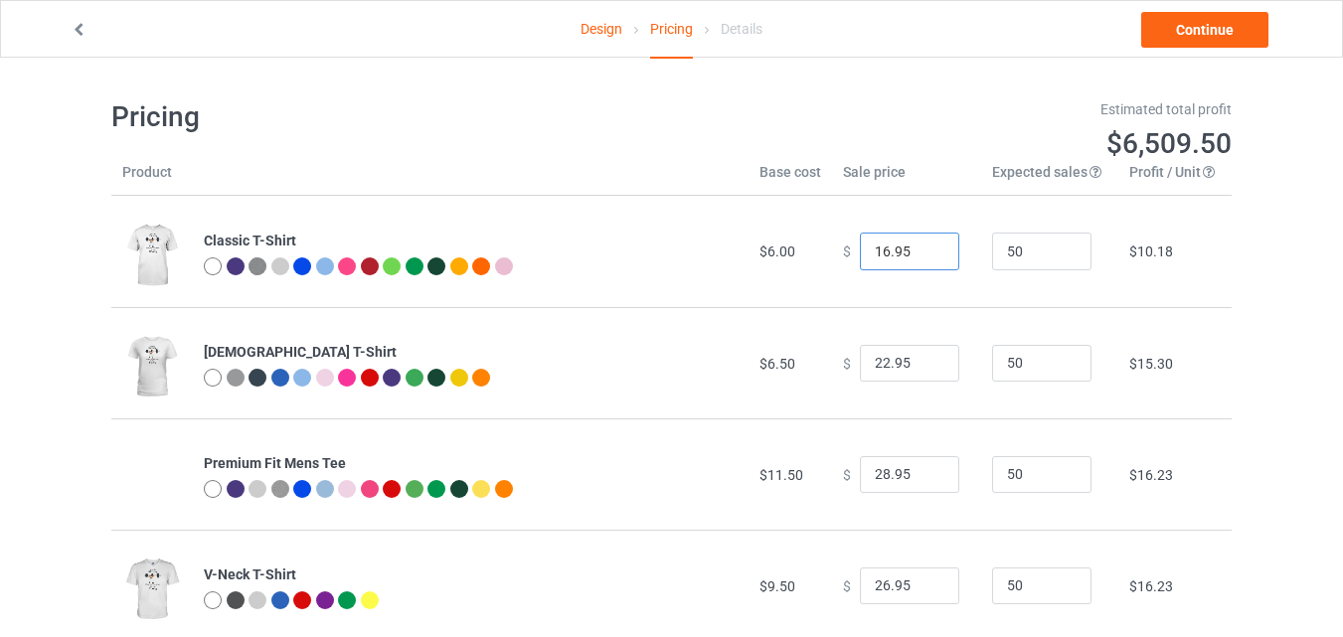
click at [923, 259] on input "16.95" at bounding box center [909, 252] width 99 height 38
click at [926, 254] on input "15.95" at bounding box center [909, 252] width 99 height 38
click at [926, 254] on input "14.95" at bounding box center [909, 252] width 99 height 38
type input "13.95"
click at [924, 253] on input "13.95" at bounding box center [909, 252] width 99 height 38
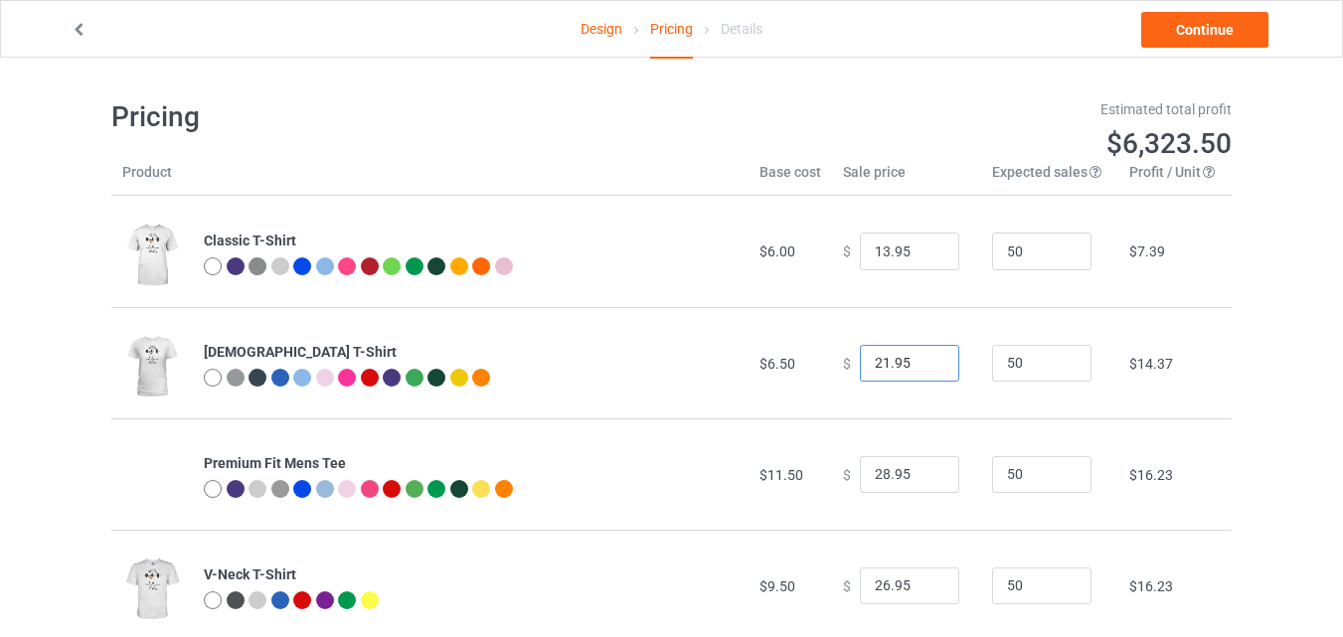
click at [923, 367] on input "21.95" at bounding box center [909, 364] width 99 height 38
click at [923, 367] on input "20.95" at bounding box center [909, 364] width 99 height 38
click at [923, 367] on input "19.95" at bounding box center [909, 364] width 99 height 38
click at [923, 367] on input "18.95" at bounding box center [909, 364] width 99 height 38
click at [923, 367] on input "17.95" at bounding box center [909, 364] width 99 height 38
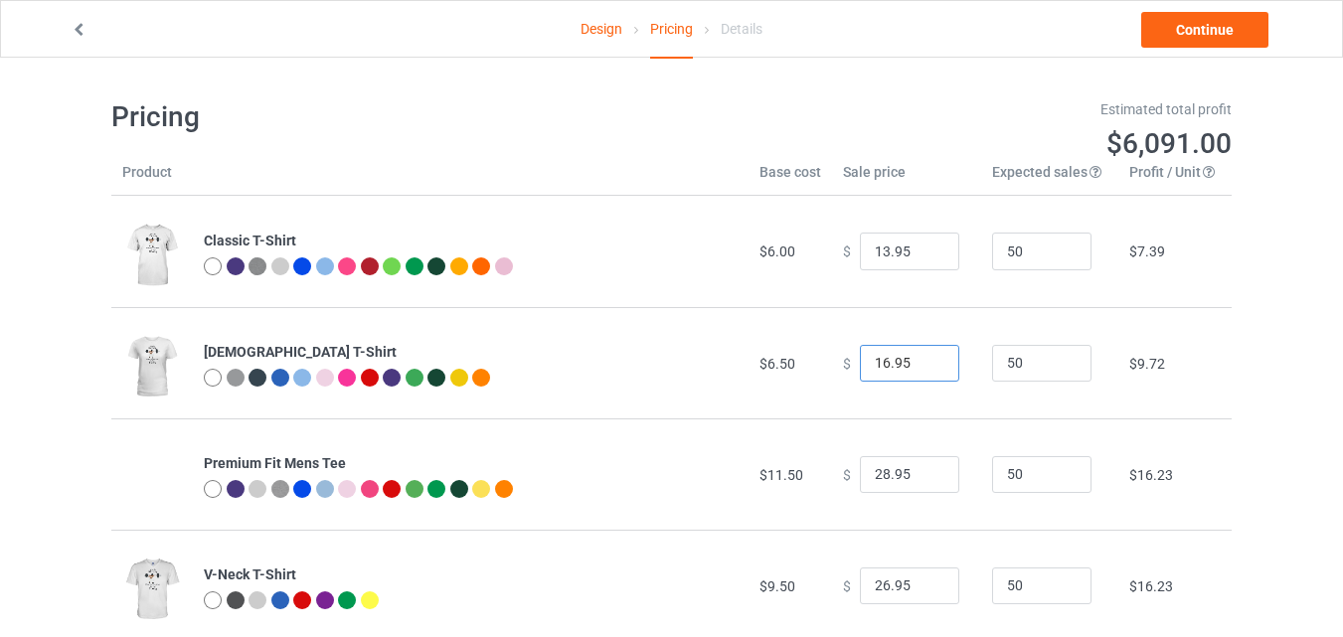
click at [923, 367] on input "16.95" at bounding box center [909, 364] width 99 height 38
click at [923, 367] on input "15.95" at bounding box center [909, 364] width 99 height 38
type input "14.95"
click at [923, 367] on input "14.95" at bounding box center [909, 364] width 99 height 38
click at [925, 479] on input "27.95" at bounding box center [909, 475] width 99 height 38
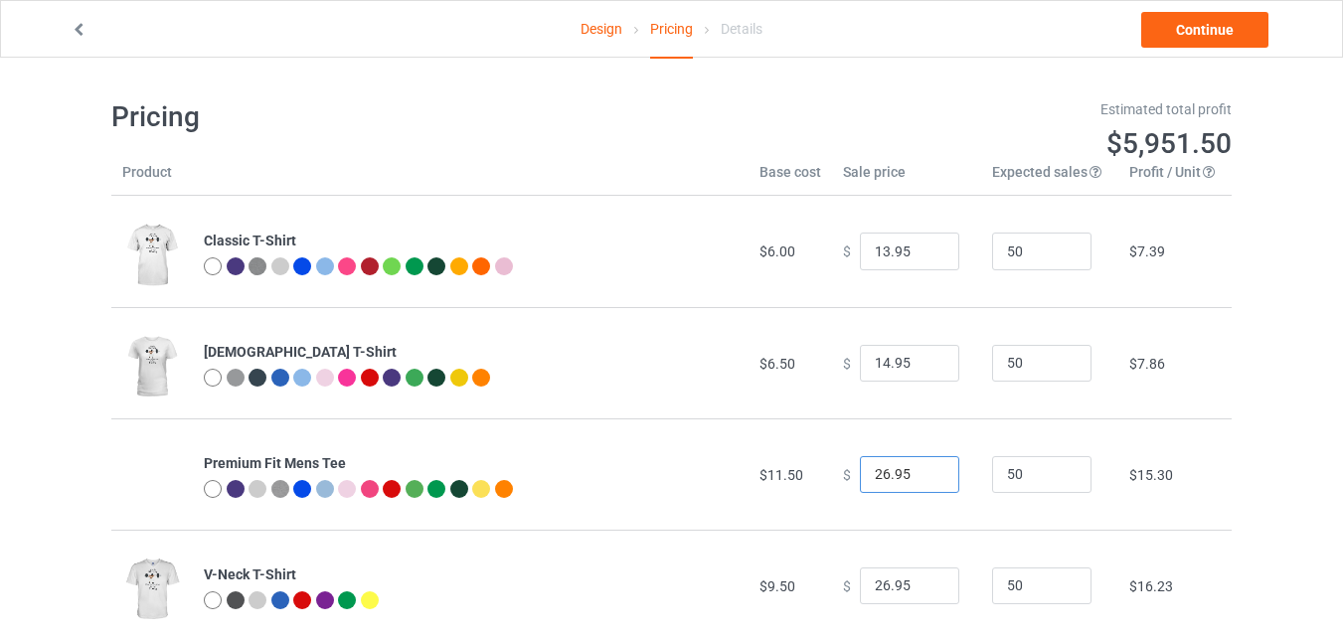
click at [925, 479] on input "26.95" at bounding box center [909, 475] width 99 height 38
click at [925, 479] on input "25.95" at bounding box center [909, 475] width 99 height 38
click at [925, 479] on input "24.95" at bounding box center [909, 475] width 99 height 38
click at [925, 479] on input "23.95" at bounding box center [909, 475] width 99 height 38
click at [925, 479] on input "22.95" at bounding box center [909, 475] width 99 height 38
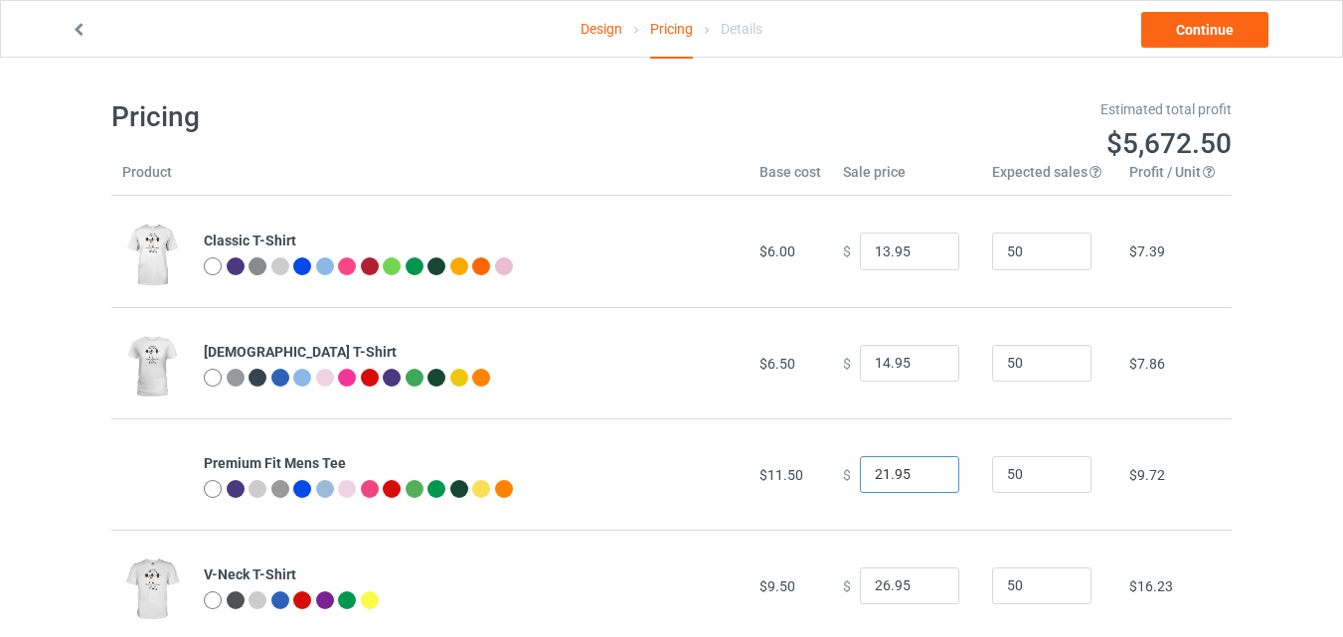
click at [925, 479] on input "21.95" at bounding box center [909, 475] width 99 height 38
click at [925, 479] on input "20.95" at bounding box center [909, 475] width 99 height 38
type input "19.95"
click at [925, 479] on input "19.95" at bounding box center [909, 475] width 99 height 38
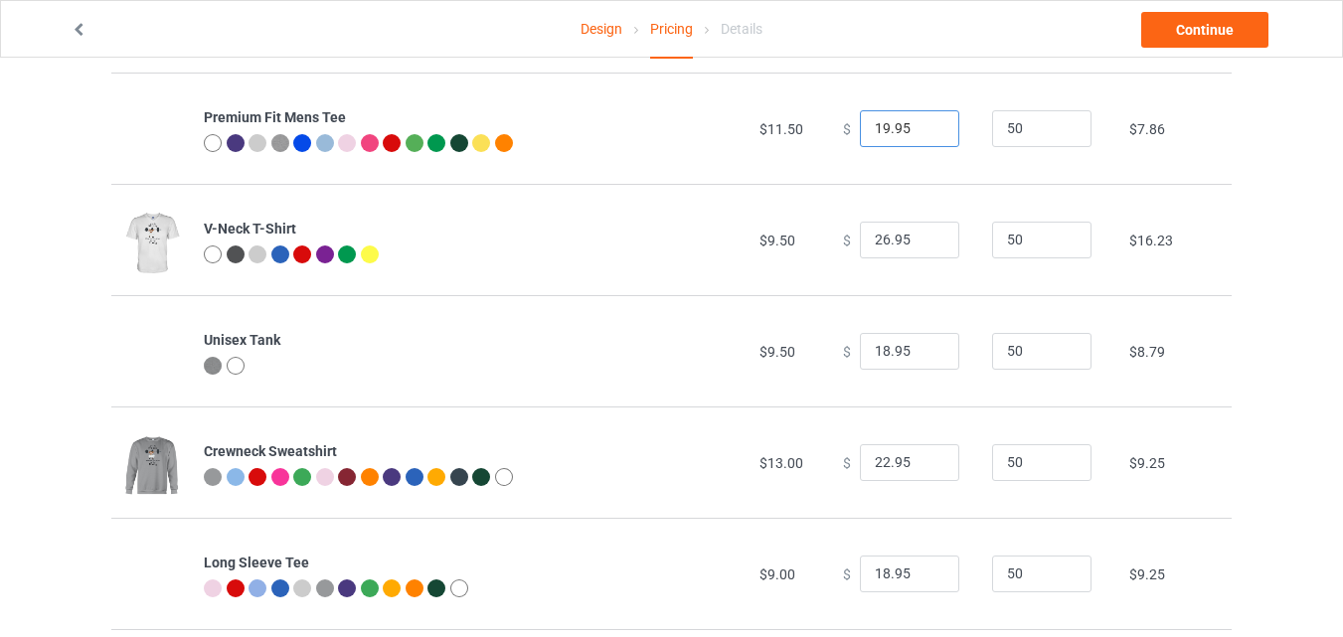
scroll to position [358, 0]
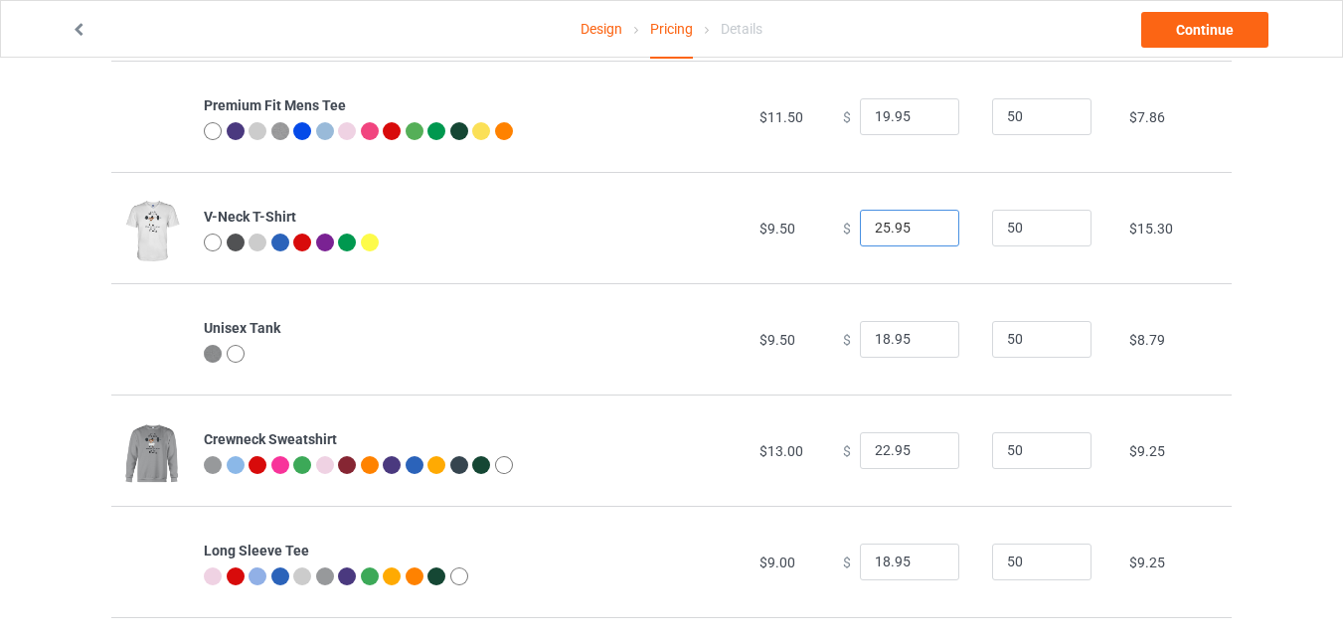
click at [931, 230] on input "25.95" at bounding box center [909, 229] width 99 height 38
click at [931, 230] on input "24.95" at bounding box center [909, 229] width 99 height 38
click at [931, 230] on input "23.95" at bounding box center [909, 229] width 99 height 38
click at [931, 230] on input "22.95" at bounding box center [909, 229] width 99 height 38
click at [931, 230] on input "21.95" at bounding box center [909, 229] width 99 height 38
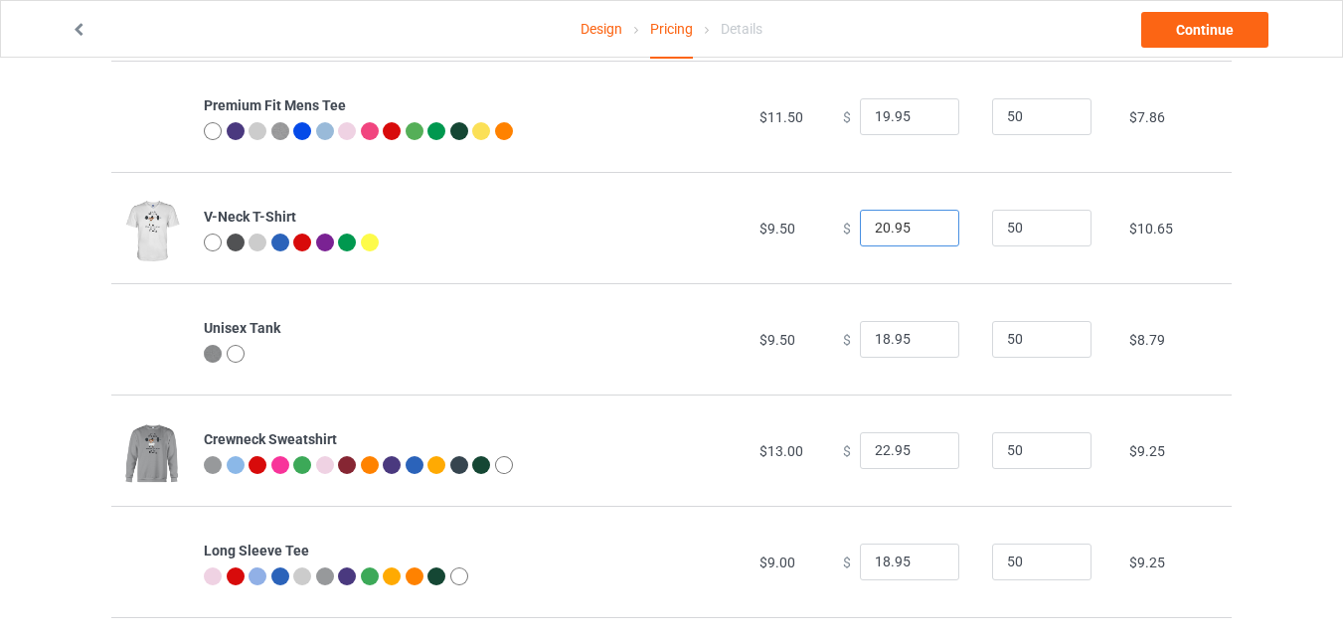
click at [931, 230] on input "20.95" at bounding box center [909, 229] width 99 height 38
click at [931, 230] on input "19.95" at bounding box center [909, 229] width 99 height 38
click at [931, 230] on input "18.95" at bounding box center [909, 229] width 99 height 38
type input "17.95"
click at [931, 230] on input "17.95" at bounding box center [909, 229] width 99 height 38
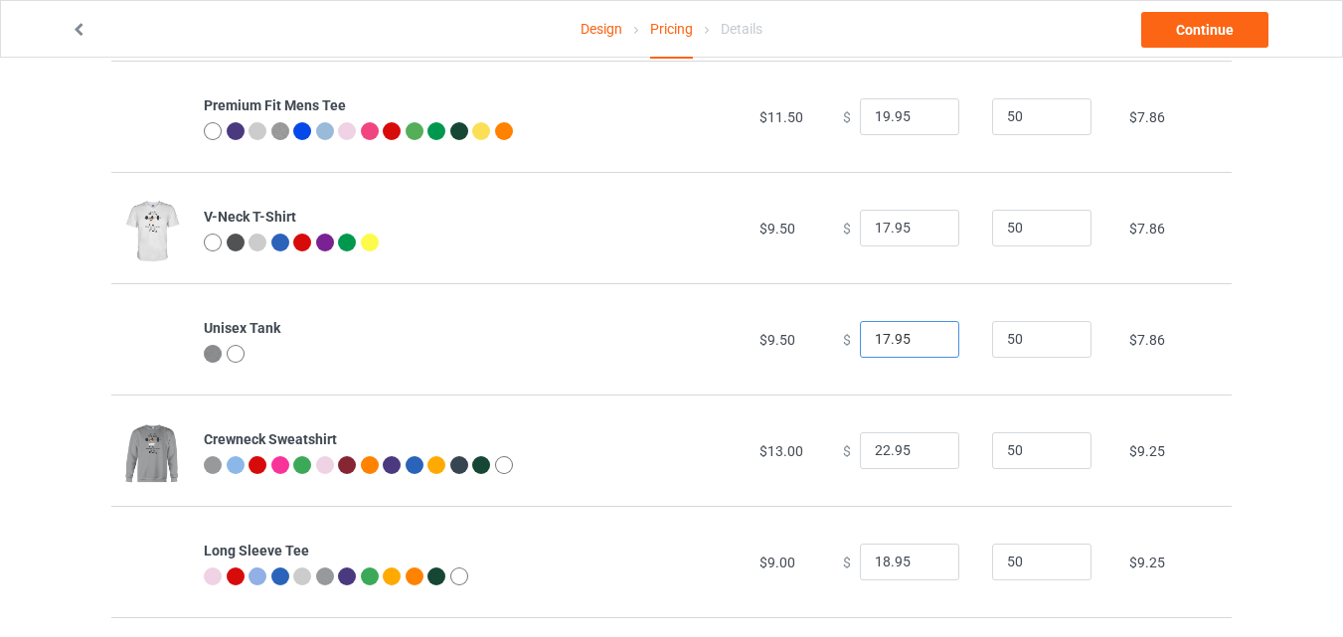
click at [924, 345] on input "17.95" at bounding box center [909, 340] width 99 height 38
click at [924, 345] on input "16.95" at bounding box center [909, 340] width 99 height 38
click at [924, 345] on input "15.95" at bounding box center [909, 340] width 99 height 38
click at [924, 345] on input "14.95" at bounding box center [909, 340] width 99 height 38
click at [926, 333] on input "16.95" at bounding box center [909, 340] width 99 height 38
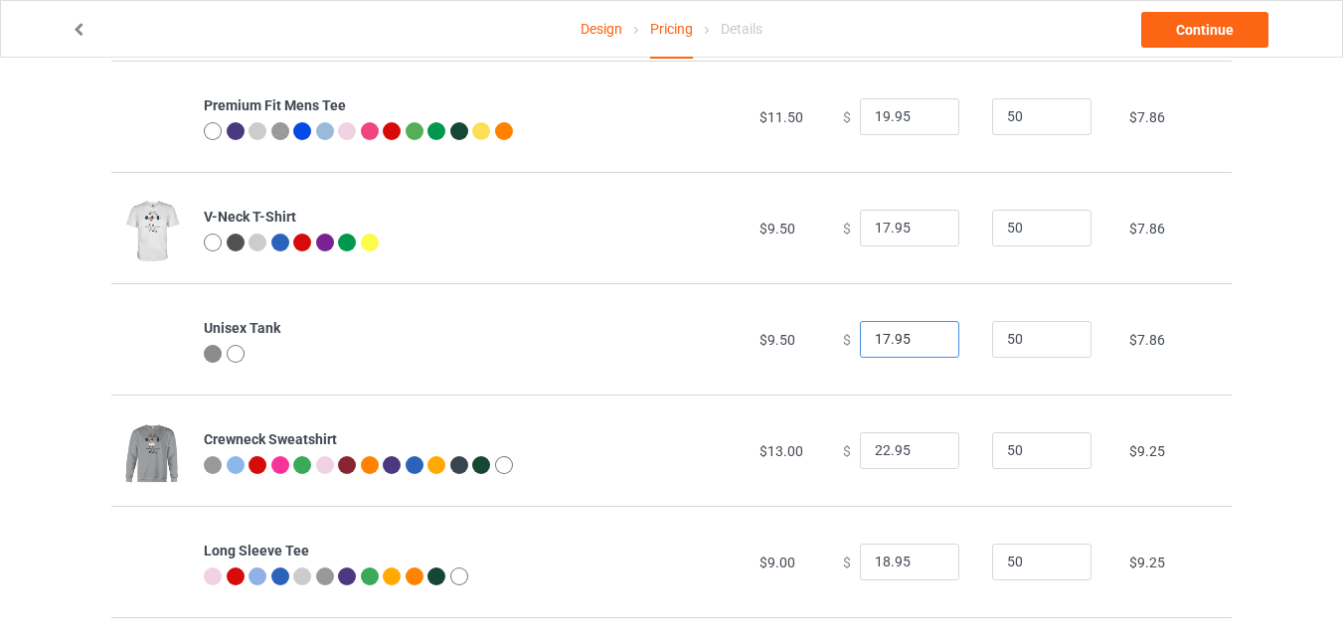
type input "17.95"
click at [926, 333] on input "17.95" at bounding box center [909, 340] width 99 height 38
click at [921, 457] on input "21.95" at bounding box center [909, 451] width 99 height 38
click at [921, 457] on input "20.95" at bounding box center [909, 451] width 99 height 38
click at [921, 457] on input "19.95" at bounding box center [909, 451] width 99 height 38
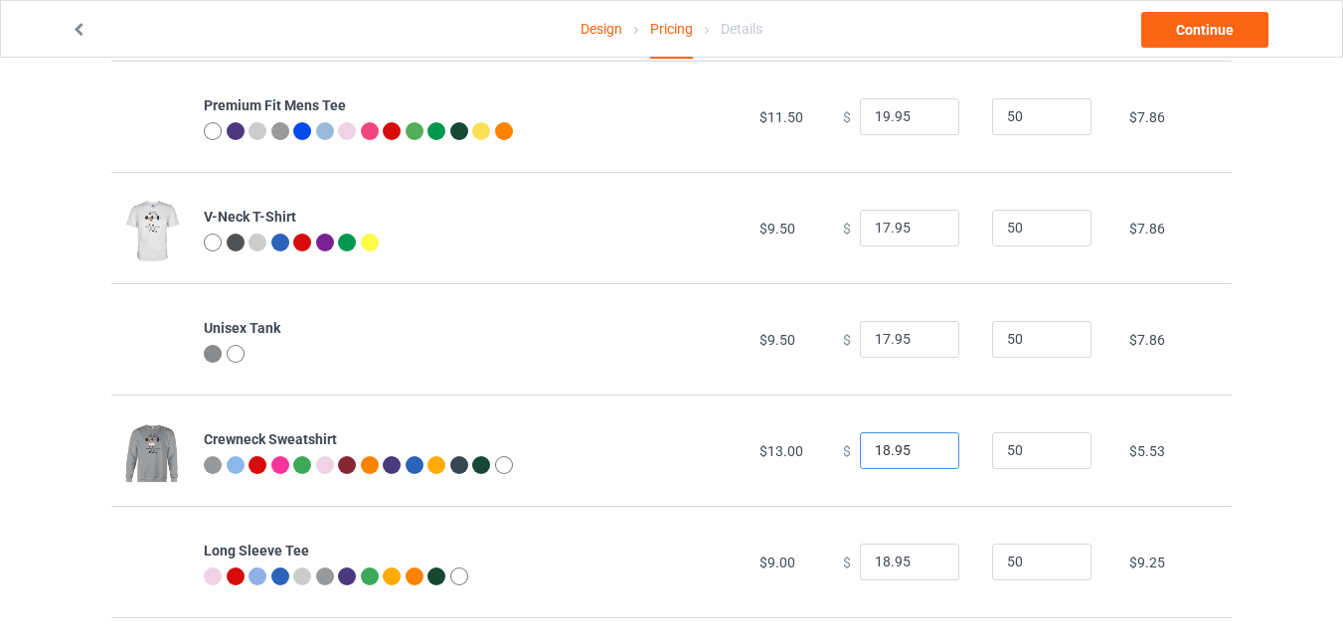
click at [921, 457] on input "18.95" at bounding box center [909, 451] width 99 height 38
click at [925, 447] on input "19.95" at bounding box center [909, 451] width 99 height 38
click at [928, 444] on input "20.95" at bounding box center [909, 451] width 99 height 38
type input "21.95"
click at [928, 444] on input "21.95" at bounding box center [909, 451] width 99 height 38
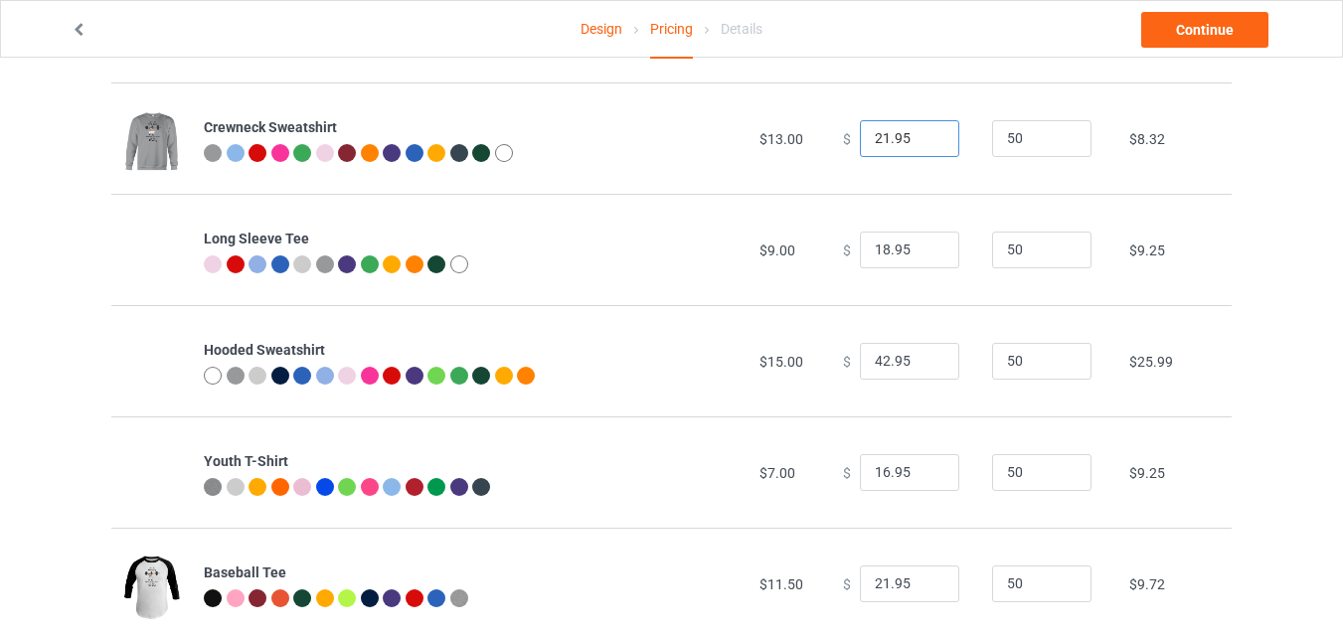
scroll to position [715, 0]
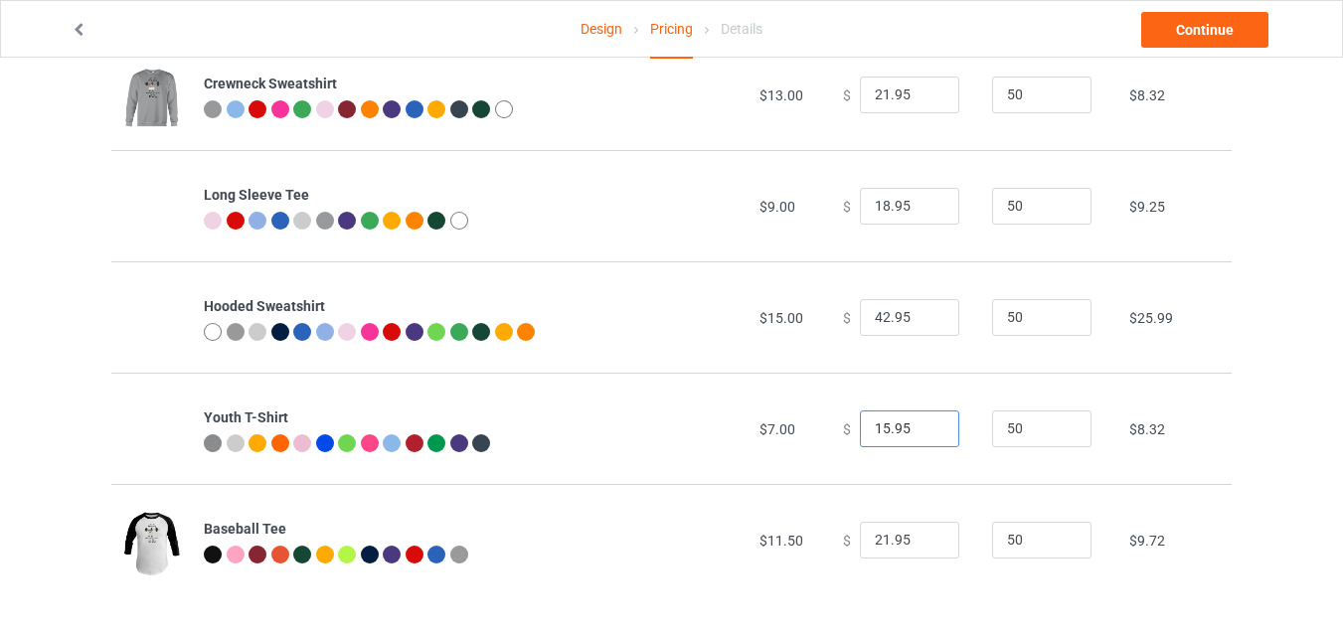
click at [926, 431] on input "15.95" at bounding box center [909, 429] width 99 height 38
click at [926, 431] on input "14.95" at bounding box center [909, 429] width 99 height 38
type input "13.95"
click at [926, 431] on input "13.95" at bounding box center [909, 429] width 99 height 38
click at [925, 322] on input "41.95" at bounding box center [909, 318] width 99 height 38
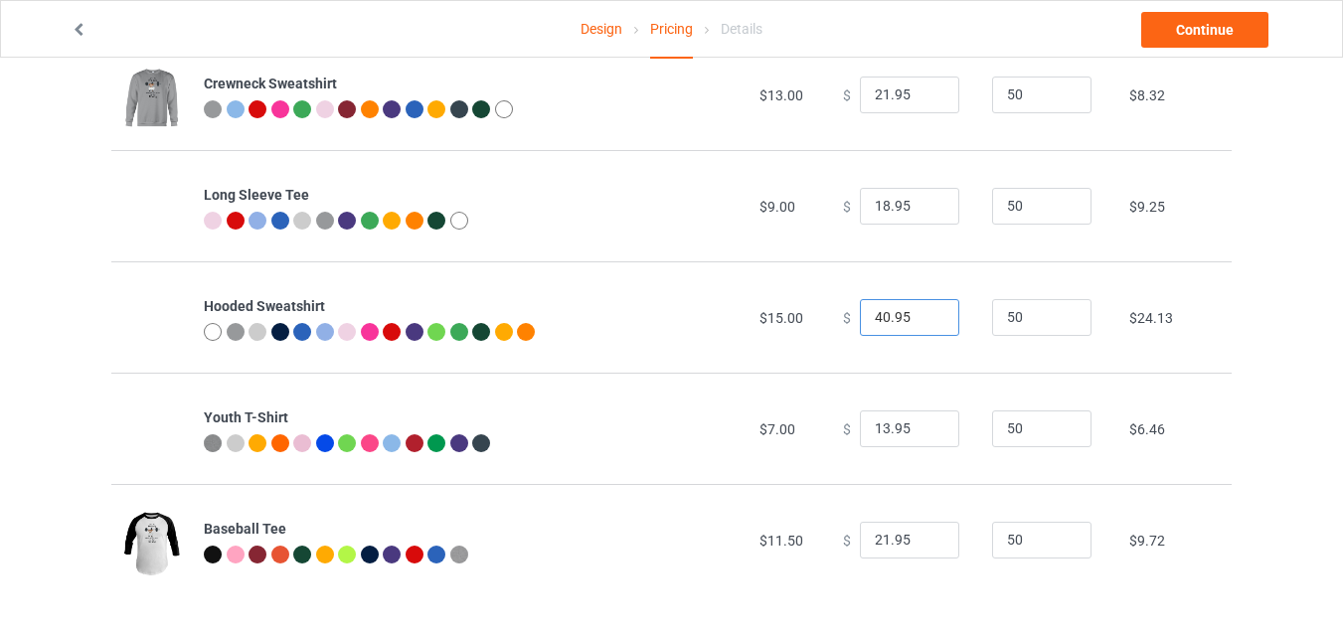
click at [925, 322] on input "40.95" at bounding box center [909, 318] width 99 height 38
click at [925, 322] on input "39.95" at bounding box center [909, 318] width 99 height 38
click at [925, 322] on input "38.95" at bounding box center [909, 318] width 99 height 38
click at [925, 322] on input "37.95" at bounding box center [909, 318] width 99 height 38
click at [925, 322] on input "36.95" at bounding box center [909, 318] width 99 height 38
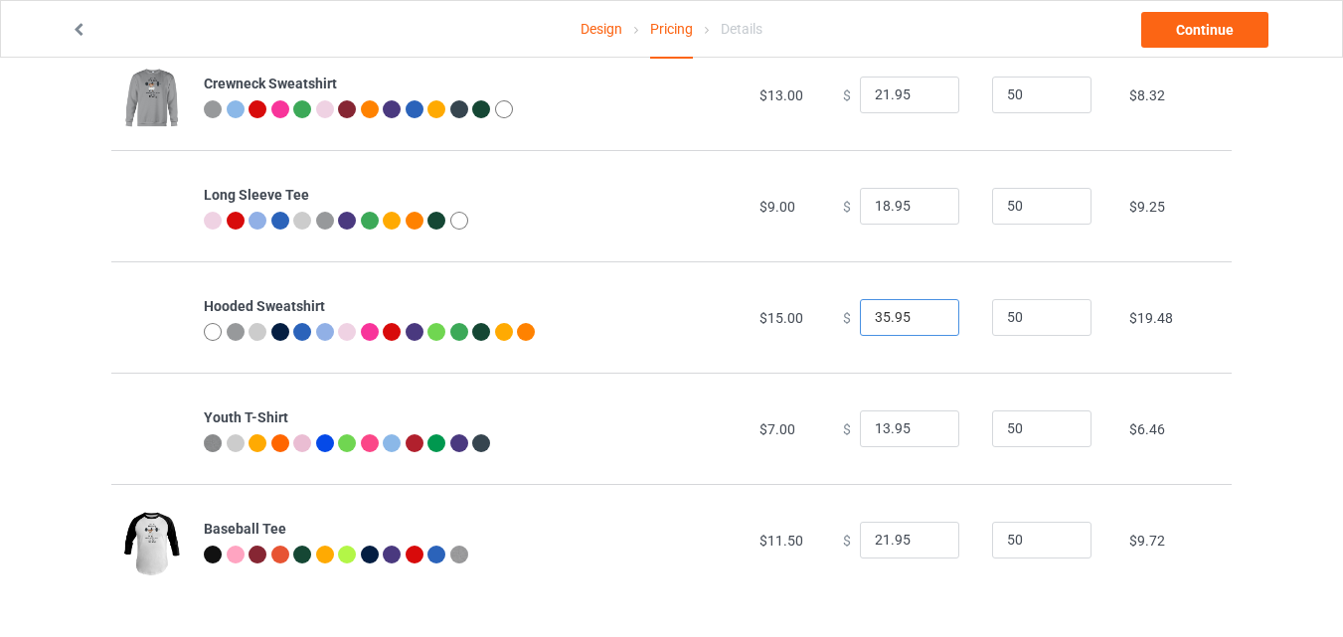
click at [925, 322] on input "35.95" at bounding box center [909, 318] width 99 height 38
click at [925, 322] on input "34.95" at bounding box center [909, 318] width 99 height 38
click at [925, 322] on input "33.95" at bounding box center [909, 318] width 99 height 38
click at [925, 322] on input "32.95" at bounding box center [909, 318] width 99 height 38
click at [925, 322] on input "31.95" at bounding box center [909, 318] width 99 height 38
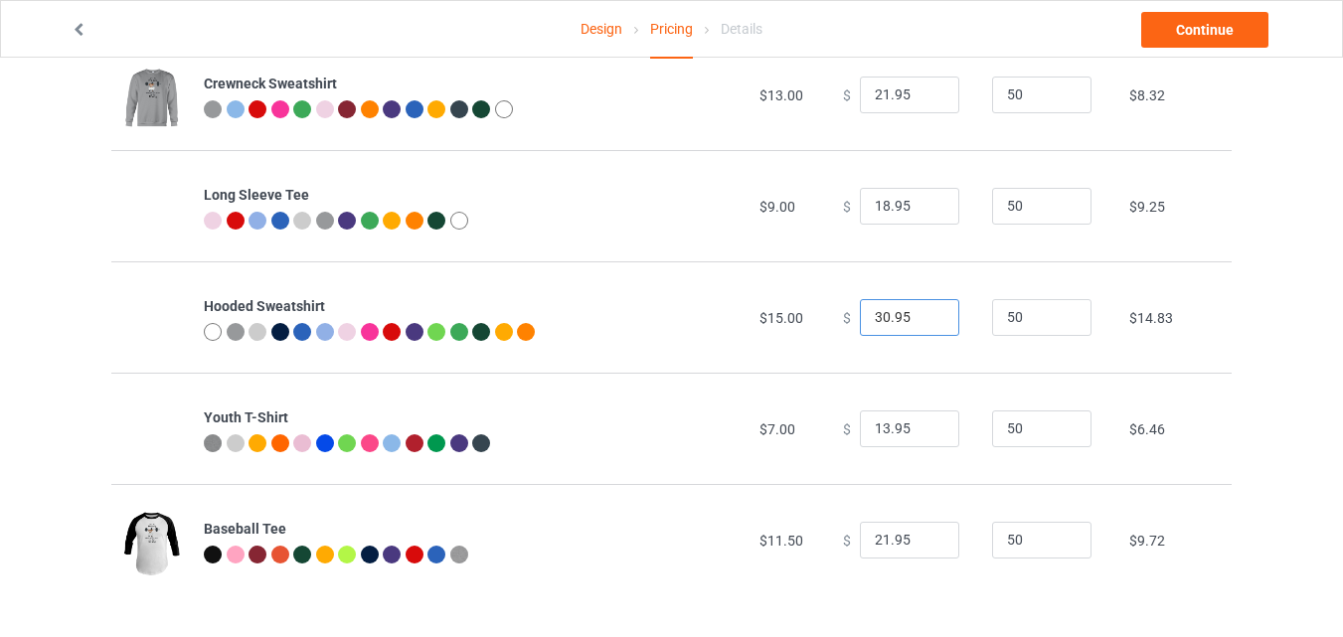
click at [925, 322] on input "30.95" at bounding box center [909, 318] width 99 height 38
click at [925, 322] on input "29.95" at bounding box center [909, 318] width 99 height 38
click at [925, 322] on input "28.95" at bounding box center [909, 318] width 99 height 38
click at [925, 322] on input "27.95" at bounding box center [909, 318] width 99 height 38
click at [925, 322] on input "26.95" at bounding box center [909, 318] width 99 height 38
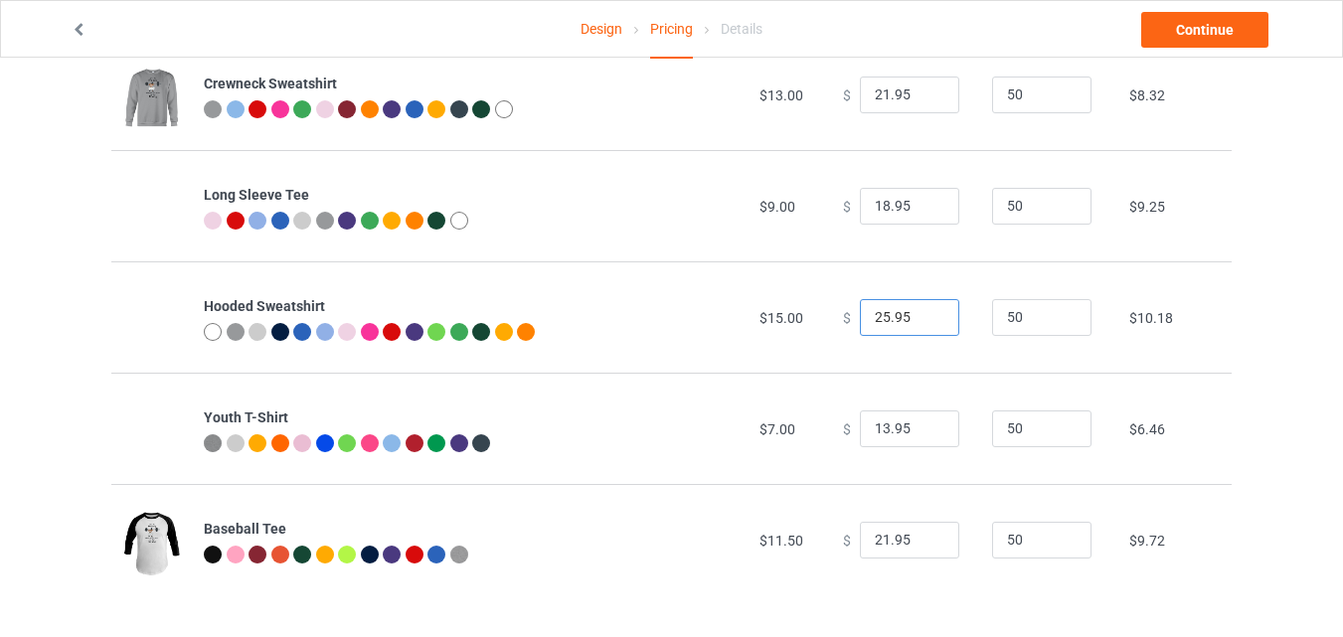
click at [925, 322] on input "25.95" at bounding box center [909, 318] width 99 height 38
click at [925, 322] on input "24.95" at bounding box center [909, 318] width 99 height 38
type input "25.95"
click at [923, 311] on input "25.95" at bounding box center [909, 318] width 99 height 38
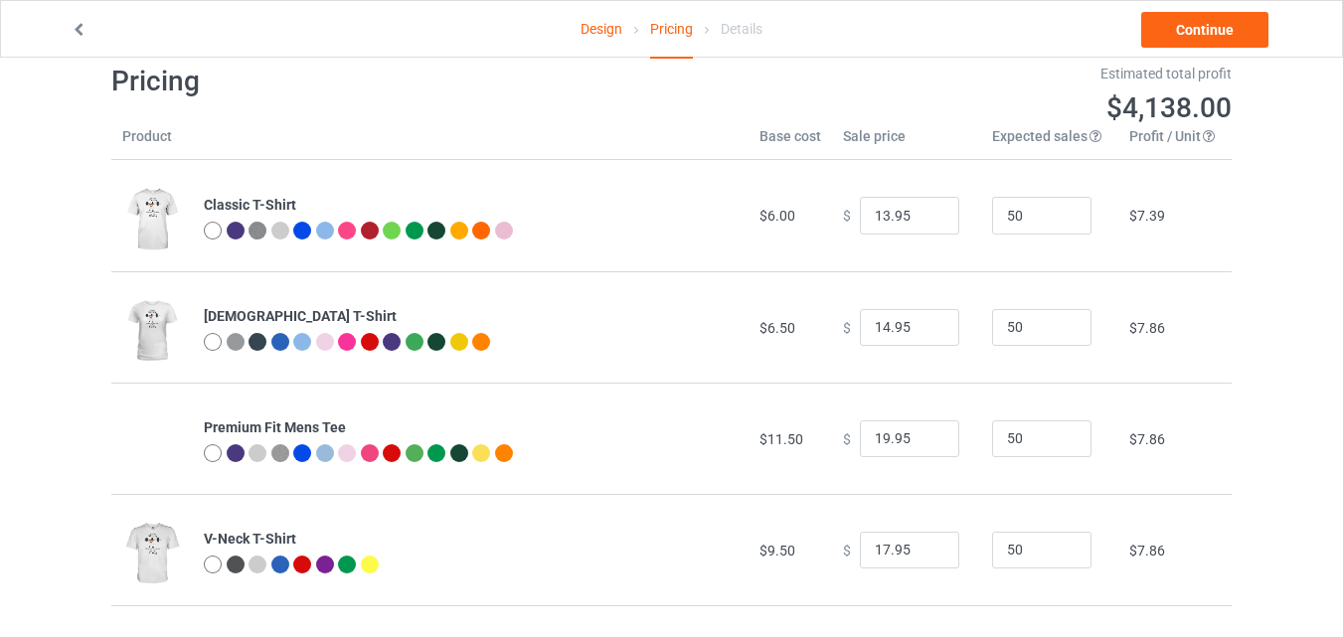
scroll to position [0, 0]
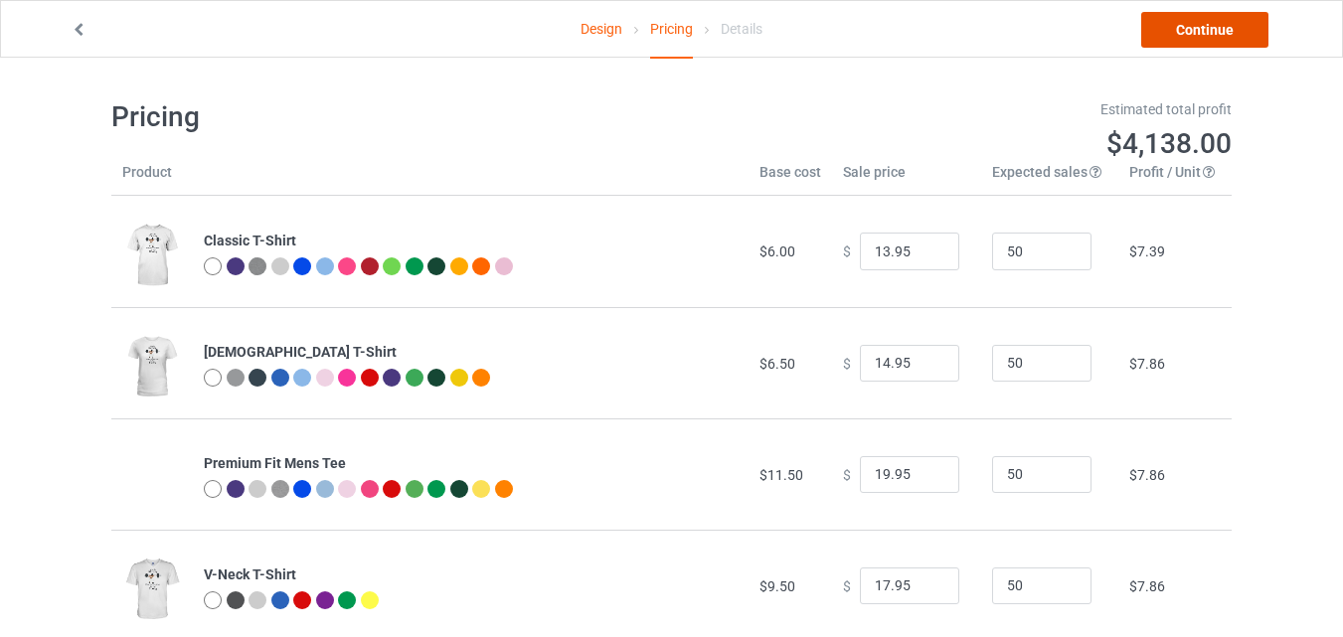
click at [1199, 31] on link "Continue" at bounding box center [1204, 30] width 127 height 36
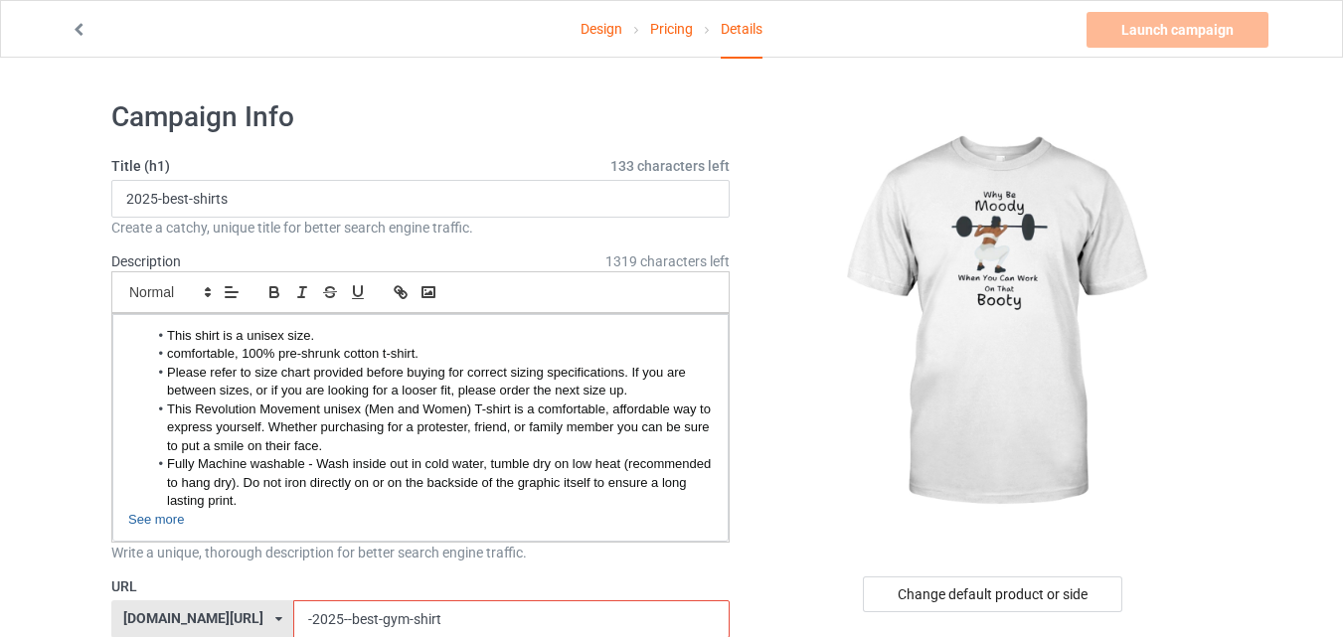
scroll to position [407, 0]
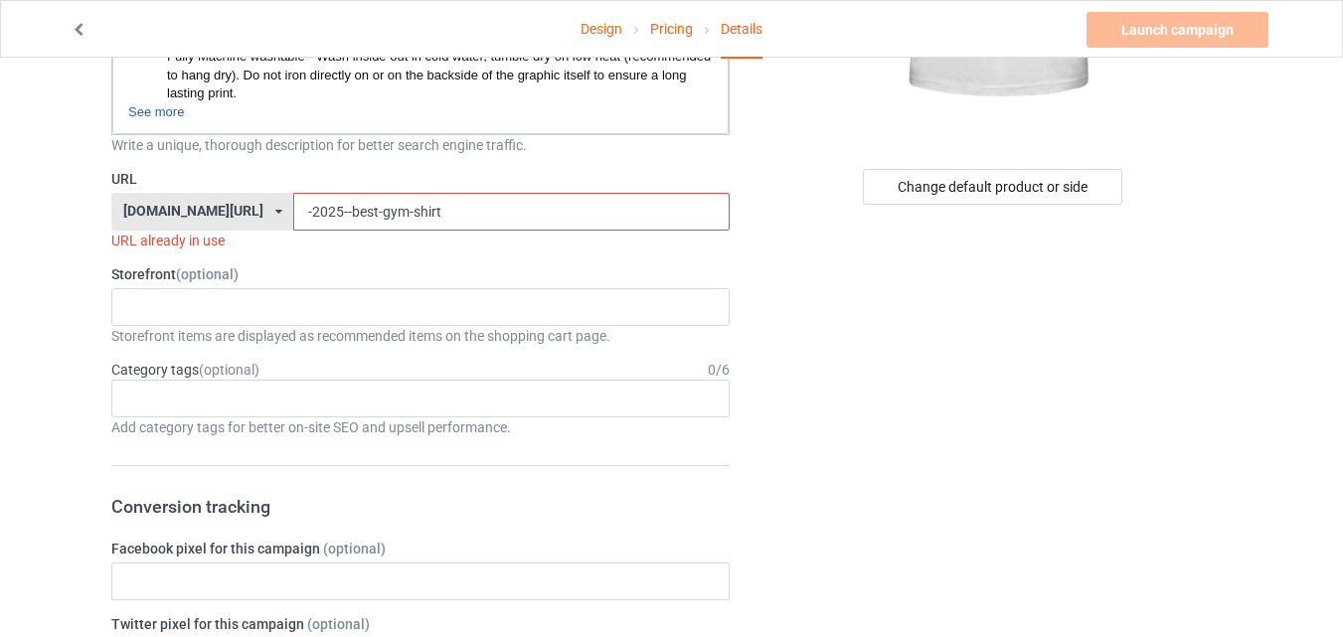
click at [408, 207] on input "-2025--best-gym-shirt" at bounding box center [510, 212] width 435 height 38
click at [363, 211] on input "-2025--best-gym-shirt" at bounding box center [510, 212] width 435 height 38
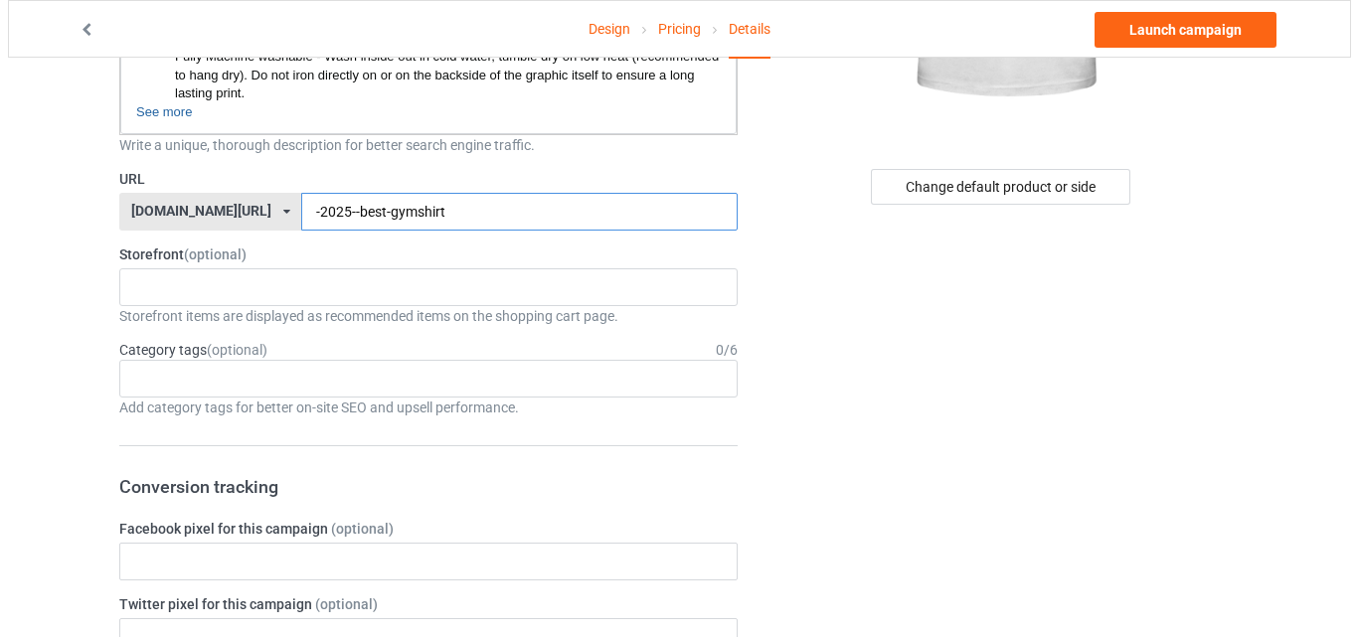
scroll to position [0, 0]
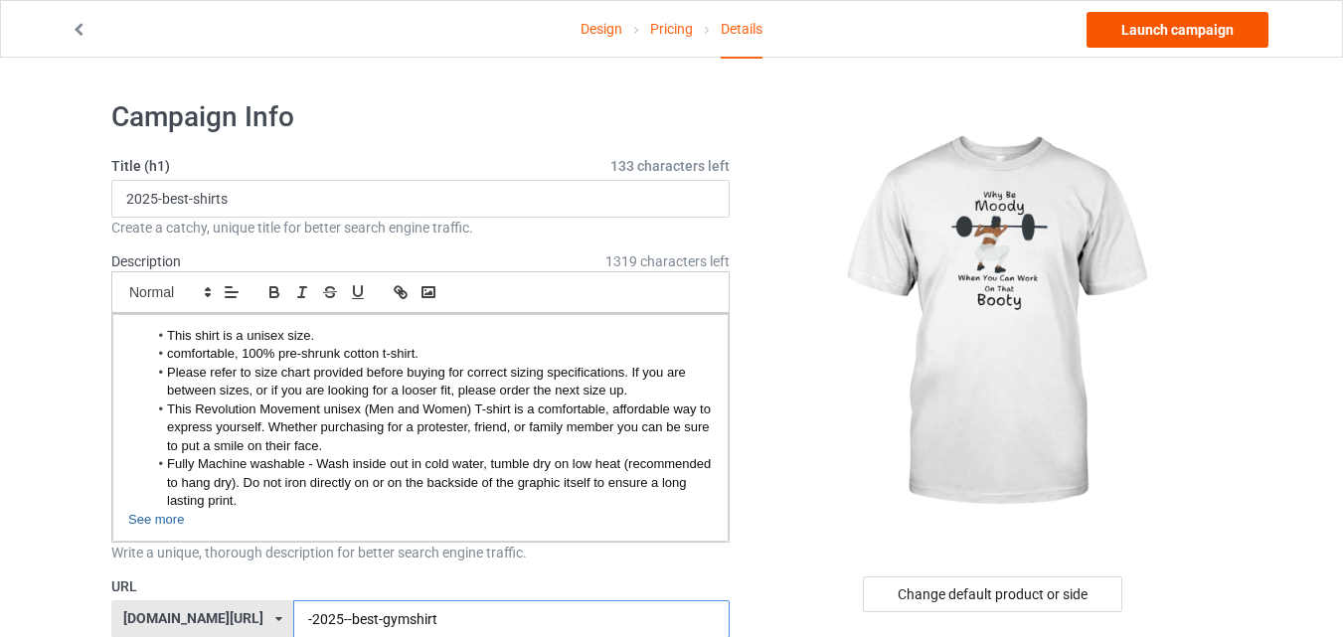
type input "-2025--best-gymshirt"
click at [1172, 33] on link "Launch campaign" at bounding box center [1177, 30] width 182 height 36
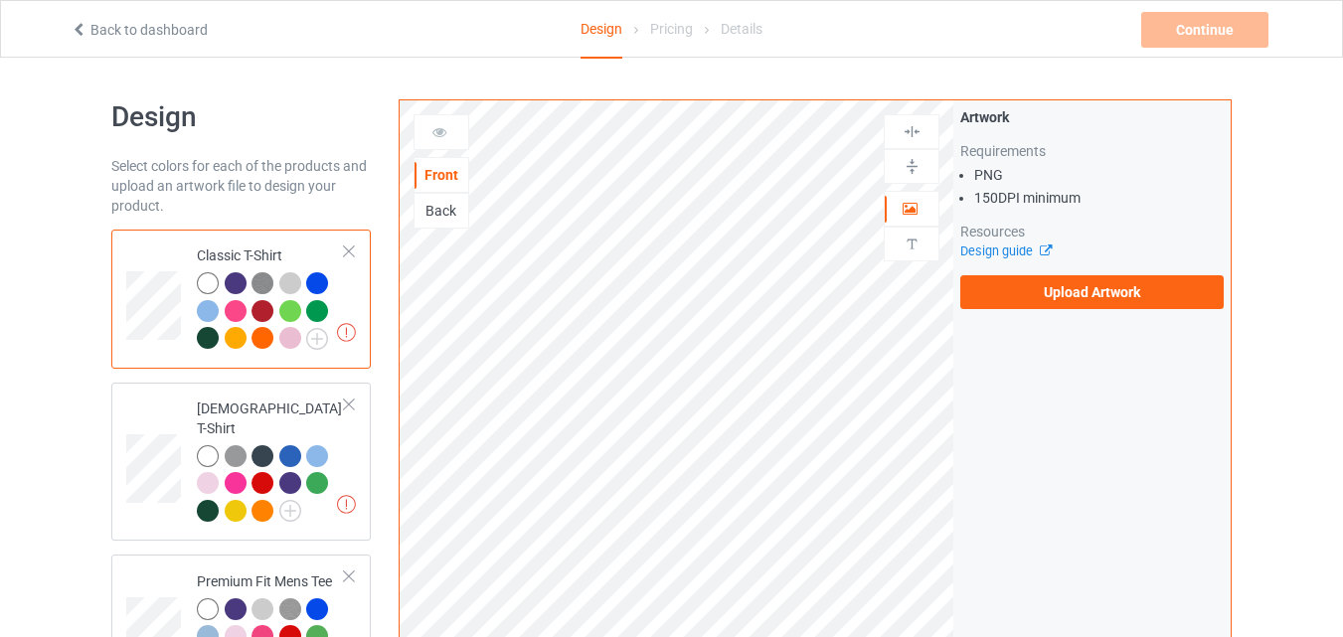
click at [1040, 272] on div "Artwork Requirements PNG 150 DPI minimum Resources Design guide Upload Artwork" at bounding box center [1091, 208] width 263 height 202
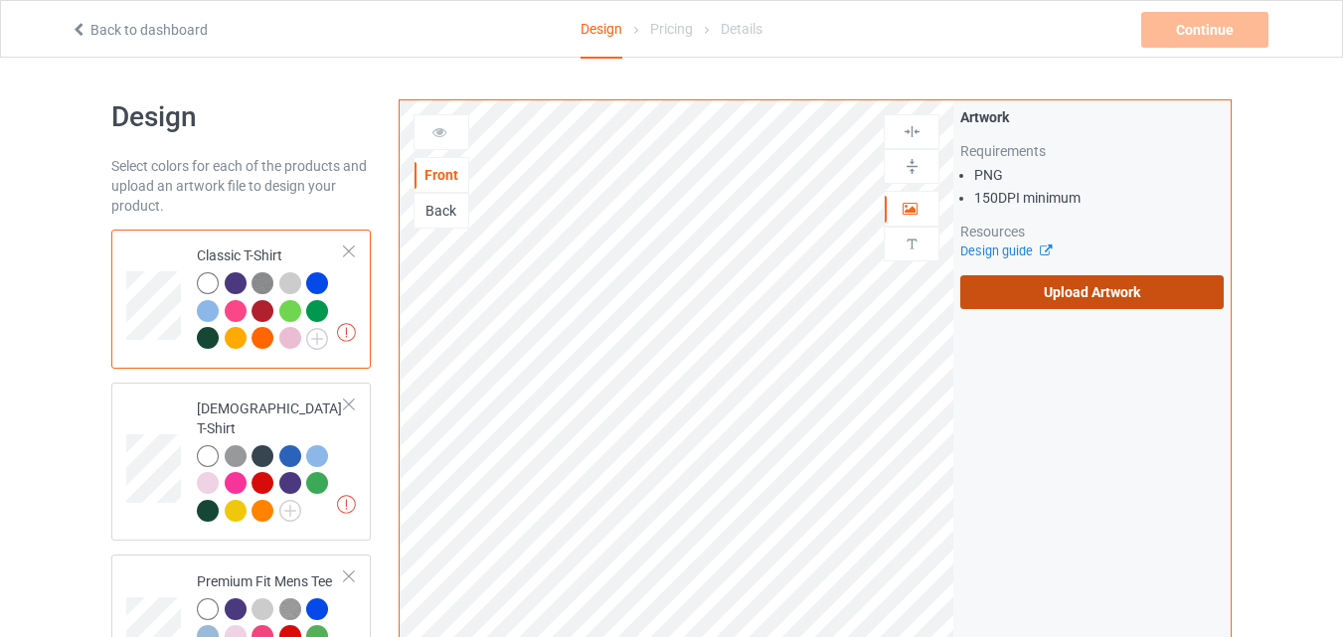
click at [1049, 292] on label "Upload Artwork" at bounding box center [1091, 292] width 263 height 34
click at [0, 0] on input "Upload Artwork" at bounding box center [0, 0] width 0 height 0
click at [1026, 307] on label "Upload Artwork" at bounding box center [1091, 292] width 263 height 34
click at [0, 0] on input "Upload Artwork" at bounding box center [0, 0] width 0 height 0
click at [1068, 296] on label "Upload Artwork" at bounding box center [1091, 292] width 263 height 34
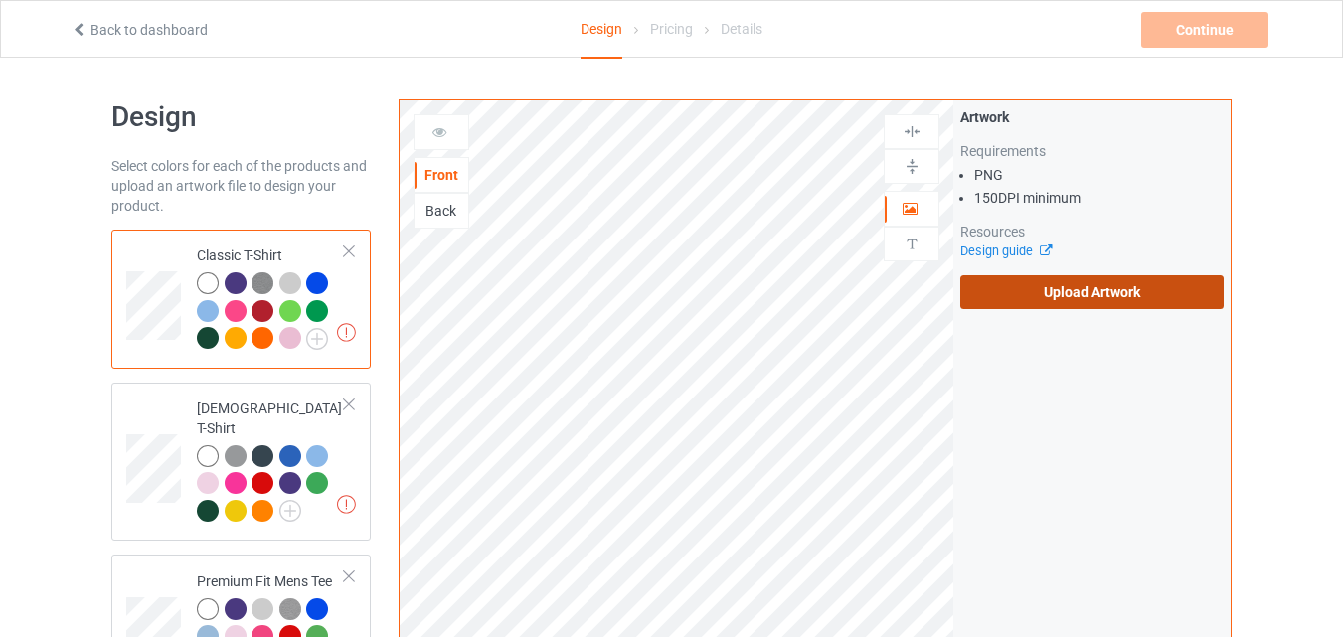
click at [0, 0] on input "Upload Artwork" at bounding box center [0, 0] width 0 height 0
click at [1093, 291] on label "Upload Artwork" at bounding box center [1091, 292] width 263 height 34
click at [0, 0] on input "Upload Artwork" at bounding box center [0, 0] width 0 height 0
click at [1125, 294] on label "Upload Artwork" at bounding box center [1091, 292] width 263 height 34
click at [0, 0] on input "Upload Artwork" at bounding box center [0, 0] width 0 height 0
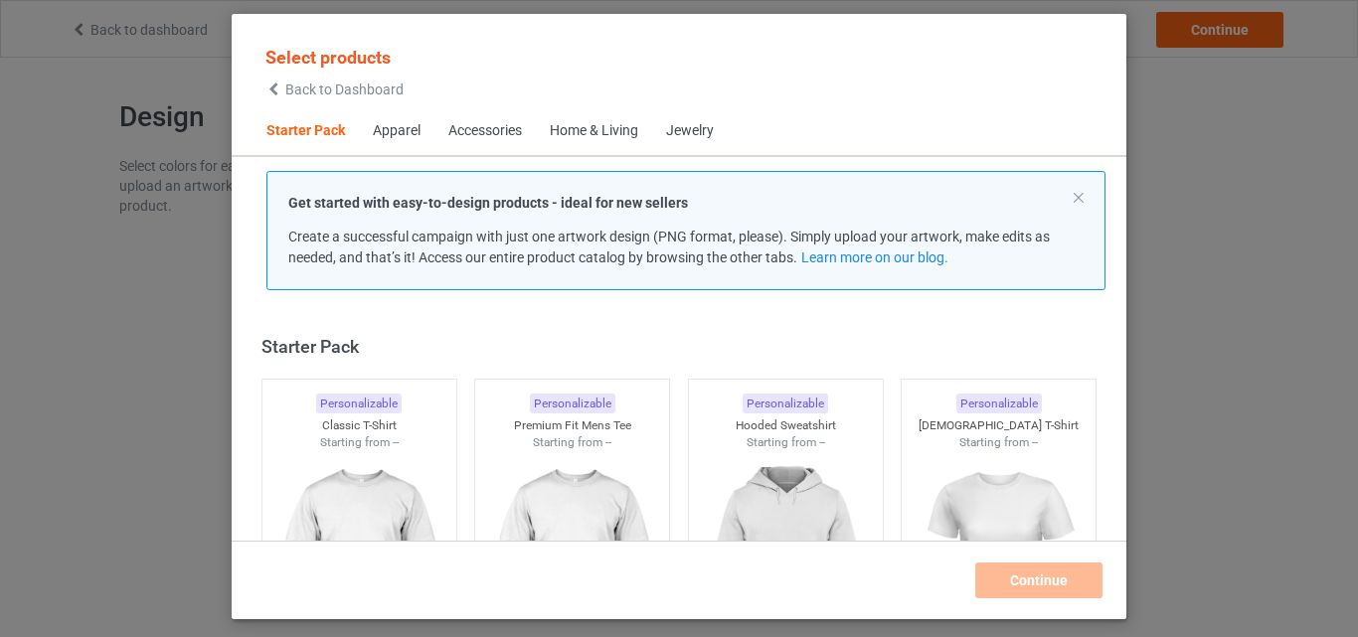
scroll to position [26, 0]
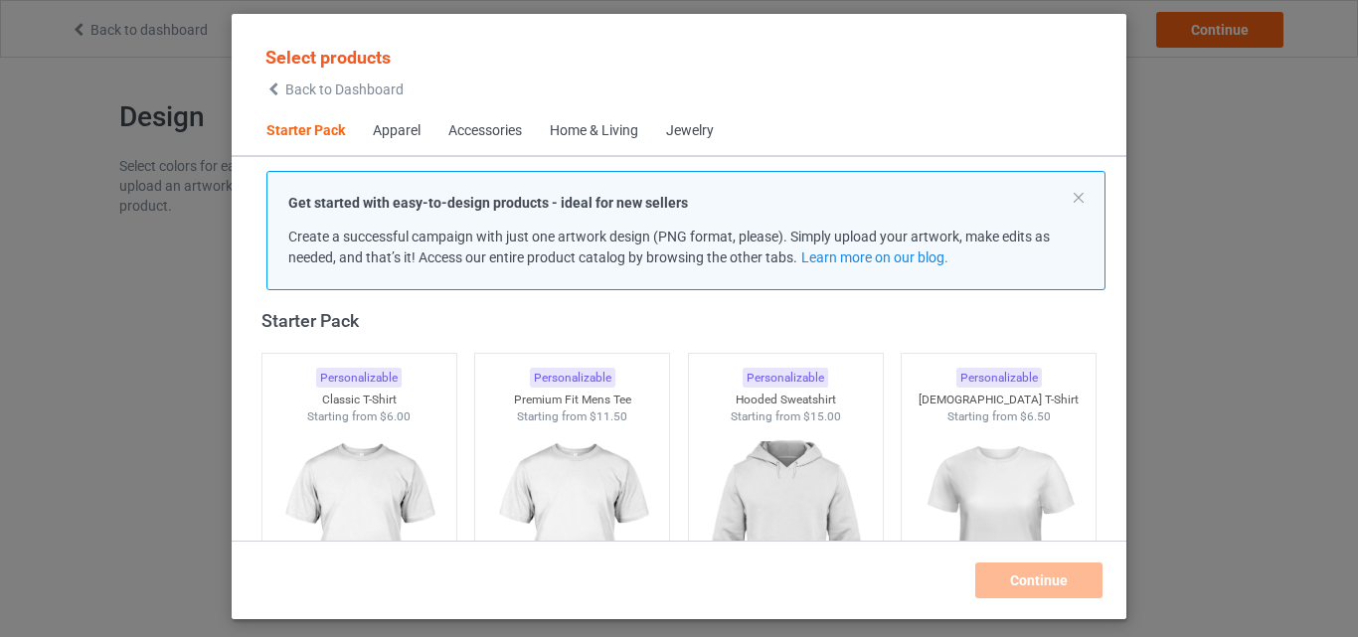
click at [325, 90] on span "Back to Dashboard" at bounding box center [344, 89] width 118 height 16
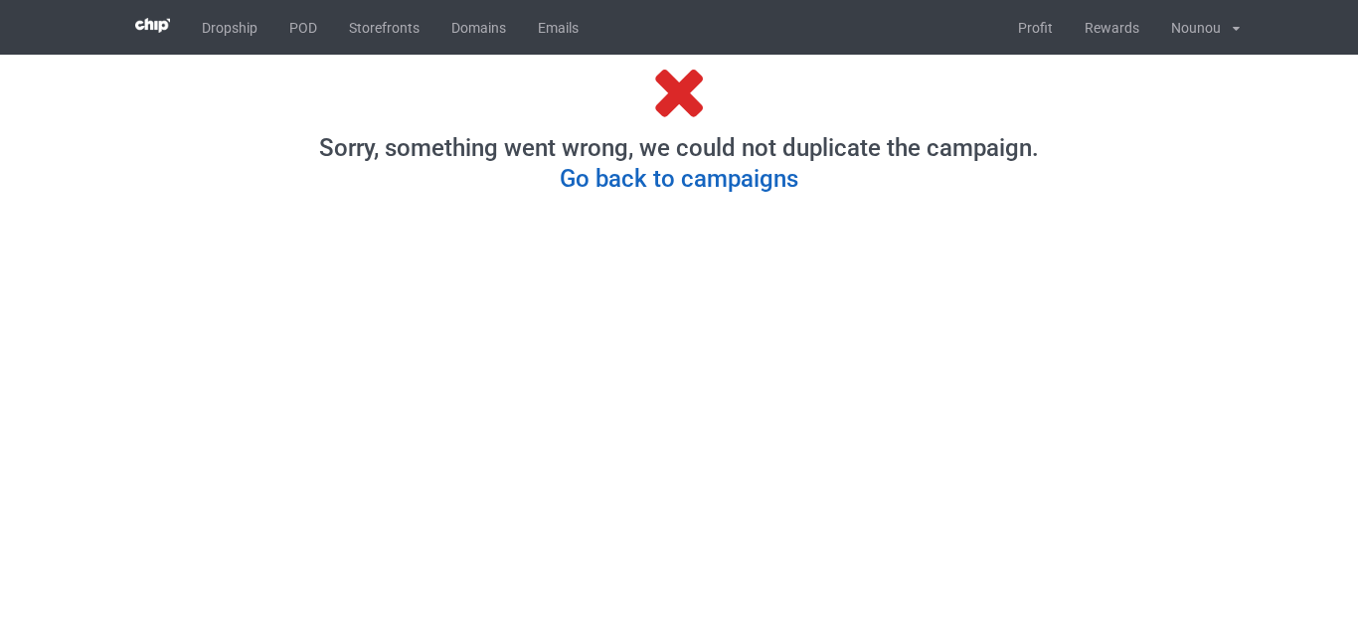
click at [738, 172] on link "Go back to campaigns" at bounding box center [679, 179] width 239 height 28
click at [686, 191] on link "Go back to campaigns" at bounding box center [679, 179] width 239 height 28
click at [311, 23] on link "POD" at bounding box center [303, 27] width 60 height 55
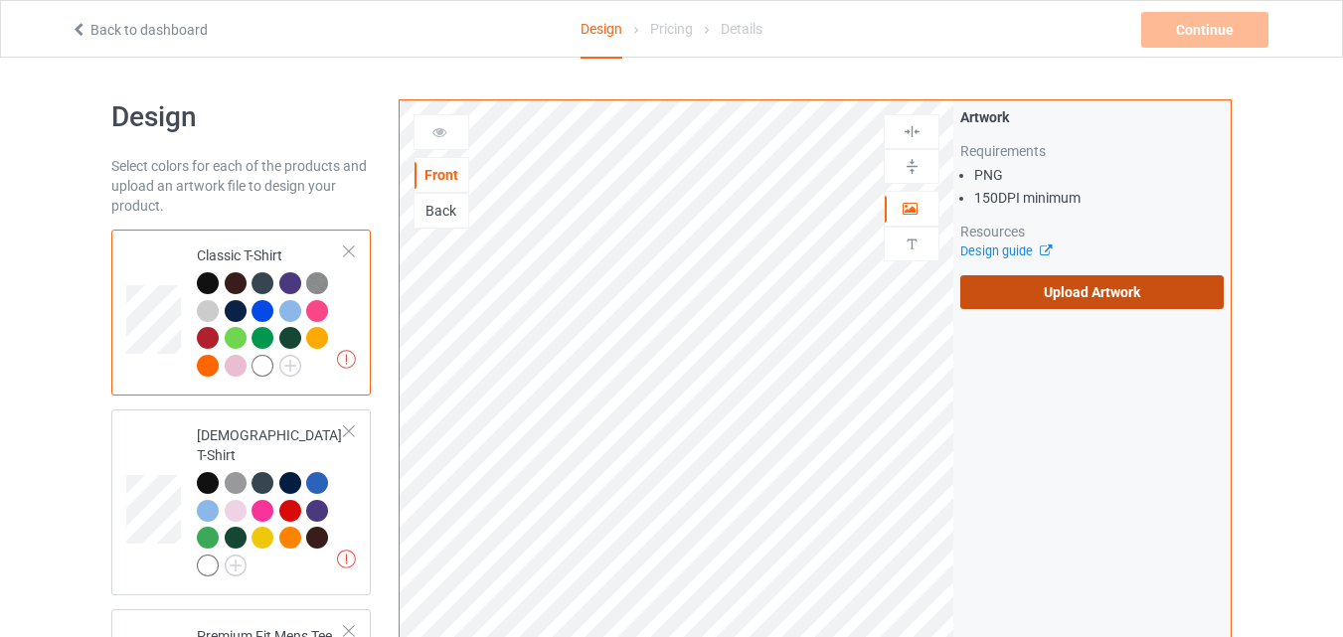
click at [1039, 299] on label "Upload Artwork" at bounding box center [1091, 292] width 263 height 34
click at [0, 0] on input "Upload Artwork" at bounding box center [0, 0] width 0 height 0
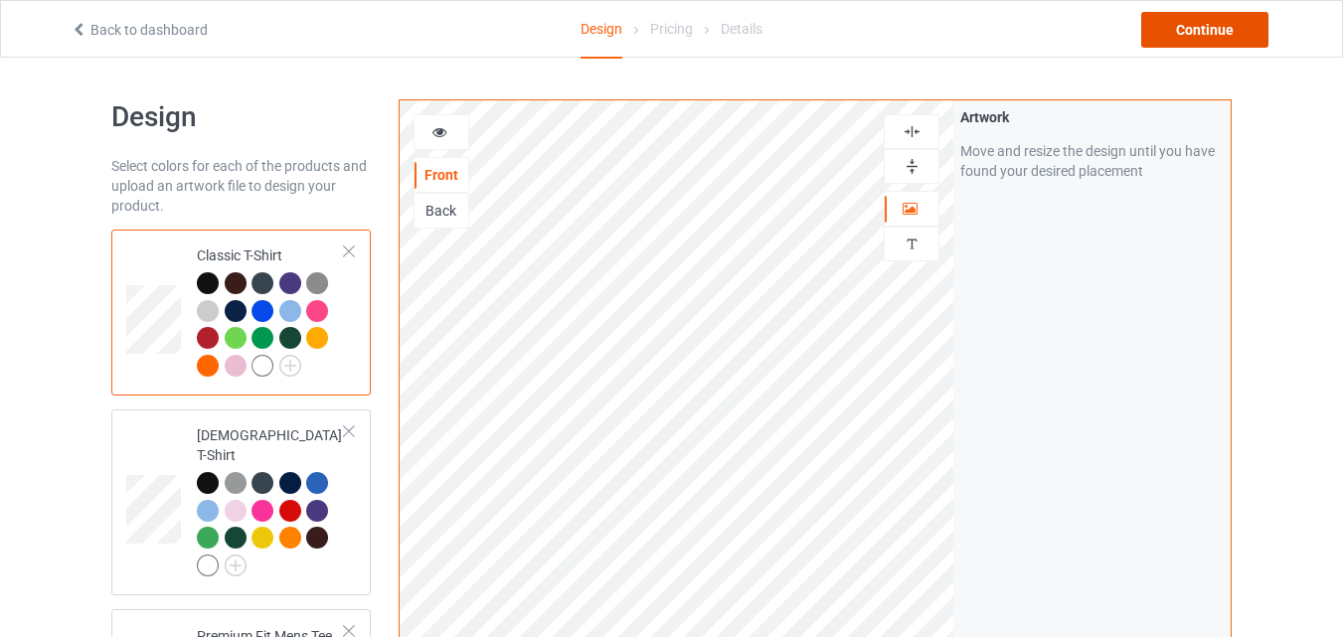
click at [1242, 35] on div "Continue" at bounding box center [1204, 30] width 127 height 36
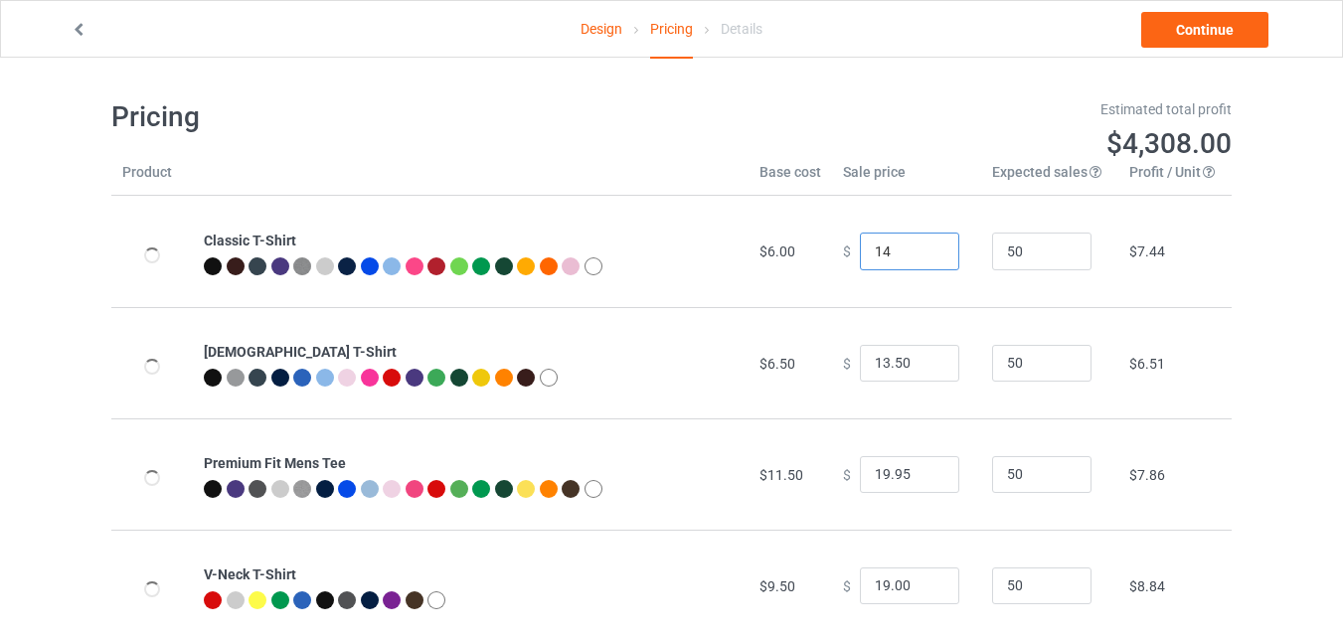
click at [928, 249] on input "14" at bounding box center [909, 252] width 99 height 38
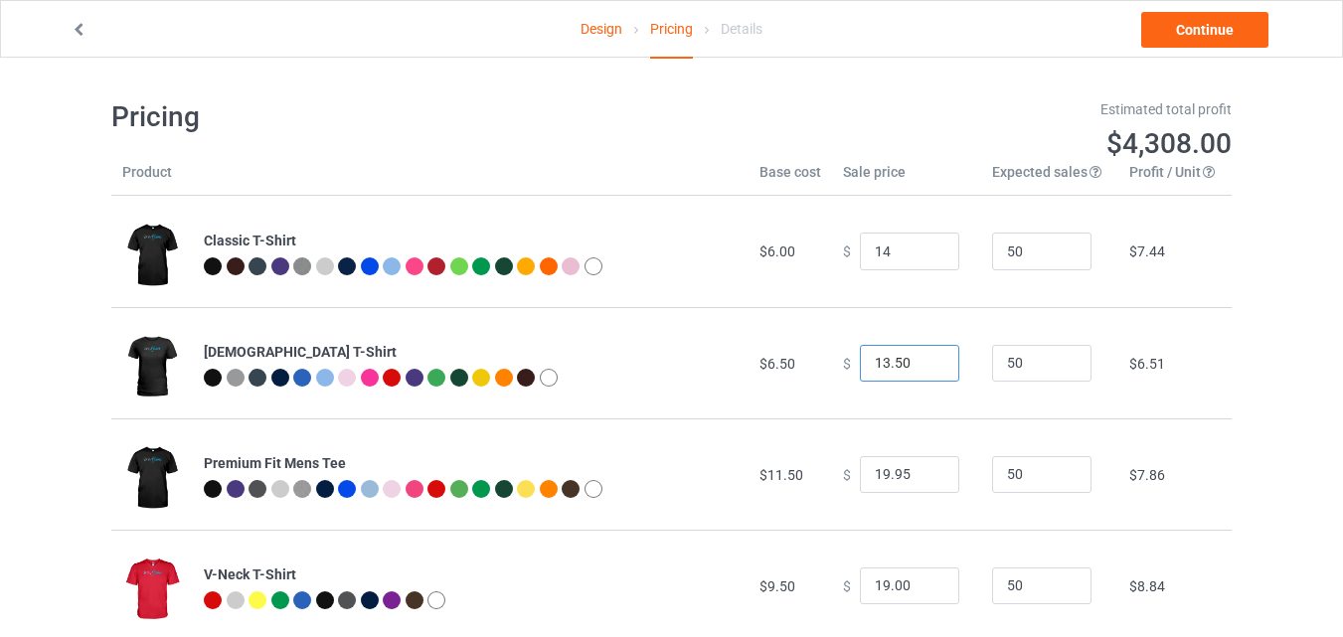
type input "14.00"
click at [923, 361] on input "14.5" at bounding box center [909, 364] width 99 height 38
type input "14.50"
click at [1219, 44] on link "Continue" at bounding box center [1204, 30] width 127 height 36
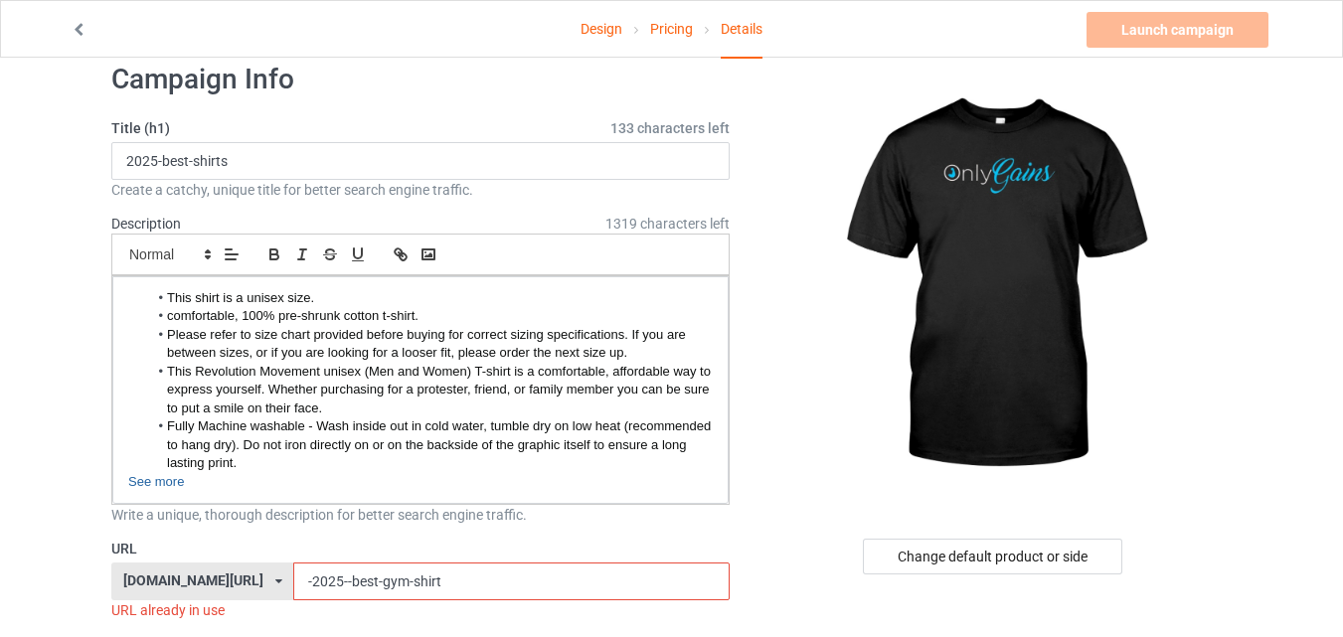
scroll to position [224, 0]
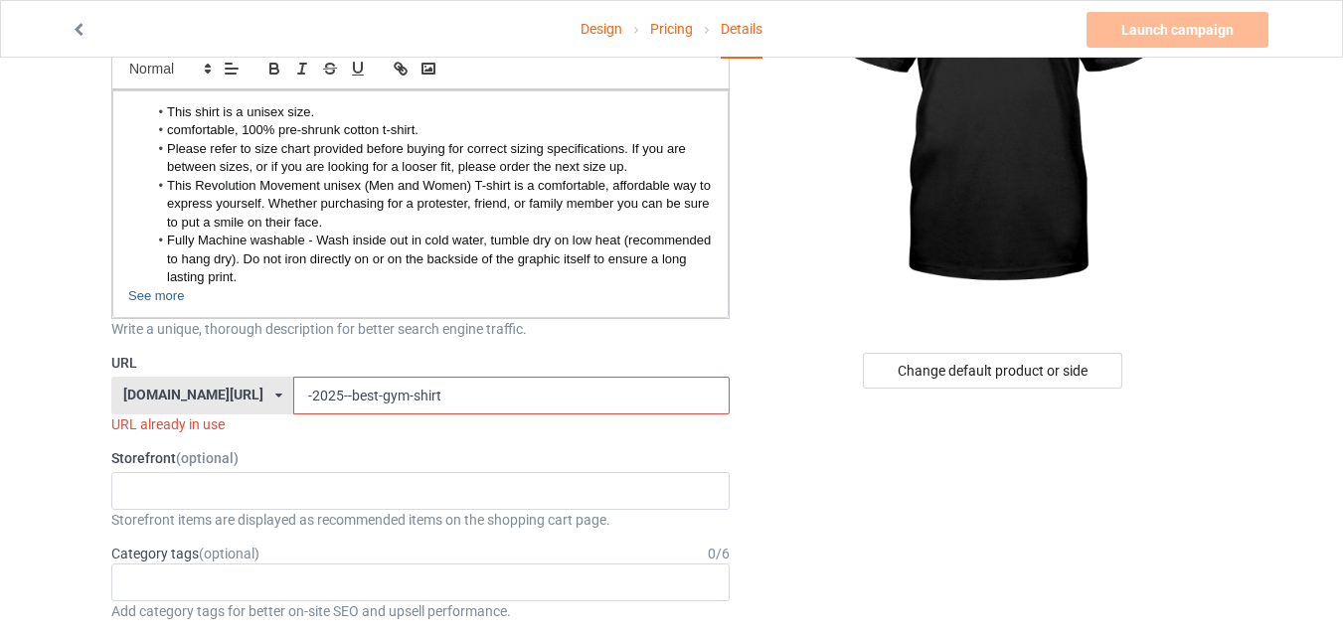
click at [293, 396] on input "-2025--best-gym-shirt" at bounding box center [510, 396] width 435 height 38
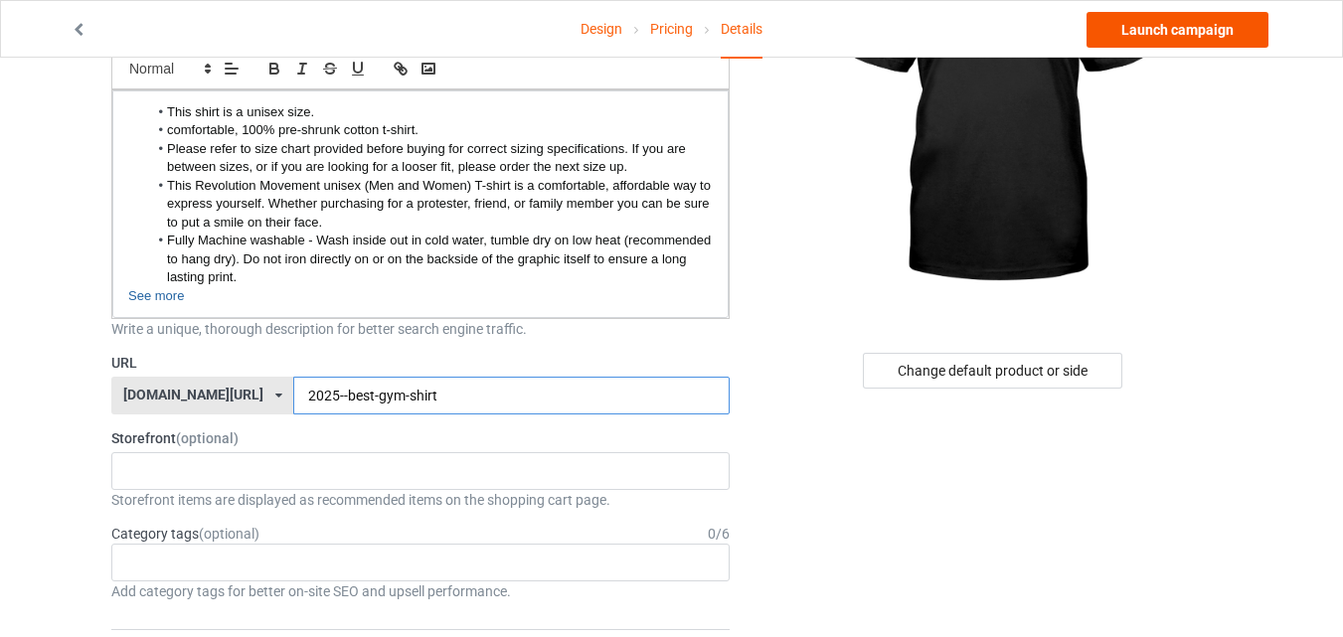
type input "2025--best-gym-shirt"
click at [1218, 15] on link "Launch campaign" at bounding box center [1177, 30] width 182 height 36
